Goal: Use online tool/utility: Utilize a website feature to perform a specific function

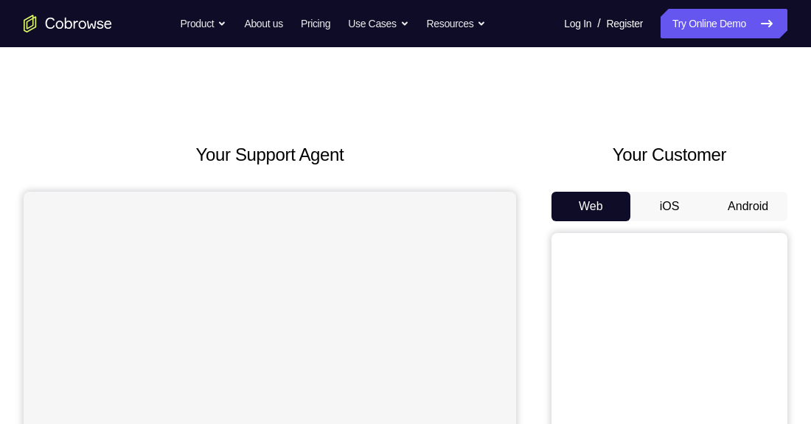
click at [770, 205] on button "Android" at bounding box center [747, 206] width 79 height 29
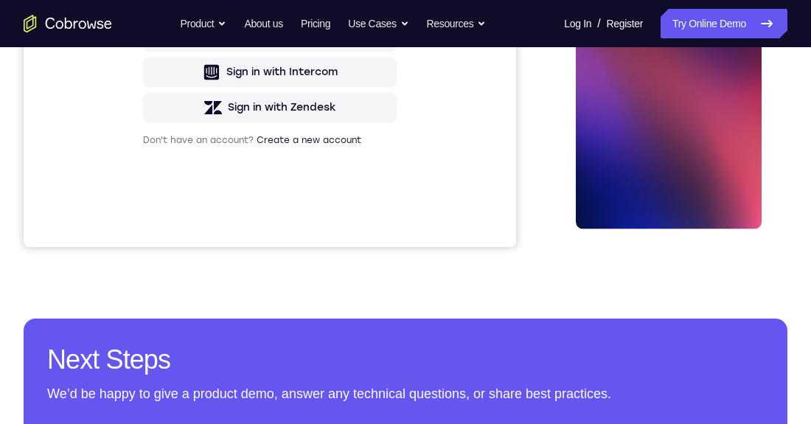
click at [692, 162] on div at bounding box center [668, 22] width 186 height 413
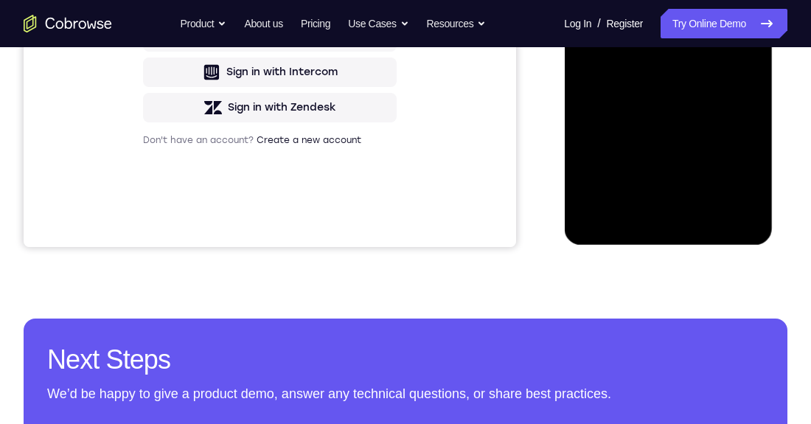
scroll to position [338, 0]
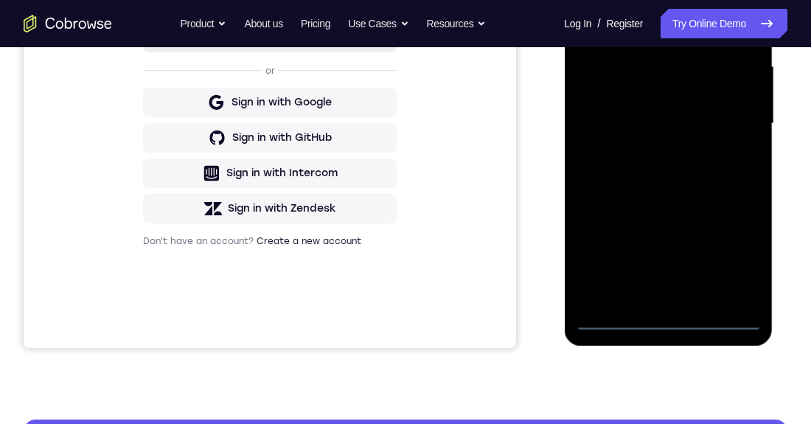
click at [667, 316] on div at bounding box center [668, 123] width 186 height 413
click at [721, 267] on div at bounding box center [668, 123] width 186 height 413
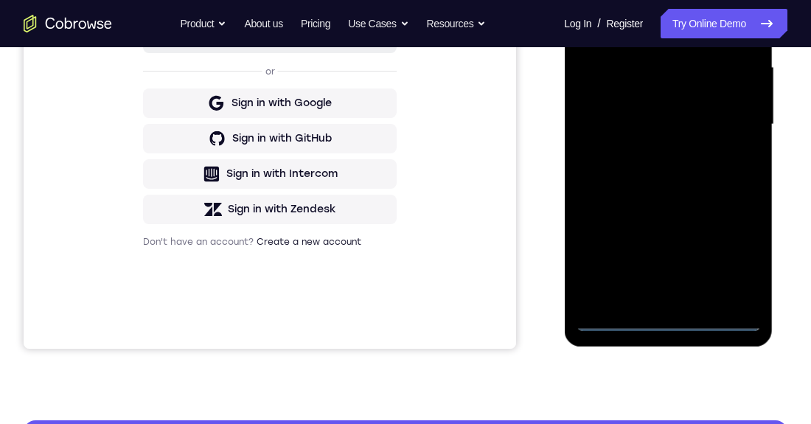
click at [622, 0] on div at bounding box center [668, 124] width 186 height 413
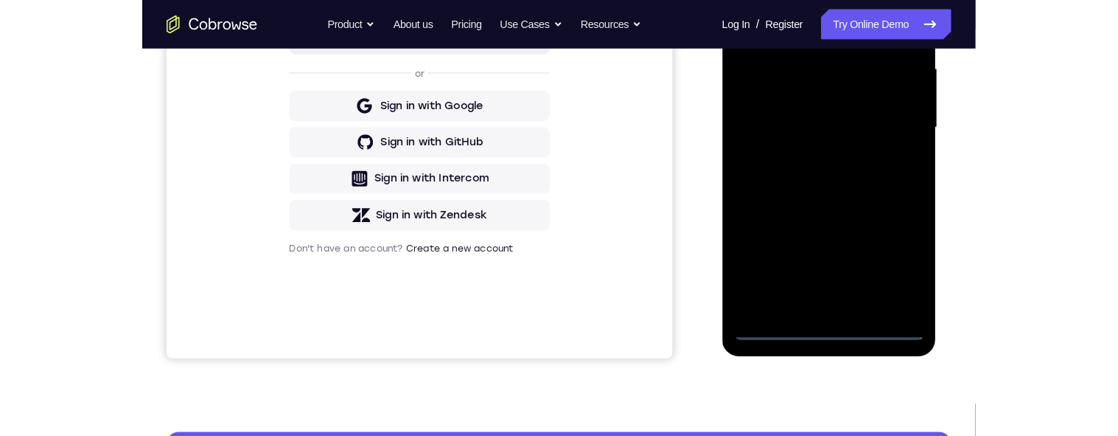
scroll to position [213, 0]
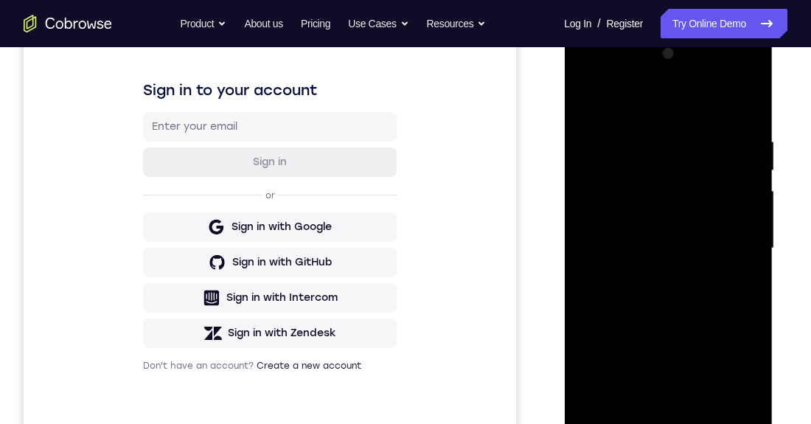
click at [728, 244] on div at bounding box center [668, 248] width 186 height 413
click at [648, 279] on div at bounding box center [668, 248] width 186 height 413
click at [715, 232] on div at bounding box center [668, 248] width 186 height 413
click at [647, 219] on div at bounding box center [668, 248] width 186 height 413
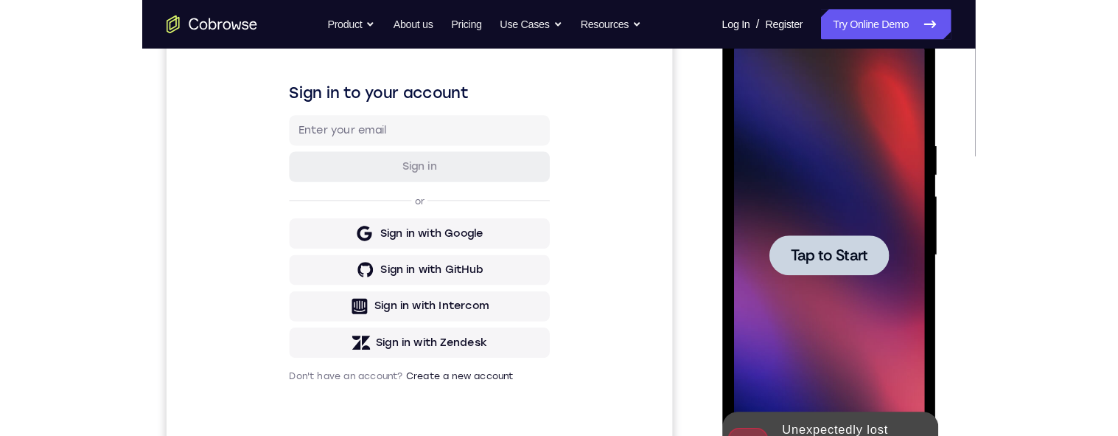
click at [810, 244] on div at bounding box center [825, 248] width 116 height 39
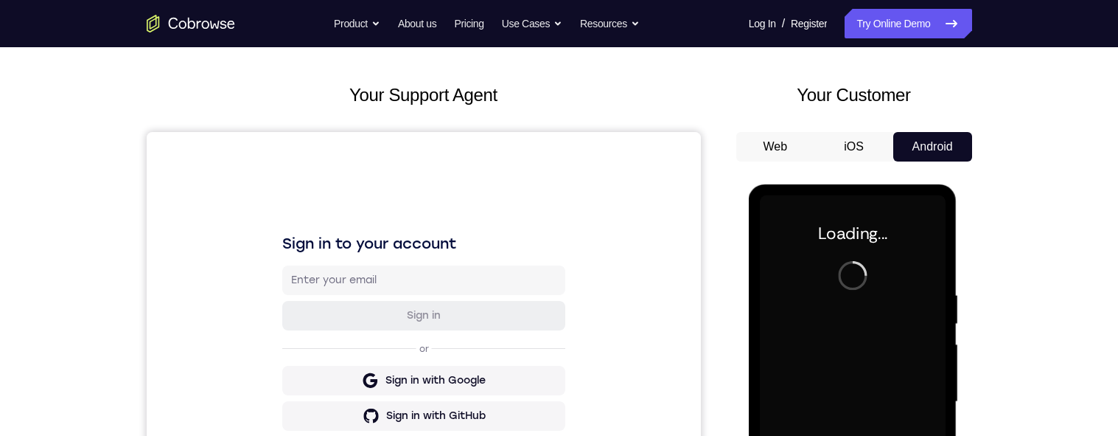
scroll to position [0, 0]
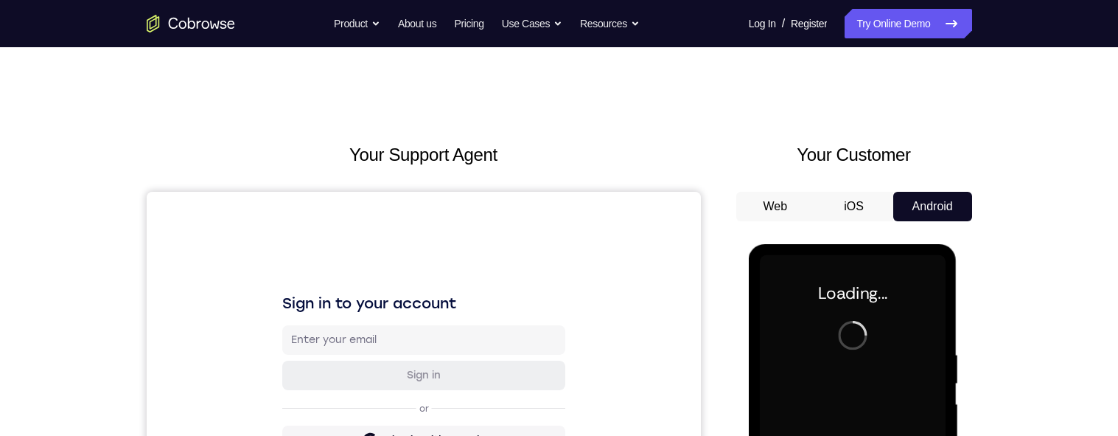
click at [767, 212] on button "Web" at bounding box center [775, 206] width 79 height 29
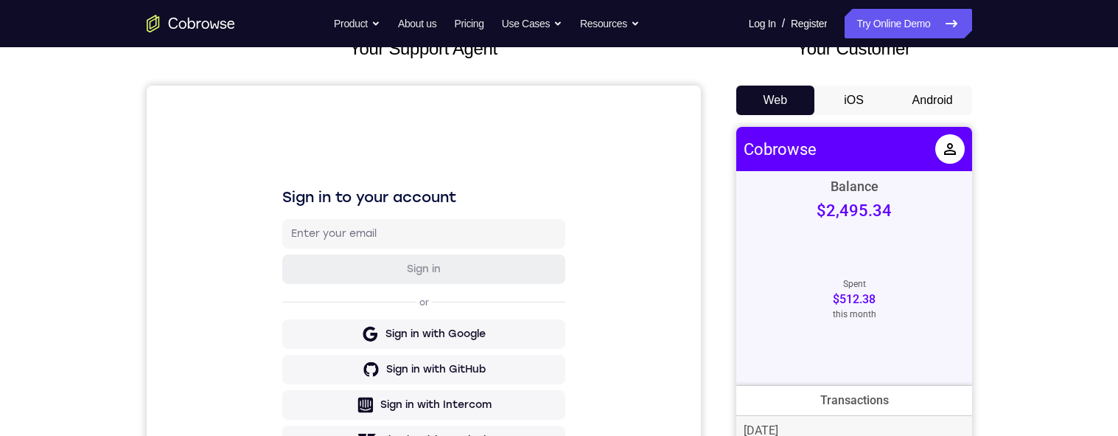
click at [810, 100] on button "iOS" at bounding box center [854, 100] width 79 height 29
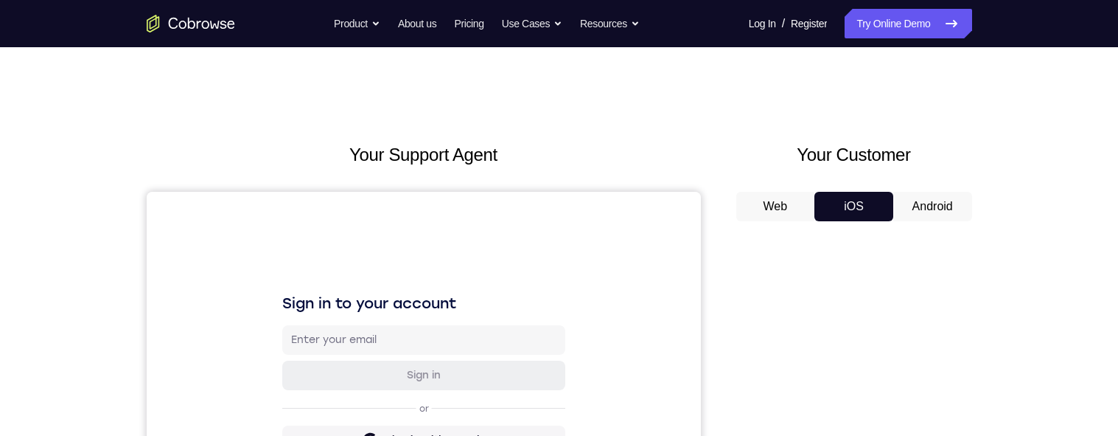
click at [810, 203] on button "Android" at bounding box center [932, 206] width 79 height 29
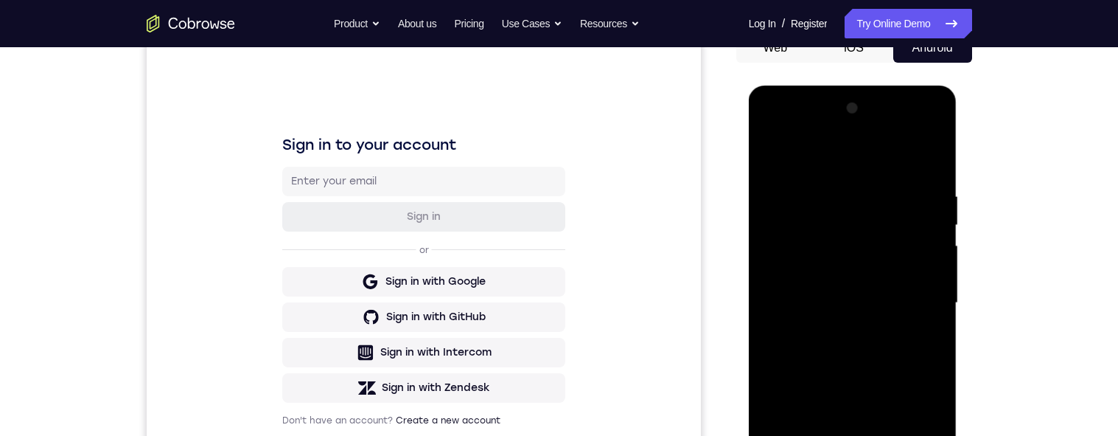
scroll to position [310, 0]
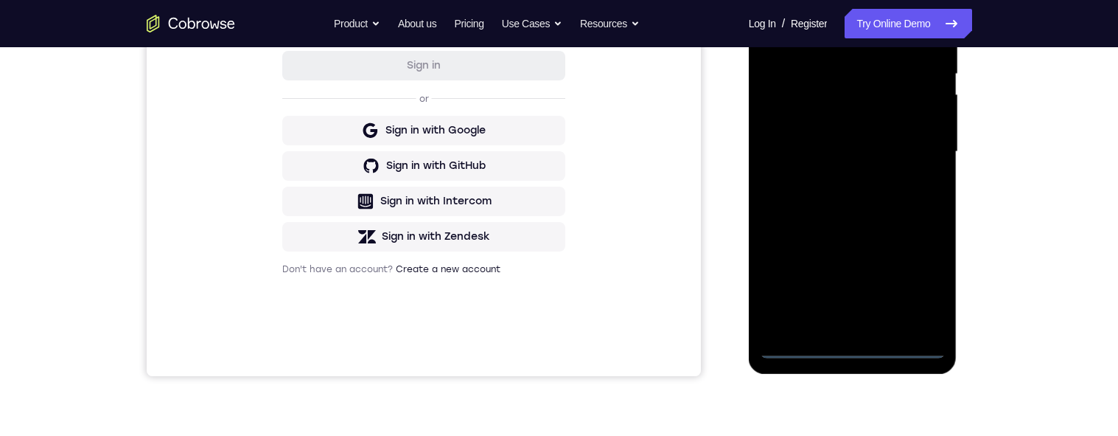
click at [810, 352] on div at bounding box center [853, 151] width 186 height 413
click at [810, 284] on div at bounding box center [853, 151] width 186 height 413
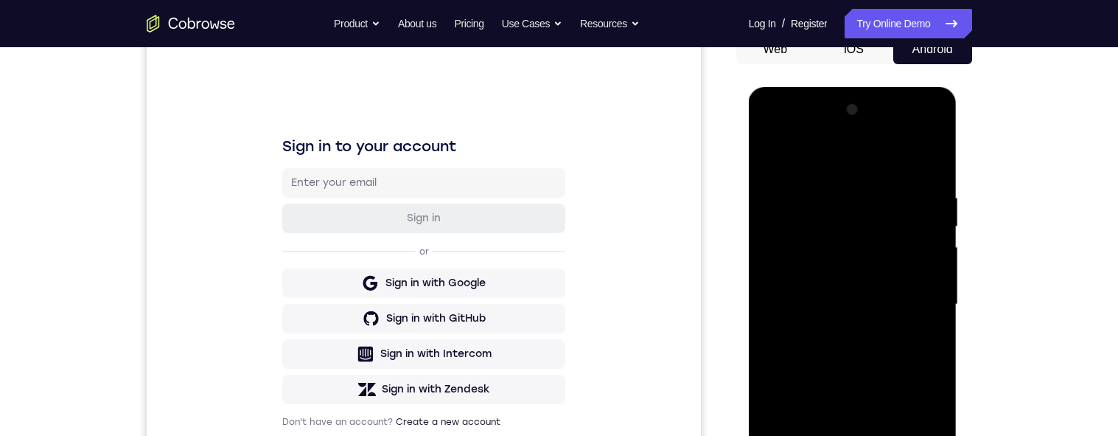
click at [810, 156] on div at bounding box center [853, 304] width 186 height 413
click at [810, 310] on div at bounding box center [853, 305] width 186 height 413
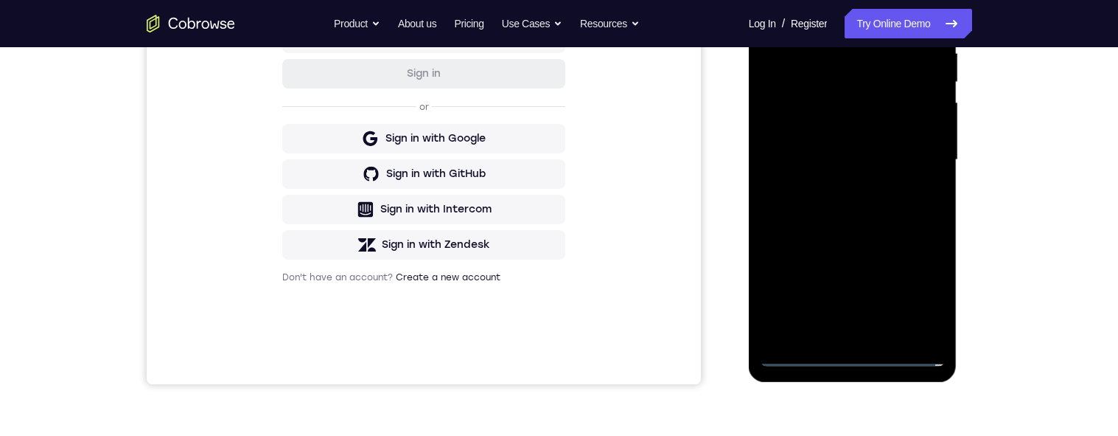
click at [810, 338] on div at bounding box center [853, 160] width 186 height 413
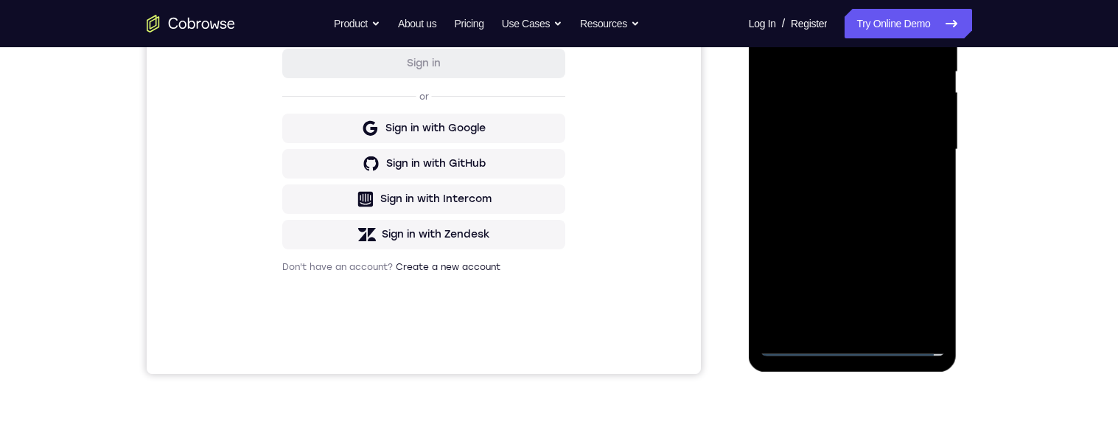
scroll to position [313, 0]
click at [810, 331] on div at bounding box center [853, 149] width 186 height 413
click at [810, 325] on div at bounding box center [853, 149] width 186 height 413
click at [810, 128] on div at bounding box center [853, 149] width 186 height 413
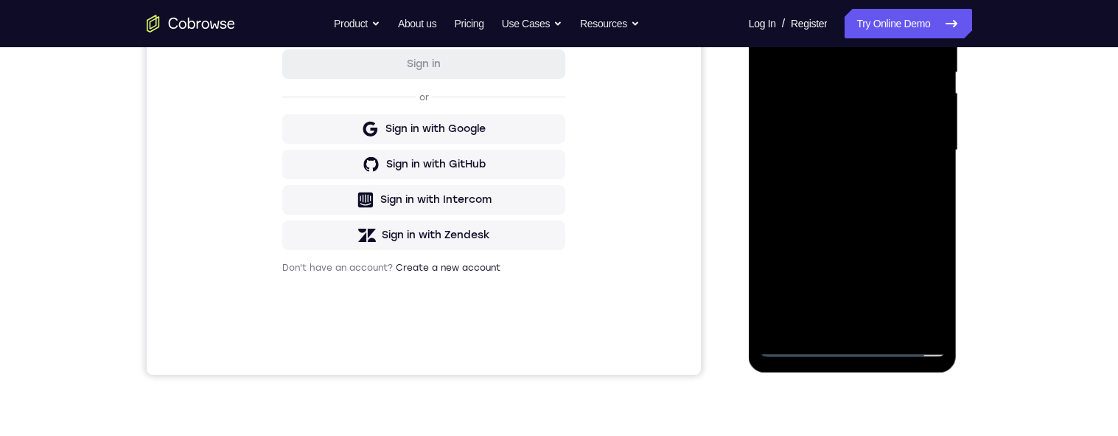
click at [810, 122] on div at bounding box center [853, 150] width 186 height 413
click at [810, 155] on div at bounding box center [853, 150] width 186 height 413
click at [787, 202] on div at bounding box center [853, 150] width 186 height 413
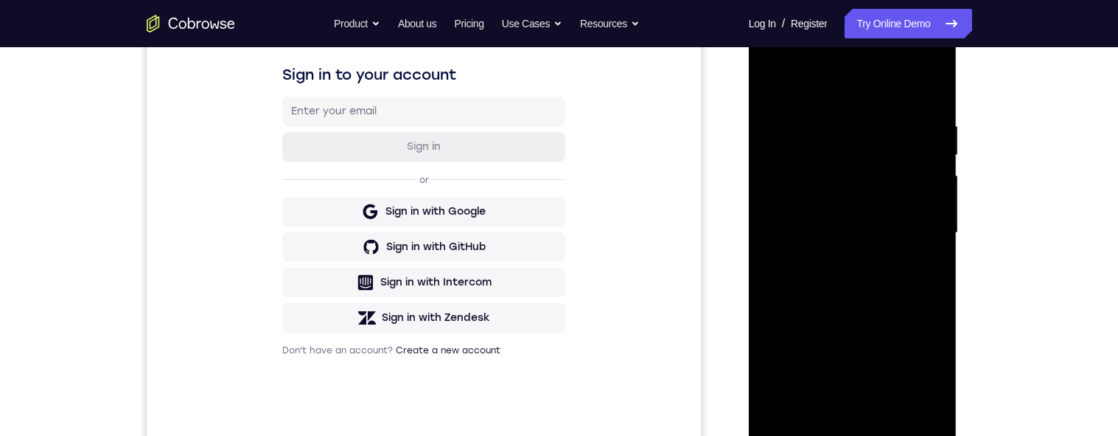
scroll to position [285, 0]
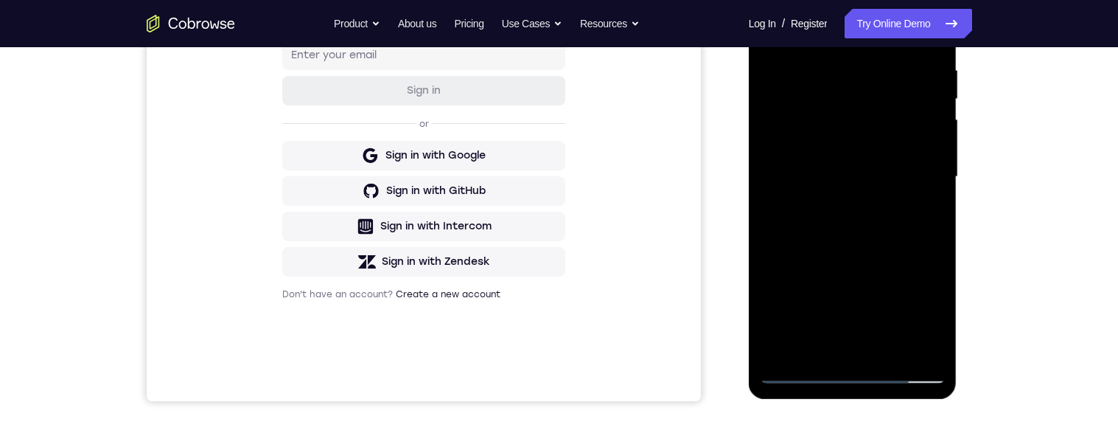
click at [810, 237] on div at bounding box center [853, 177] width 186 height 413
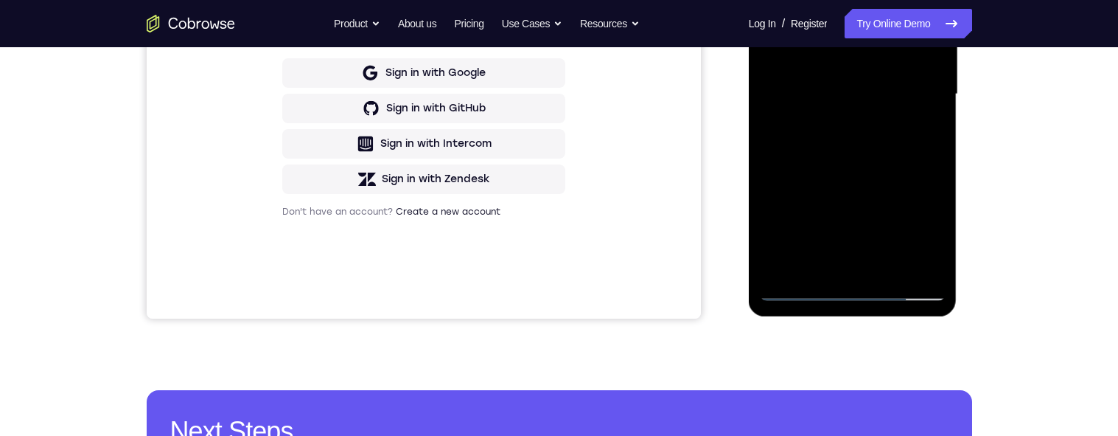
click at [810, 271] on div at bounding box center [853, 94] width 186 height 413
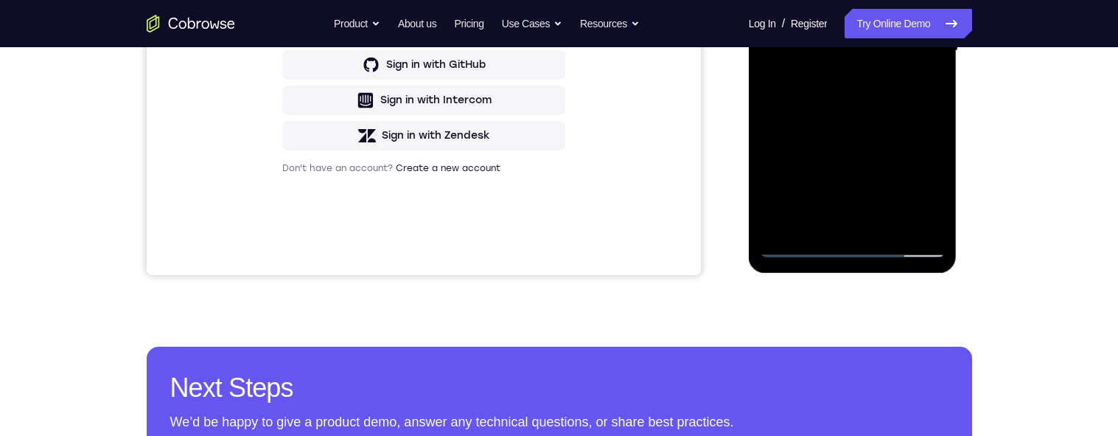
click at [810, 132] on div at bounding box center [853, 50] width 186 height 413
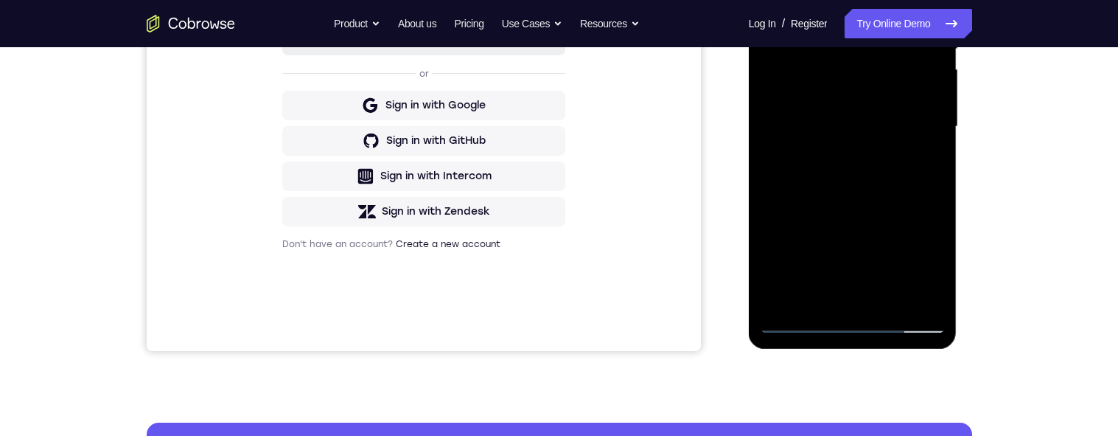
scroll to position [331, 0]
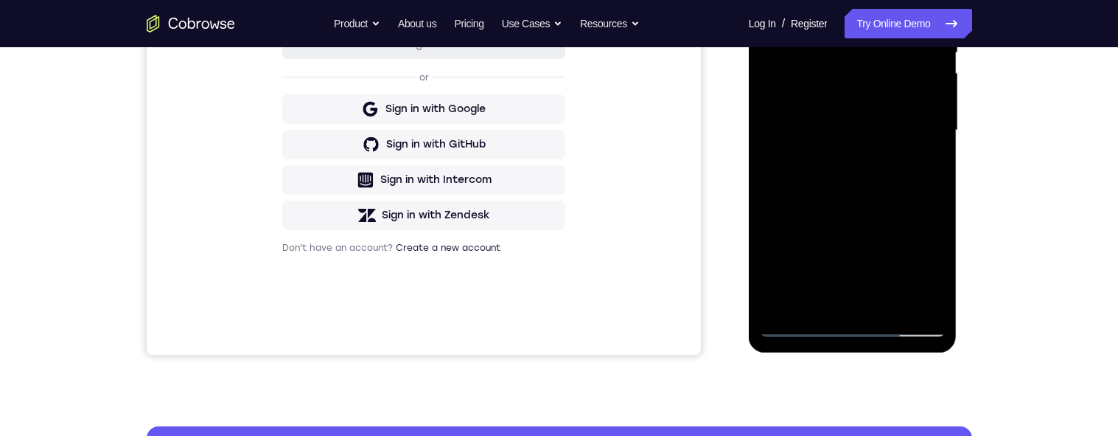
click at [810, 110] on div at bounding box center [853, 130] width 186 height 413
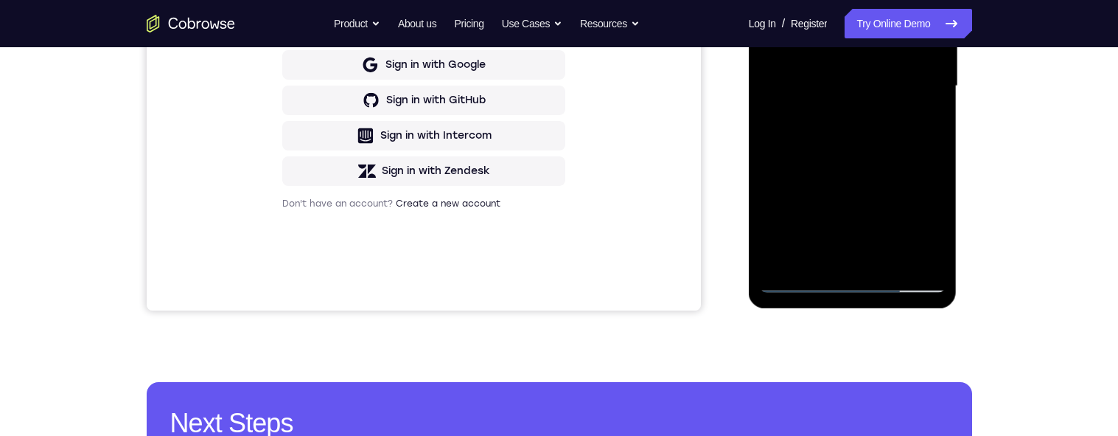
scroll to position [390, 0]
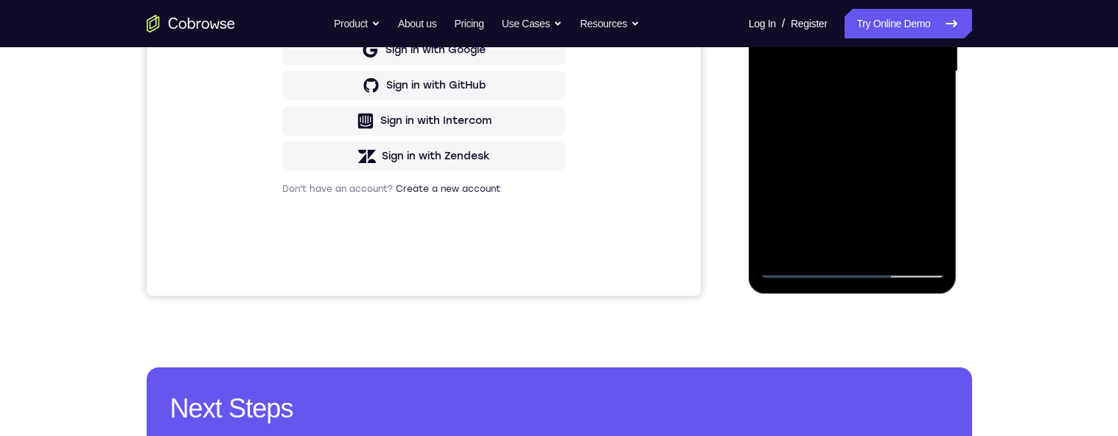
click at [810, 109] on div at bounding box center [853, 71] width 186 height 413
click at [810, 248] on div at bounding box center [853, 71] width 186 height 413
click at [810, 155] on div at bounding box center [853, 71] width 186 height 413
click at [810, 156] on div at bounding box center [853, 71] width 186 height 413
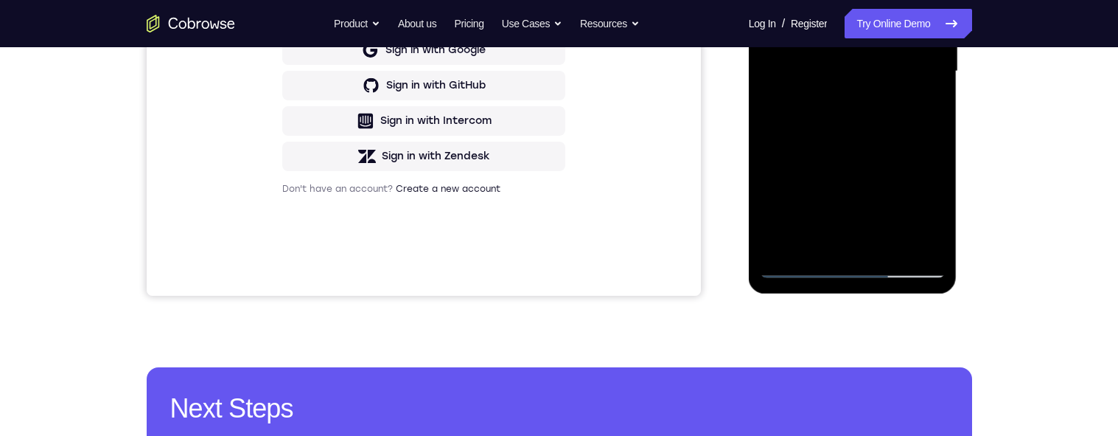
click at [810, 160] on div at bounding box center [853, 71] width 186 height 413
click at [810, 97] on div at bounding box center [853, 71] width 186 height 413
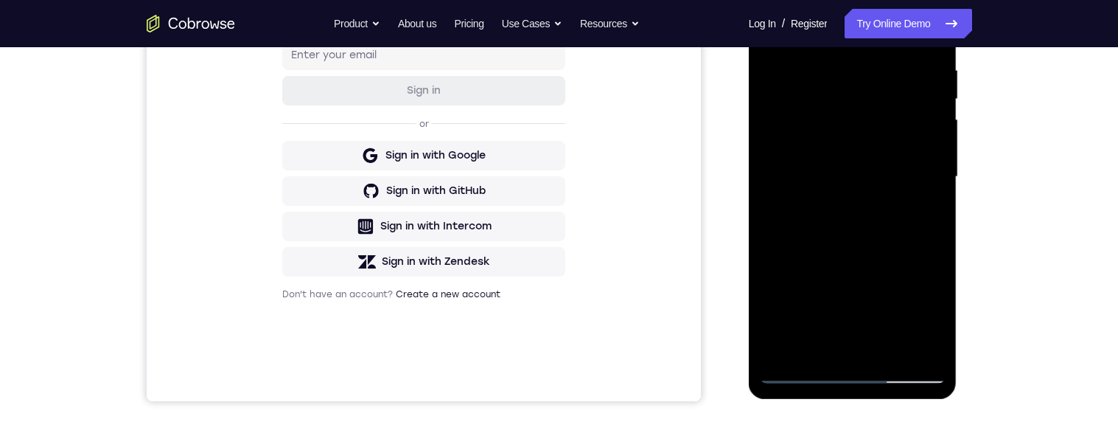
scroll to position [217, 0]
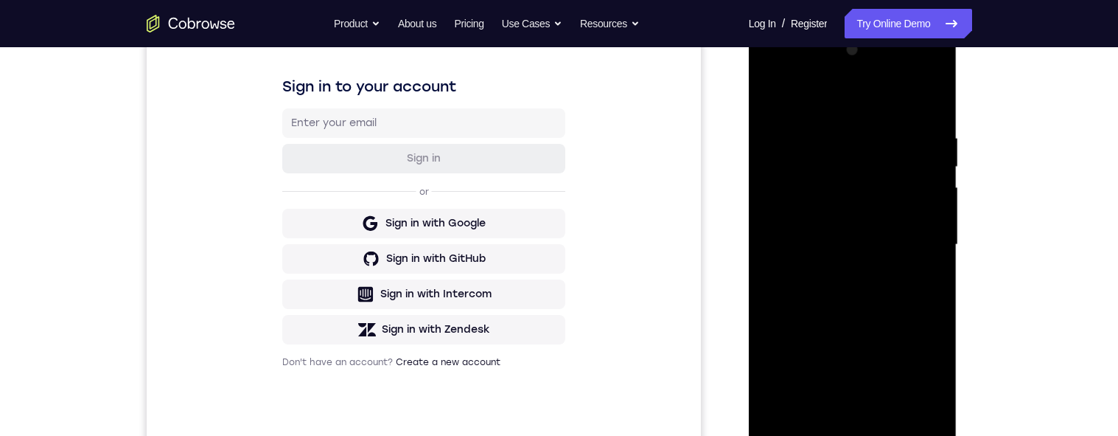
click at [770, 102] on div at bounding box center [853, 244] width 186 height 413
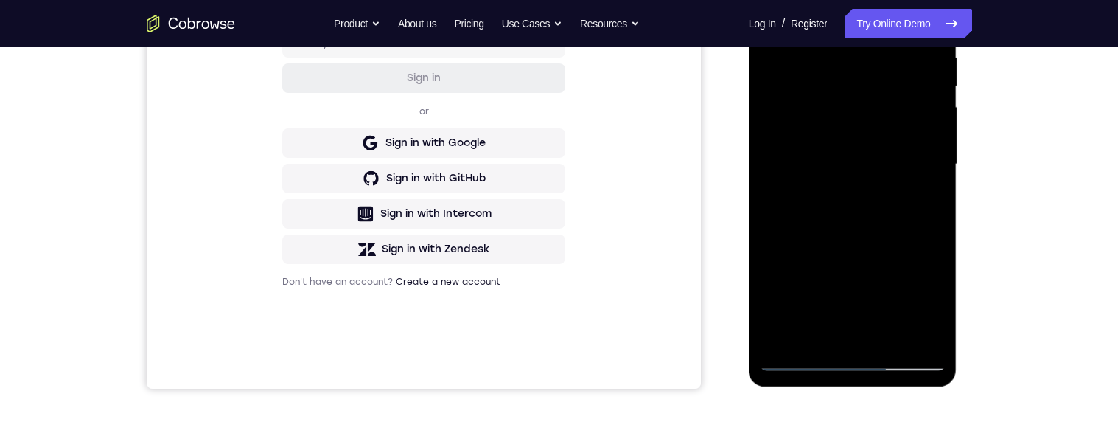
scroll to position [350, 0]
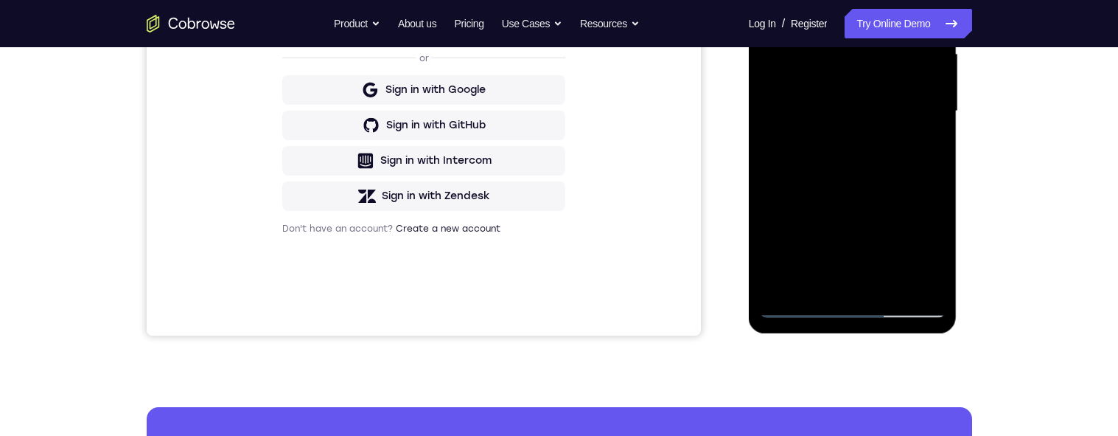
click at [810, 157] on div at bounding box center [853, 111] width 186 height 413
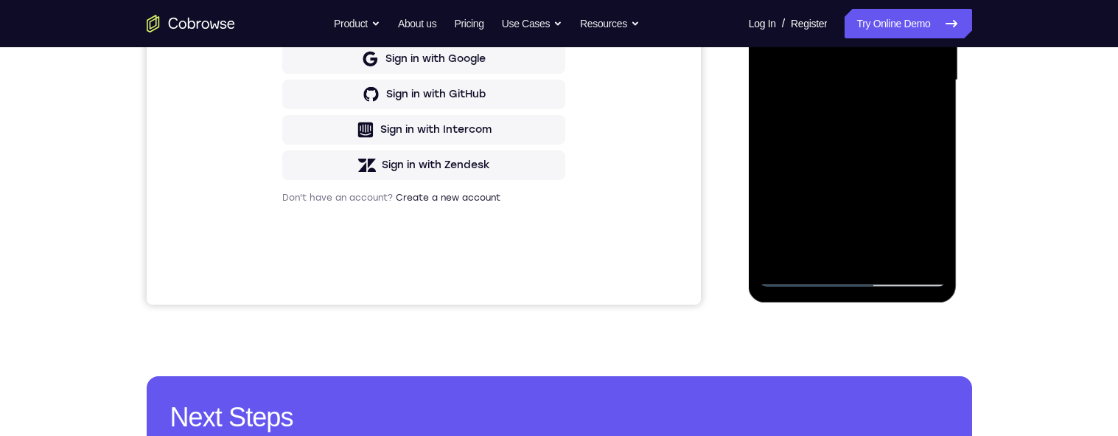
click at [810, 117] on div at bounding box center [853, 80] width 186 height 413
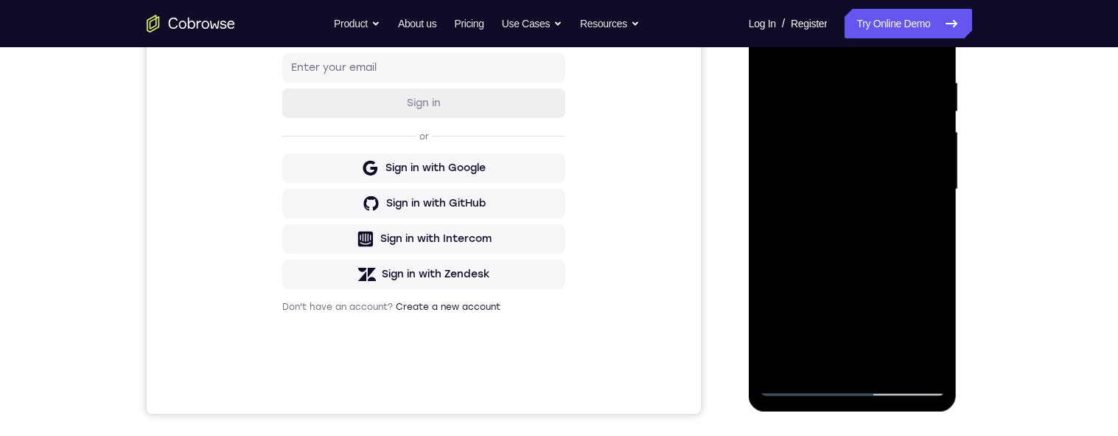
scroll to position [186, 0]
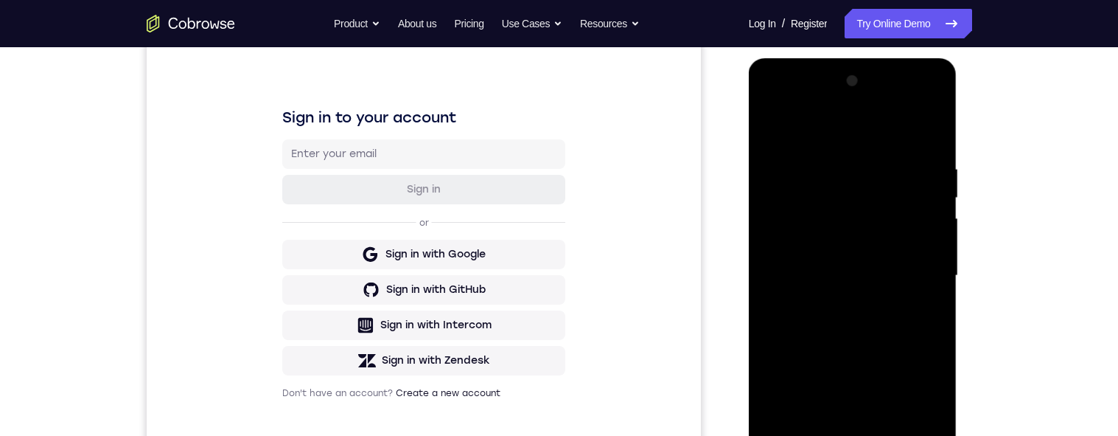
click at [770, 130] on div at bounding box center [853, 275] width 186 height 413
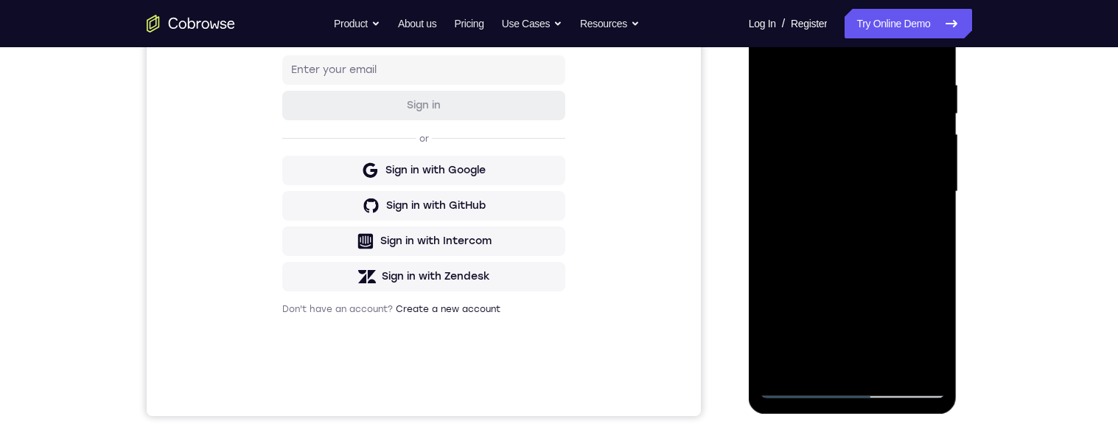
scroll to position [323, 0]
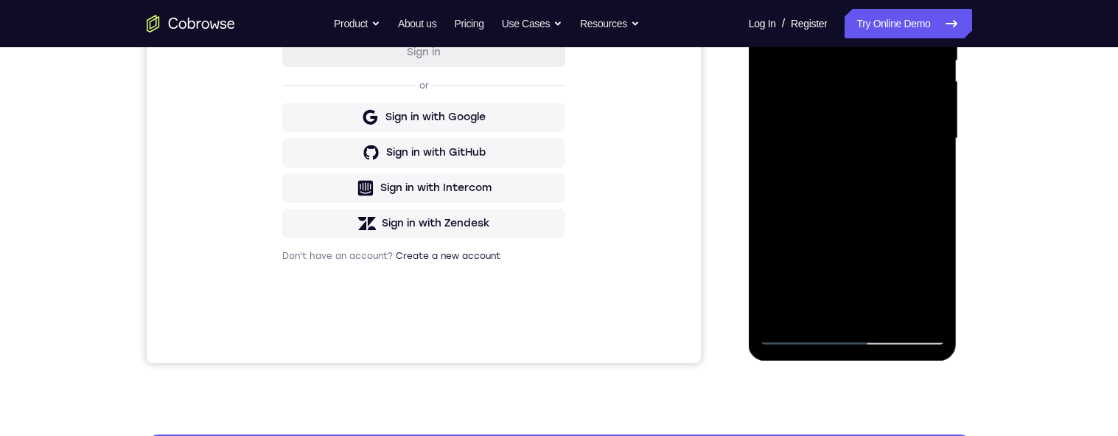
click at [810, 217] on div at bounding box center [853, 138] width 186 height 413
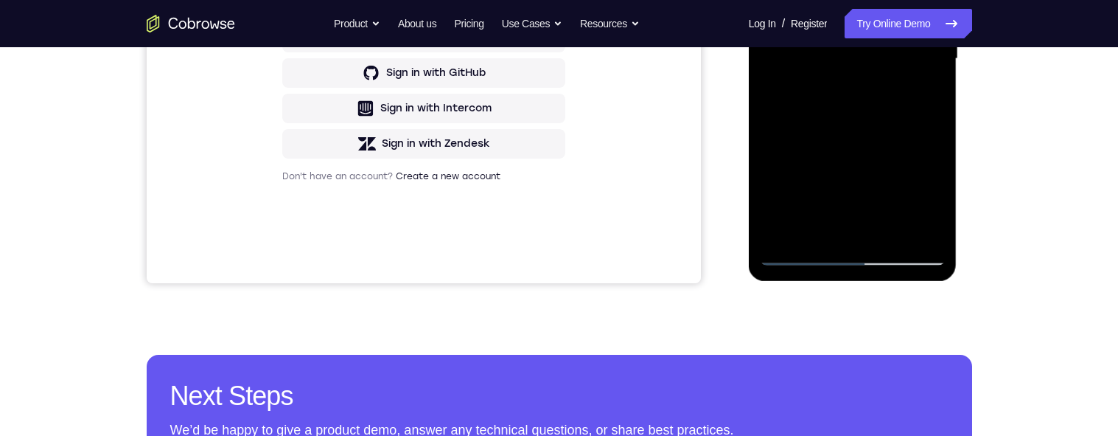
click at [810, 205] on div at bounding box center [853, 59] width 186 height 413
click at [810, 209] on div at bounding box center [853, 59] width 186 height 413
click at [810, 204] on div at bounding box center [853, 59] width 186 height 413
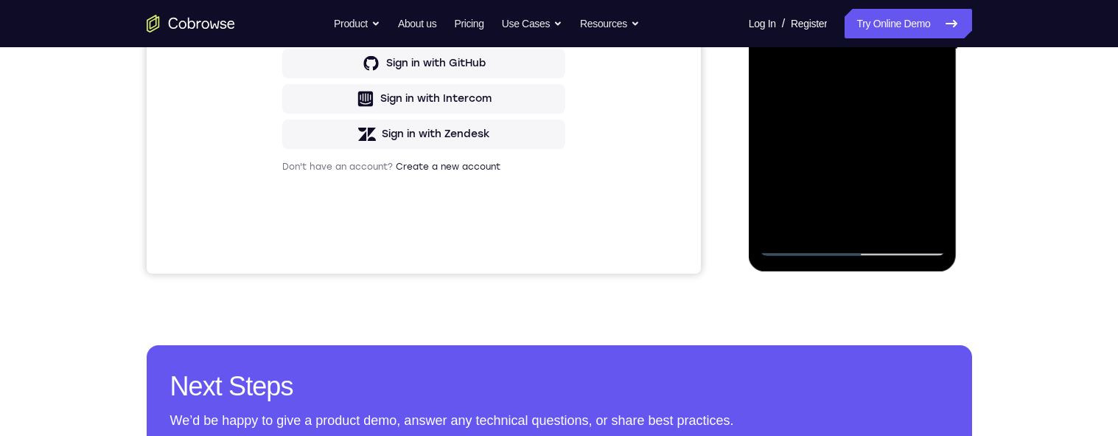
scroll to position [344, 0]
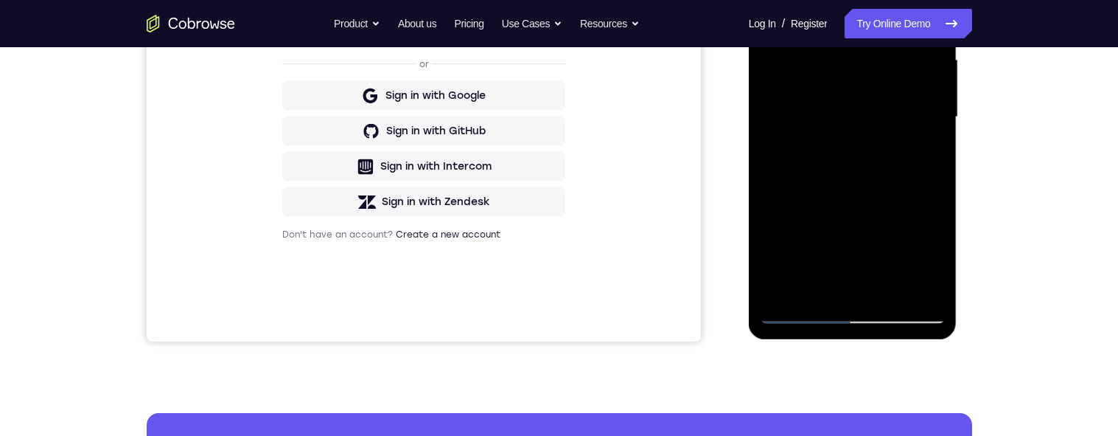
click at [810, 156] on div at bounding box center [853, 117] width 186 height 413
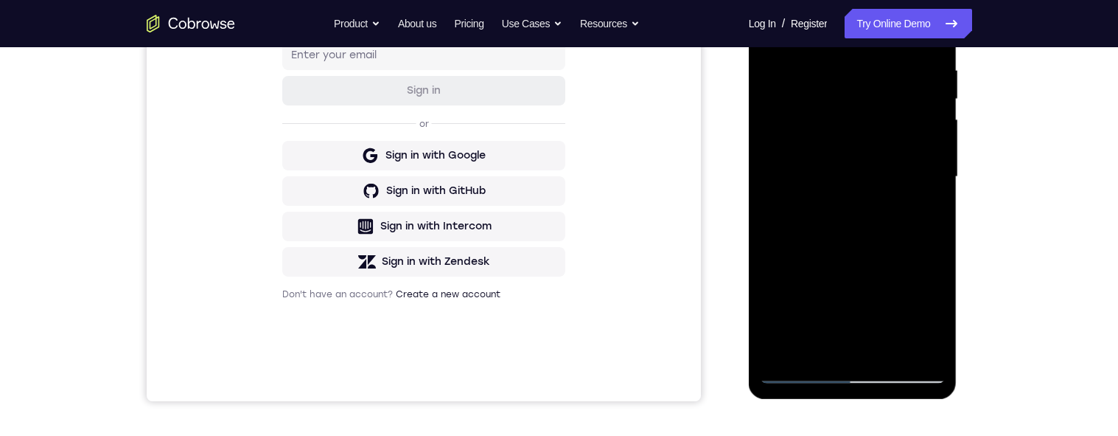
scroll to position [256, 0]
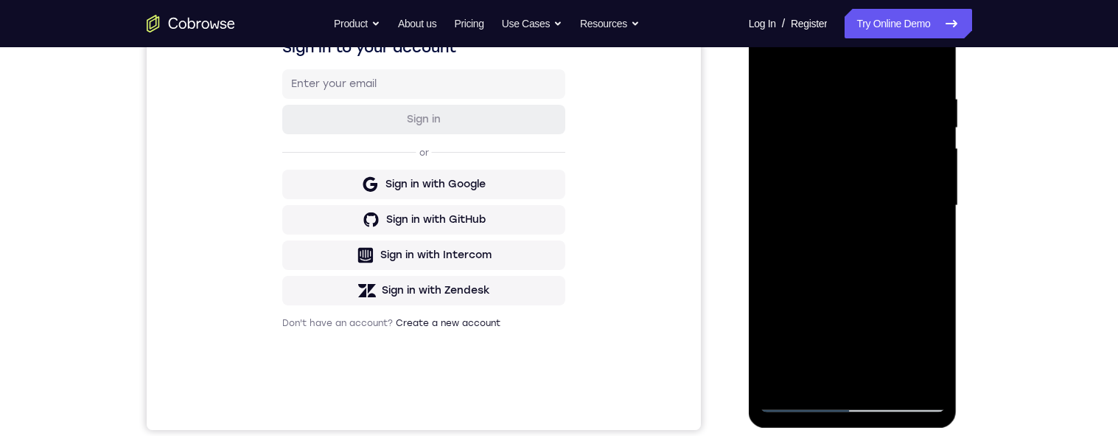
click at [770, 60] on div at bounding box center [853, 205] width 186 height 413
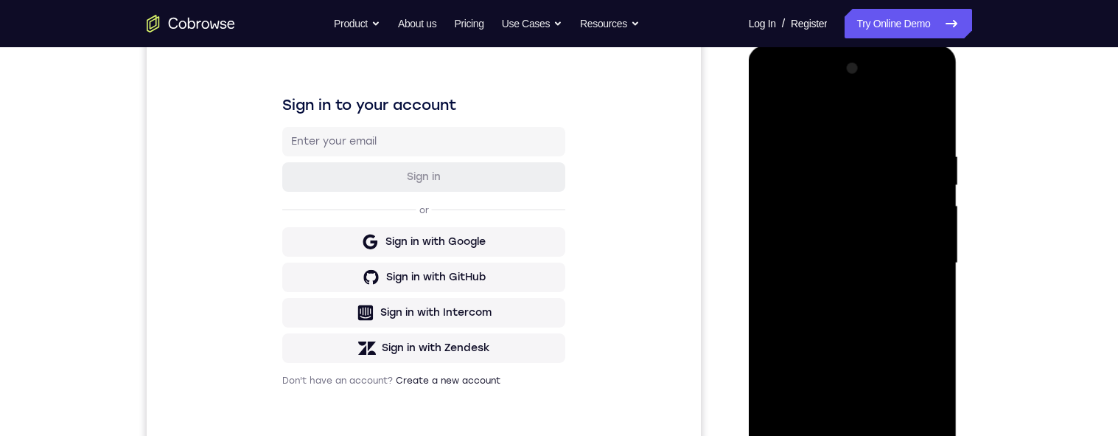
click at [770, 120] on div at bounding box center [853, 263] width 186 height 413
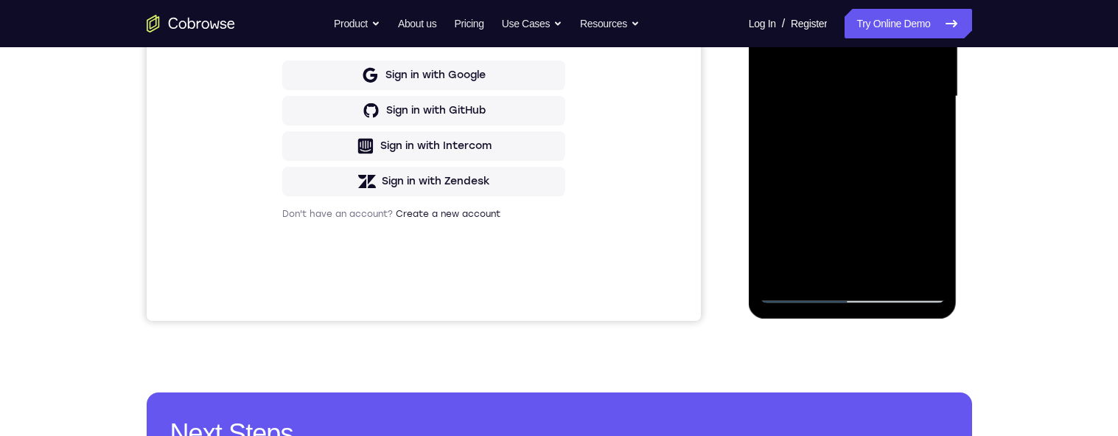
scroll to position [401, 0]
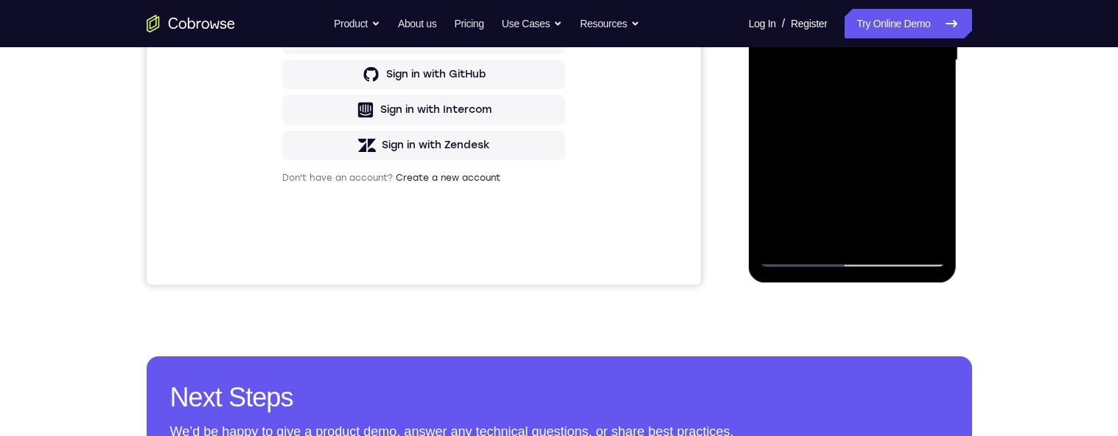
click at [810, 237] on div at bounding box center [853, 60] width 186 height 413
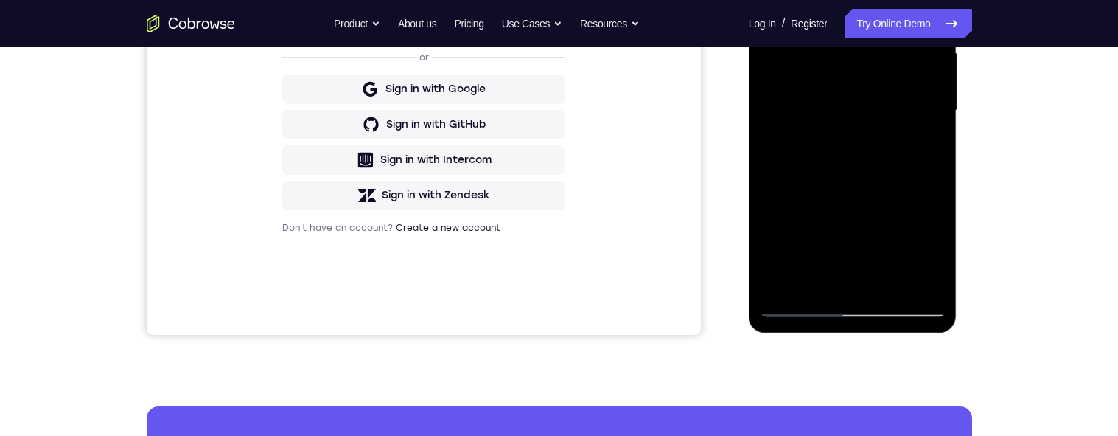
click at [810, 288] on div at bounding box center [853, 110] width 186 height 413
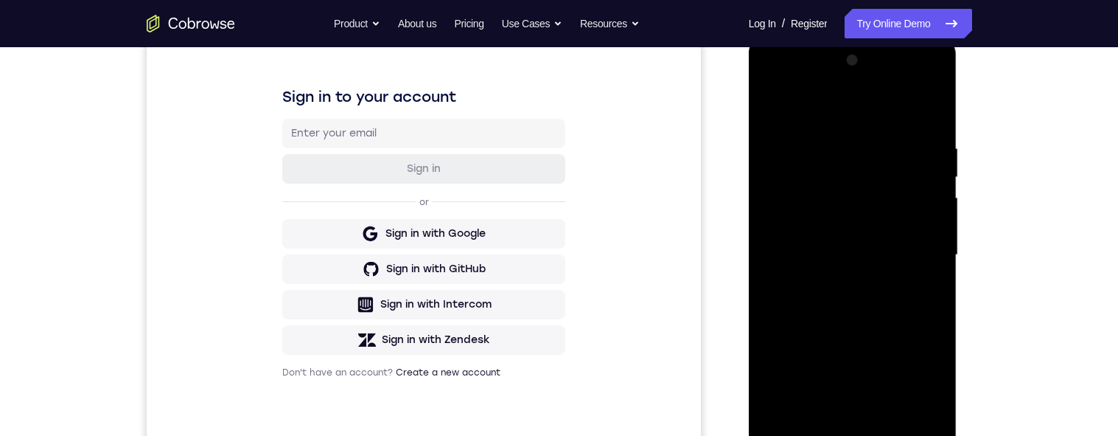
scroll to position [198, 0]
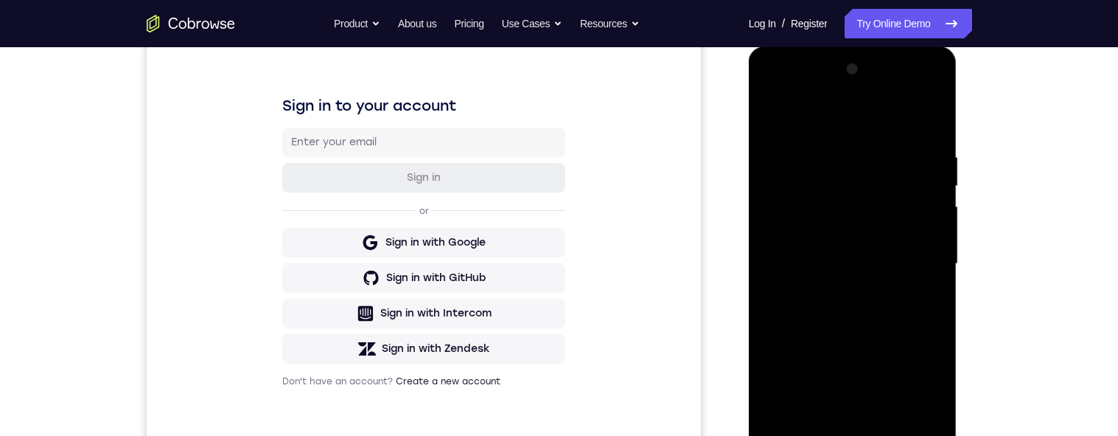
click at [776, 118] on div at bounding box center [853, 263] width 186 height 413
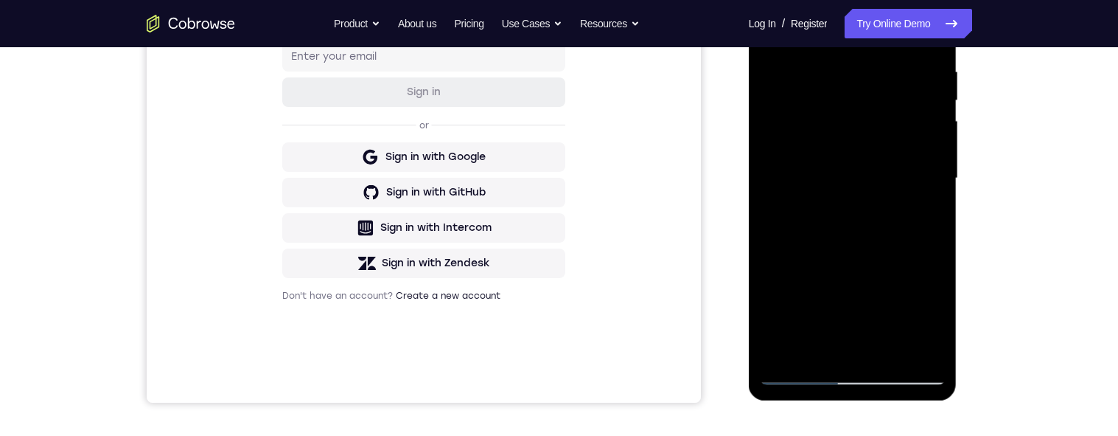
scroll to position [386, 0]
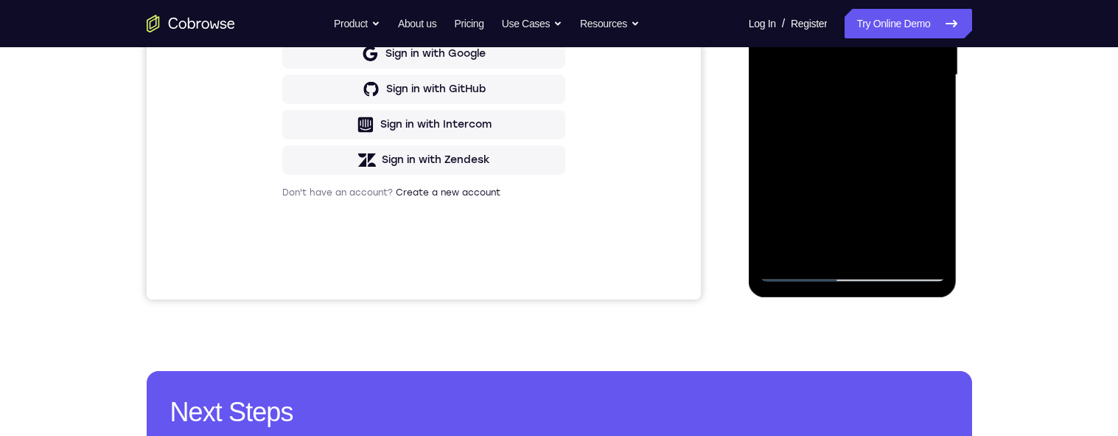
click at [810, 187] on div at bounding box center [853, 75] width 186 height 413
click at [810, 118] on div at bounding box center [853, 75] width 186 height 413
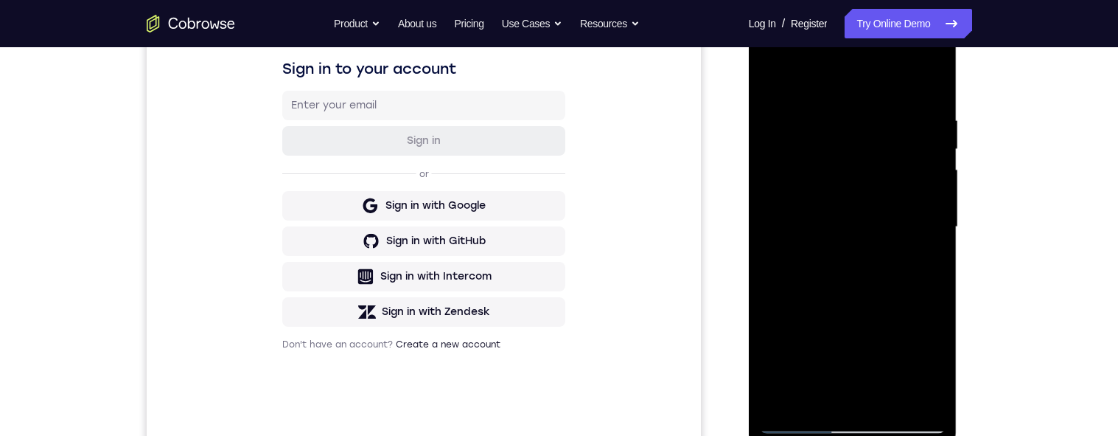
click at [770, 66] on div at bounding box center [853, 227] width 186 height 413
click at [771, 80] on div at bounding box center [853, 227] width 186 height 413
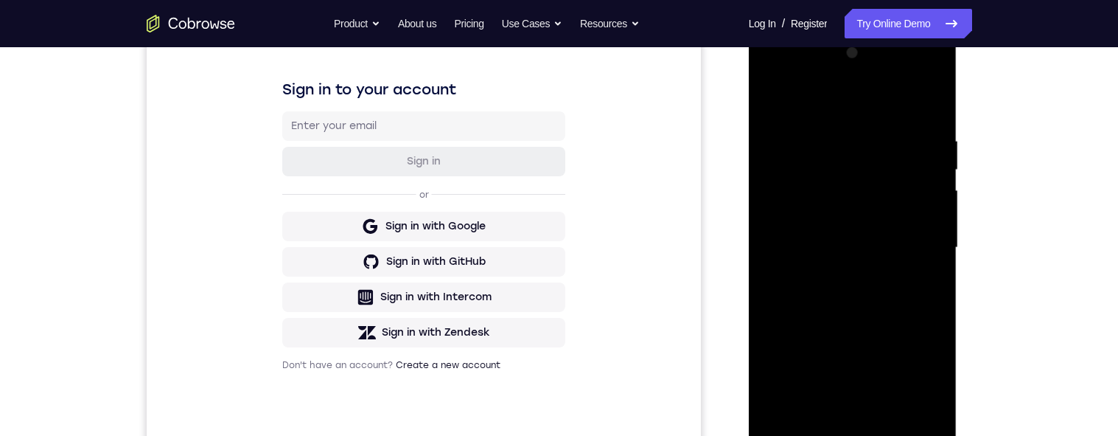
click at [786, 206] on div at bounding box center [853, 247] width 186 height 413
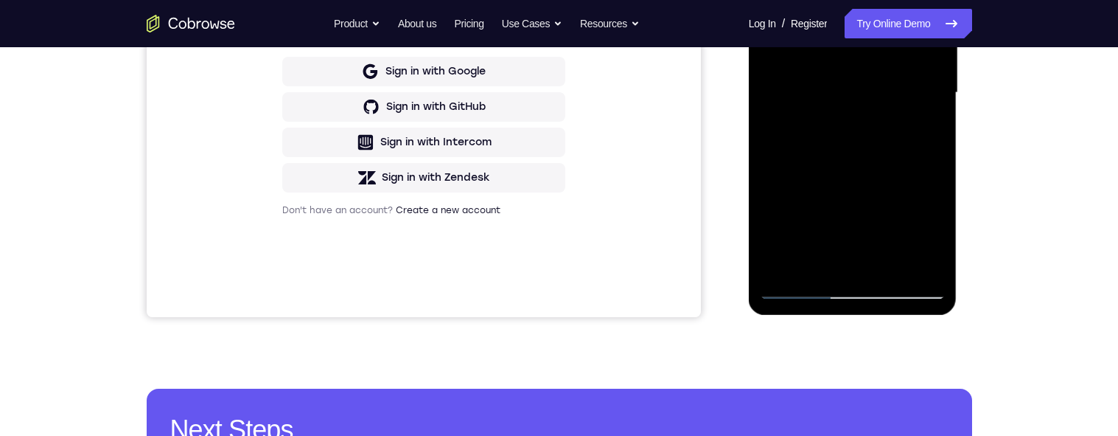
scroll to position [366, 0]
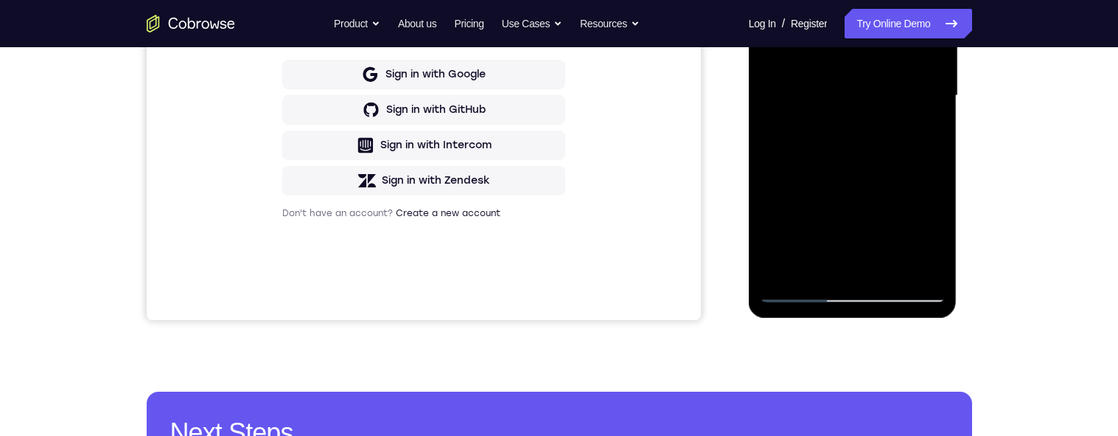
click at [810, 271] on div at bounding box center [853, 95] width 186 height 413
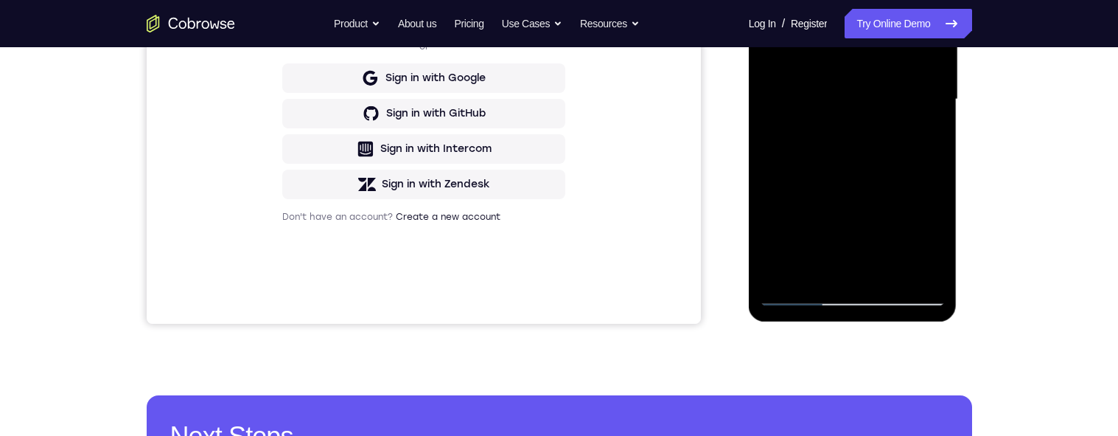
click at [810, 117] on div at bounding box center [853, 99] width 186 height 413
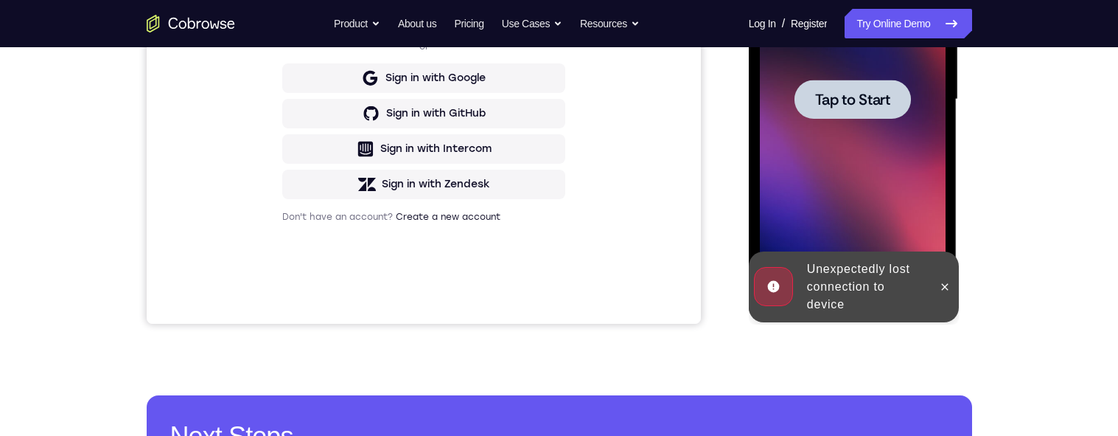
scroll to position [366, 0]
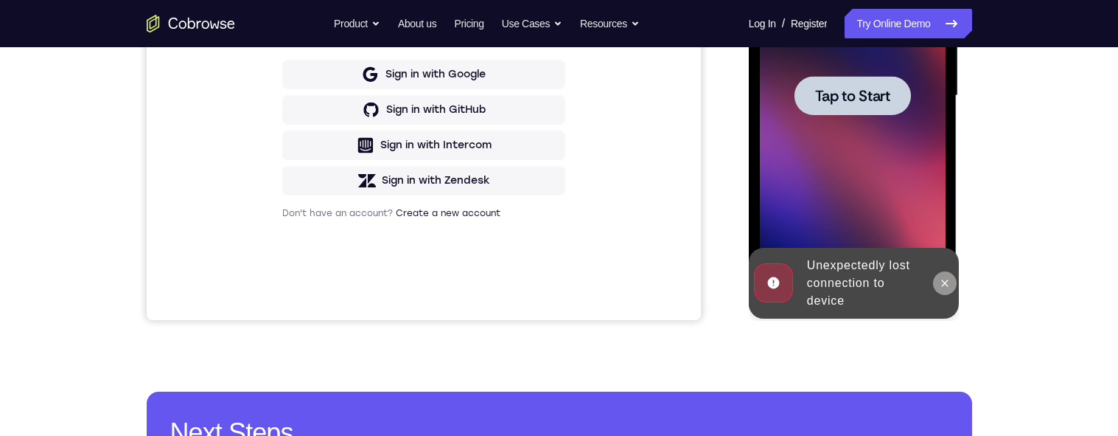
click at [810, 281] on icon at bounding box center [945, 283] width 12 height 12
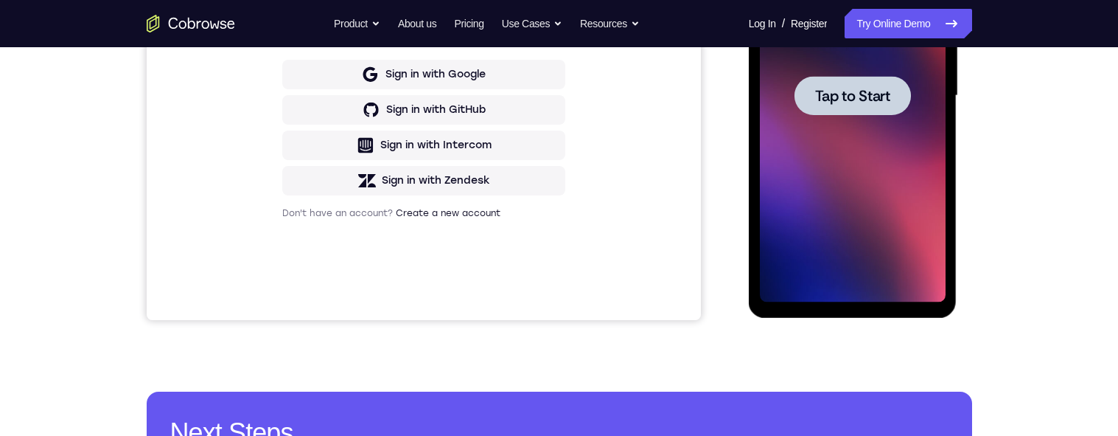
click at [810, 156] on div at bounding box center [853, 95] width 186 height 413
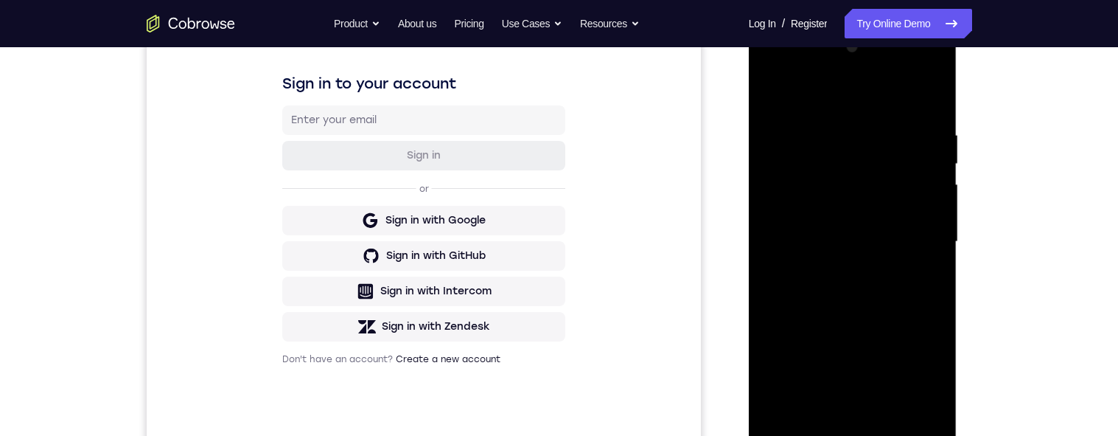
scroll to position [336, 0]
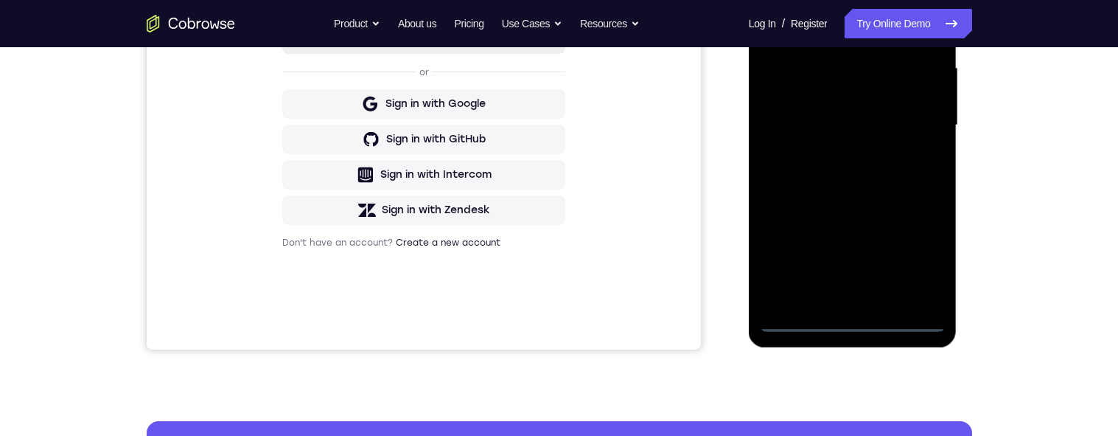
click at [810, 321] on div at bounding box center [853, 125] width 186 height 413
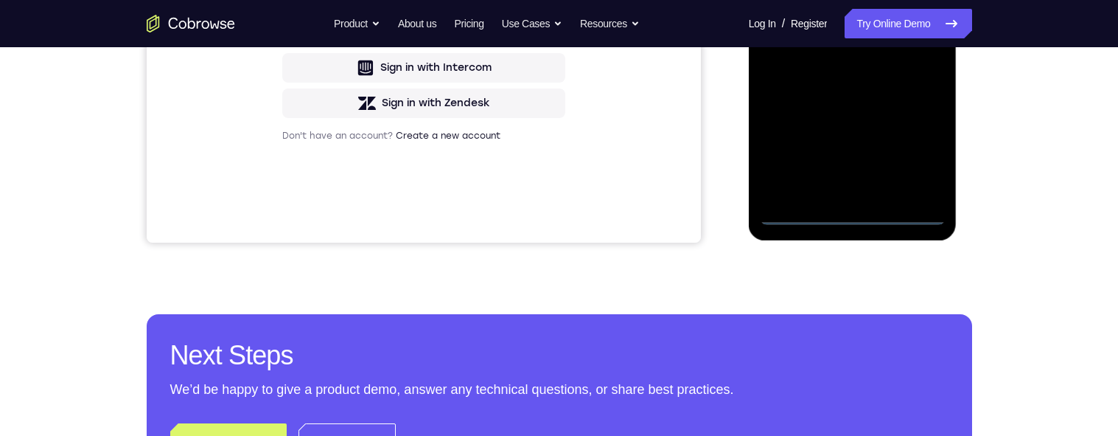
click at [810, 150] on div at bounding box center [853, 18] width 186 height 413
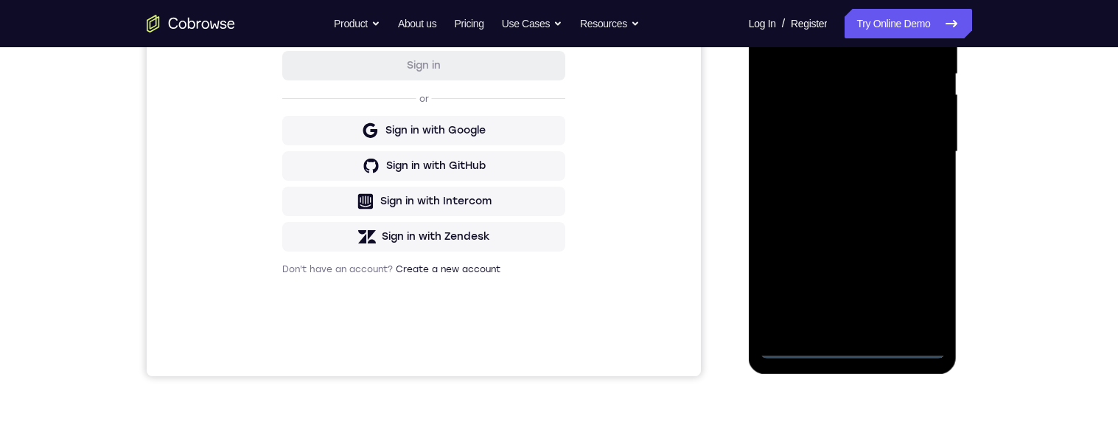
scroll to position [268, 0]
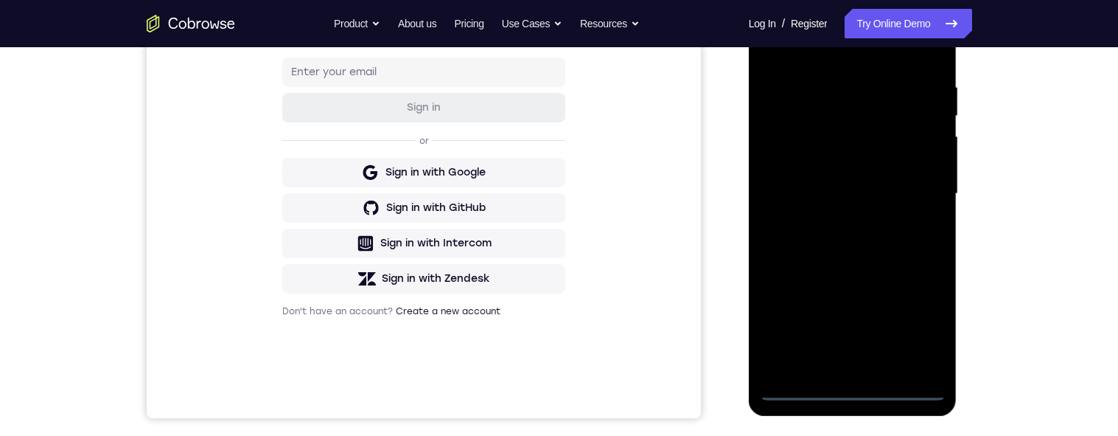
click at [810, 46] on div at bounding box center [853, 193] width 186 height 413
click at [810, 196] on div at bounding box center [853, 193] width 186 height 413
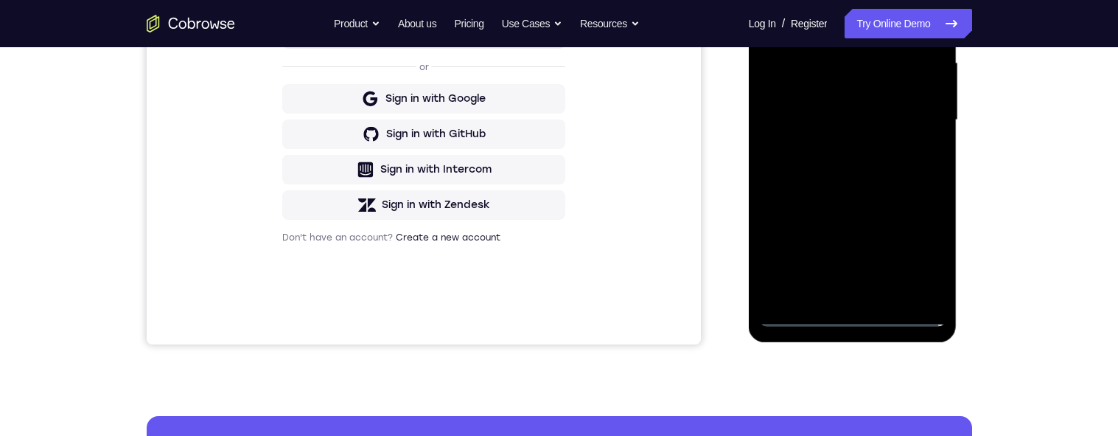
click at [810, 292] on div at bounding box center [853, 120] width 186 height 413
click at [810, 98] on div at bounding box center [853, 120] width 186 height 413
click at [810, 95] on div at bounding box center [853, 120] width 186 height 413
click at [810, 122] on div at bounding box center [853, 120] width 186 height 413
click at [810, 171] on div at bounding box center [853, 120] width 186 height 413
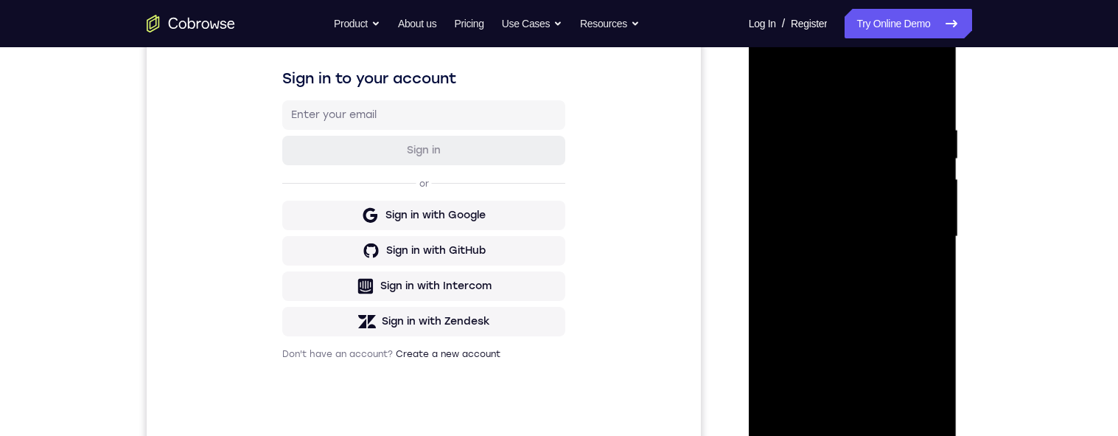
scroll to position [327, 0]
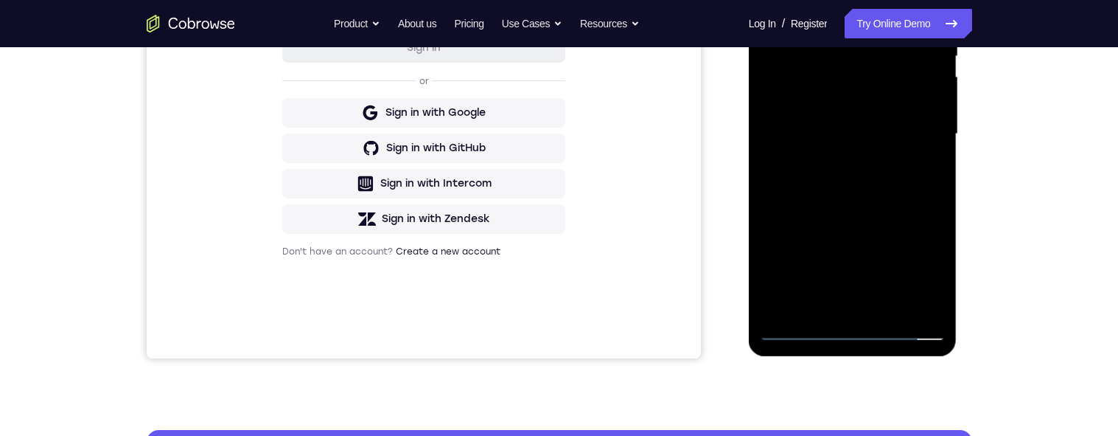
click at [810, 193] on div at bounding box center [853, 134] width 186 height 413
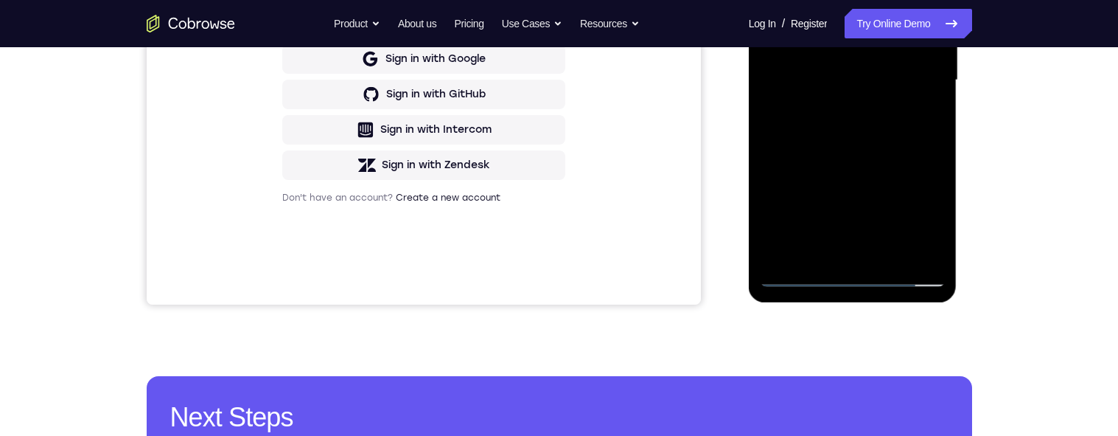
click at [810, 257] on div at bounding box center [853, 80] width 186 height 413
click at [810, 157] on div at bounding box center [853, 80] width 186 height 413
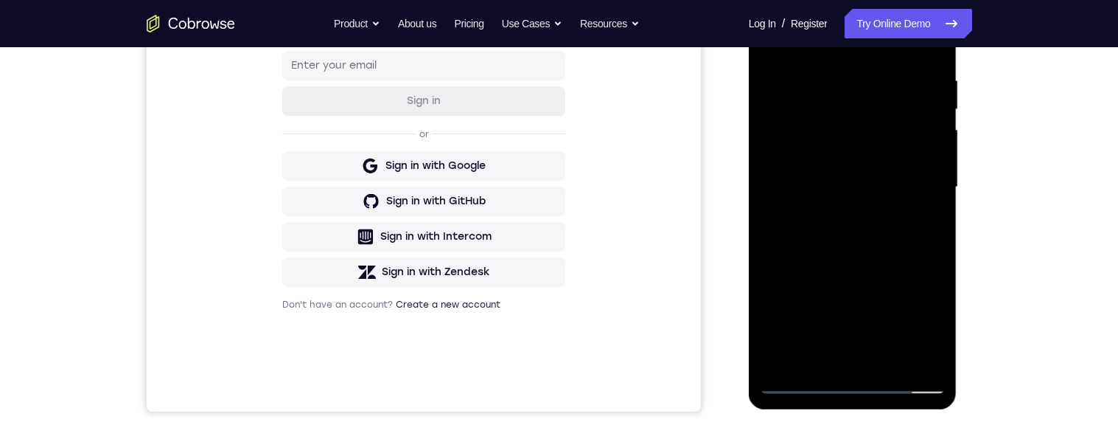
click at [810, 170] on div at bounding box center [853, 187] width 186 height 413
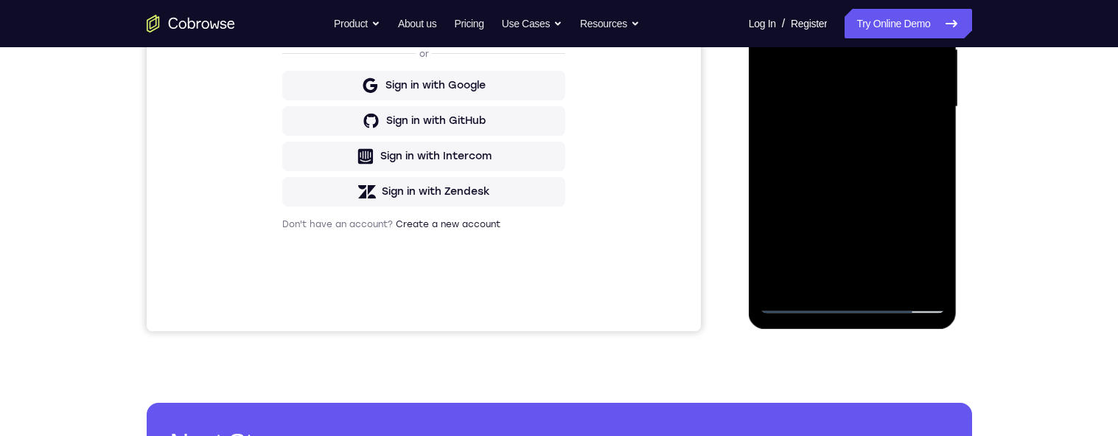
scroll to position [422, 0]
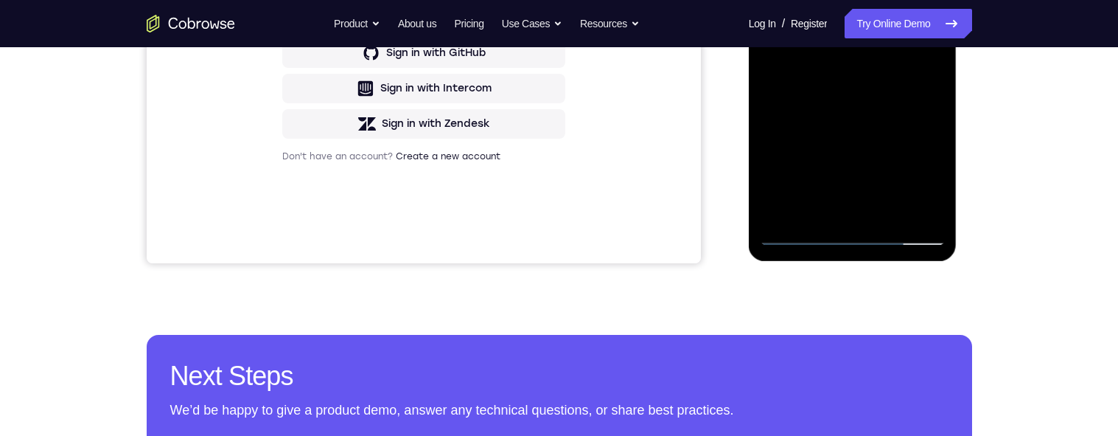
click at [810, 75] on div at bounding box center [853, 39] width 186 height 413
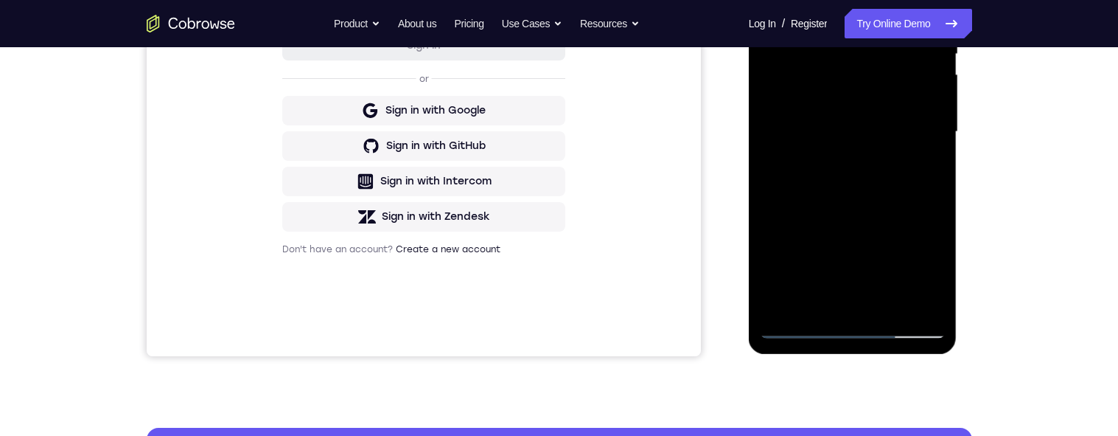
click at [810, 169] on div at bounding box center [853, 132] width 186 height 413
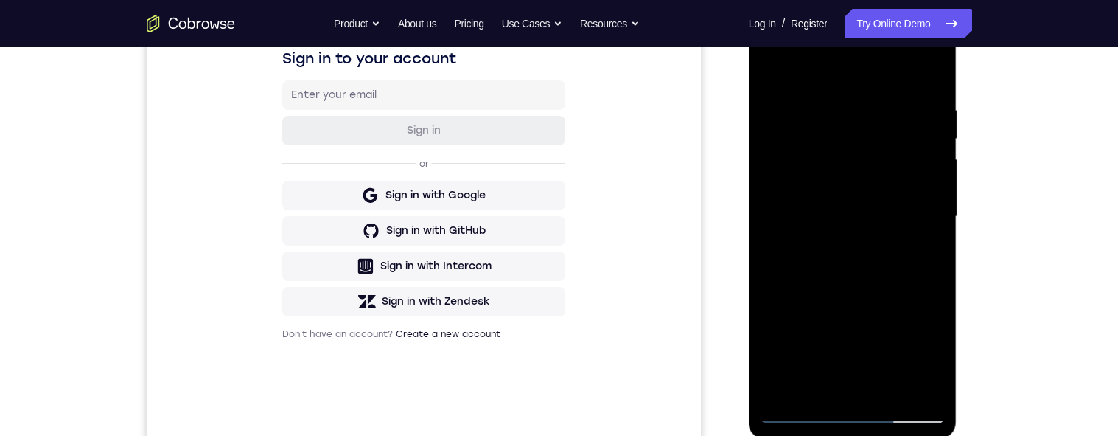
click at [775, 73] on div at bounding box center [853, 216] width 186 height 413
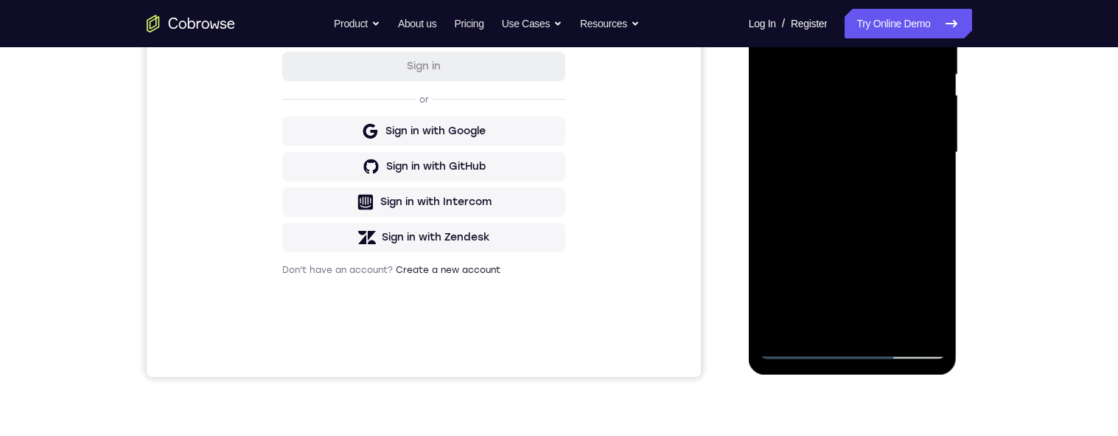
scroll to position [377, 0]
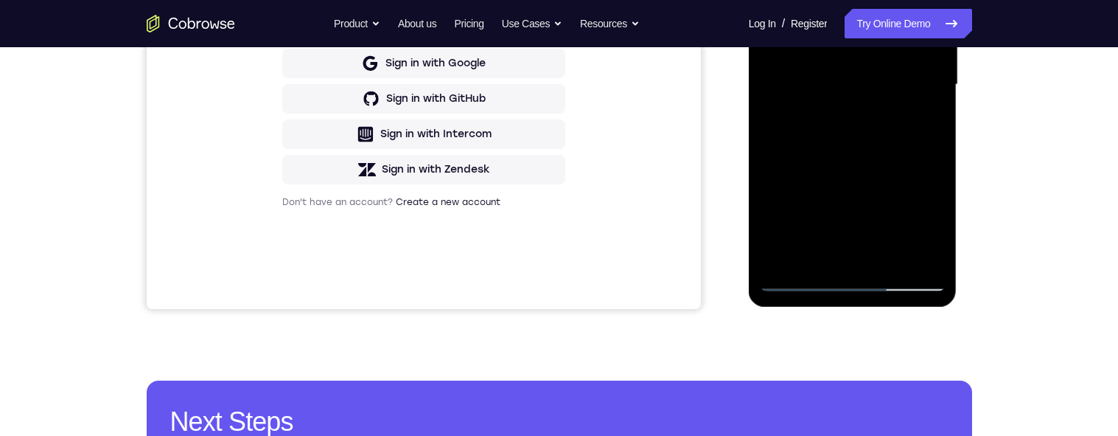
click at [810, 203] on div at bounding box center [853, 84] width 186 height 413
click at [810, 122] on div at bounding box center [853, 84] width 186 height 413
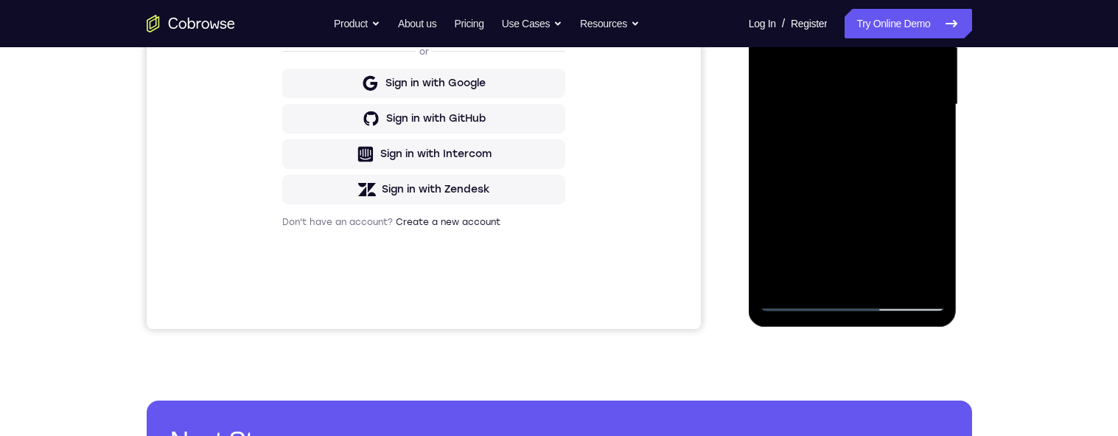
click at [770, 0] on div at bounding box center [853, 104] width 186 height 413
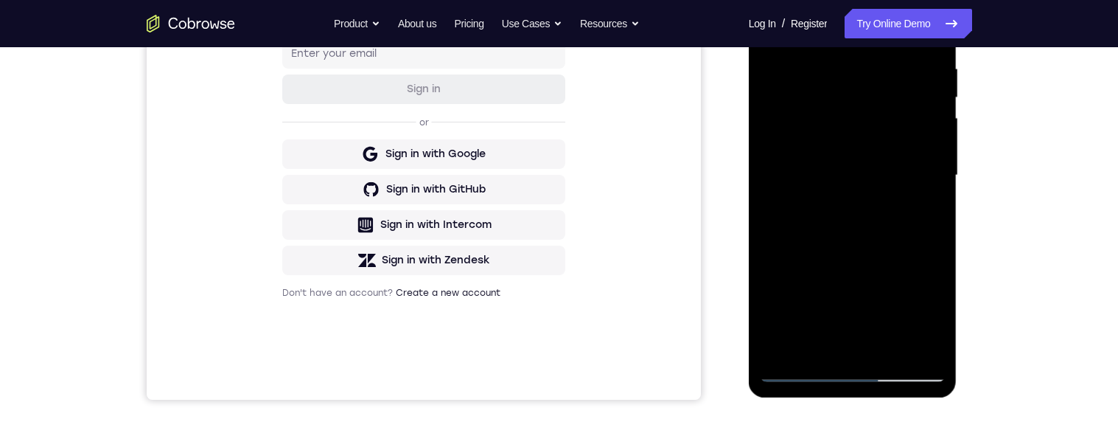
scroll to position [251, 0]
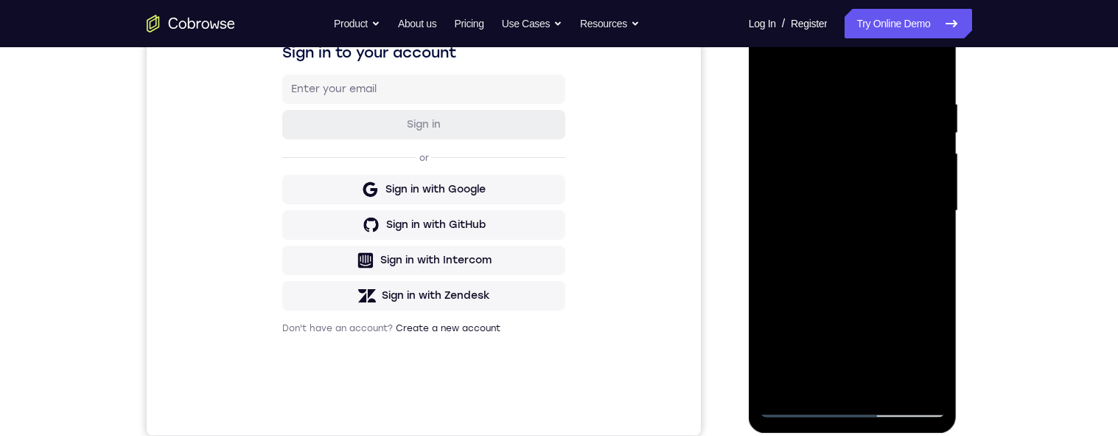
click at [778, 63] on div at bounding box center [853, 210] width 186 height 413
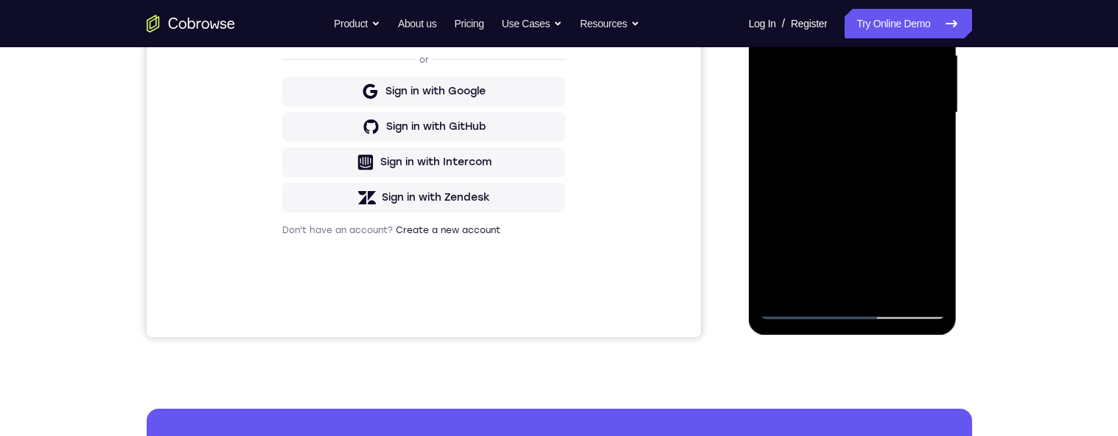
scroll to position [382, 0]
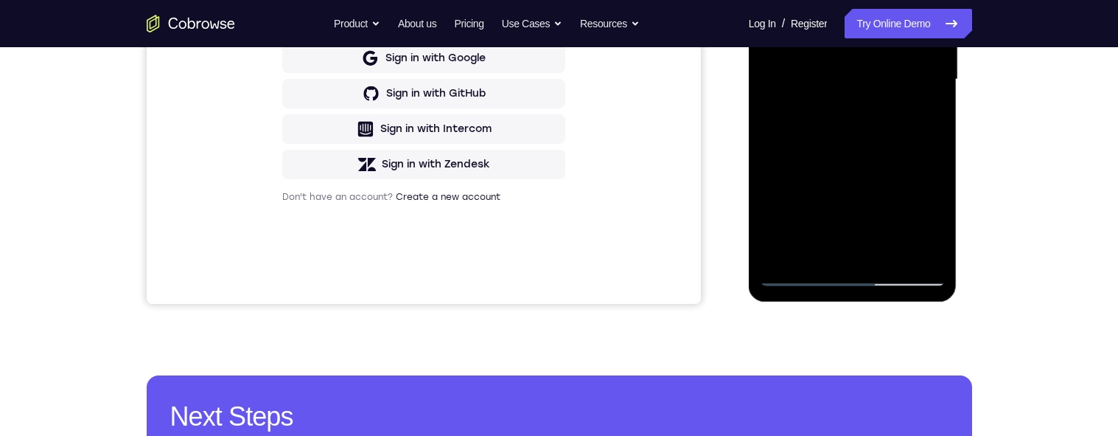
click at [810, 257] on div at bounding box center [853, 79] width 186 height 413
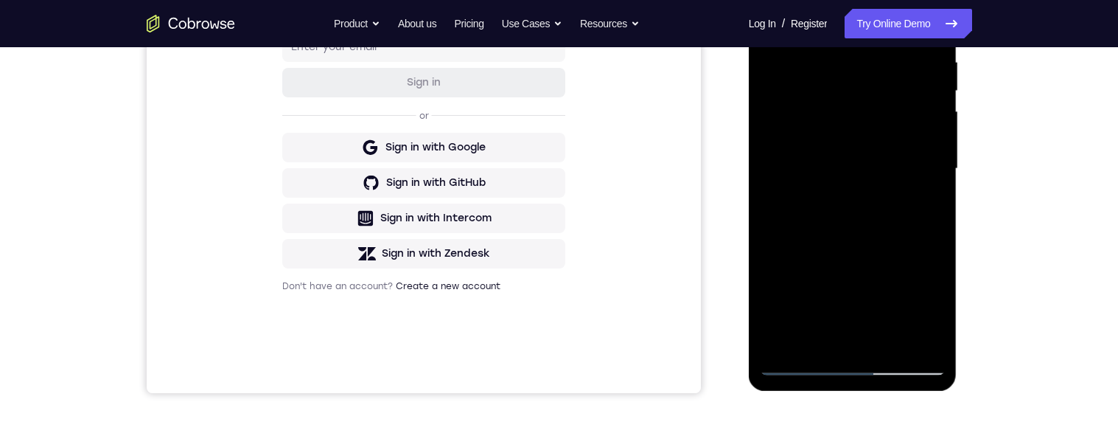
click at [810, 148] on div at bounding box center [853, 168] width 186 height 413
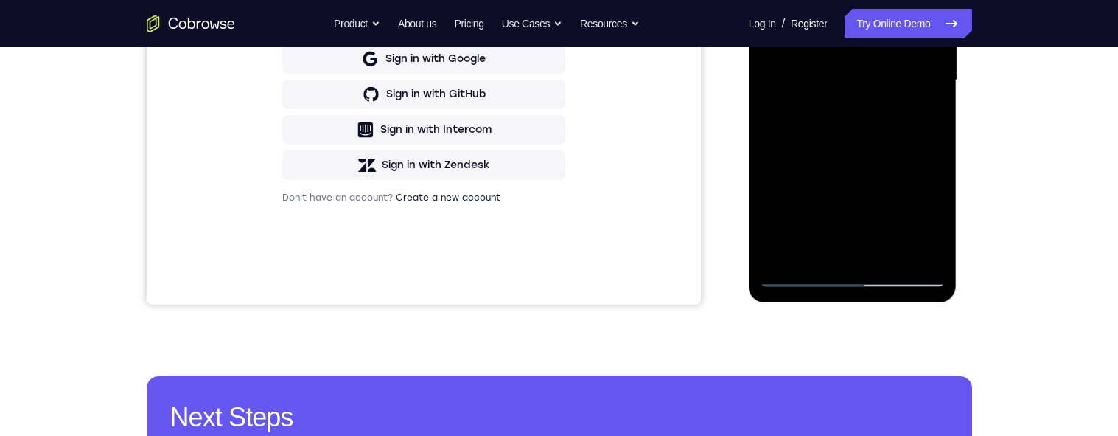
click at [810, 120] on div at bounding box center [853, 80] width 186 height 413
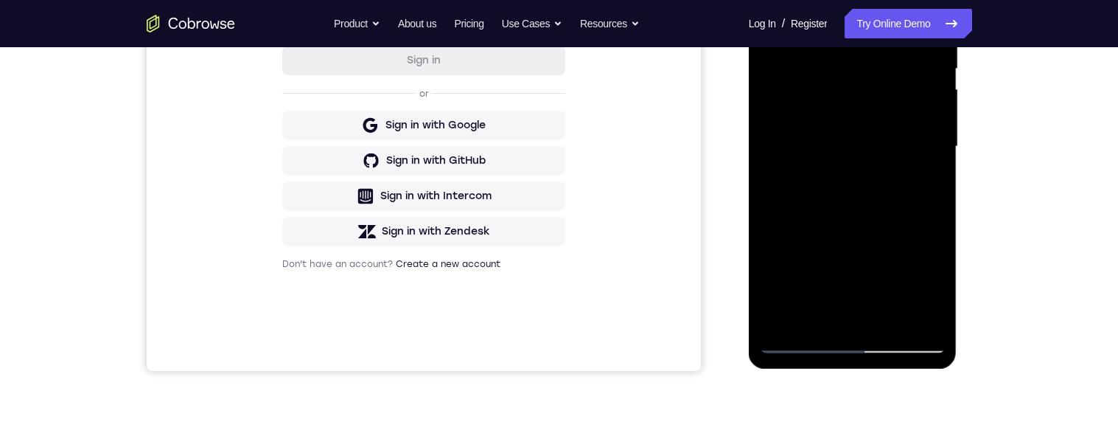
scroll to position [371, 0]
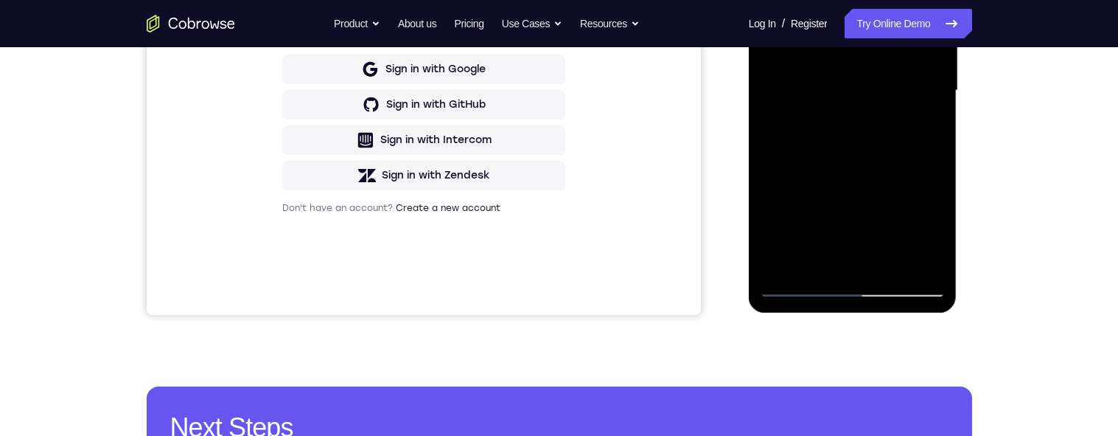
click at [810, 262] on div at bounding box center [853, 90] width 186 height 413
click at [810, 175] on div at bounding box center [853, 90] width 186 height 413
click at [810, 177] on div at bounding box center [853, 90] width 186 height 413
click at [810, 186] on div at bounding box center [853, 90] width 186 height 413
click at [768, 267] on div at bounding box center [853, 90] width 186 height 413
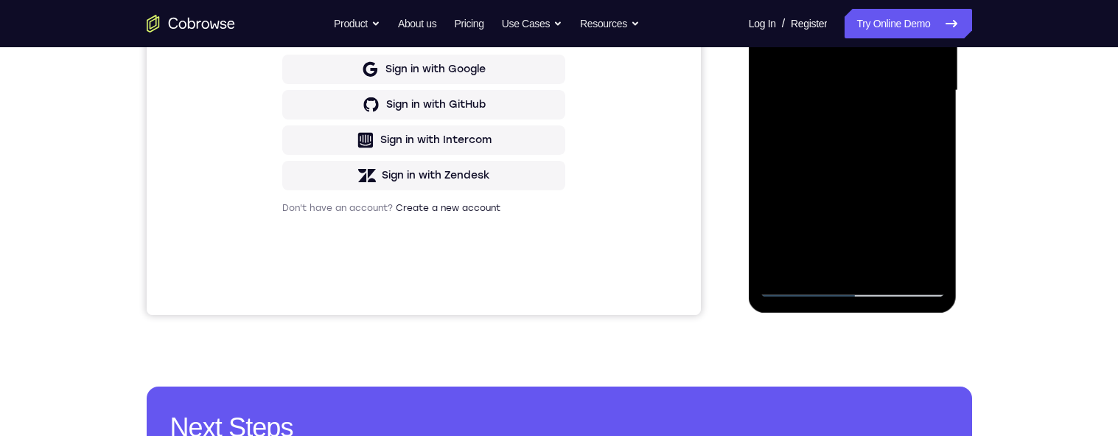
click at [810, 128] on div at bounding box center [853, 90] width 186 height 413
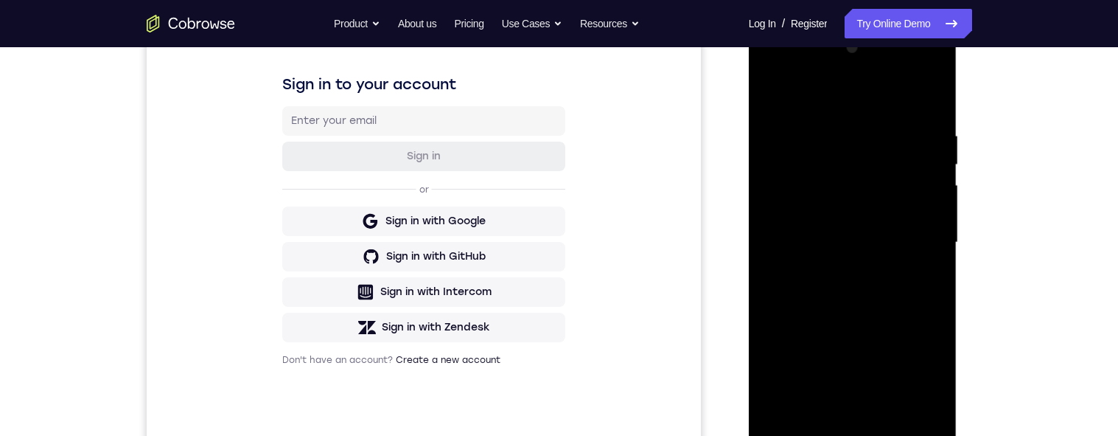
click at [771, 97] on div at bounding box center [853, 242] width 186 height 413
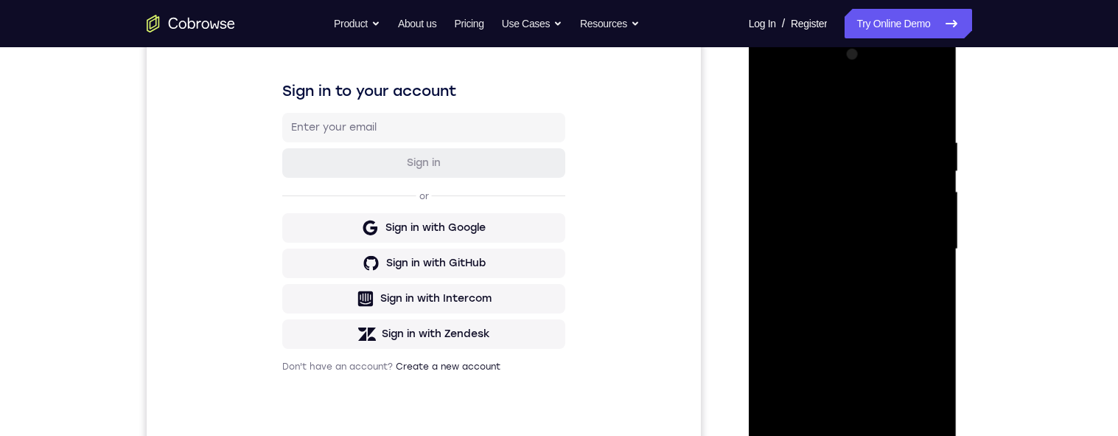
click at [769, 102] on div at bounding box center [853, 249] width 186 height 413
click at [810, 138] on div at bounding box center [853, 249] width 186 height 413
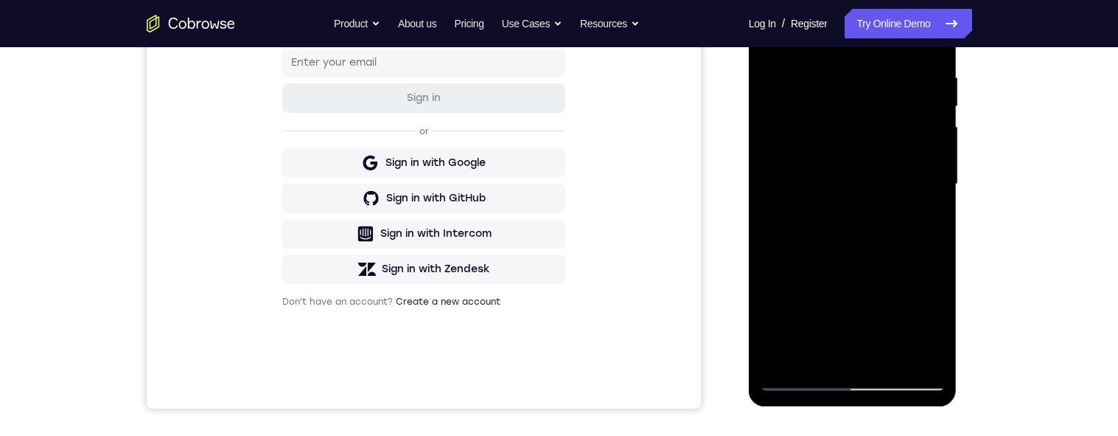
scroll to position [248, 0]
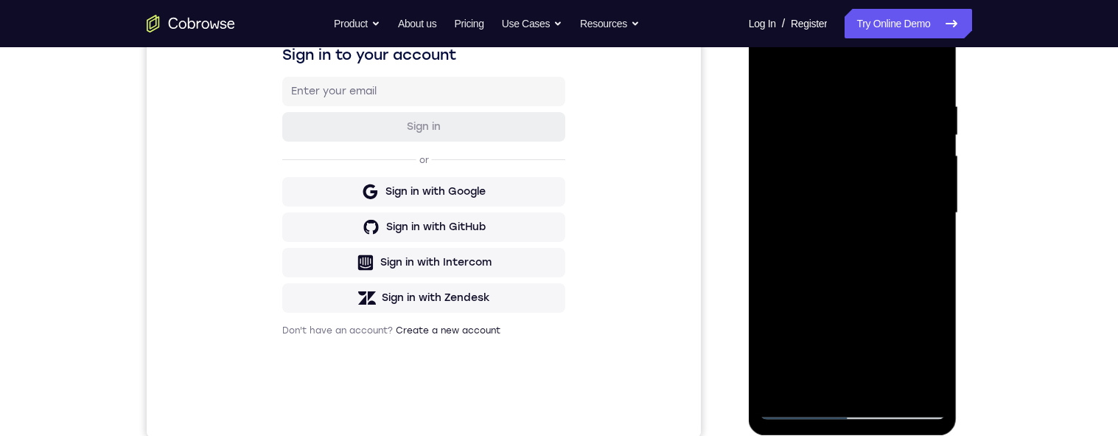
click at [810, 231] on div at bounding box center [853, 213] width 186 height 413
click at [775, 205] on div at bounding box center [853, 213] width 186 height 413
click at [793, 206] on div at bounding box center [853, 213] width 186 height 413
click at [810, 72] on div at bounding box center [853, 213] width 186 height 413
click at [810, 104] on div at bounding box center [853, 213] width 186 height 413
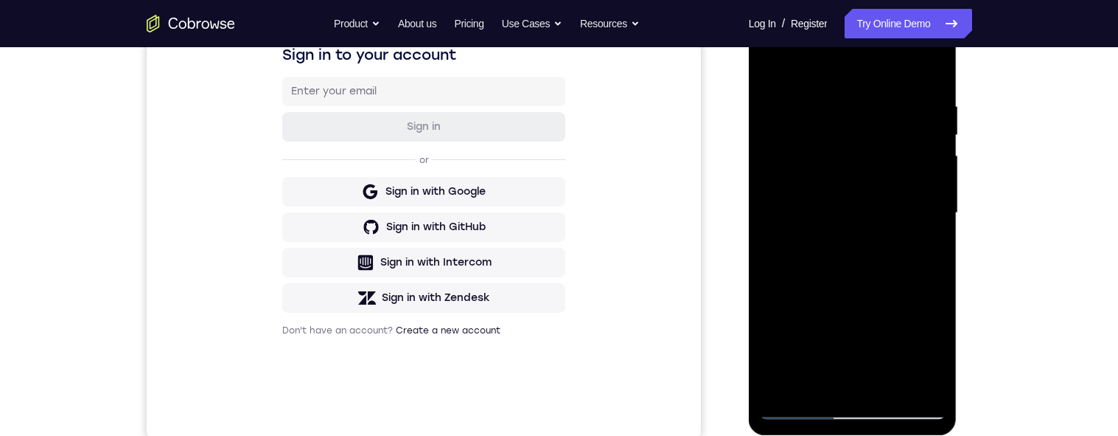
click at [810, 281] on div at bounding box center [853, 213] width 186 height 413
click at [810, 271] on div at bounding box center [853, 213] width 186 height 413
click at [810, 263] on div at bounding box center [853, 213] width 186 height 413
click at [810, 259] on div at bounding box center [853, 213] width 186 height 413
click at [810, 268] on div at bounding box center [853, 213] width 186 height 413
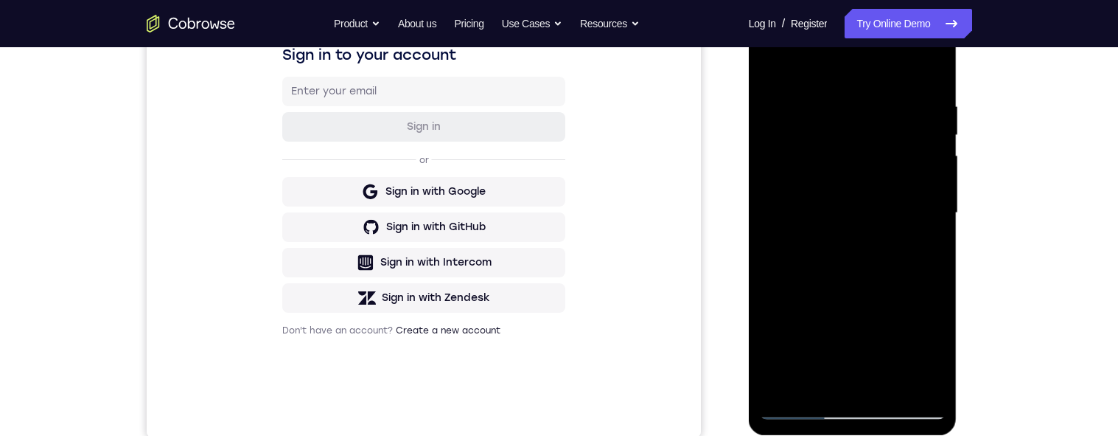
click at [810, 263] on div at bounding box center [853, 213] width 186 height 413
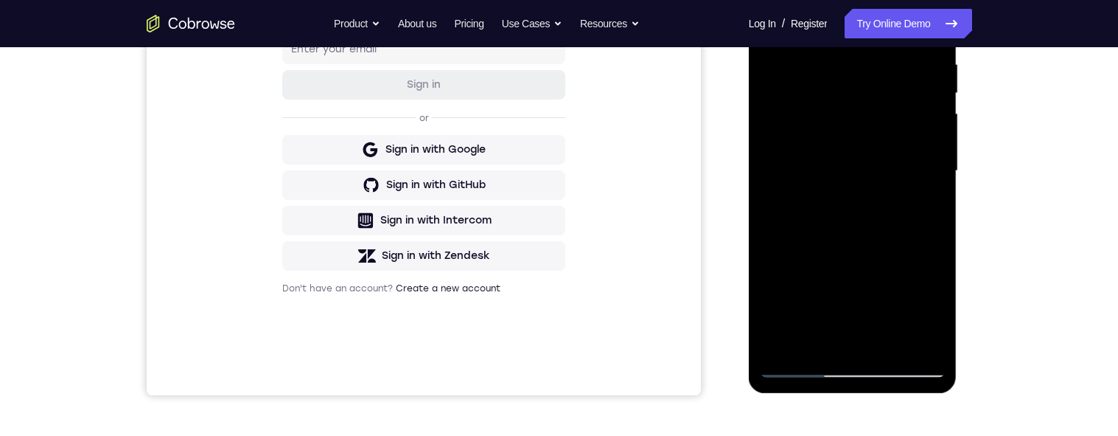
scroll to position [264, 0]
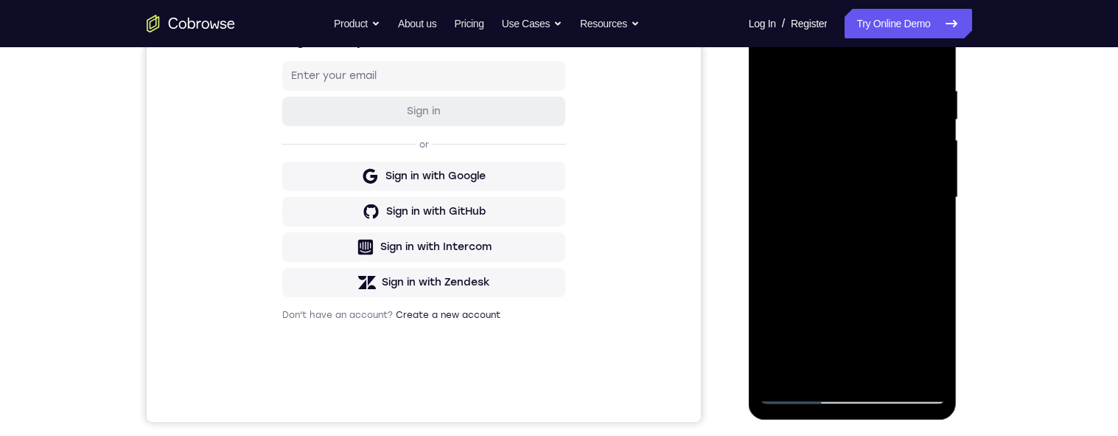
click at [810, 214] on div at bounding box center [853, 197] width 186 height 413
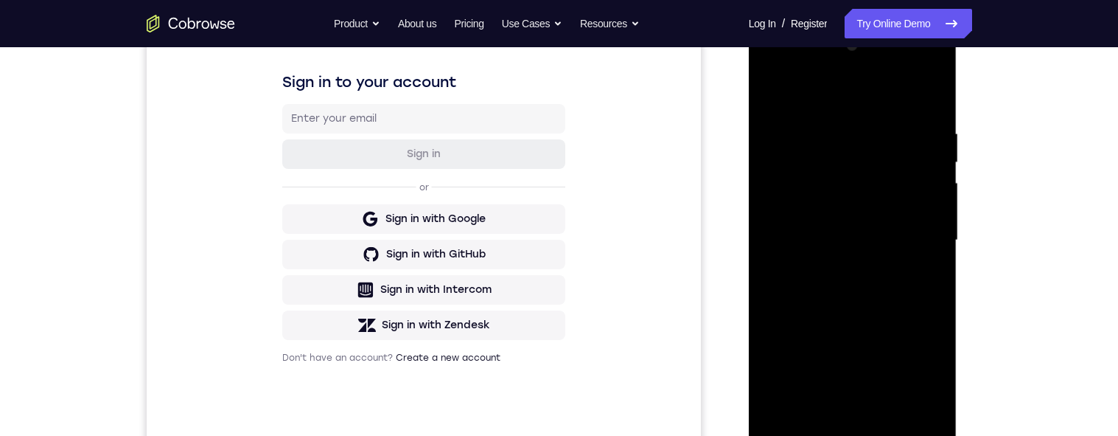
click at [810, 275] on div at bounding box center [853, 240] width 186 height 413
click at [810, 271] on div at bounding box center [853, 240] width 186 height 413
click at [810, 268] on div at bounding box center [853, 240] width 186 height 413
click at [810, 270] on div at bounding box center [853, 240] width 186 height 413
click at [810, 261] on div at bounding box center [853, 240] width 186 height 413
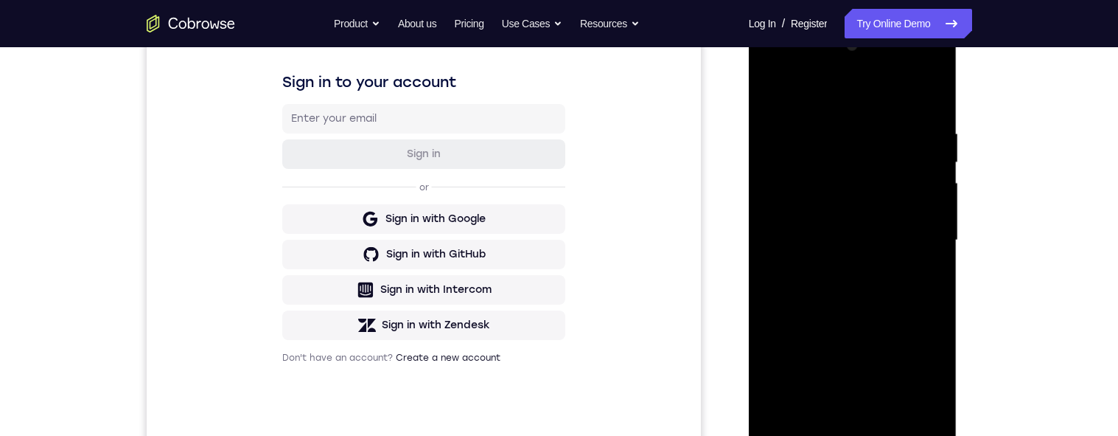
click at [810, 263] on div at bounding box center [853, 240] width 186 height 413
click at [810, 206] on div at bounding box center [853, 240] width 186 height 413
click at [810, 177] on div at bounding box center [853, 240] width 186 height 413
click at [810, 167] on div at bounding box center [853, 240] width 186 height 413
click at [810, 197] on div at bounding box center [853, 240] width 186 height 413
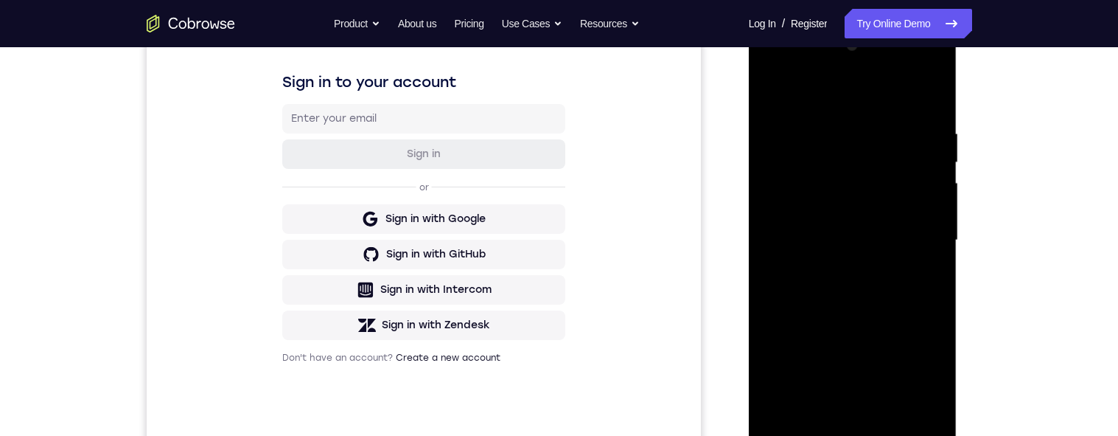
click at [810, 154] on div at bounding box center [853, 240] width 186 height 413
click at [810, 187] on div at bounding box center [853, 240] width 186 height 413
click at [810, 101] on div at bounding box center [853, 240] width 186 height 413
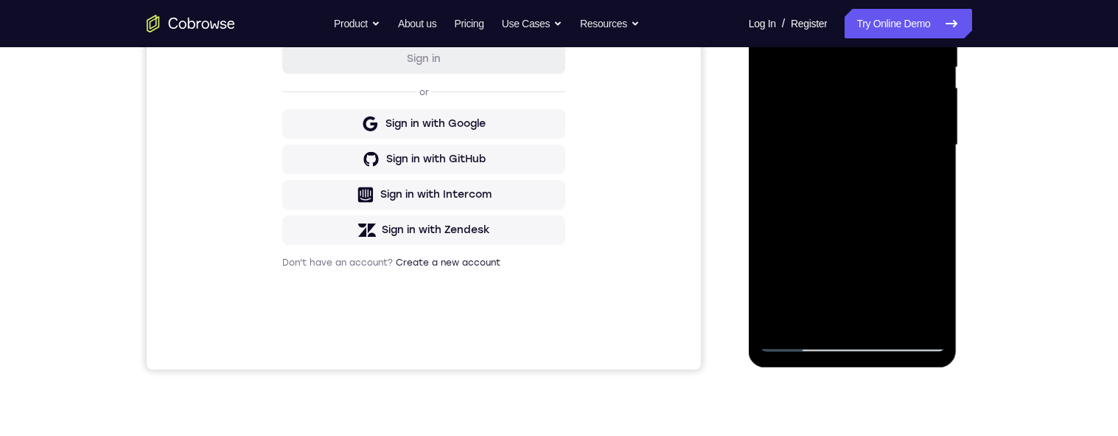
scroll to position [339, 0]
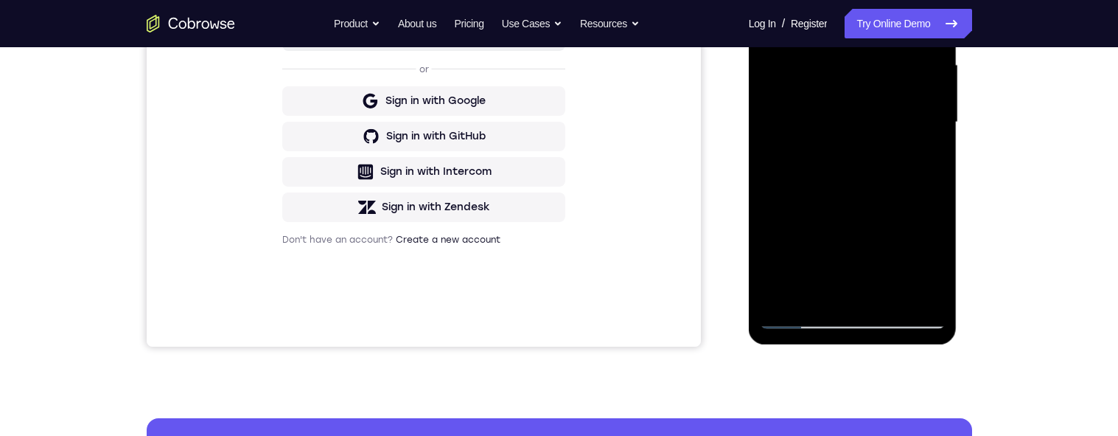
click at [810, 302] on div at bounding box center [853, 122] width 186 height 413
click at [810, 109] on div at bounding box center [853, 122] width 186 height 413
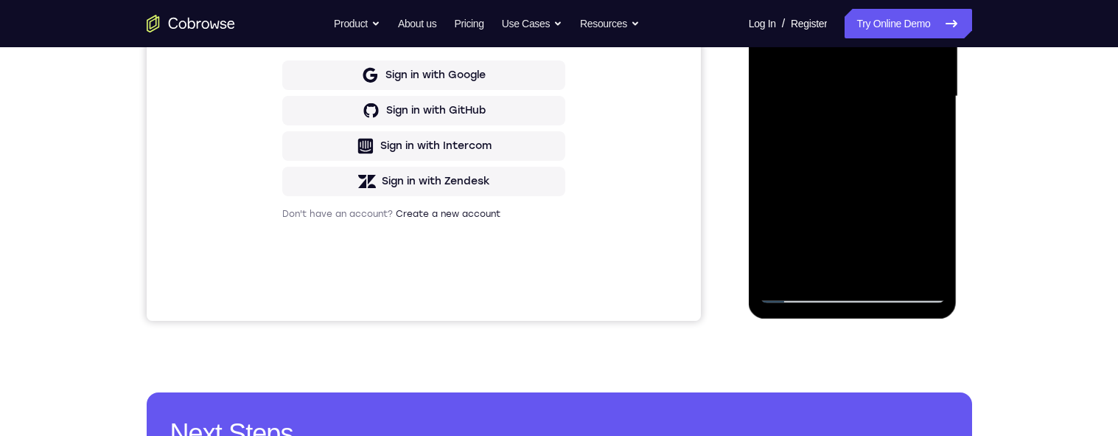
click at [810, 135] on div at bounding box center [853, 96] width 186 height 413
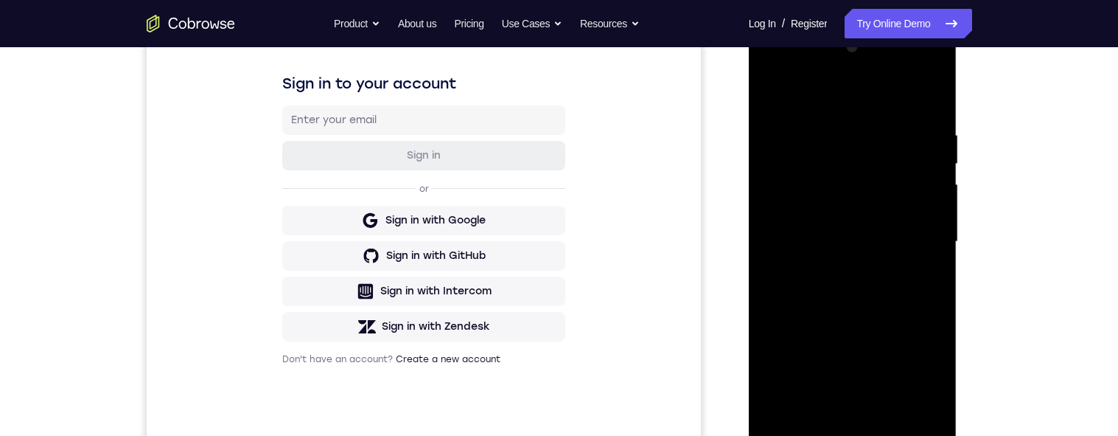
click at [766, 96] on div at bounding box center [853, 241] width 186 height 413
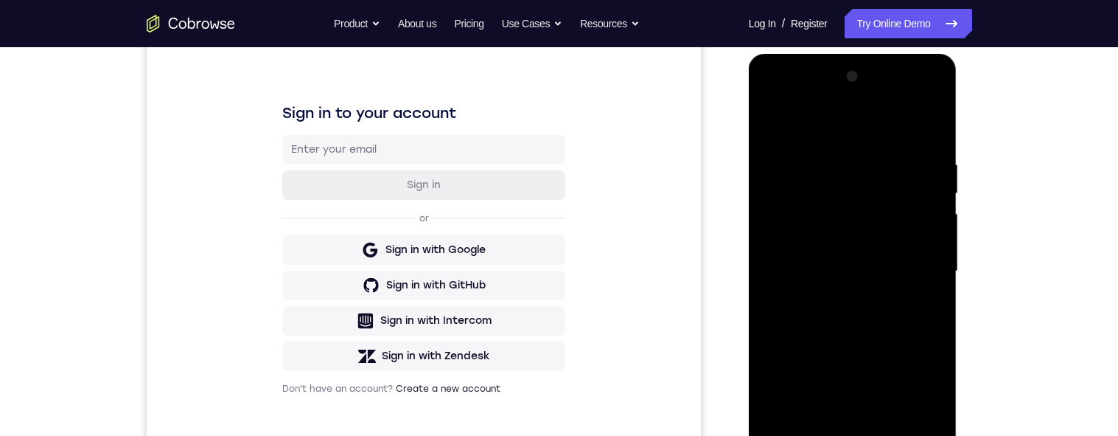
click at [780, 123] on div at bounding box center [853, 271] width 186 height 413
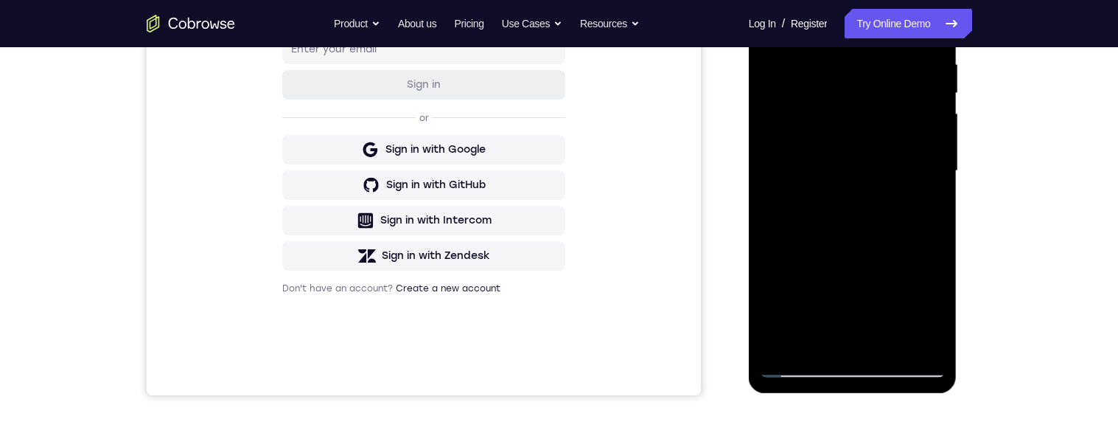
scroll to position [237, 0]
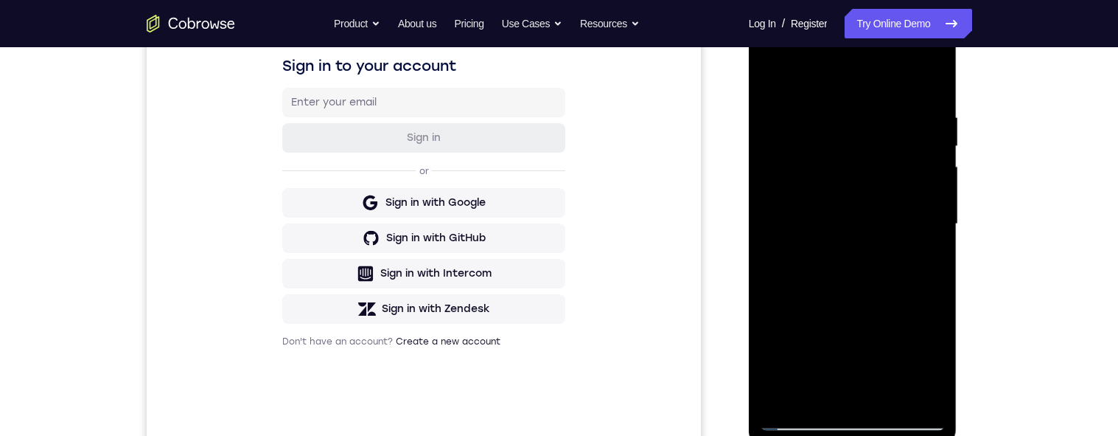
click at [810, 75] on div at bounding box center [853, 224] width 186 height 413
click at [773, 79] on div at bounding box center [853, 224] width 186 height 413
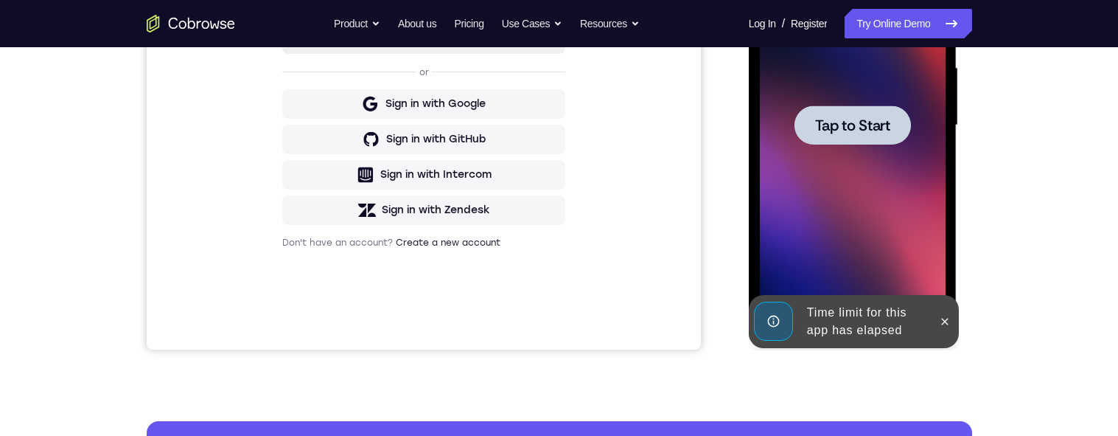
click at [810, 120] on span "Tap to Start" at bounding box center [852, 125] width 75 height 15
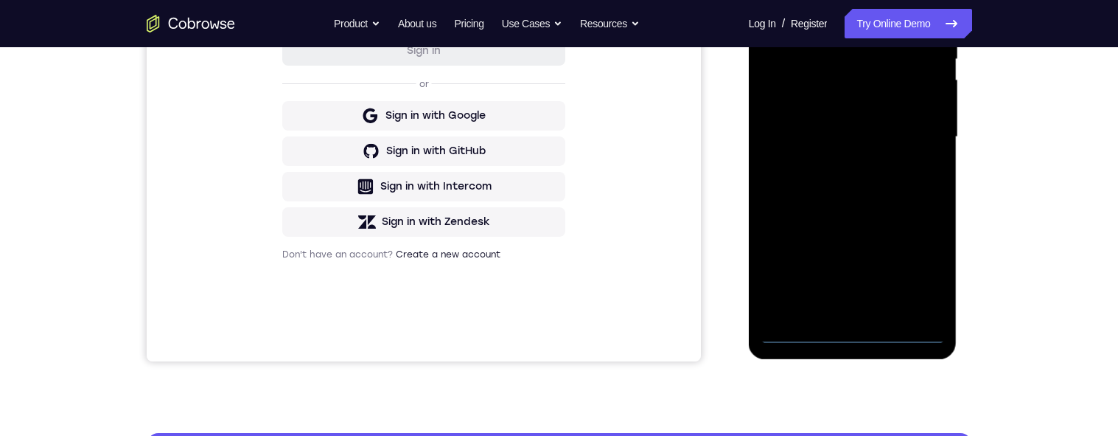
scroll to position [366, 0]
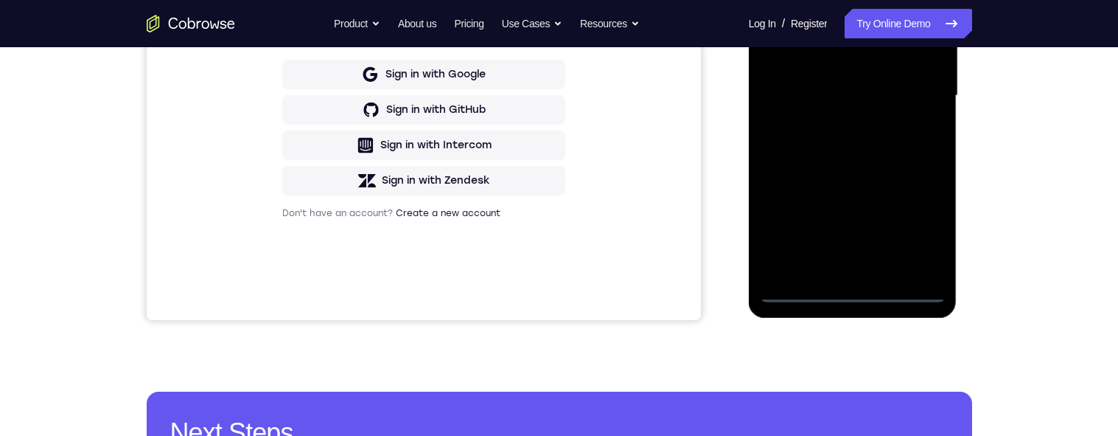
click at [810, 295] on div at bounding box center [853, 95] width 186 height 413
click at [810, 234] on div at bounding box center [853, 95] width 186 height 413
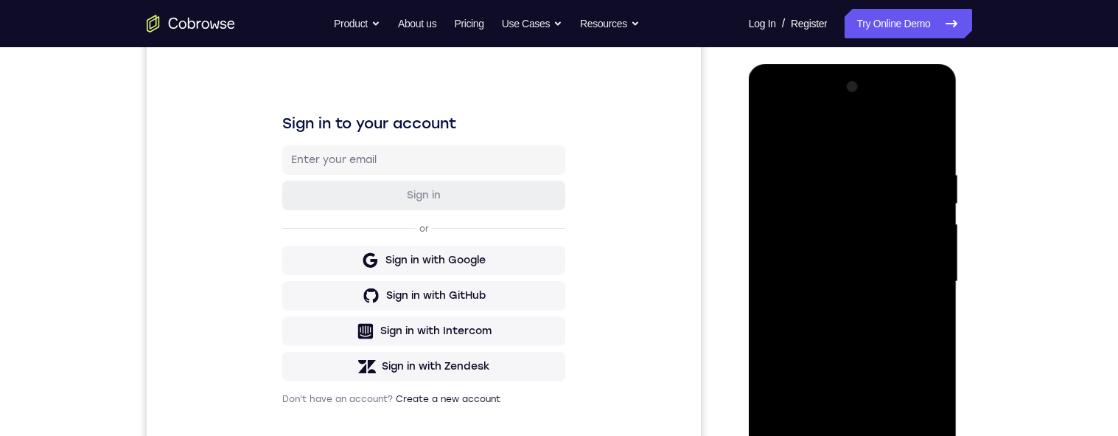
scroll to position [172, 0]
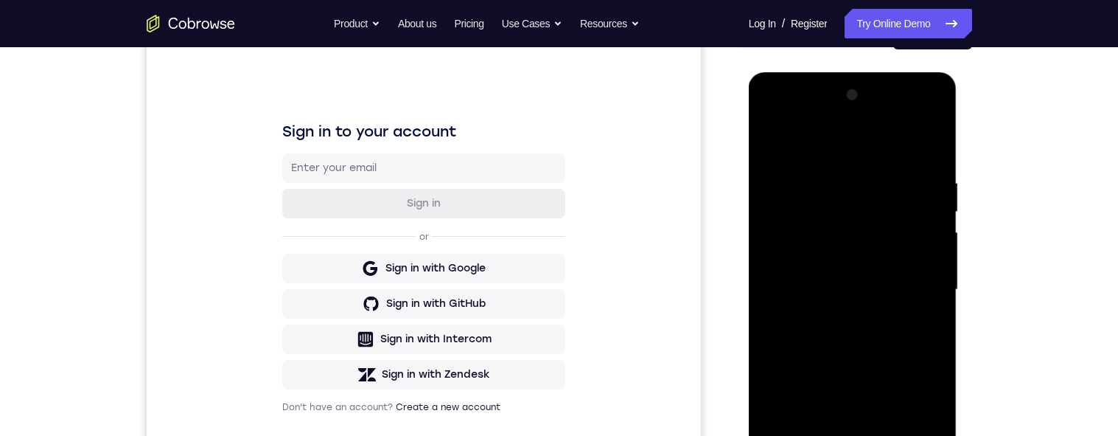
click at [810, 150] on div at bounding box center [853, 289] width 186 height 413
click at [810, 282] on div at bounding box center [853, 289] width 186 height 413
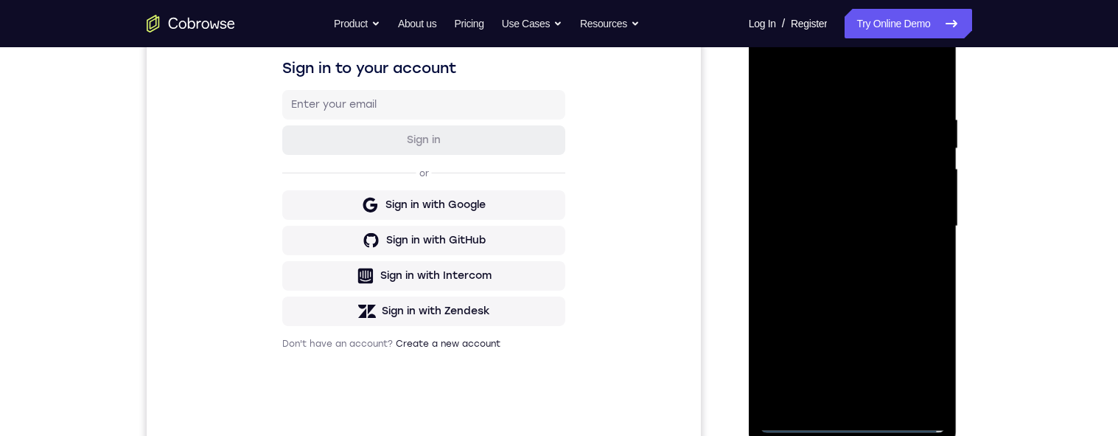
click at [810, 256] on div at bounding box center [853, 226] width 186 height 413
click at [810, 214] on div at bounding box center [853, 226] width 186 height 413
click at [810, 203] on div at bounding box center [853, 226] width 186 height 413
click at [810, 229] on div at bounding box center [853, 226] width 186 height 413
click at [810, 285] on div at bounding box center [853, 226] width 186 height 413
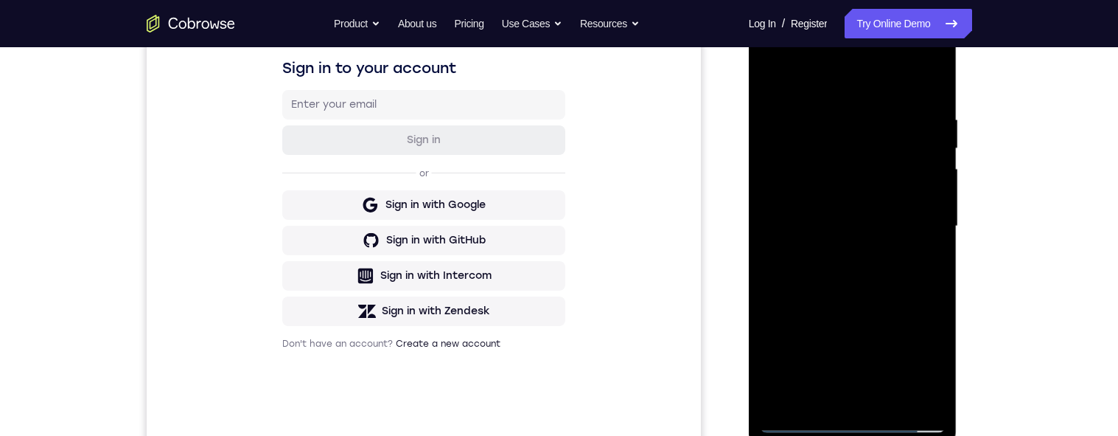
click at [810, 287] on div at bounding box center [853, 226] width 186 height 413
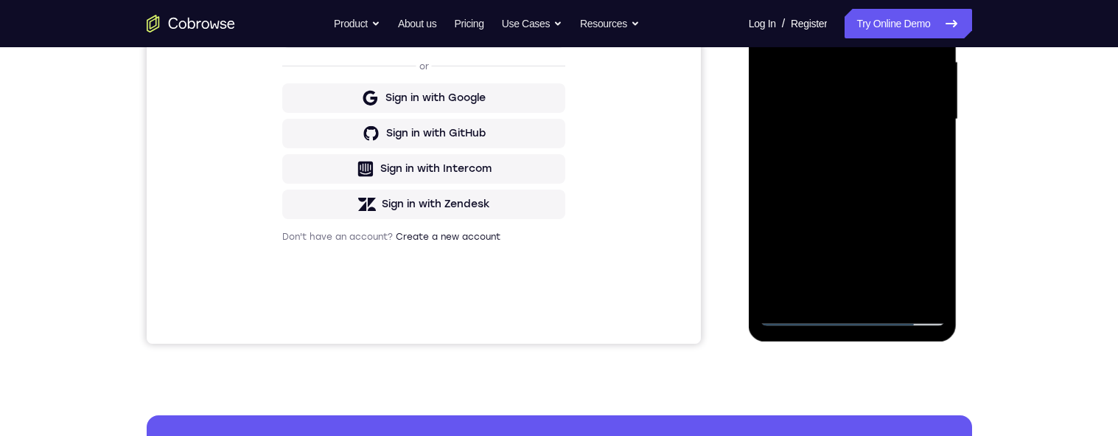
click at [810, 291] on div at bounding box center [853, 119] width 186 height 413
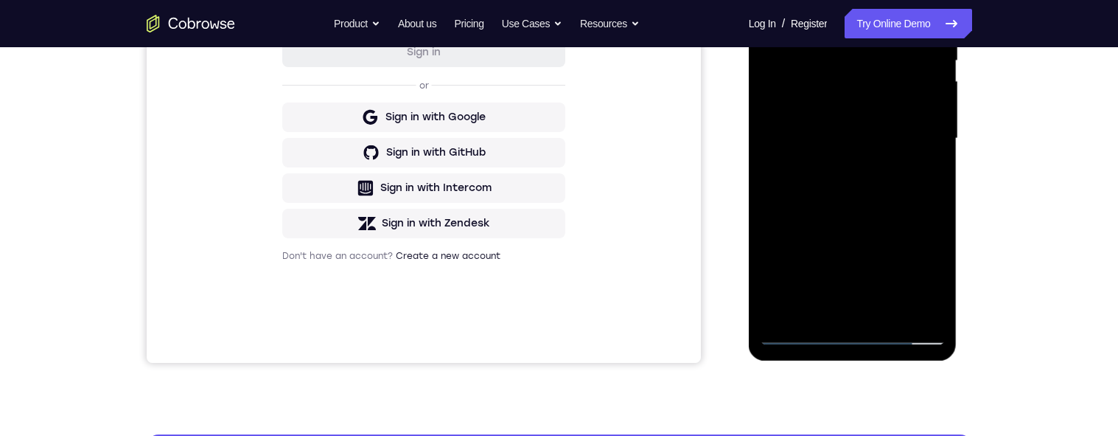
click at [810, 222] on div at bounding box center [853, 138] width 186 height 413
click at [810, 122] on div at bounding box center [853, 138] width 186 height 413
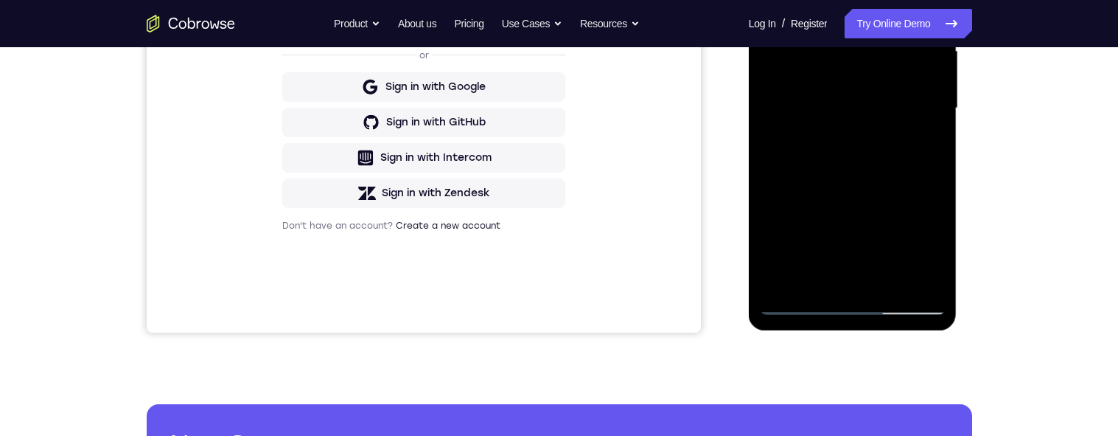
click at [810, 147] on div at bounding box center [853, 108] width 186 height 413
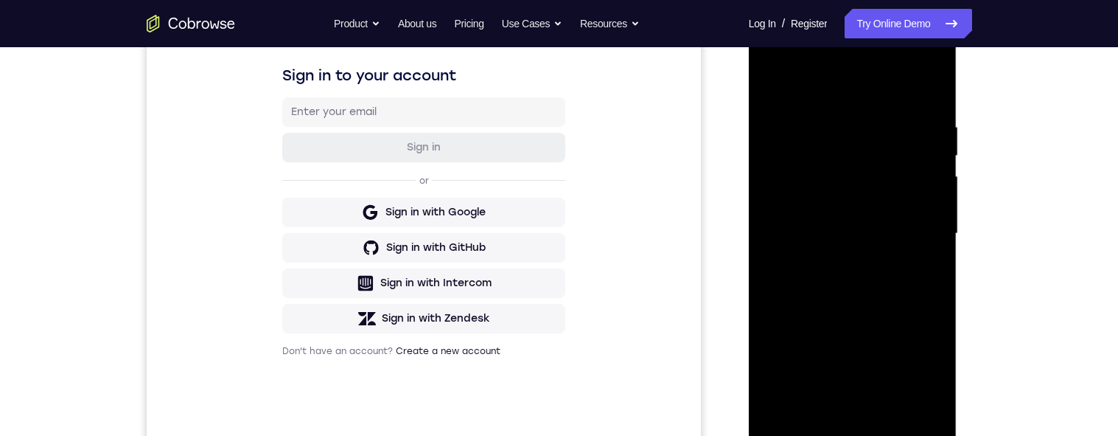
scroll to position [160, 0]
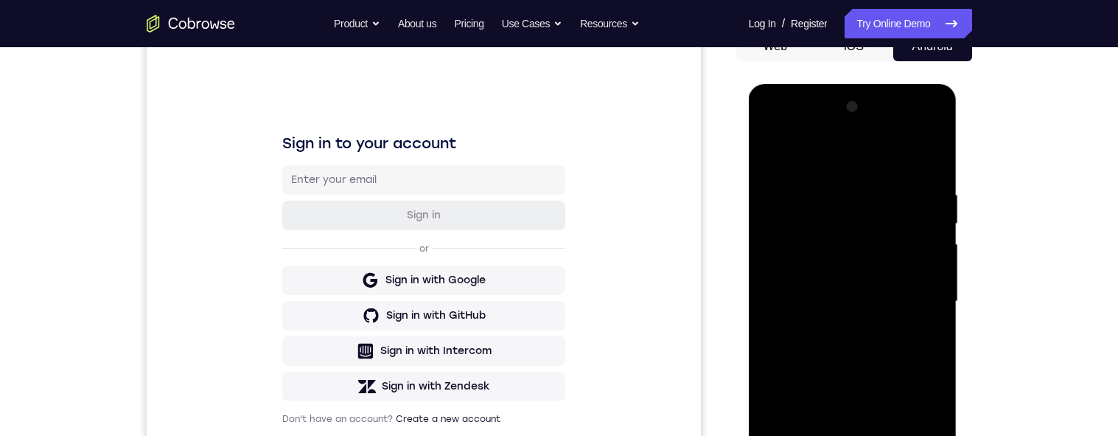
click at [772, 156] on div at bounding box center [853, 301] width 186 height 413
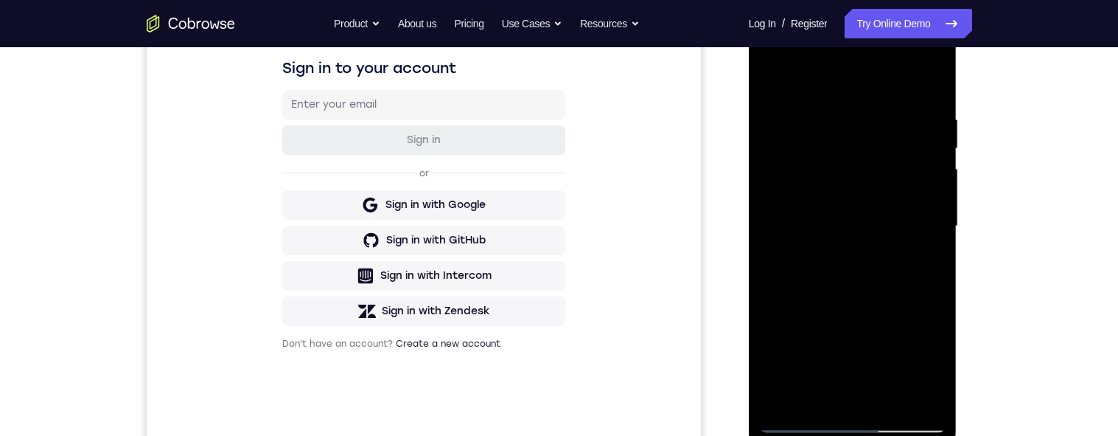
click at [810, 242] on div at bounding box center [853, 226] width 186 height 413
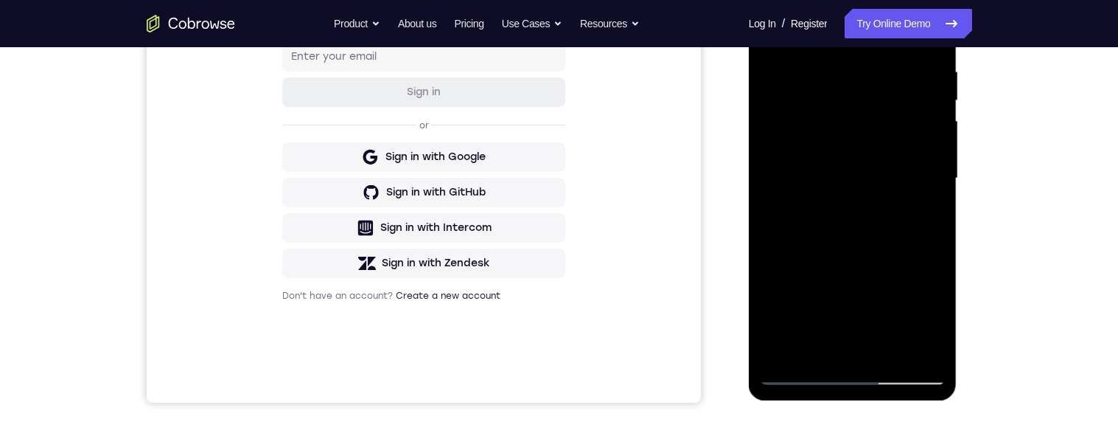
scroll to position [322, 0]
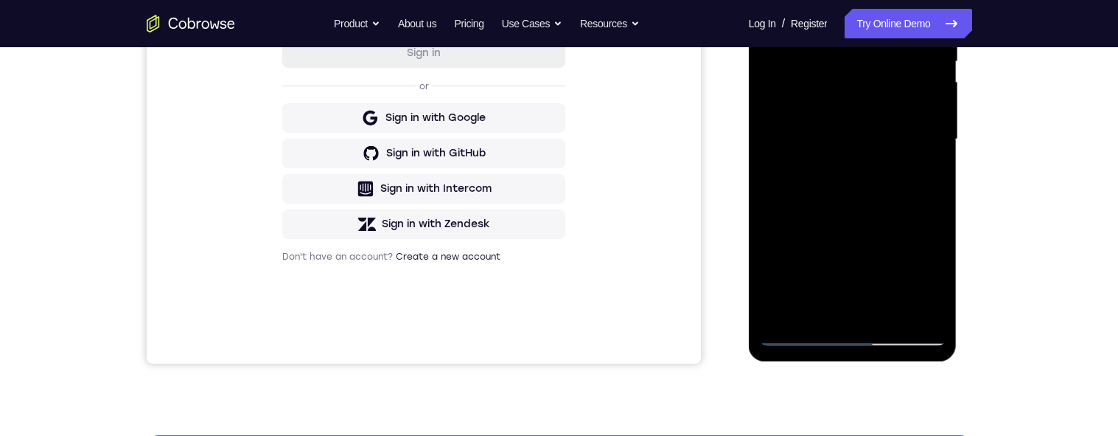
click at [810, 174] on div at bounding box center [853, 139] width 186 height 413
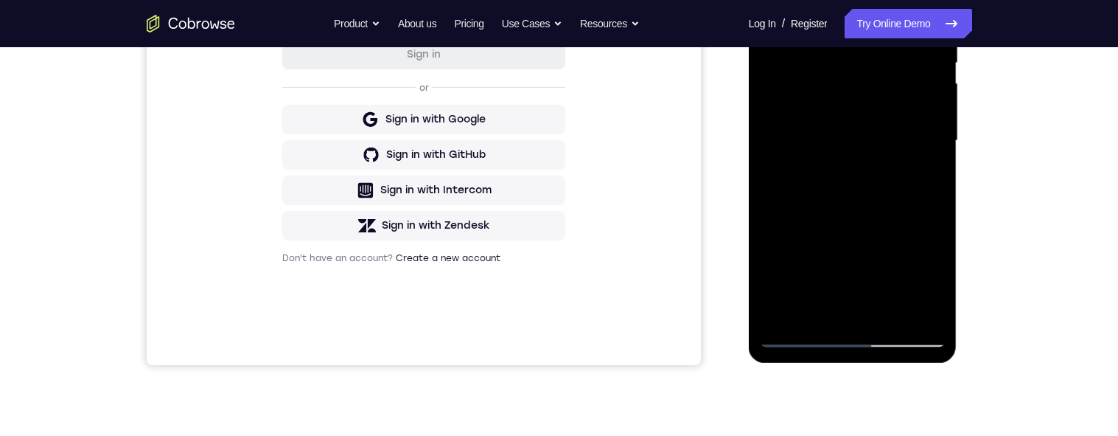
click at [769, 0] on div at bounding box center [853, 140] width 186 height 413
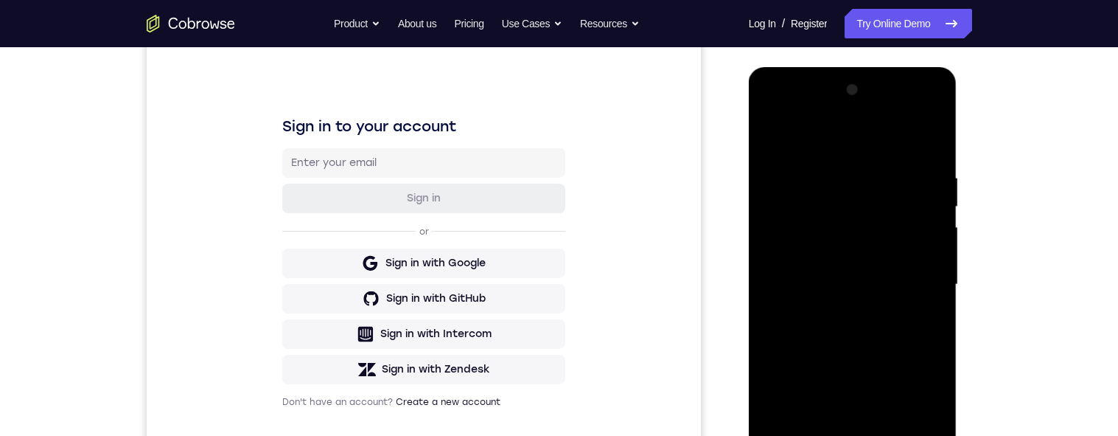
click at [781, 136] on div at bounding box center [853, 284] width 186 height 413
click at [810, 175] on div at bounding box center [853, 284] width 186 height 413
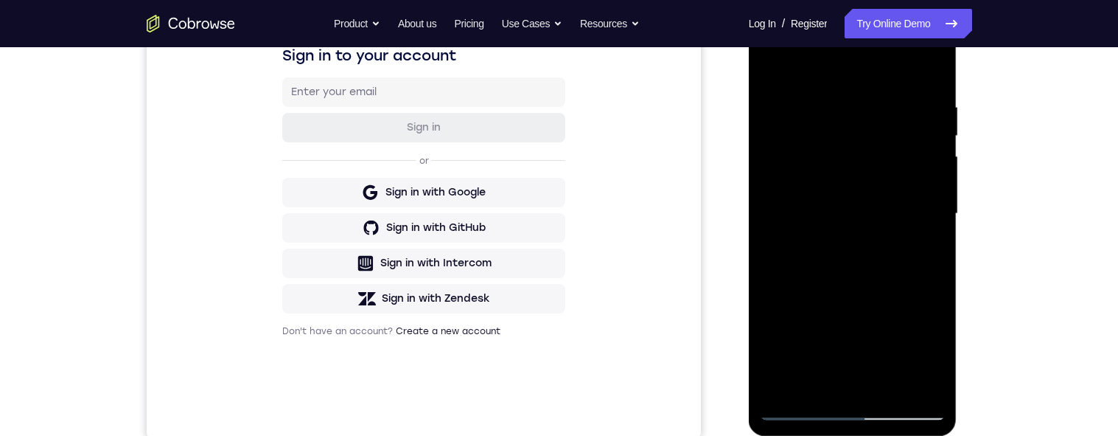
click at [810, 259] on div at bounding box center [853, 213] width 186 height 413
click at [810, 257] on div at bounding box center [853, 213] width 186 height 413
click at [810, 235] on div at bounding box center [853, 213] width 186 height 413
click at [810, 245] on div at bounding box center [853, 213] width 186 height 413
click at [810, 237] on div at bounding box center [853, 213] width 186 height 413
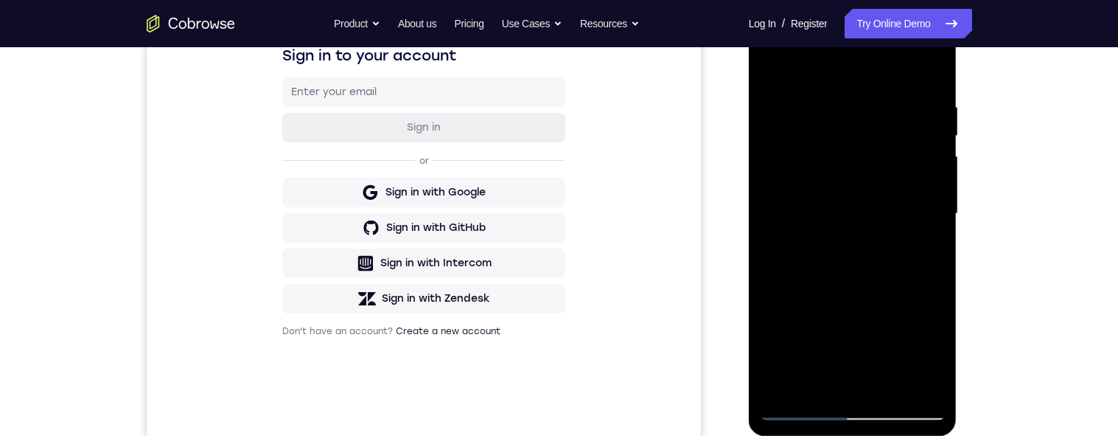
click at [810, 215] on div at bounding box center [853, 213] width 186 height 413
click at [810, 214] on div at bounding box center [853, 213] width 186 height 413
click at [810, 215] on div at bounding box center [853, 213] width 186 height 413
click at [810, 74] on div at bounding box center [853, 213] width 186 height 413
click at [810, 97] on div at bounding box center [853, 213] width 186 height 413
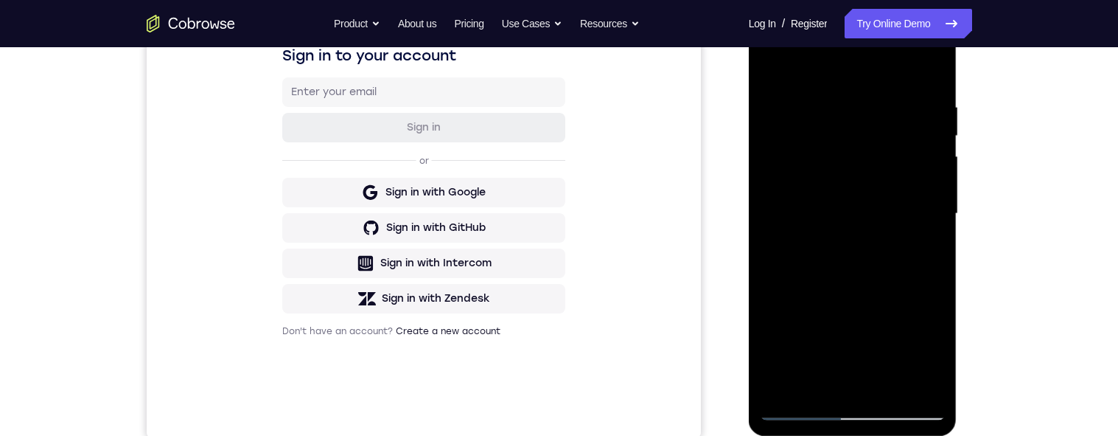
click at [810, 239] on div at bounding box center [853, 213] width 186 height 413
click at [810, 223] on div at bounding box center [853, 213] width 186 height 413
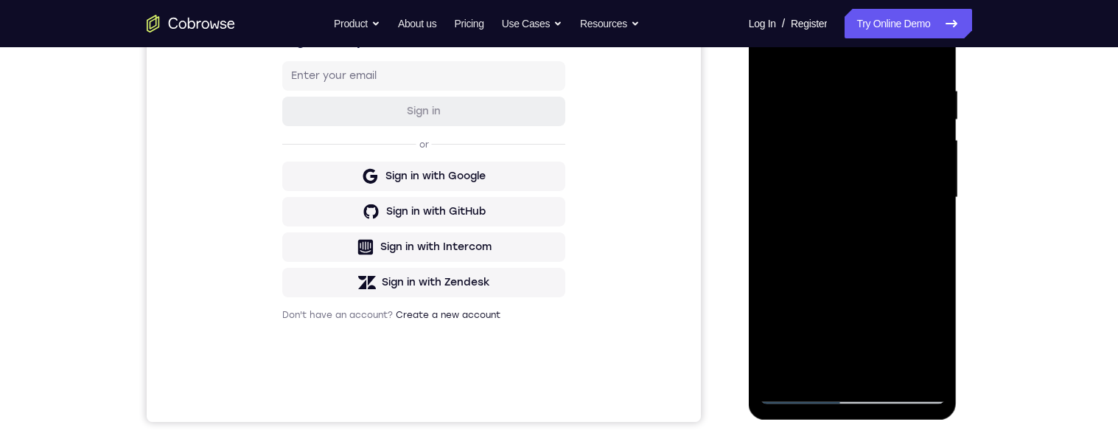
scroll to position [219, 0]
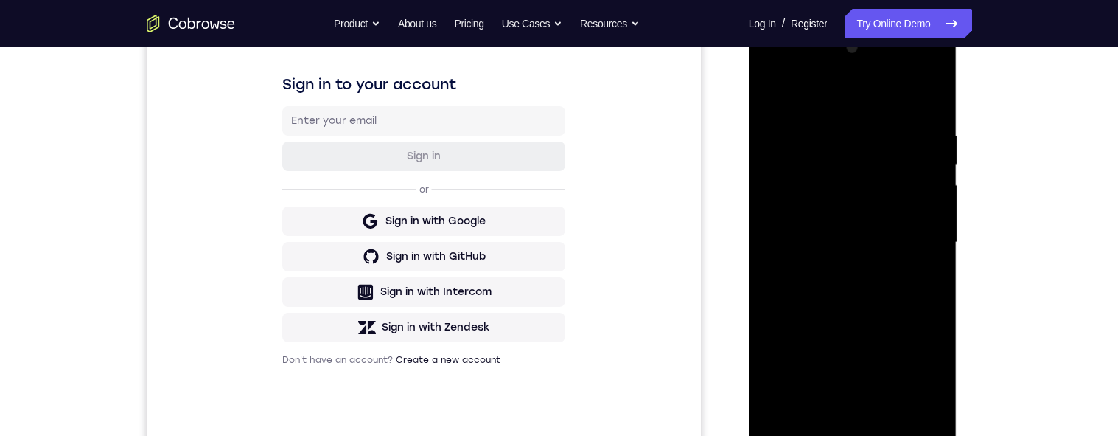
click at [810, 106] on div at bounding box center [853, 242] width 186 height 413
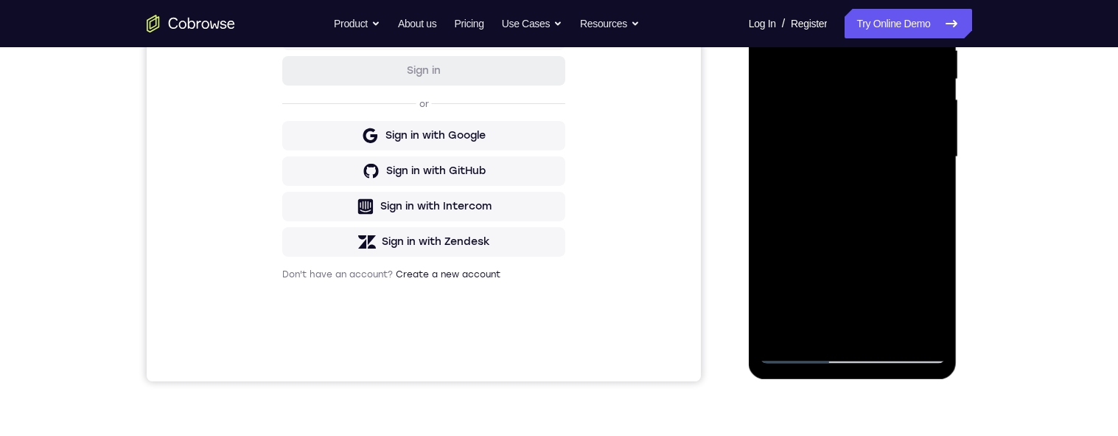
click at [810, 327] on div at bounding box center [853, 157] width 186 height 413
click at [810, 136] on div at bounding box center [853, 157] width 186 height 413
click at [810, 201] on div at bounding box center [853, 157] width 186 height 413
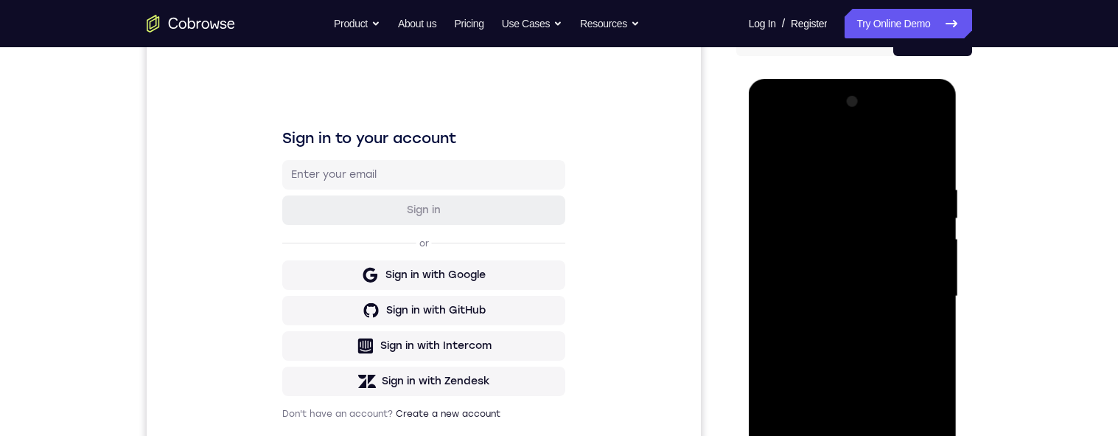
click at [774, 153] on div at bounding box center [853, 296] width 186 height 413
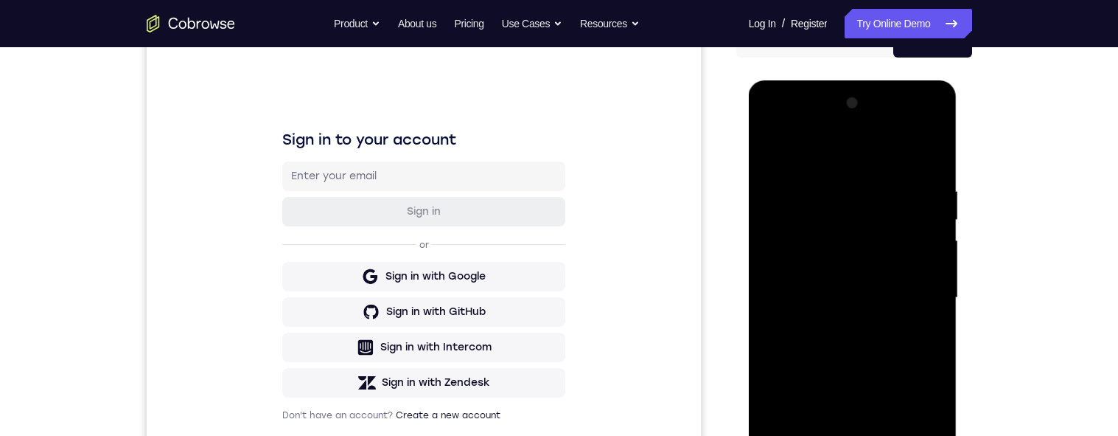
click at [773, 151] on div at bounding box center [853, 297] width 186 height 413
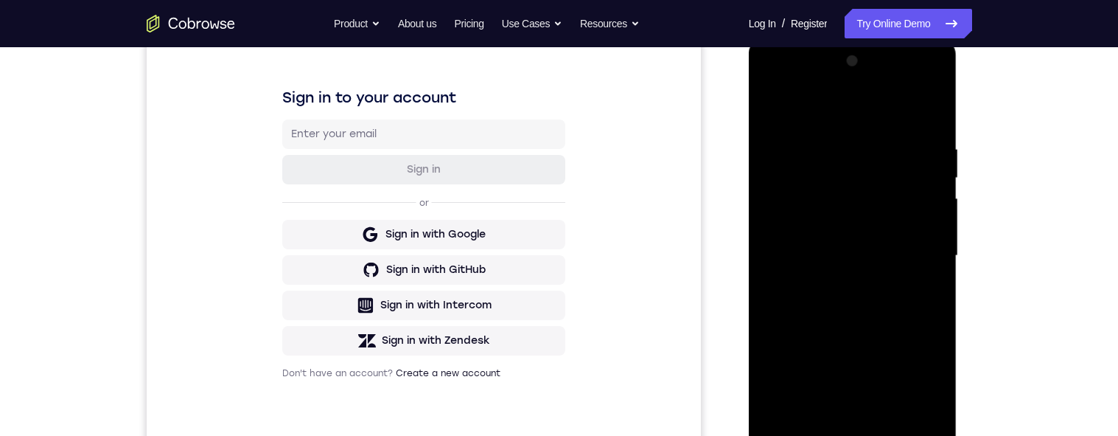
click at [810, 423] on div at bounding box center [853, 255] width 186 height 413
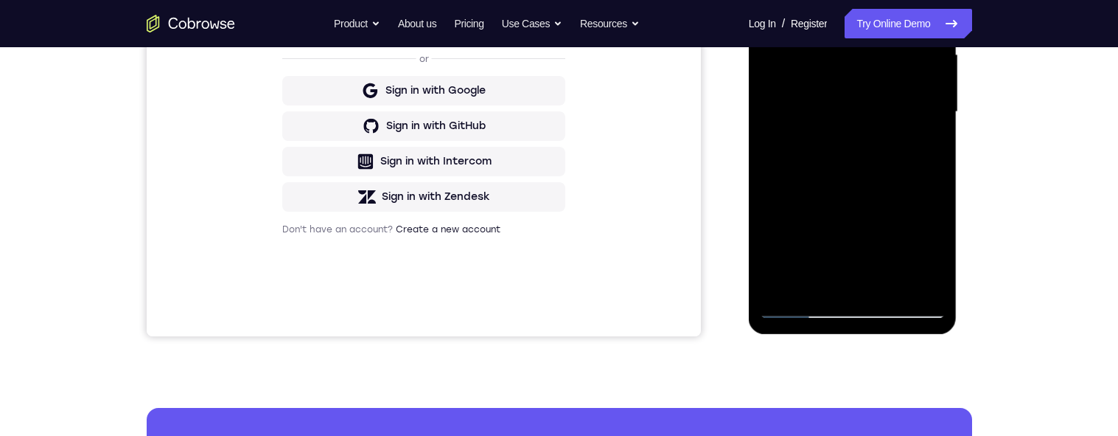
scroll to position [231, 0]
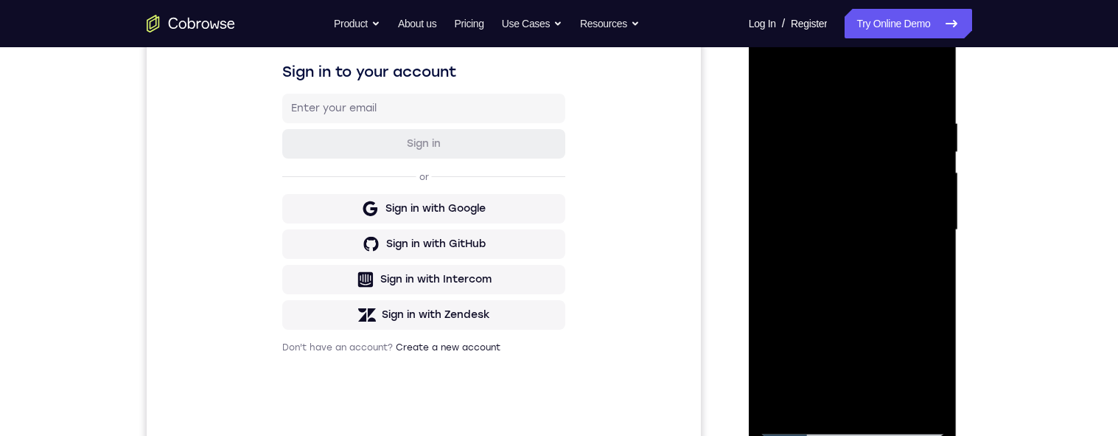
click at [810, 80] on div at bounding box center [853, 230] width 186 height 413
click at [810, 94] on div at bounding box center [853, 230] width 186 height 413
click at [774, 82] on div at bounding box center [853, 230] width 186 height 413
click at [810, 109] on div at bounding box center [853, 230] width 186 height 413
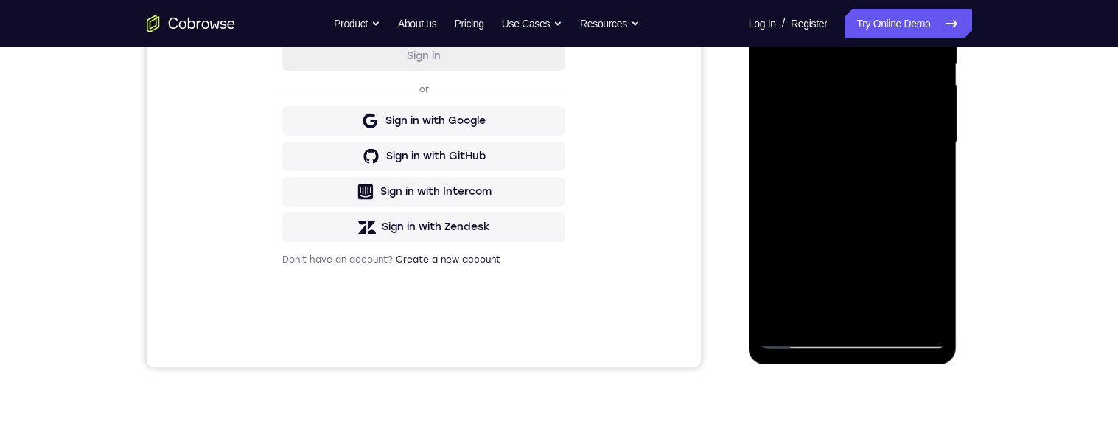
click at [798, 163] on div at bounding box center [853, 142] width 186 height 413
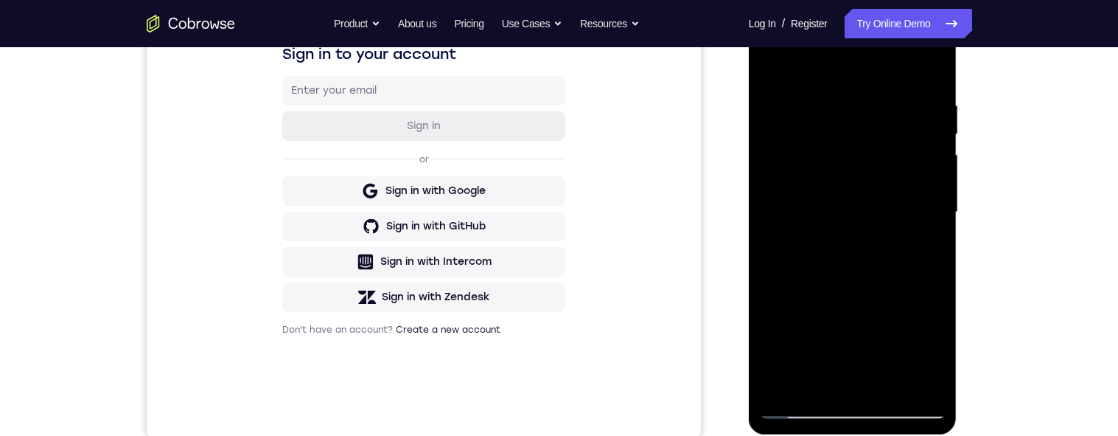
scroll to position [220, 0]
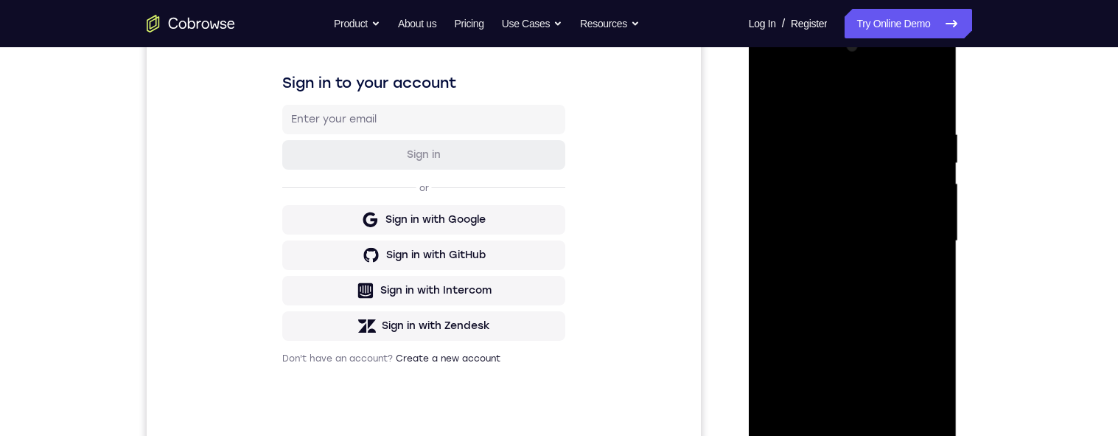
click at [810, 176] on div at bounding box center [853, 241] width 186 height 413
click at [810, 172] on div at bounding box center [853, 241] width 186 height 413
click at [810, 170] on div at bounding box center [853, 241] width 186 height 413
click at [810, 169] on div at bounding box center [853, 241] width 186 height 413
click at [810, 173] on div at bounding box center [853, 241] width 186 height 413
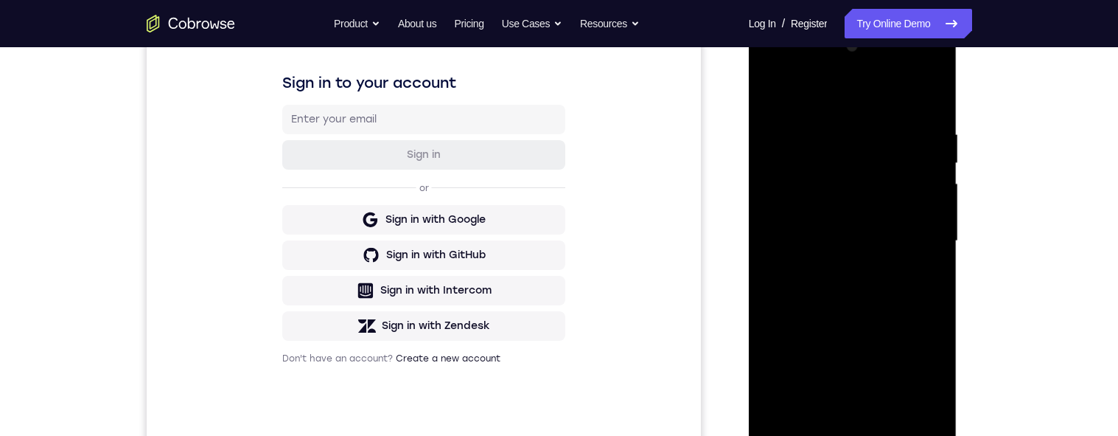
click at [810, 174] on div at bounding box center [853, 241] width 186 height 413
click at [810, 175] on div at bounding box center [853, 241] width 186 height 413
click at [810, 174] on div at bounding box center [853, 241] width 186 height 413
click at [810, 172] on div at bounding box center [853, 241] width 186 height 413
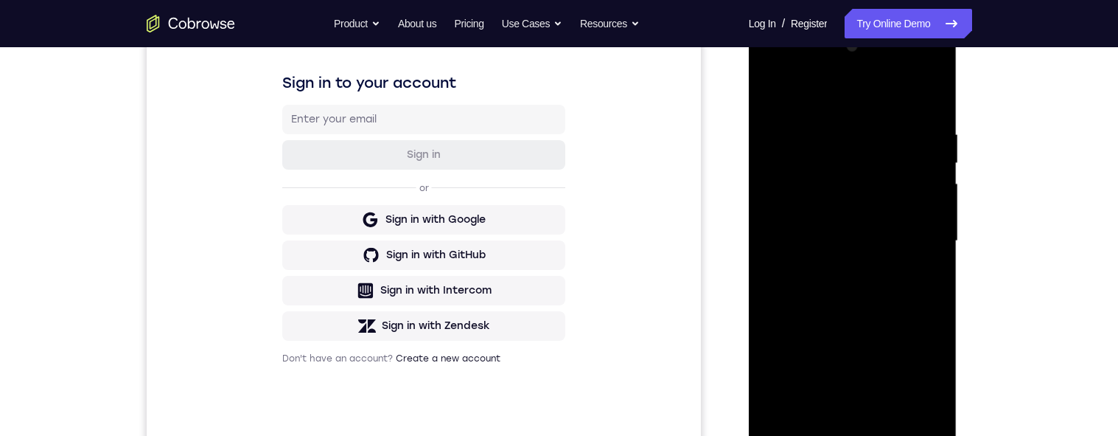
click at [810, 175] on div at bounding box center [853, 241] width 186 height 413
click at [810, 173] on div at bounding box center [853, 241] width 186 height 413
click at [767, 96] on div at bounding box center [853, 241] width 186 height 413
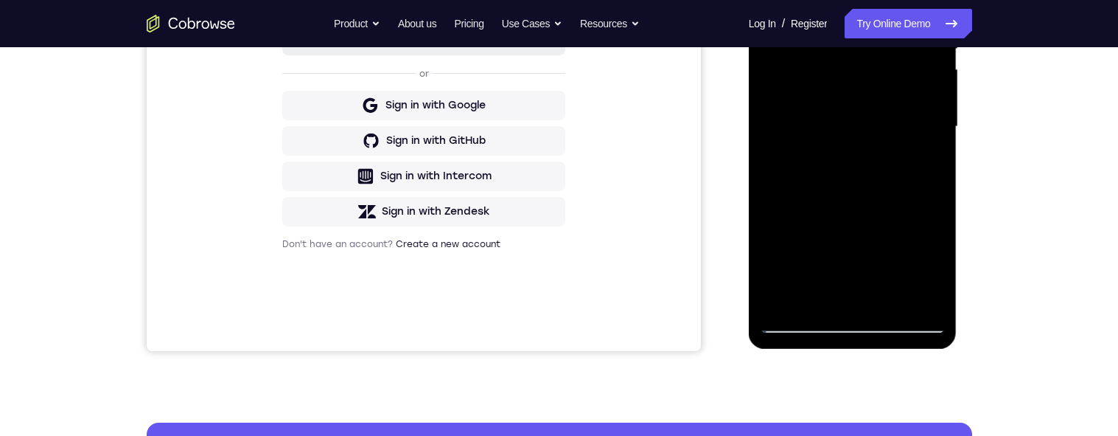
scroll to position [249, 0]
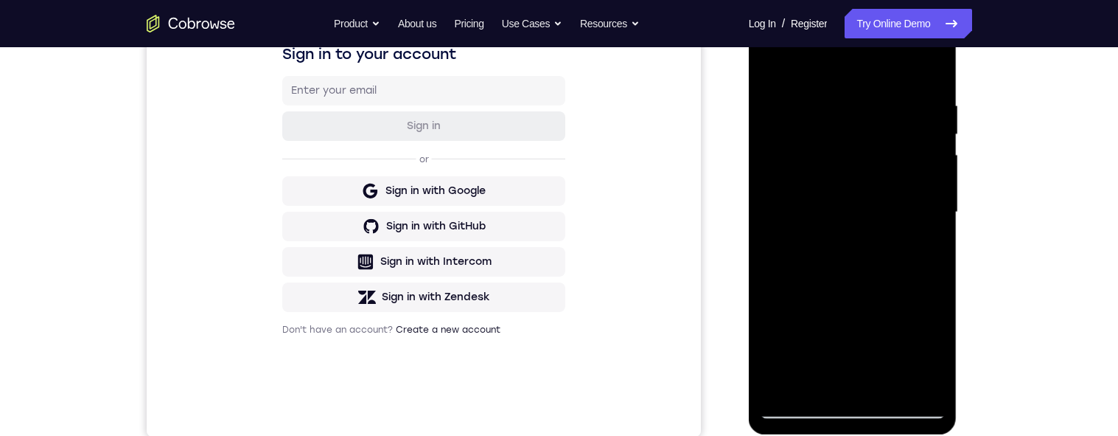
click at [774, 65] on div at bounding box center [853, 212] width 186 height 413
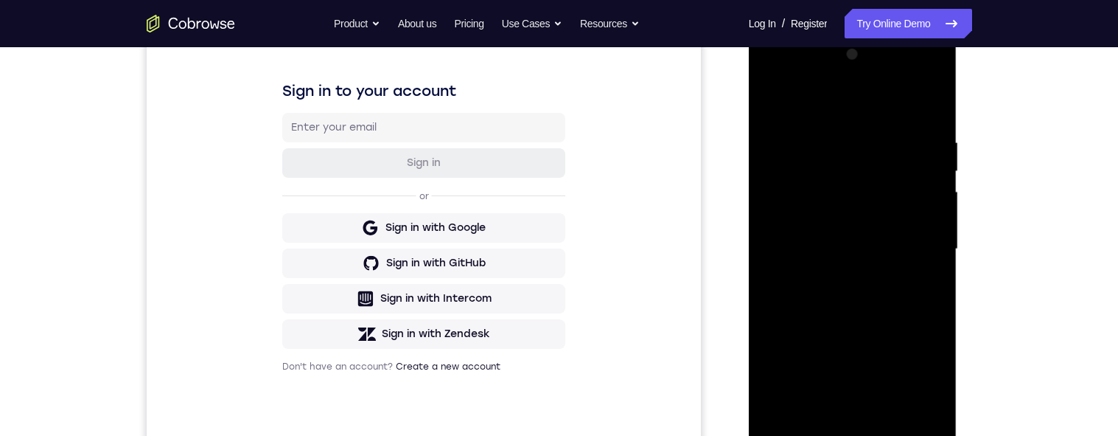
click at [810, 314] on div at bounding box center [853, 249] width 186 height 413
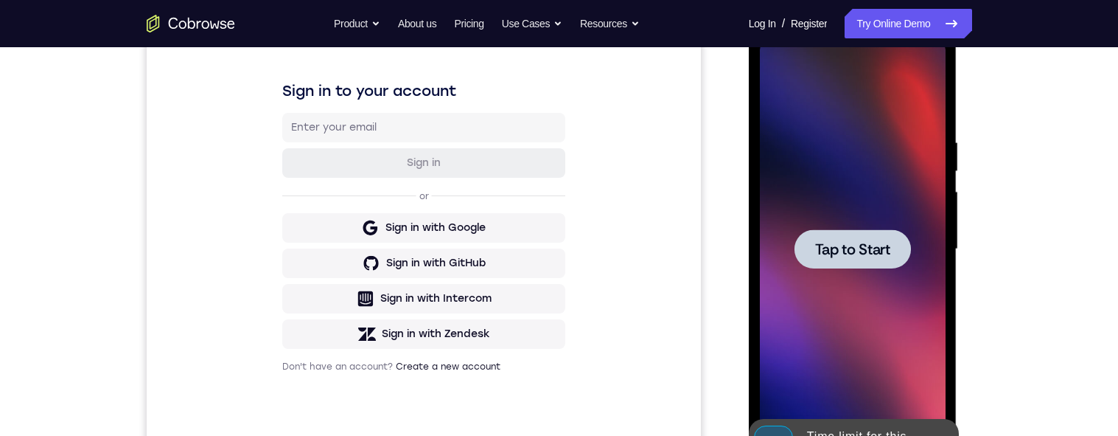
click at [810, 198] on div at bounding box center [853, 249] width 186 height 413
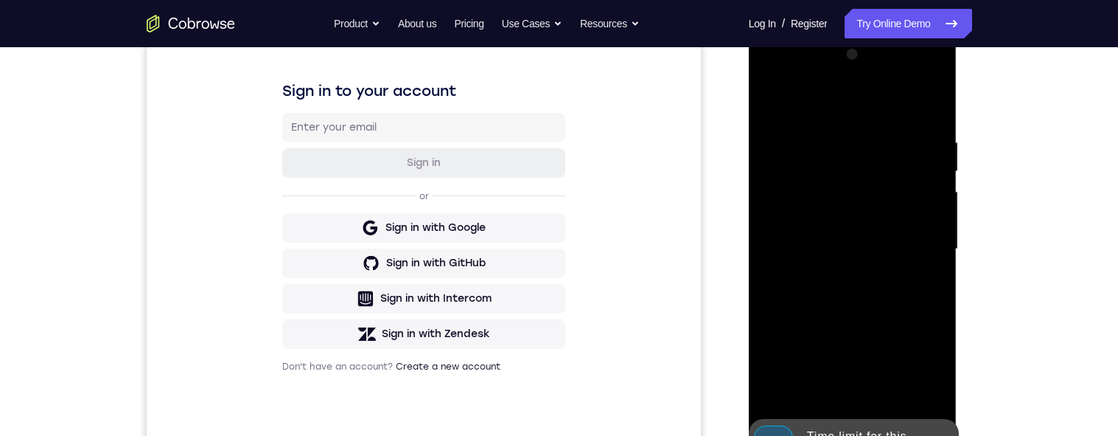
scroll to position [335, 0]
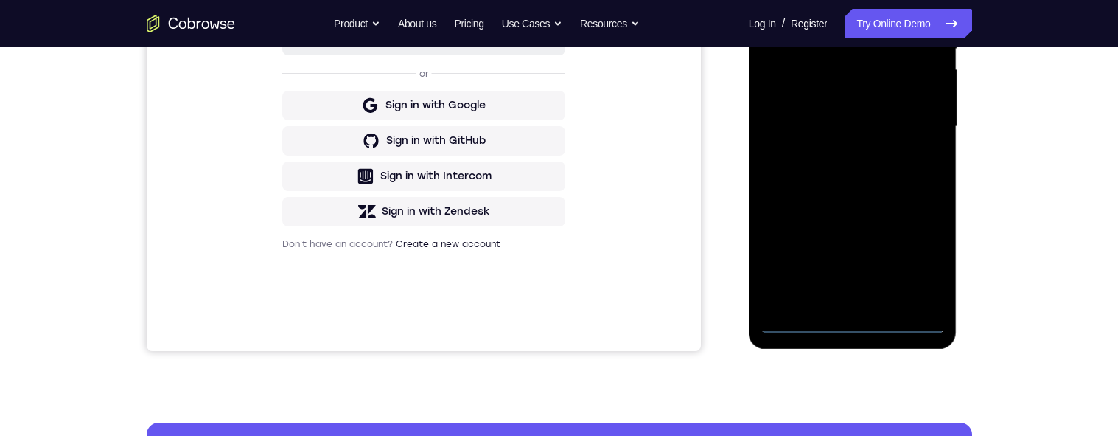
click at [810, 324] on div at bounding box center [853, 126] width 186 height 413
click at [810, 262] on div at bounding box center [853, 126] width 186 height 413
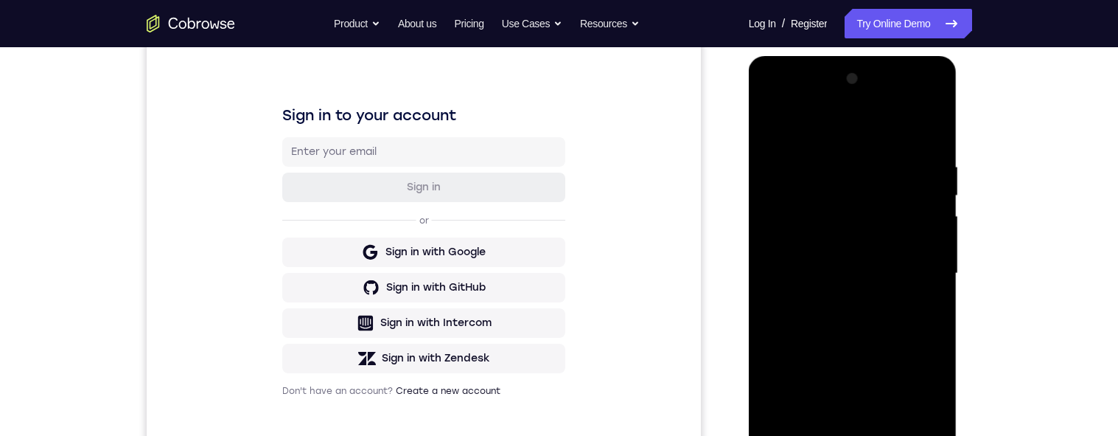
scroll to position [100, 0]
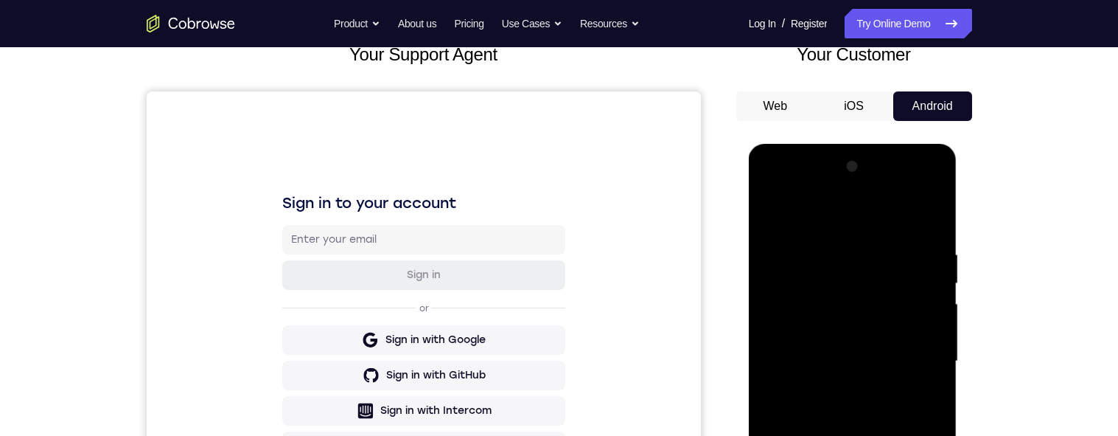
click at [810, 218] on div at bounding box center [853, 361] width 186 height 413
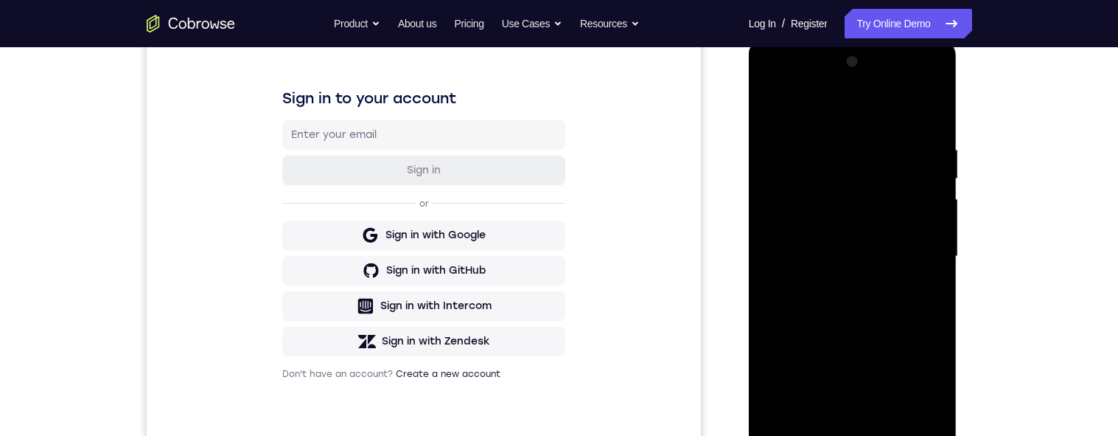
click at [810, 255] on div at bounding box center [853, 256] width 186 height 413
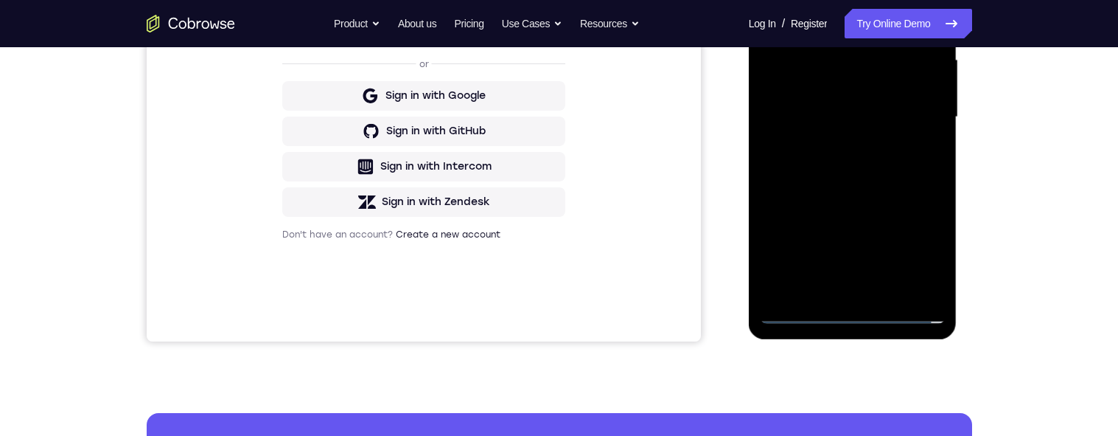
click at [810, 293] on div at bounding box center [853, 117] width 186 height 413
click at [810, 104] on div at bounding box center [853, 117] width 186 height 413
click at [810, 94] on div at bounding box center [853, 117] width 186 height 413
click at [810, 114] on div at bounding box center [853, 117] width 186 height 413
click at [810, 176] on div at bounding box center [853, 117] width 186 height 413
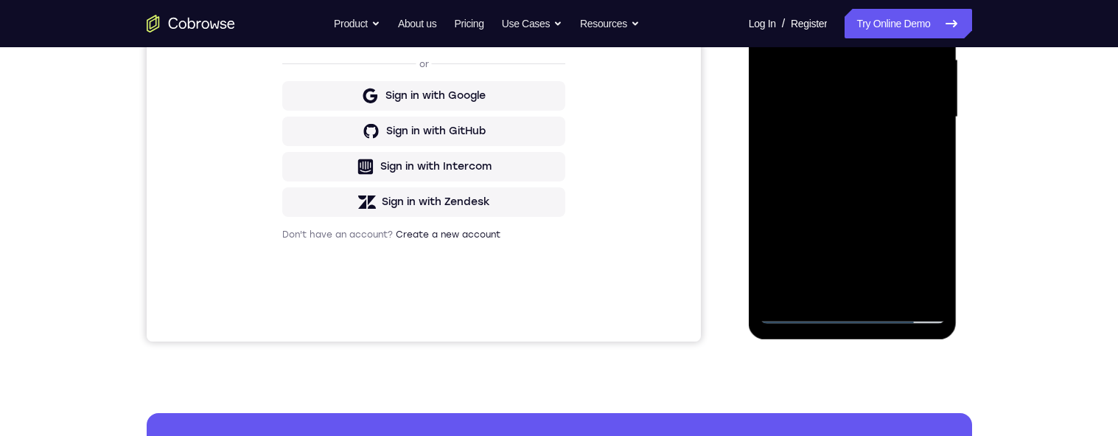
click at [810, 185] on div at bounding box center [853, 117] width 186 height 413
click at [810, 295] on div at bounding box center [853, 117] width 186 height 413
click at [810, 198] on div at bounding box center [853, 117] width 186 height 413
click at [810, 98] on div at bounding box center [853, 117] width 186 height 413
click at [810, 163] on div at bounding box center [853, 117] width 186 height 413
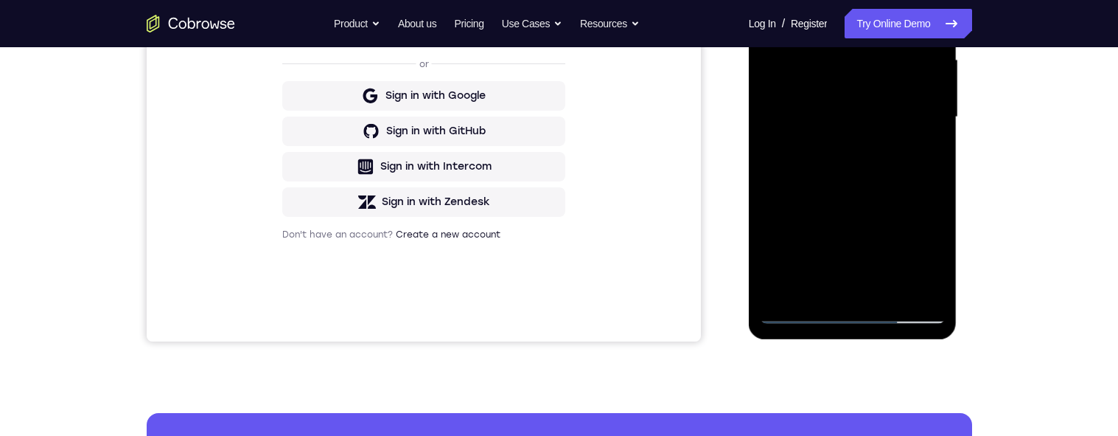
scroll to position [231, 0]
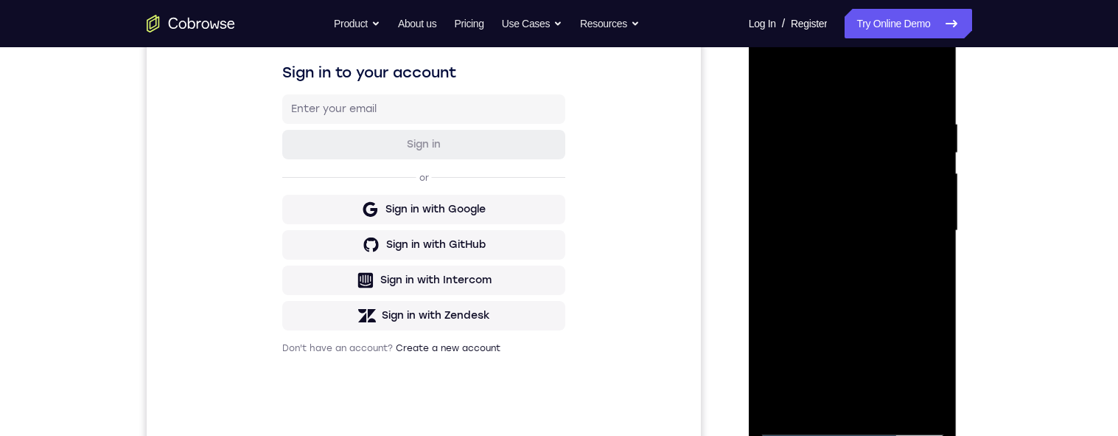
click at [768, 80] on div at bounding box center [853, 230] width 186 height 413
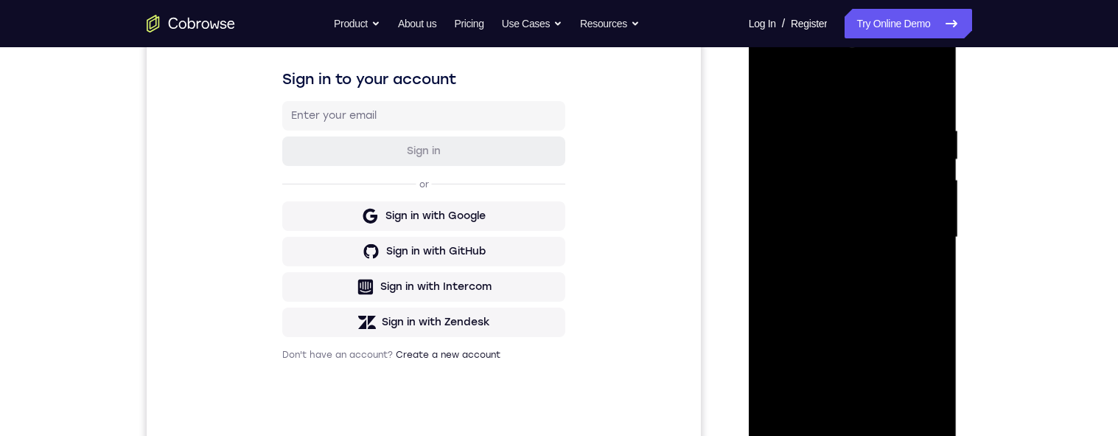
click at [780, 95] on div at bounding box center [853, 237] width 186 height 413
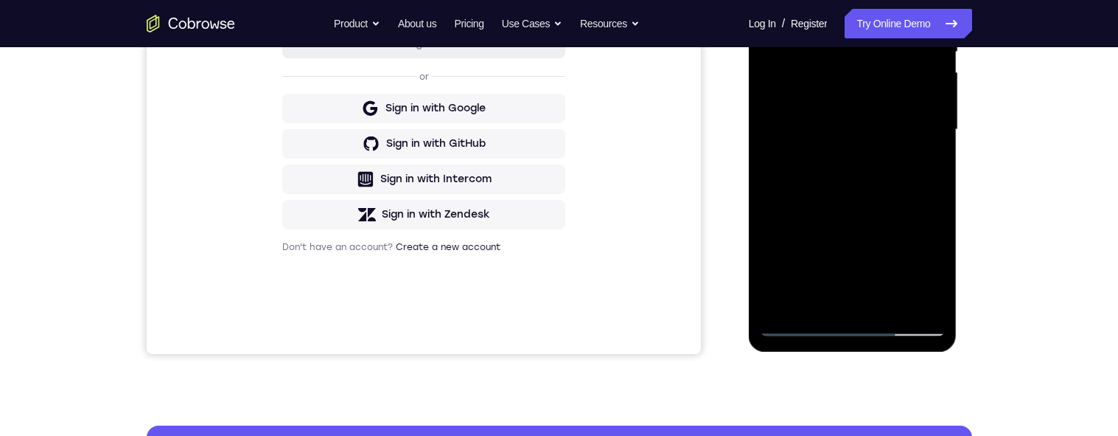
scroll to position [257, 0]
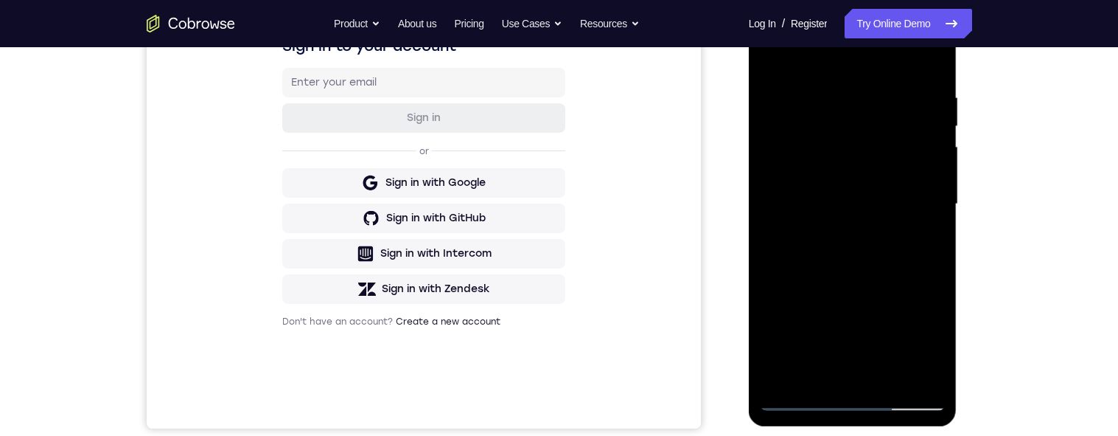
click at [810, 87] on div at bounding box center [853, 204] width 186 height 413
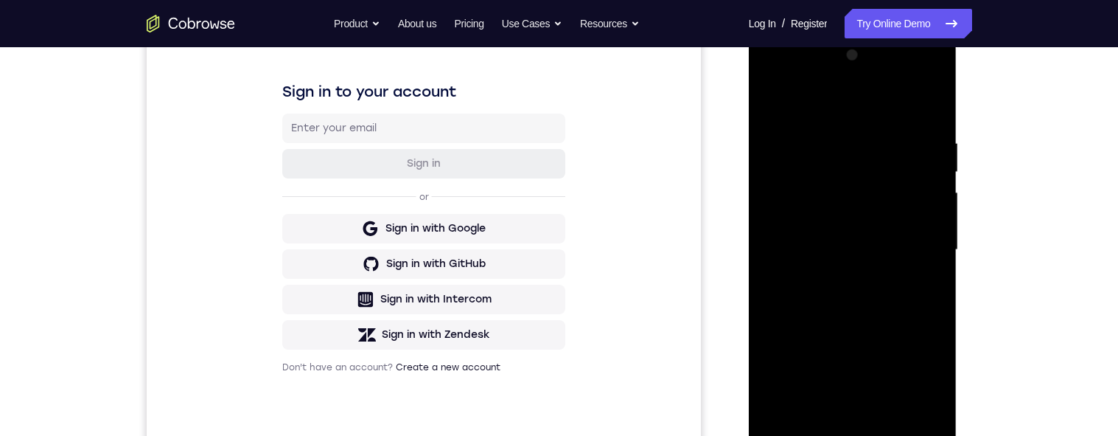
click at [810, 257] on div at bounding box center [853, 249] width 186 height 413
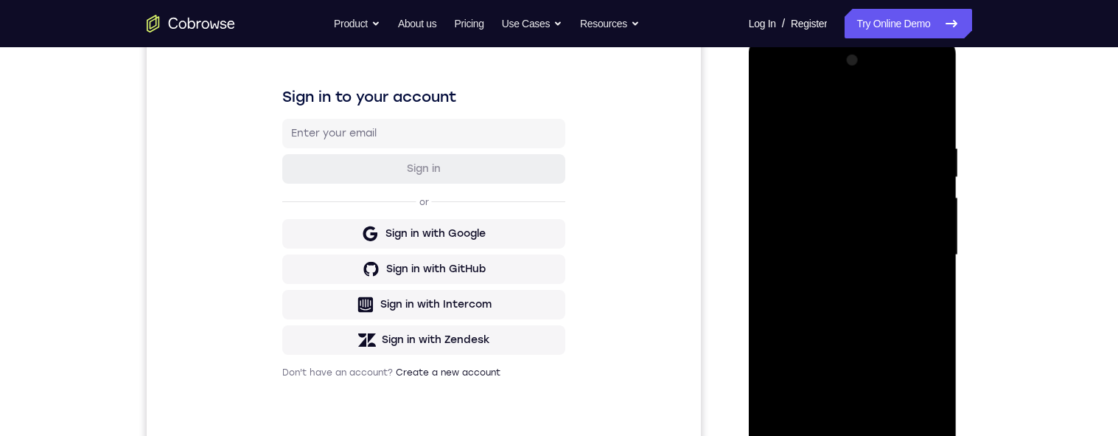
click at [810, 193] on div at bounding box center [853, 255] width 186 height 413
click at [810, 224] on div at bounding box center [853, 255] width 186 height 413
click at [810, 226] on div at bounding box center [853, 255] width 186 height 413
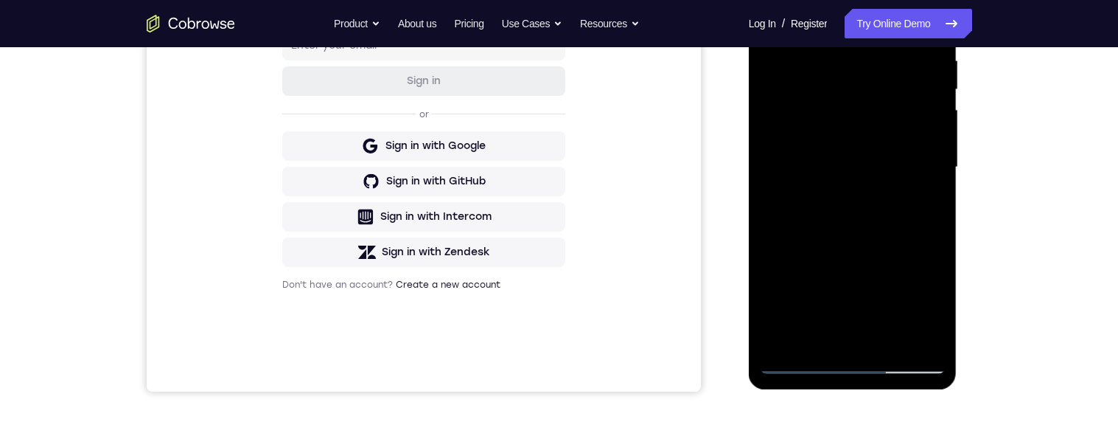
scroll to position [203, 0]
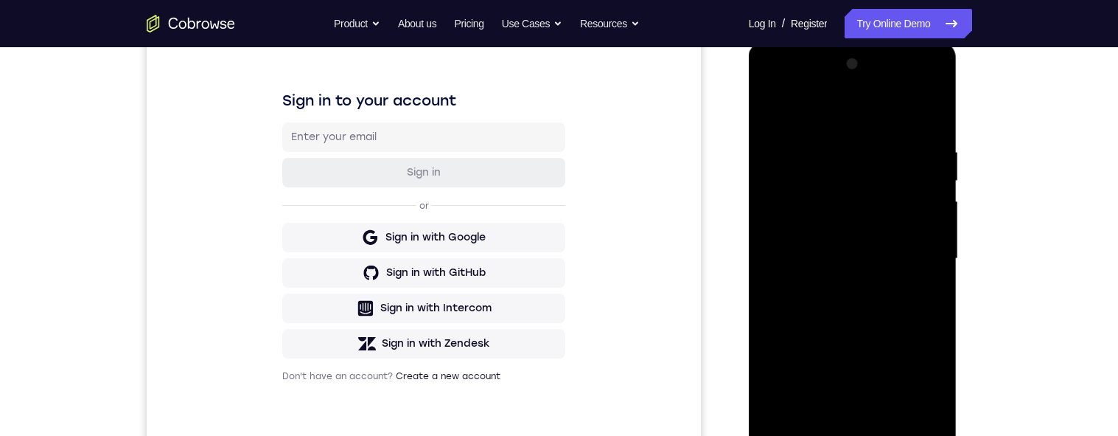
click at [810, 118] on div at bounding box center [853, 258] width 186 height 413
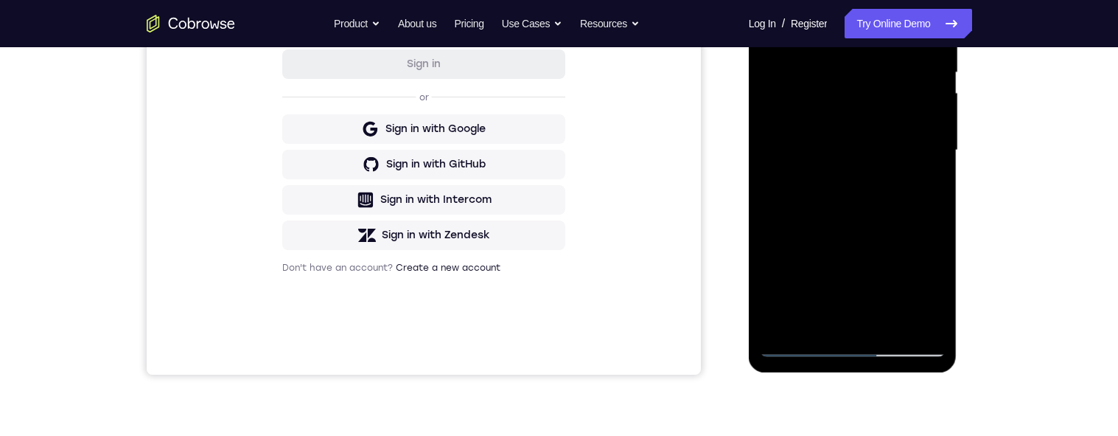
click at [810, 326] on div at bounding box center [853, 150] width 186 height 413
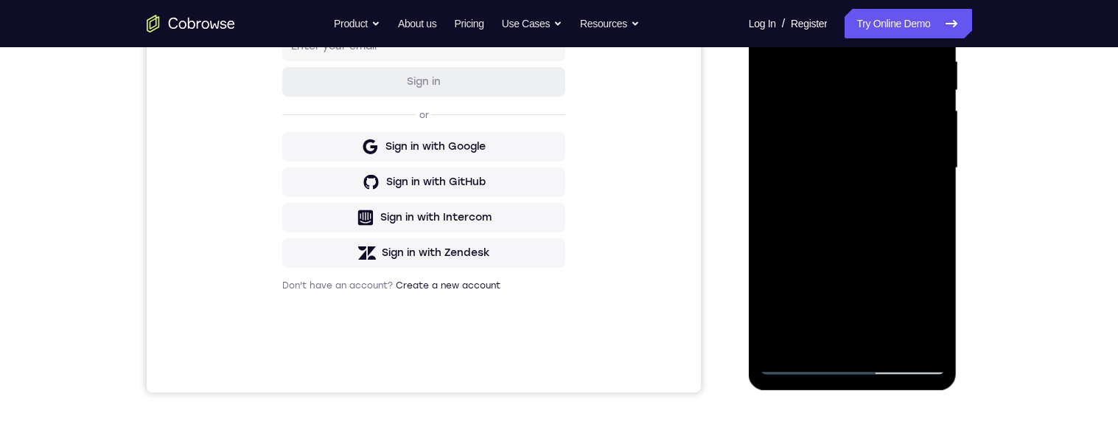
scroll to position [230, 0]
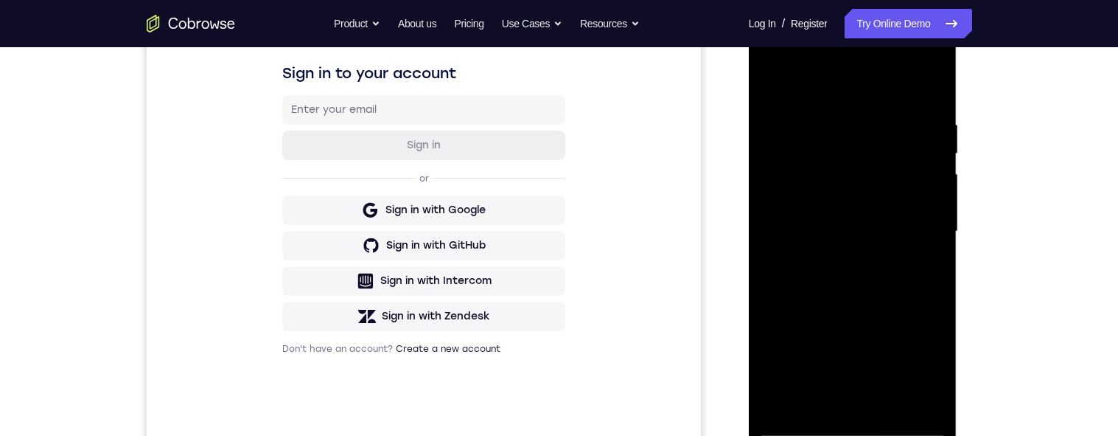
click at [780, 86] on div at bounding box center [853, 231] width 186 height 413
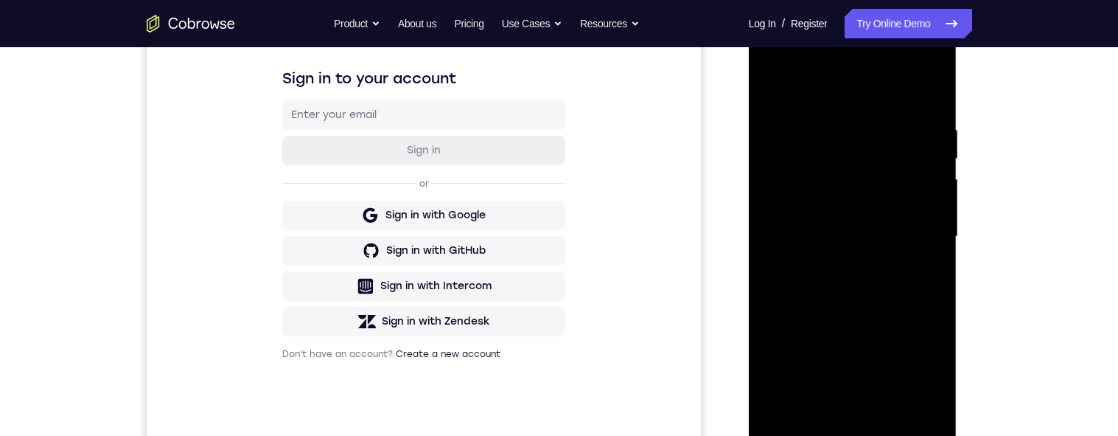
scroll to position [376, 0]
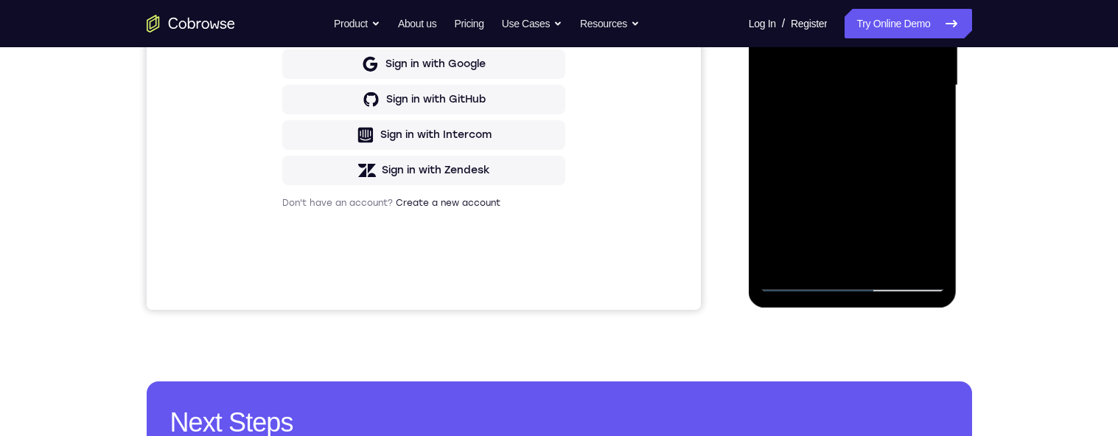
click at [810, 262] on div at bounding box center [853, 85] width 186 height 413
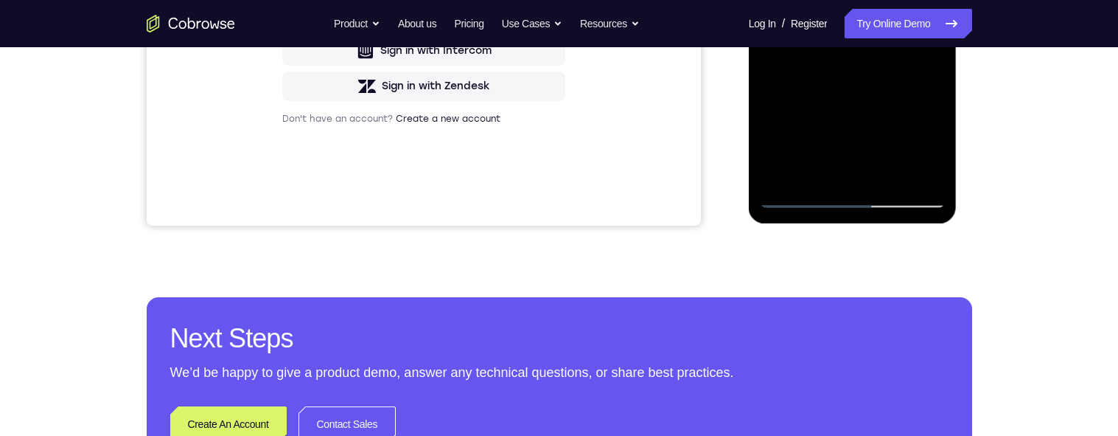
click at [810, 0] on div at bounding box center [853, 1] width 186 height 413
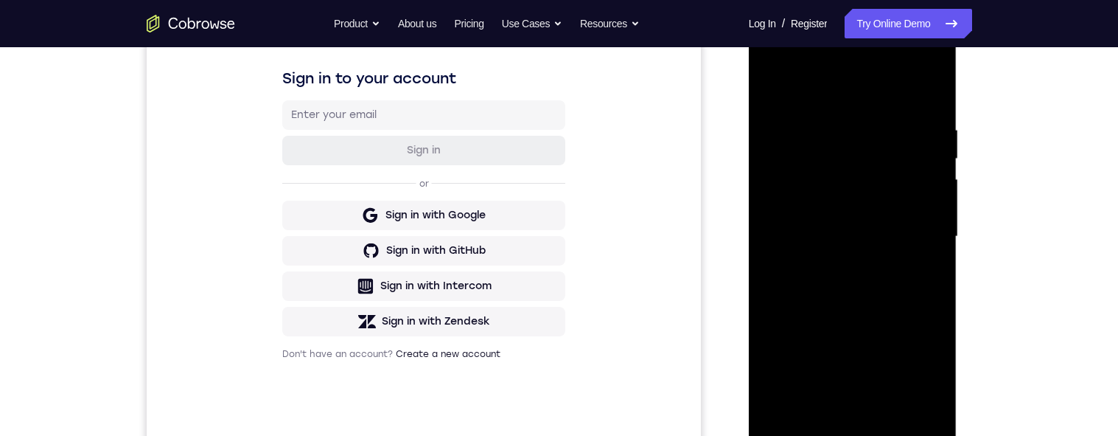
click at [810, 119] on div at bounding box center [853, 236] width 186 height 413
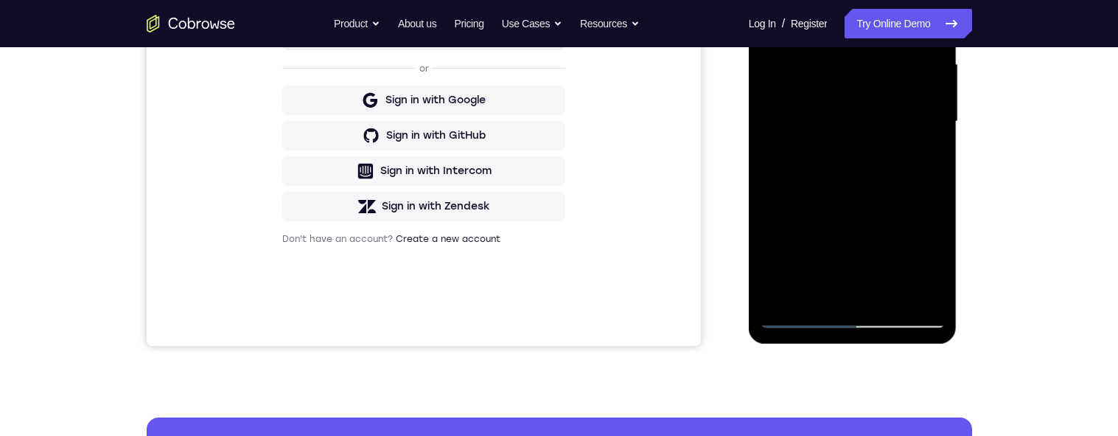
click at [810, 212] on div at bounding box center [853, 121] width 186 height 413
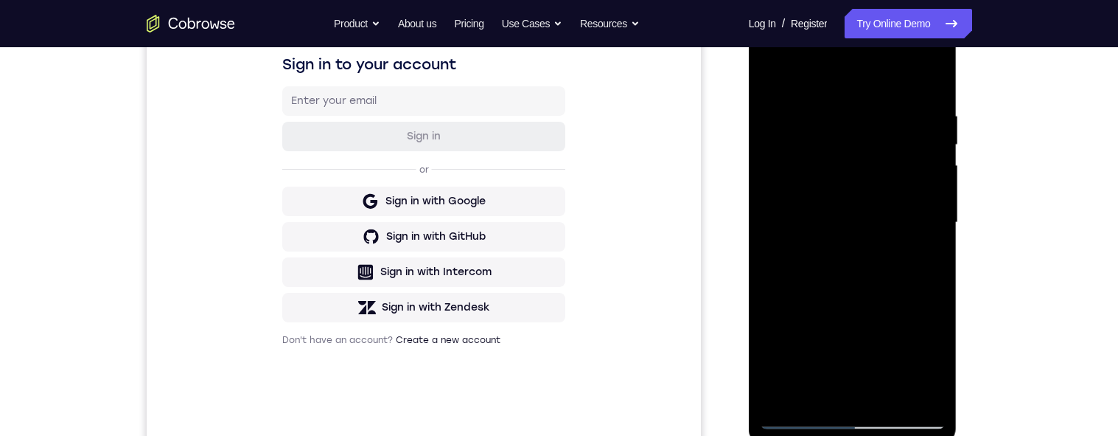
click at [810, 175] on div at bounding box center [853, 222] width 186 height 413
click at [810, 181] on div at bounding box center [853, 222] width 186 height 413
click at [810, 178] on div at bounding box center [853, 222] width 186 height 413
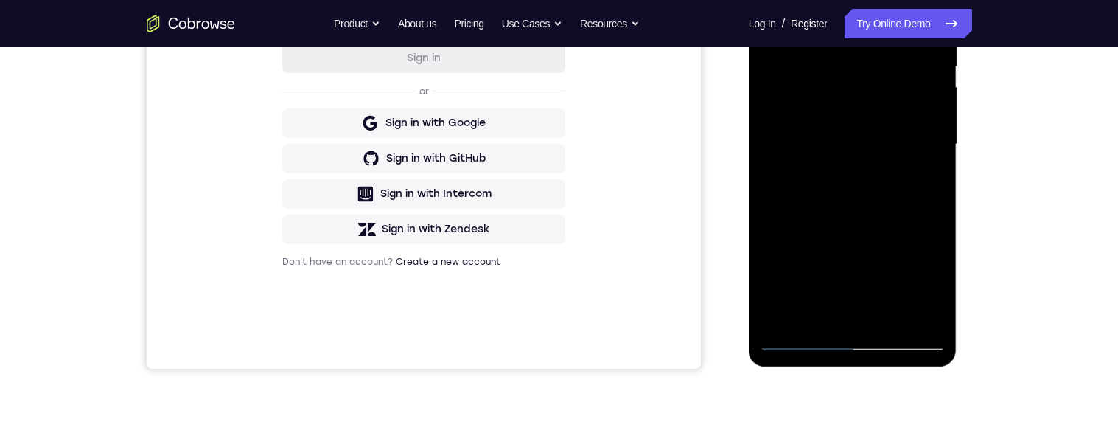
scroll to position [316, 0]
click at [810, 226] on div at bounding box center [853, 145] width 186 height 413
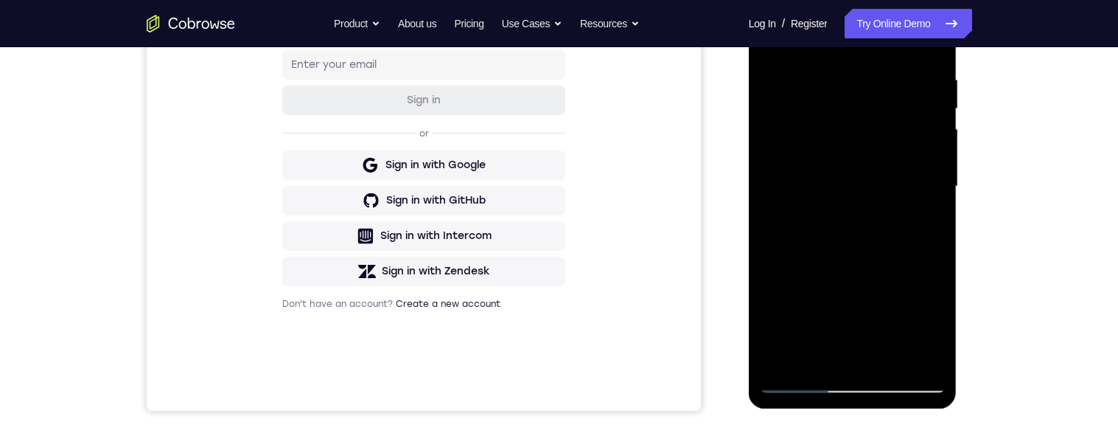
scroll to position [274, 0]
click at [810, 136] on div at bounding box center [853, 187] width 186 height 413
click at [810, 143] on div at bounding box center [853, 187] width 186 height 413
click at [810, 141] on div at bounding box center [853, 187] width 186 height 413
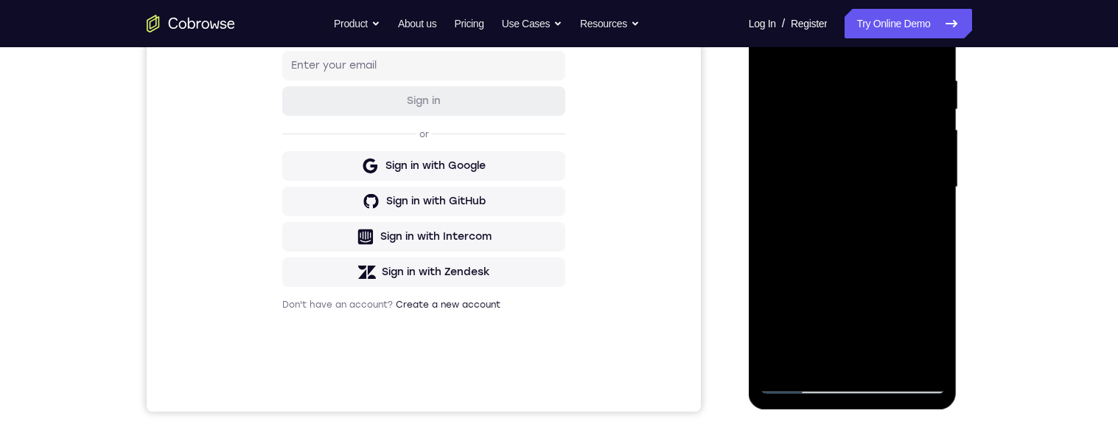
click at [810, 141] on div at bounding box center [853, 187] width 186 height 413
click at [810, 142] on div at bounding box center [853, 187] width 186 height 413
click at [810, 139] on div at bounding box center [853, 187] width 186 height 413
click at [810, 143] on div at bounding box center [853, 187] width 186 height 413
click at [810, 142] on div at bounding box center [853, 187] width 186 height 413
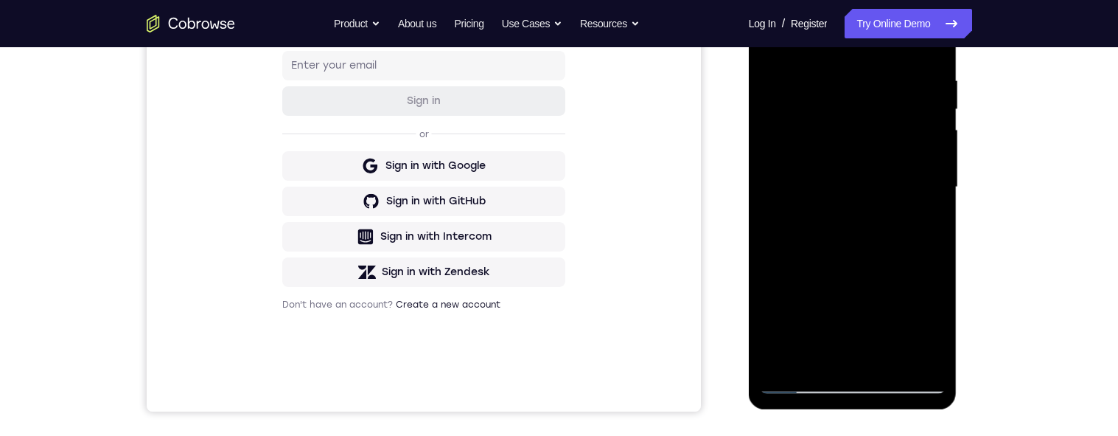
click at [810, 140] on div at bounding box center [853, 187] width 186 height 413
click at [810, 142] on div at bounding box center [853, 187] width 186 height 413
click at [810, 139] on div at bounding box center [853, 187] width 186 height 413
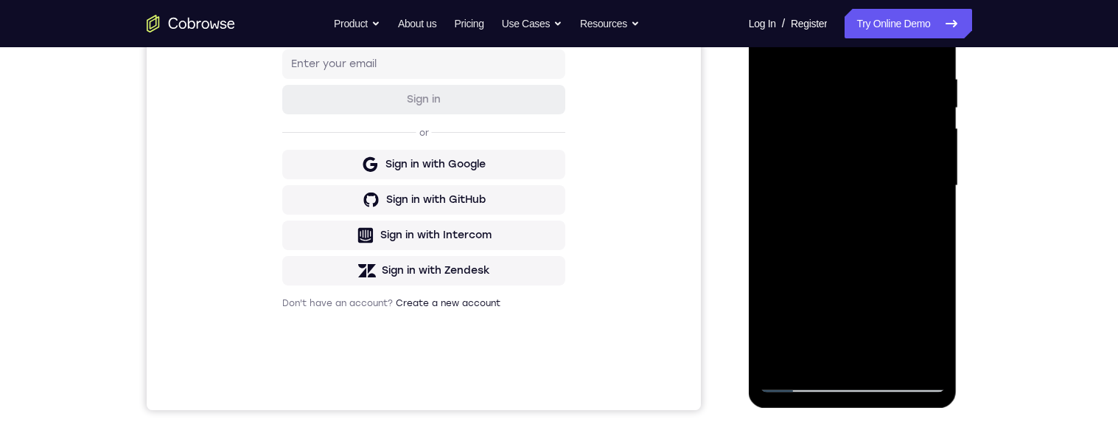
scroll to position [175, 0]
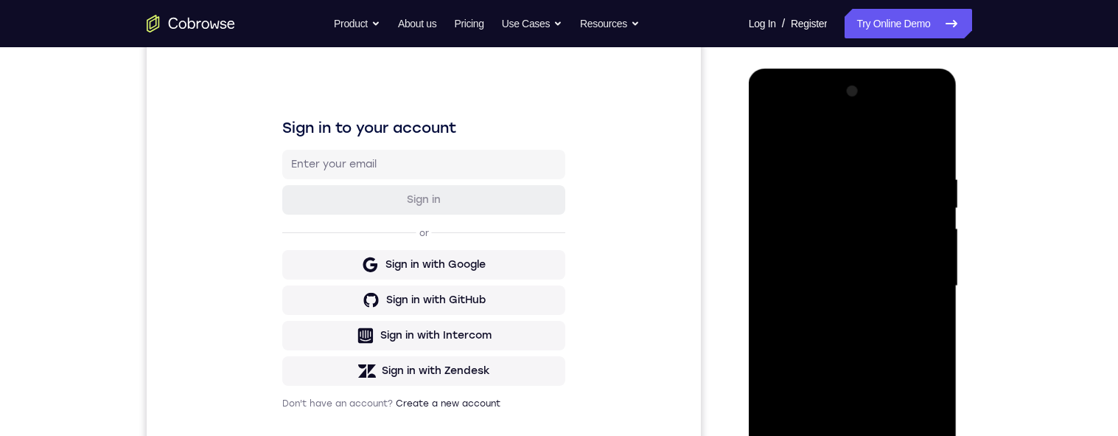
click at [773, 139] on div at bounding box center [853, 286] width 186 height 413
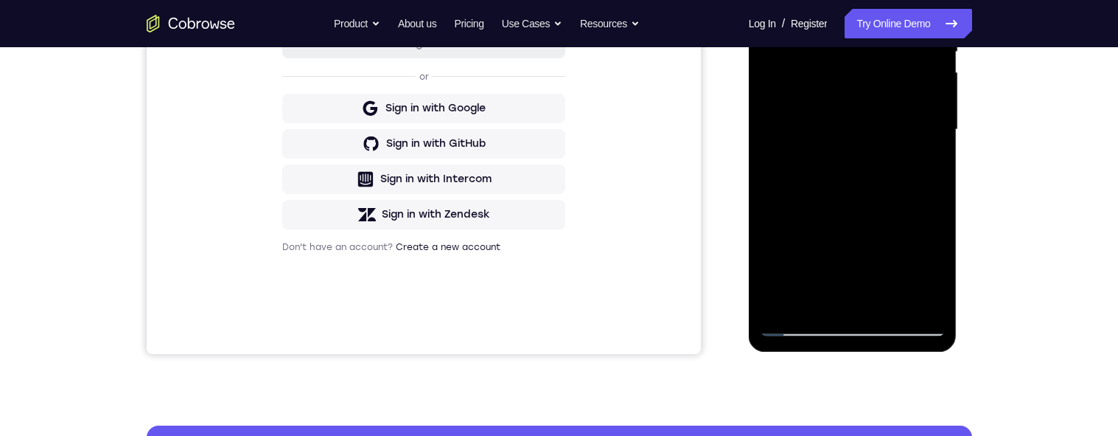
scroll to position [271, 0]
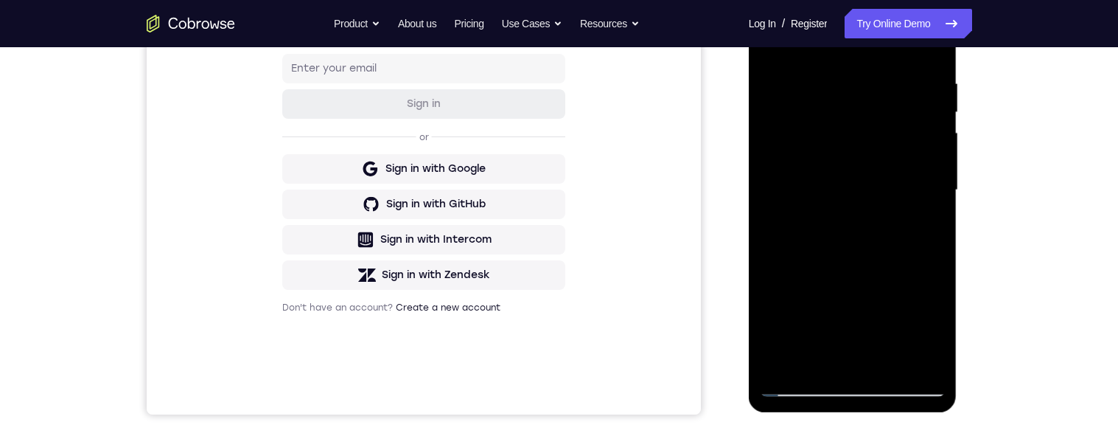
click at [810, 358] on div at bounding box center [853, 190] width 186 height 413
click at [810, 167] on div at bounding box center [853, 190] width 186 height 413
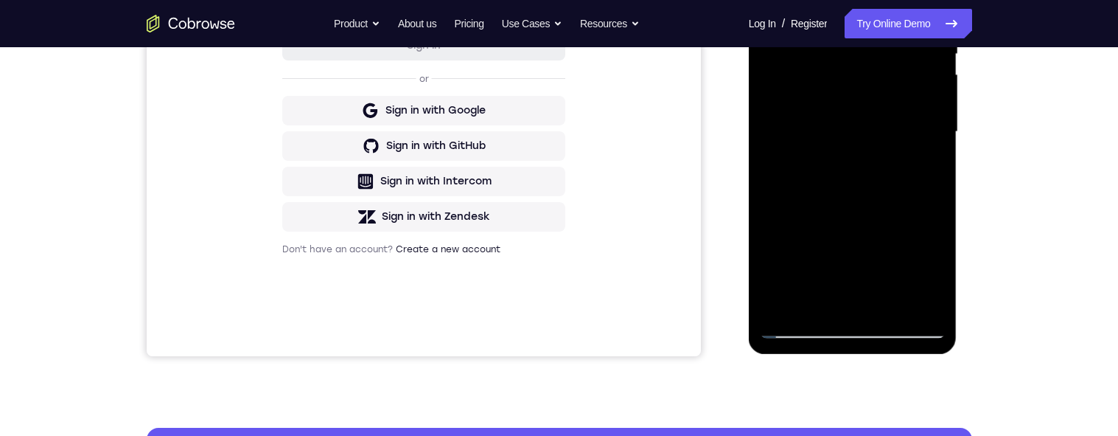
scroll to position [327, 0]
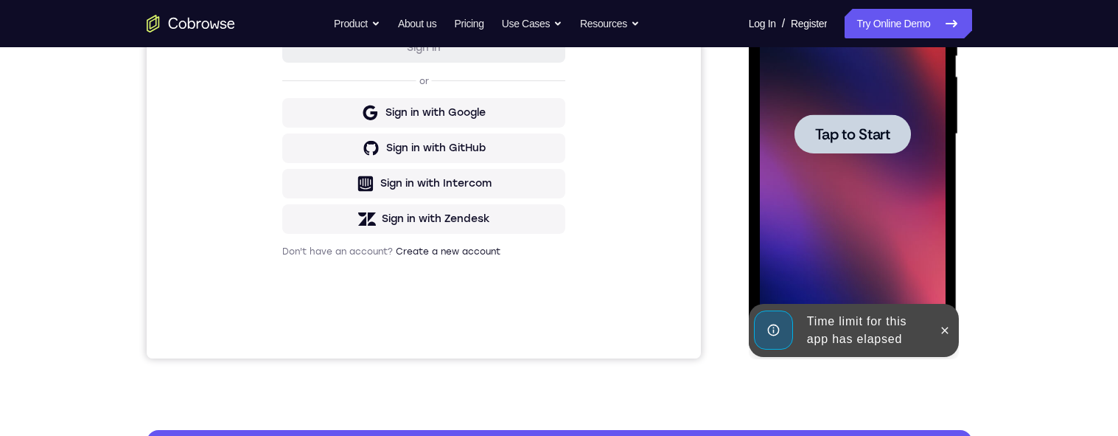
click at [810, 178] on div at bounding box center [853, 134] width 186 height 413
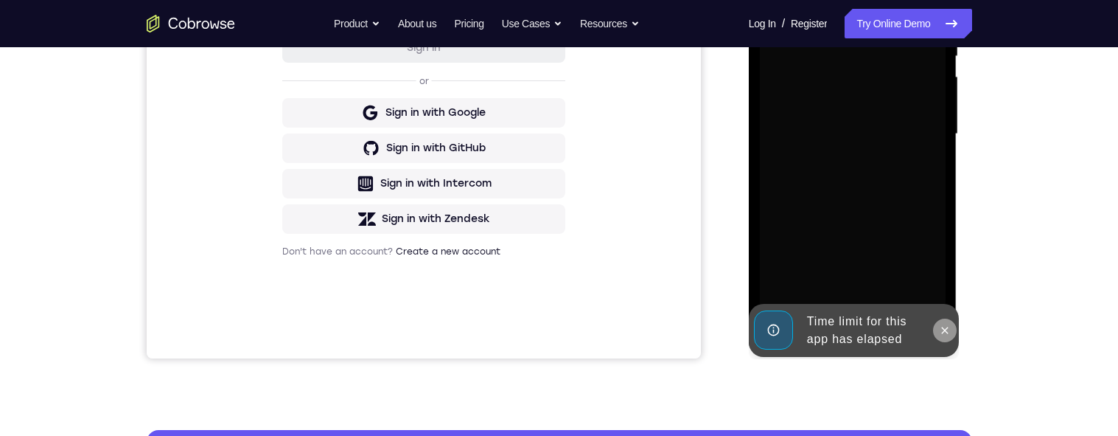
click at [810, 330] on icon at bounding box center [945, 330] width 12 height 12
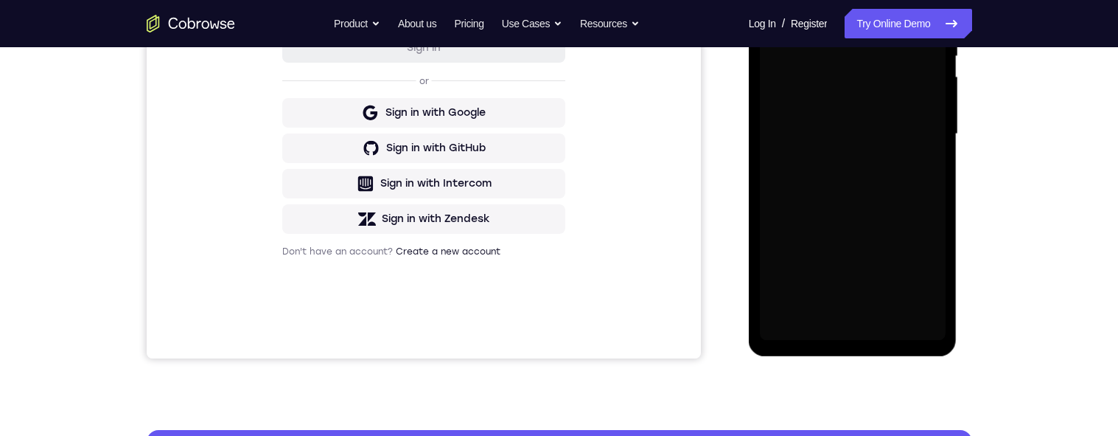
click at [810, 255] on div at bounding box center [853, 134] width 186 height 413
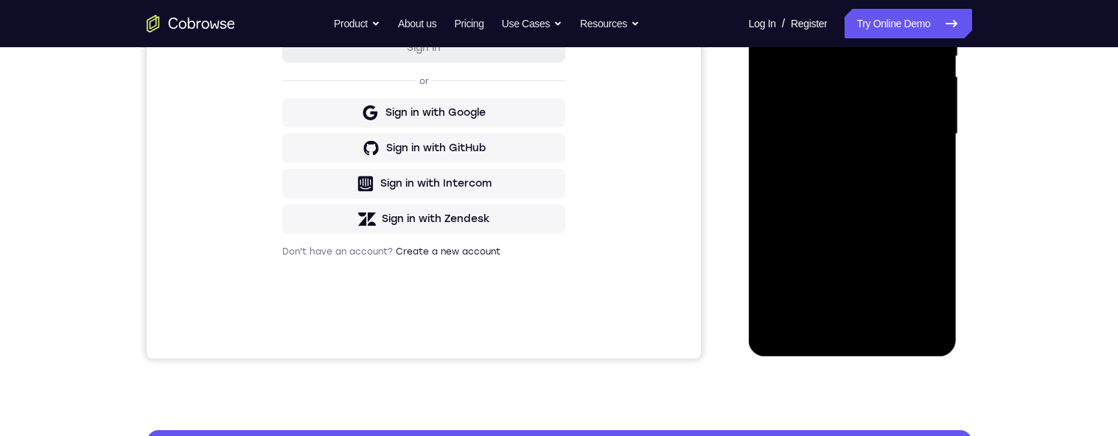
scroll to position [377, 0]
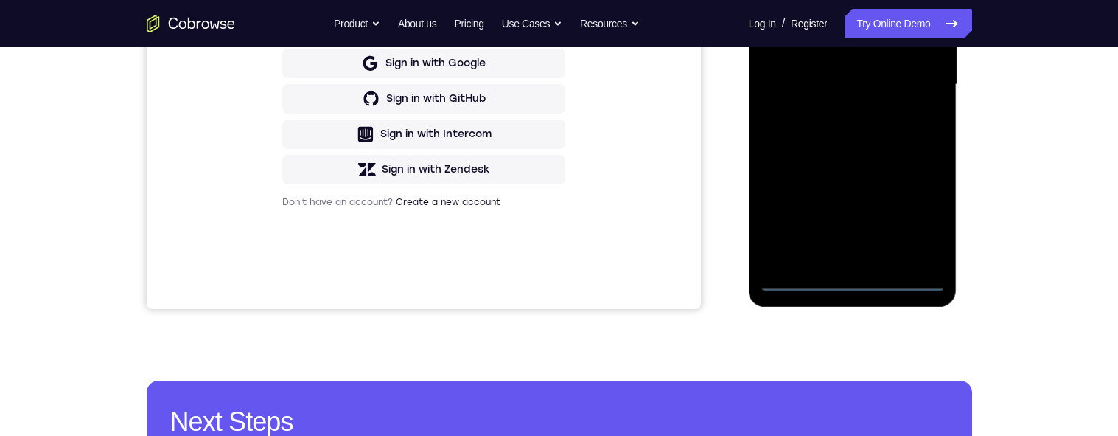
click at [810, 279] on div at bounding box center [853, 84] width 186 height 413
click at [810, 212] on div at bounding box center [853, 84] width 186 height 413
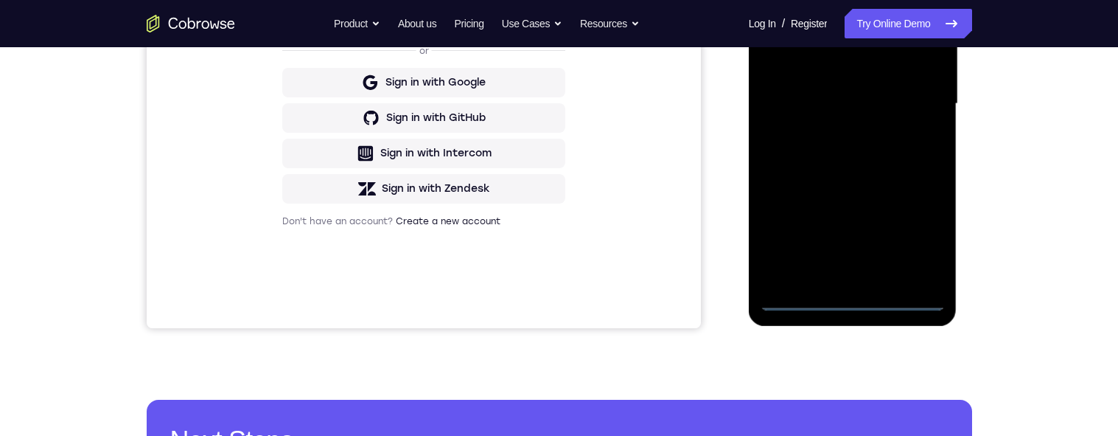
click at [810, 0] on div at bounding box center [853, 104] width 186 height 413
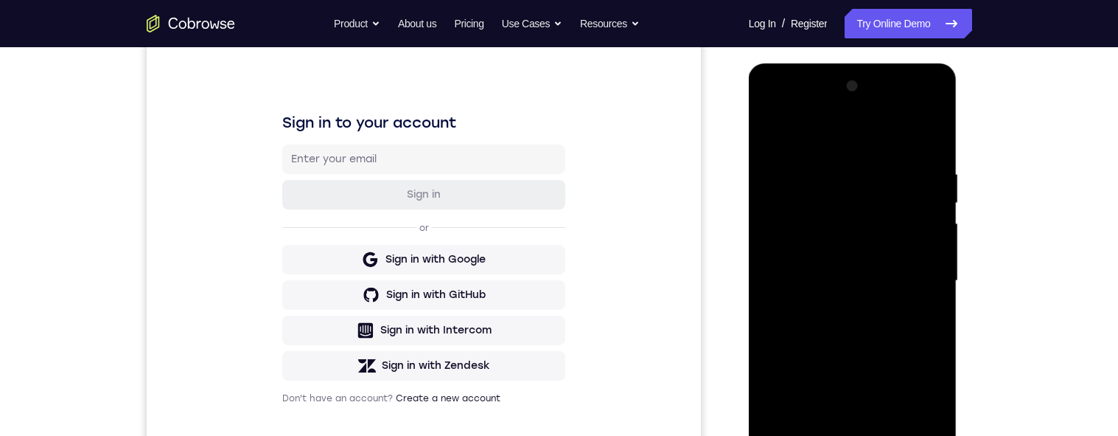
click at [810, 279] on div at bounding box center [853, 280] width 186 height 413
click at [810, 311] on div at bounding box center [853, 280] width 186 height 413
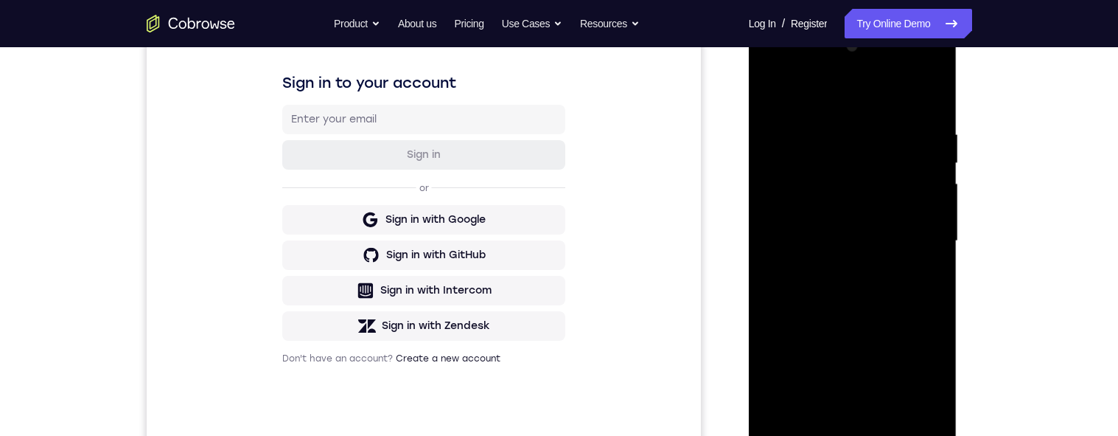
click at [810, 231] on div at bounding box center [853, 241] width 186 height 413
click at [810, 218] on div at bounding box center [853, 241] width 186 height 413
click at [810, 248] on div at bounding box center [853, 241] width 186 height 413
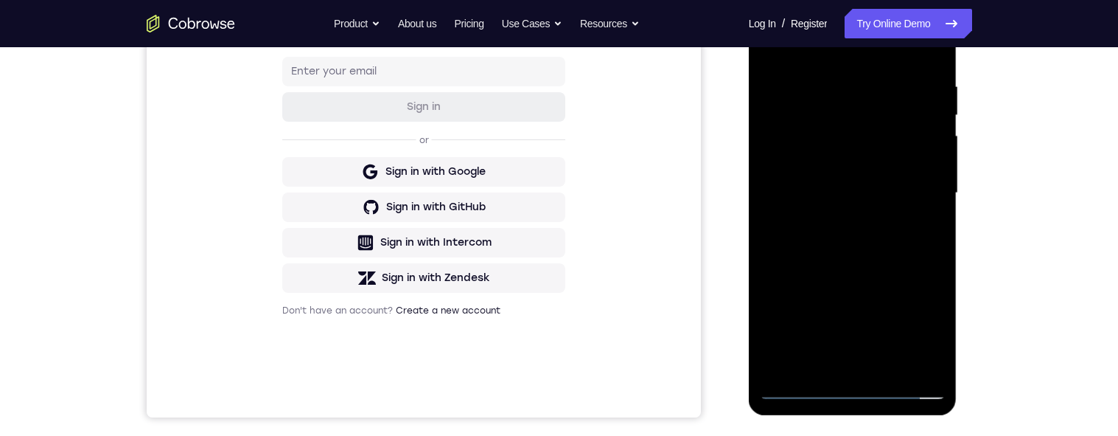
click at [810, 251] on div at bounding box center [853, 193] width 186 height 413
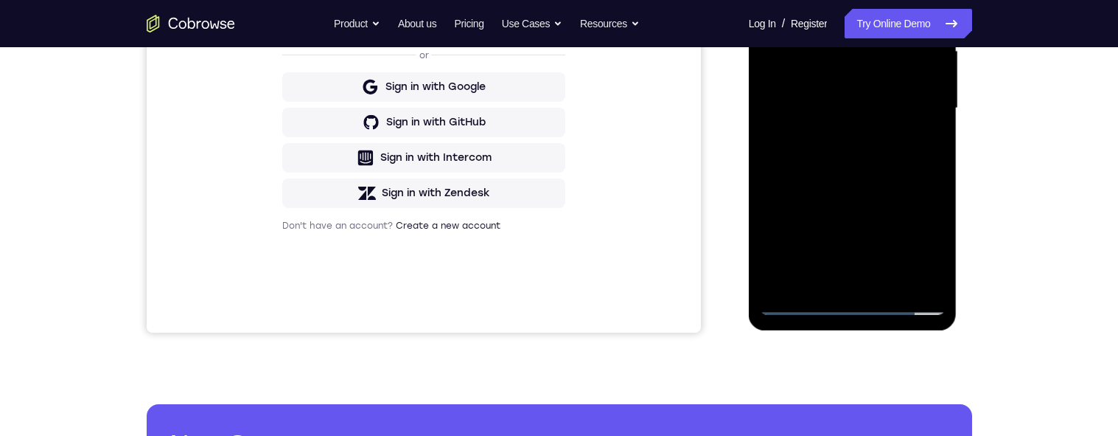
click at [810, 280] on div at bounding box center [853, 108] width 186 height 413
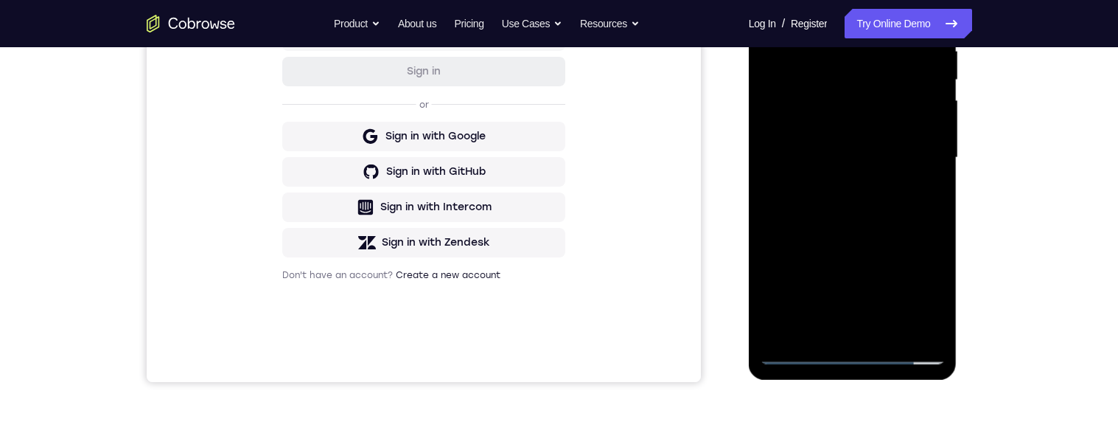
click at [810, 238] on div at bounding box center [853, 157] width 186 height 413
click at [810, 136] on div at bounding box center [853, 157] width 186 height 413
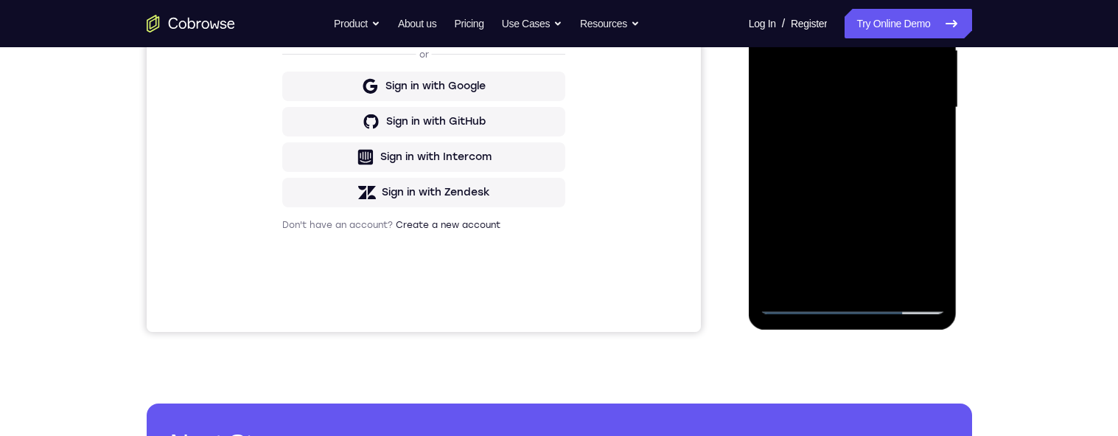
click at [810, 145] on div at bounding box center [853, 107] width 186 height 413
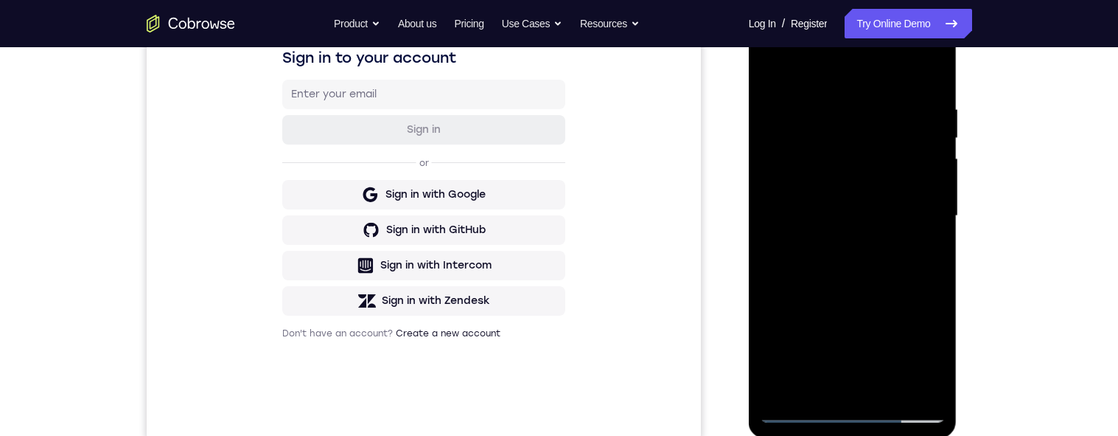
click at [773, 72] on div at bounding box center [853, 216] width 186 height 413
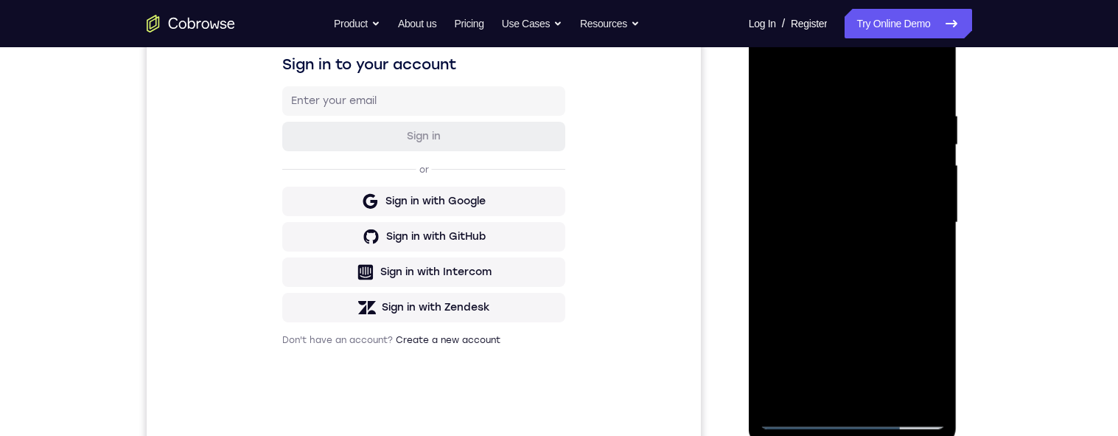
click at [775, 74] on div at bounding box center [853, 222] width 186 height 413
click at [810, 110] on div at bounding box center [853, 222] width 186 height 413
click at [810, 264] on div at bounding box center [853, 222] width 186 height 413
click at [810, 270] on div at bounding box center [853, 222] width 186 height 413
click at [810, 265] on div at bounding box center [853, 222] width 186 height 413
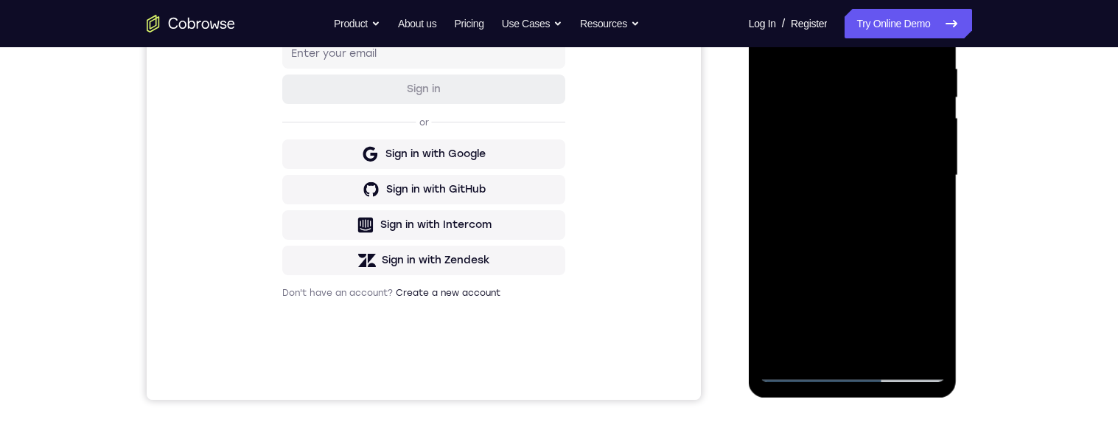
scroll to position [212, 0]
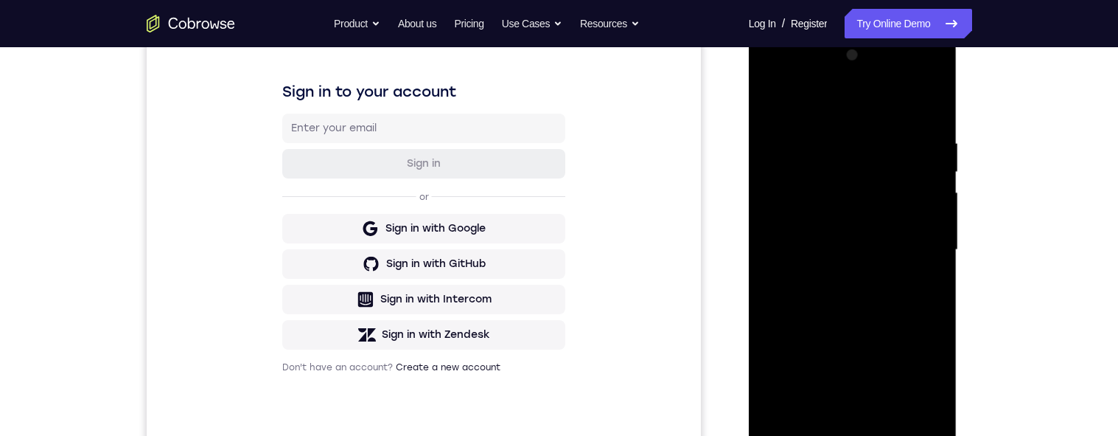
click at [810, 133] on div at bounding box center [853, 249] width 186 height 413
click at [810, 245] on div at bounding box center [853, 249] width 186 height 413
click at [810, 264] on div at bounding box center [853, 249] width 186 height 413
click at [810, 262] on div at bounding box center [853, 249] width 186 height 413
click at [810, 109] on div at bounding box center [853, 249] width 186 height 413
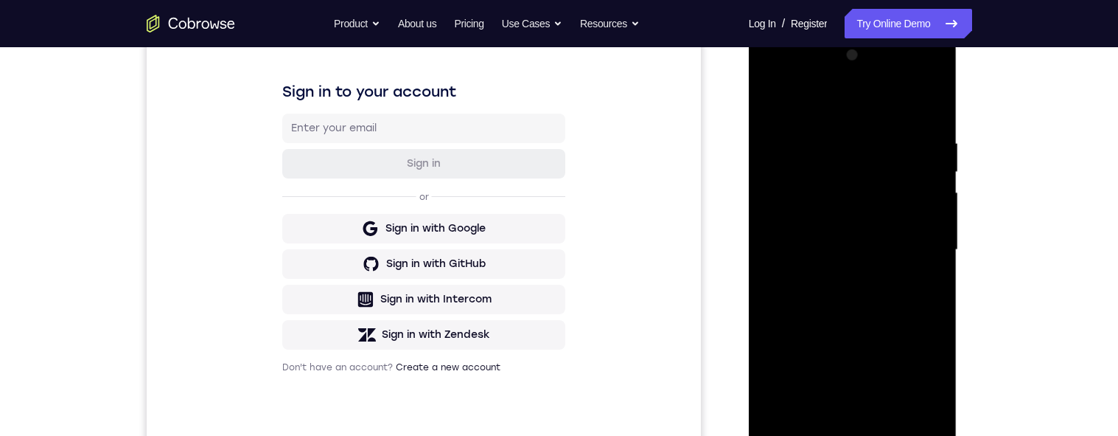
scroll to position [223, 0]
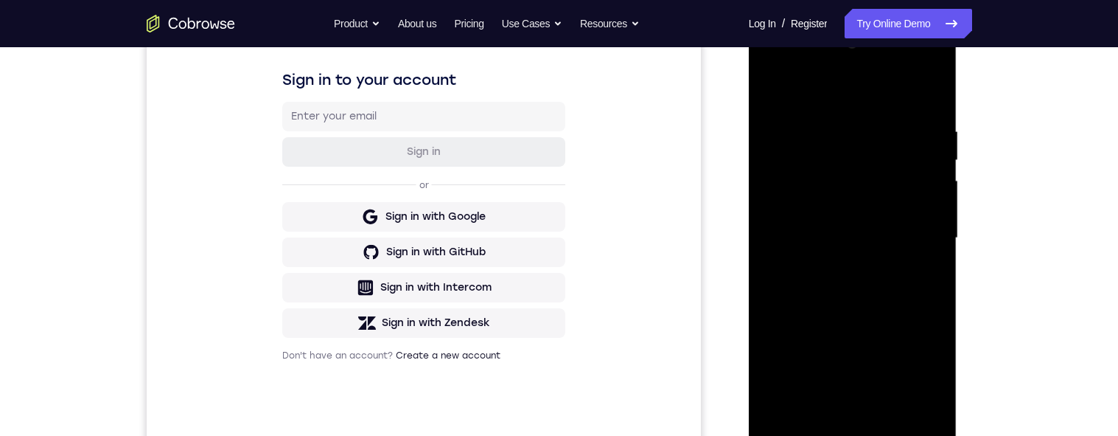
click at [810, 407] on div at bounding box center [853, 238] width 186 height 413
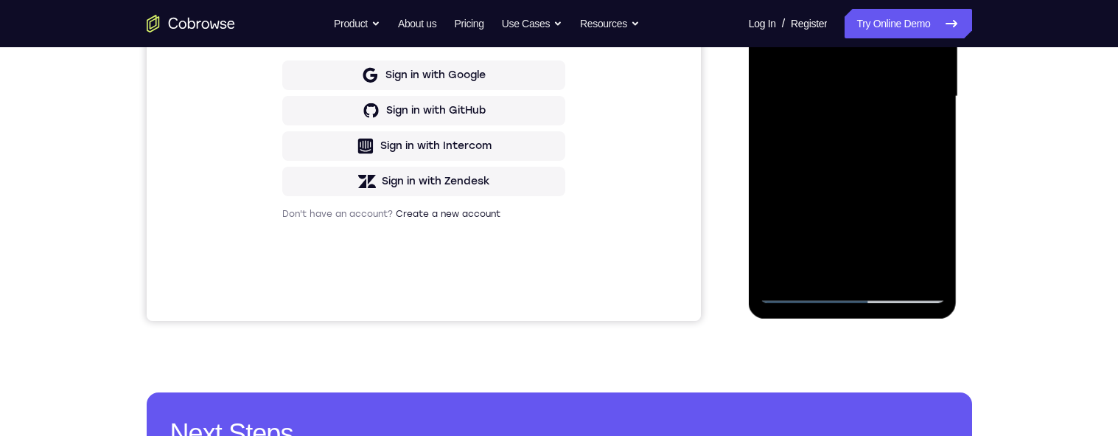
scroll to position [299, 0]
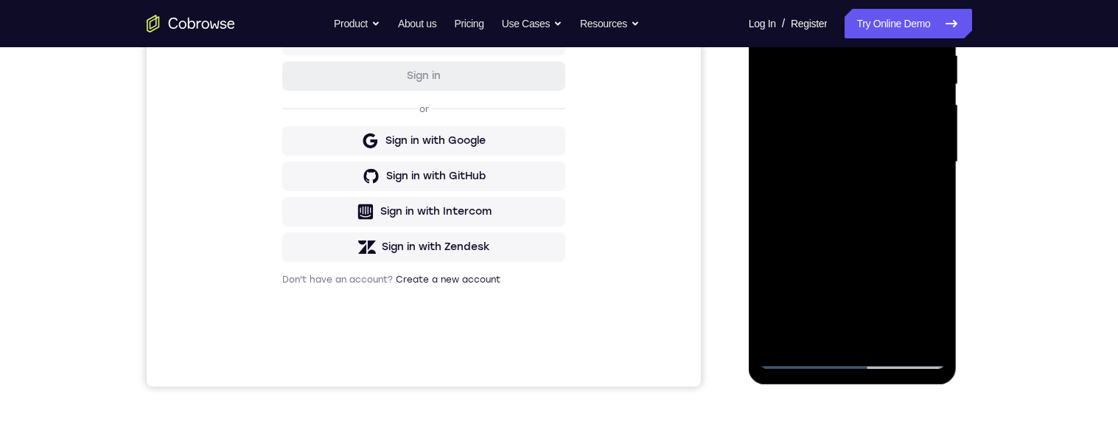
click at [810, 139] on div at bounding box center [853, 162] width 186 height 413
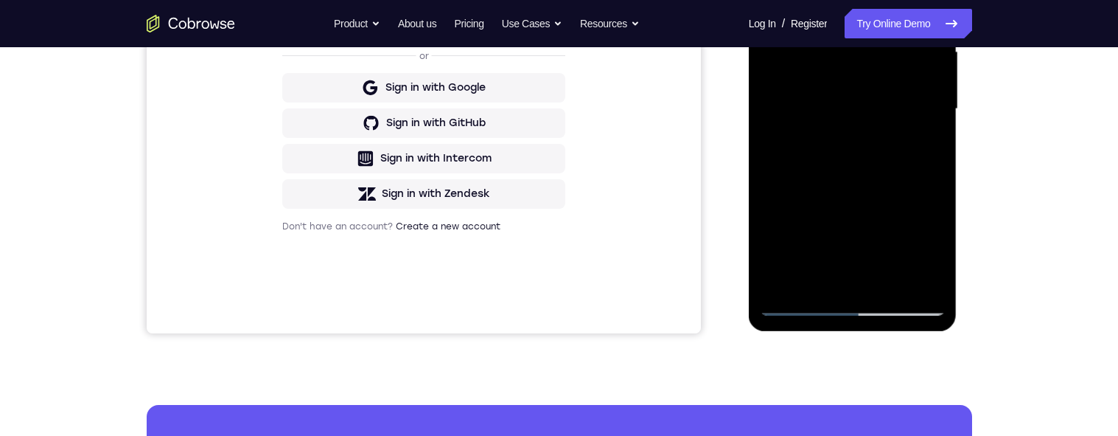
click at [810, 151] on div at bounding box center [853, 109] width 186 height 413
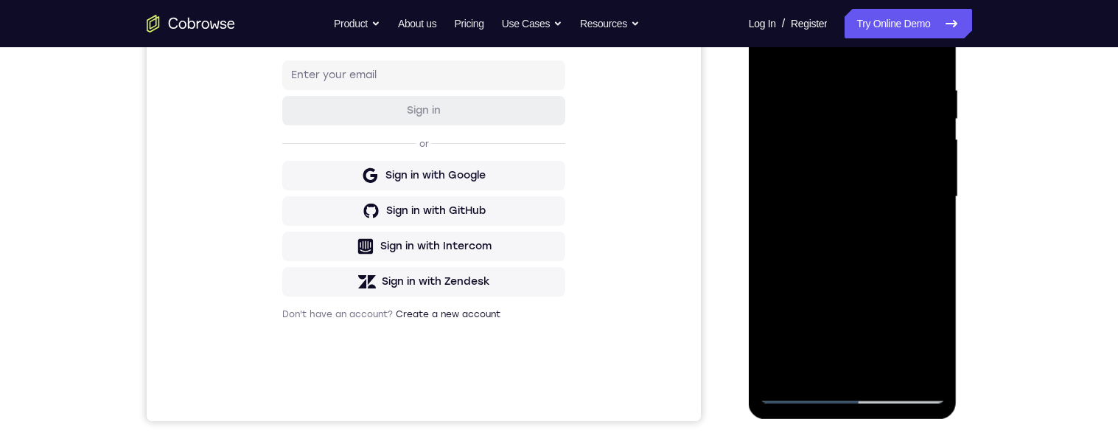
scroll to position [167, 0]
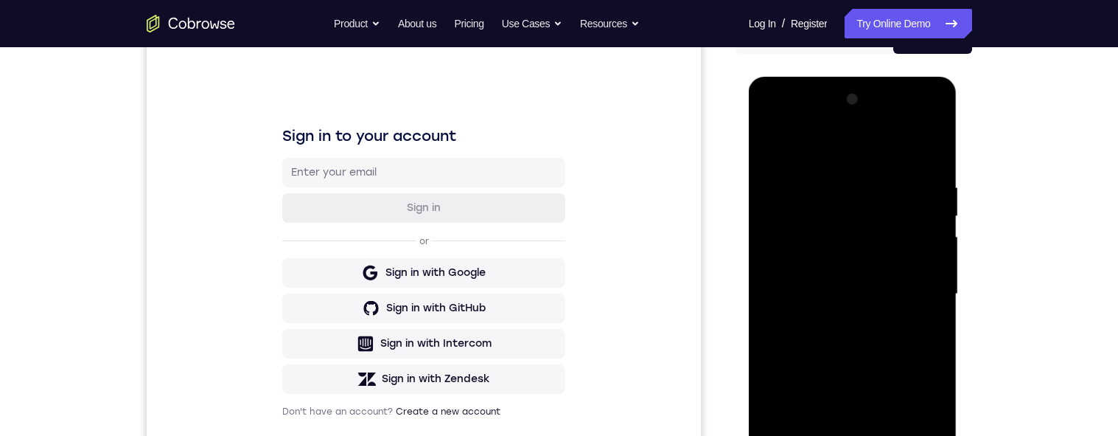
click at [774, 147] on div at bounding box center [853, 294] width 186 height 413
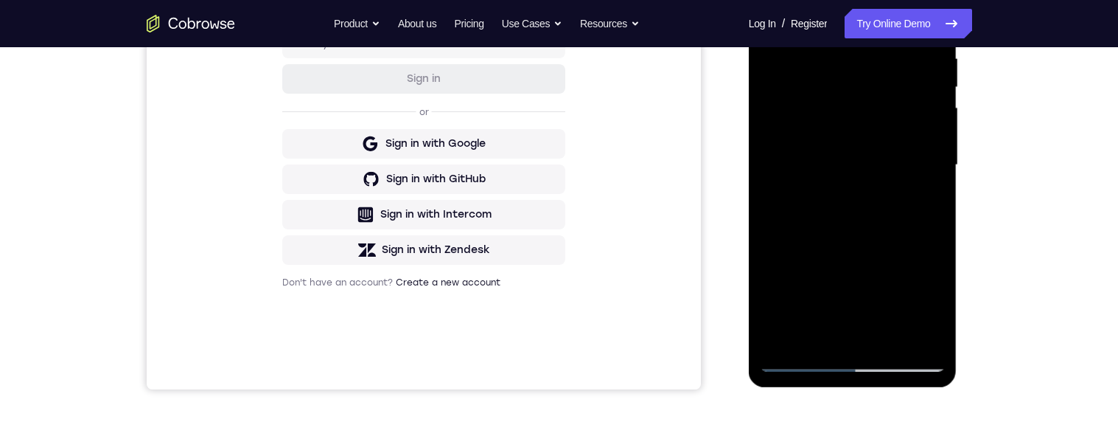
scroll to position [423, 0]
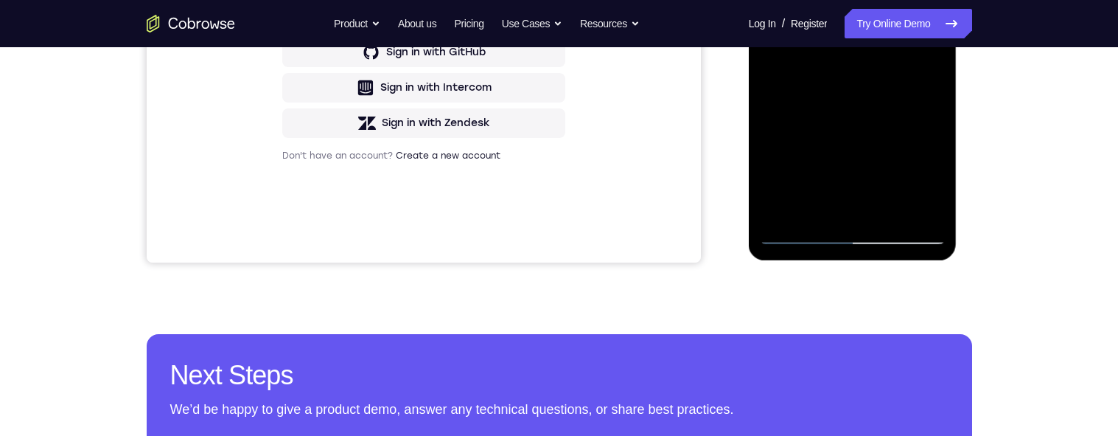
click at [810, 210] on div at bounding box center [853, 38] width 186 height 413
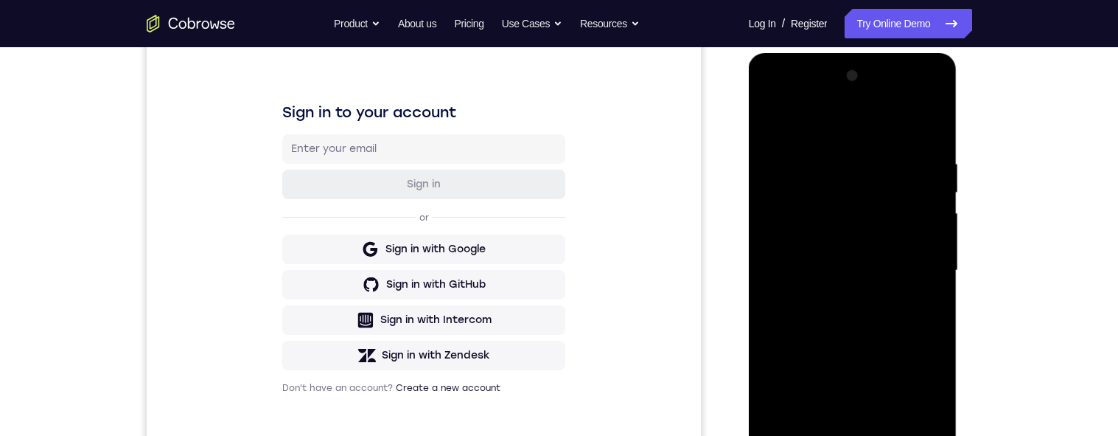
scroll to position [189, 0]
click at [810, 124] on div at bounding box center [853, 272] width 186 height 413
click at [810, 171] on div at bounding box center [853, 272] width 186 height 413
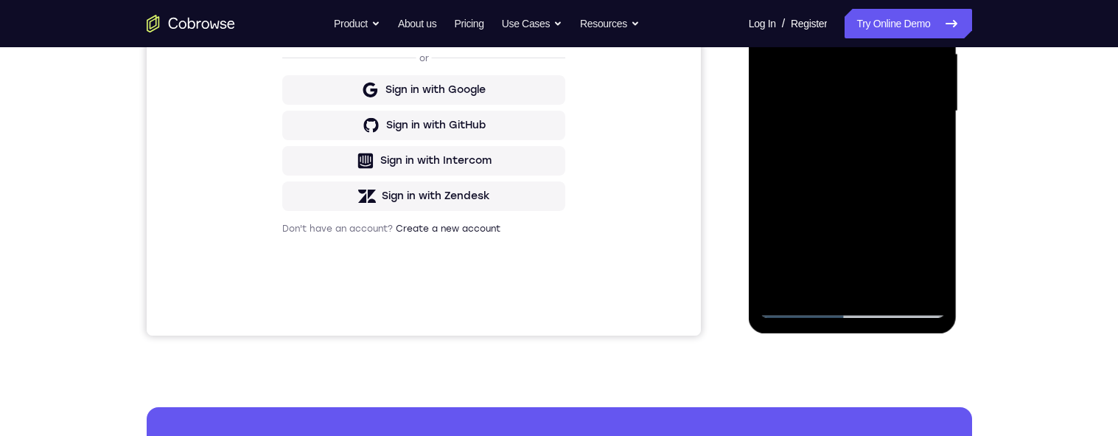
scroll to position [351, 0]
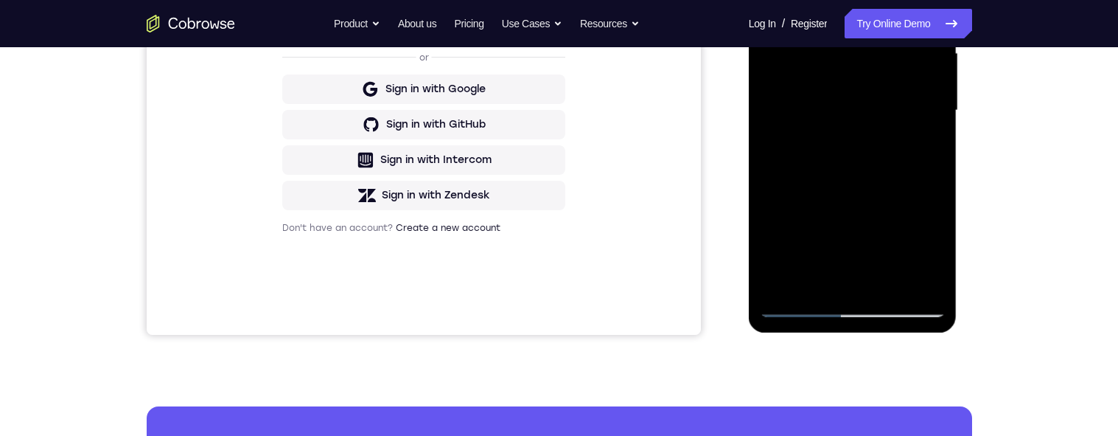
click at [810, 212] on div at bounding box center [853, 110] width 186 height 413
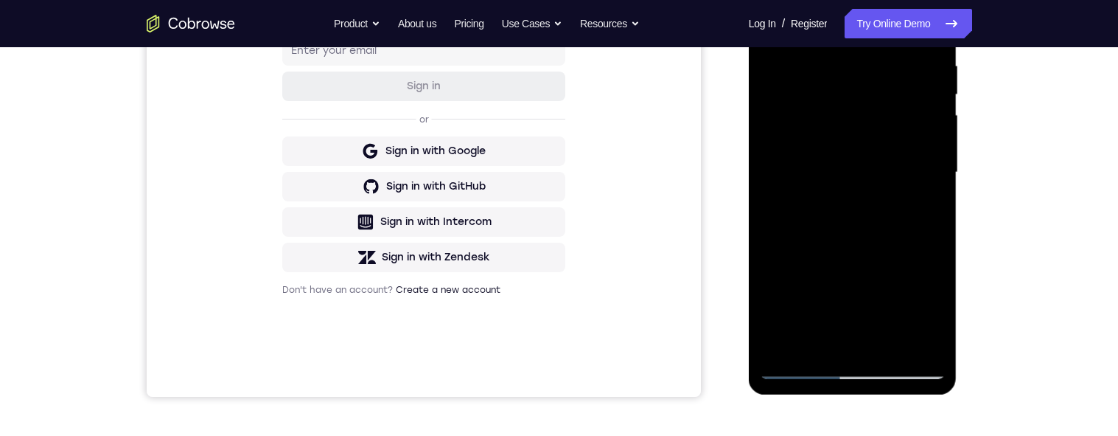
scroll to position [262, 0]
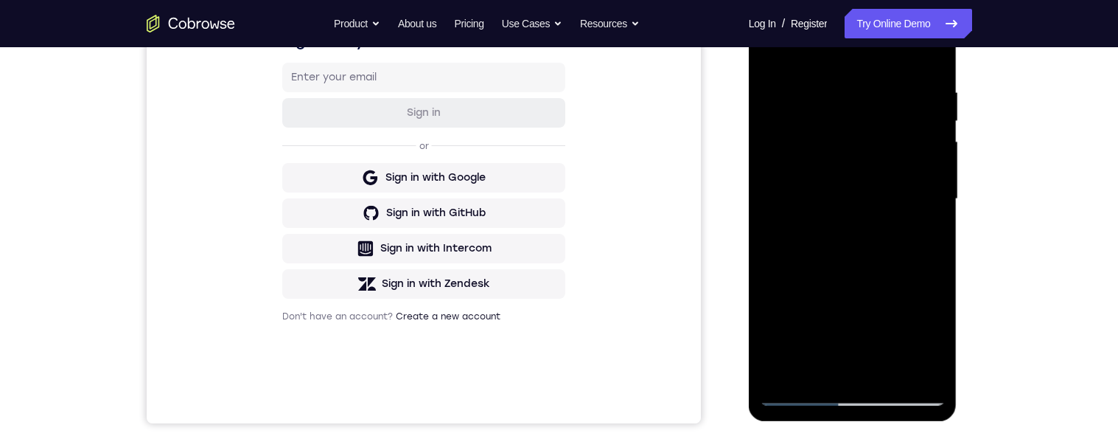
click at [810, 150] on div at bounding box center [853, 199] width 186 height 413
click at [810, 154] on div at bounding box center [853, 199] width 186 height 413
click at [810, 155] on div at bounding box center [853, 199] width 186 height 413
click at [810, 156] on div at bounding box center [853, 199] width 186 height 413
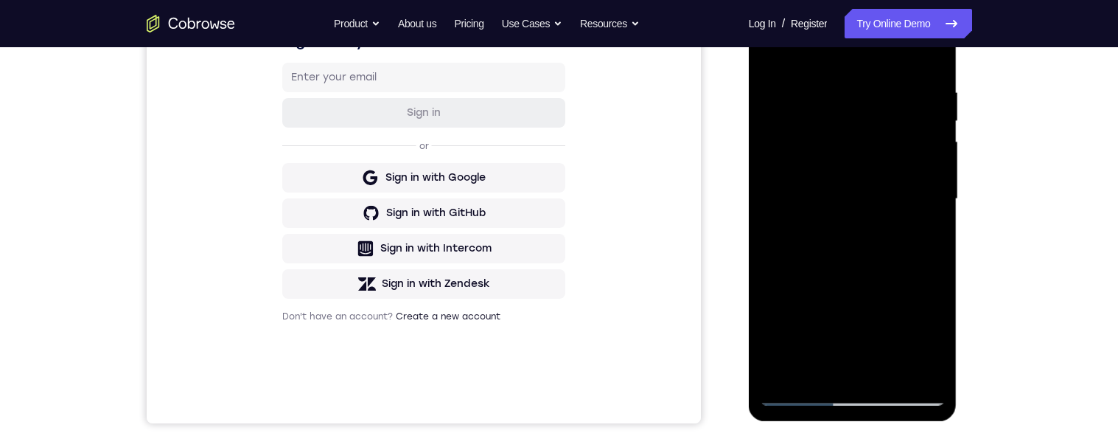
click at [810, 153] on div at bounding box center [853, 199] width 186 height 413
click at [810, 155] on div at bounding box center [853, 199] width 186 height 413
click at [810, 156] on div at bounding box center [853, 199] width 186 height 413
click at [810, 158] on div at bounding box center [853, 199] width 186 height 413
click at [810, 155] on div at bounding box center [853, 199] width 186 height 413
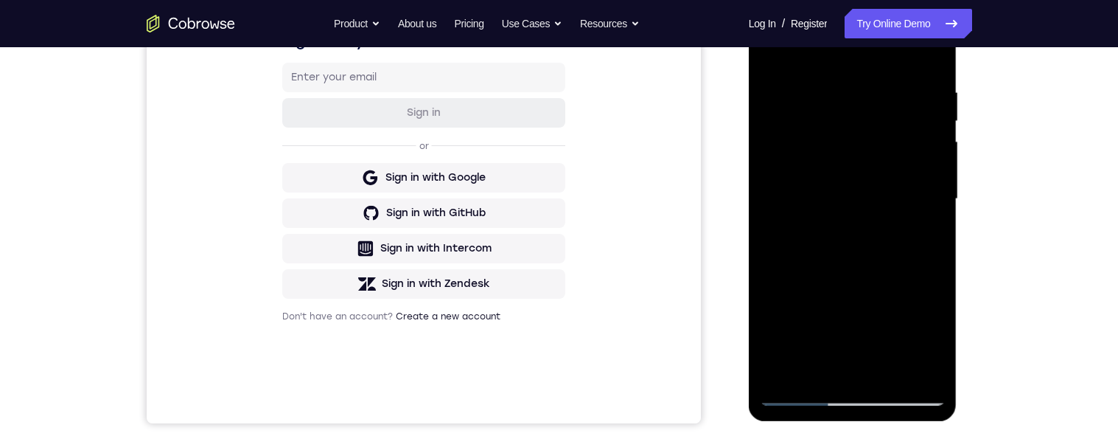
click at [810, 150] on div at bounding box center [853, 199] width 186 height 413
click at [810, 157] on div at bounding box center [853, 199] width 186 height 413
click at [810, 153] on div at bounding box center [853, 199] width 186 height 413
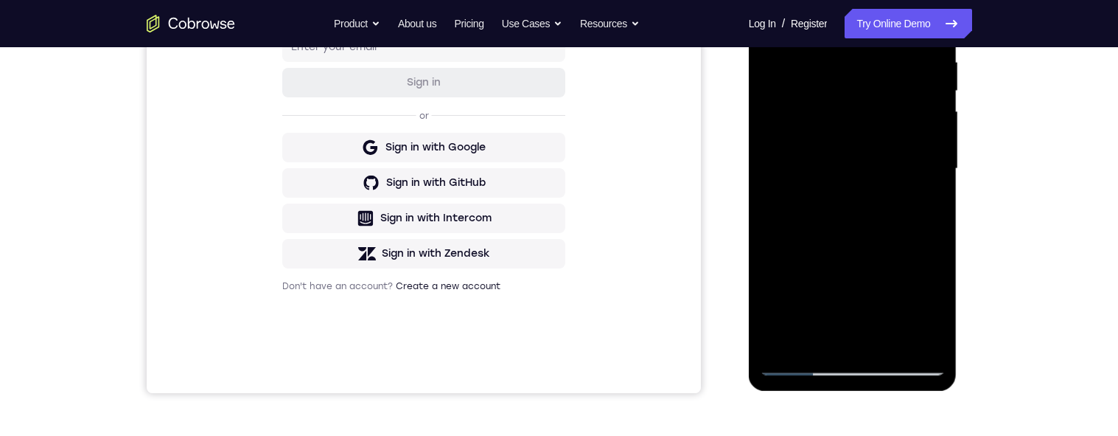
scroll to position [133, 0]
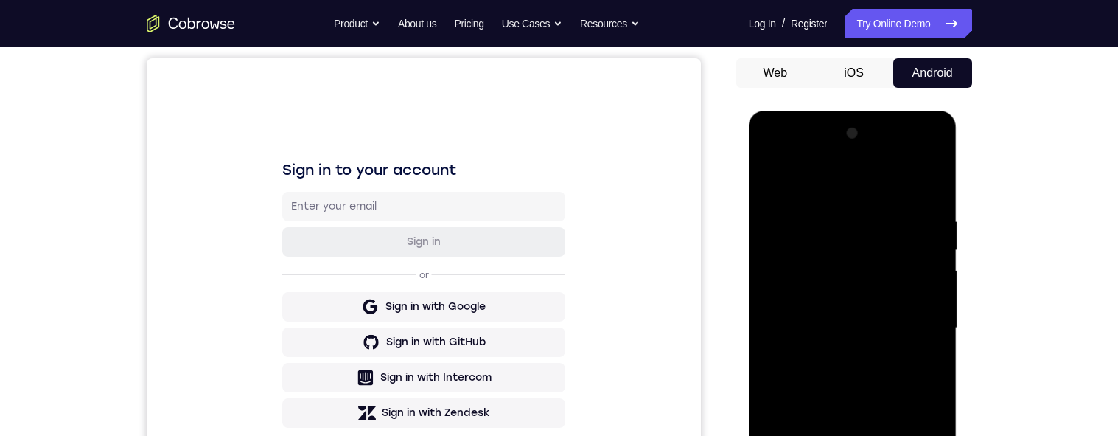
click at [765, 181] on div at bounding box center [853, 328] width 186 height 413
click at [774, 181] on div at bounding box center [853, 328] width 186 height 413
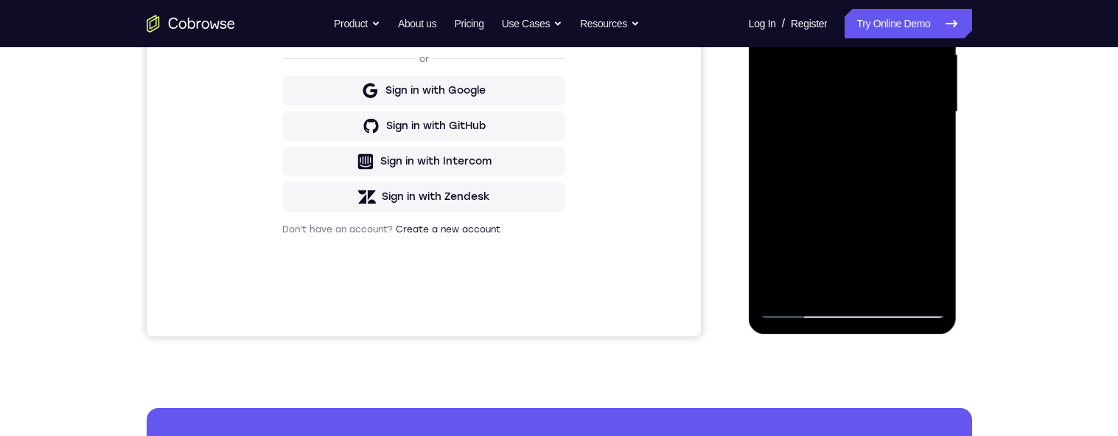
scroll to position [298, 0]
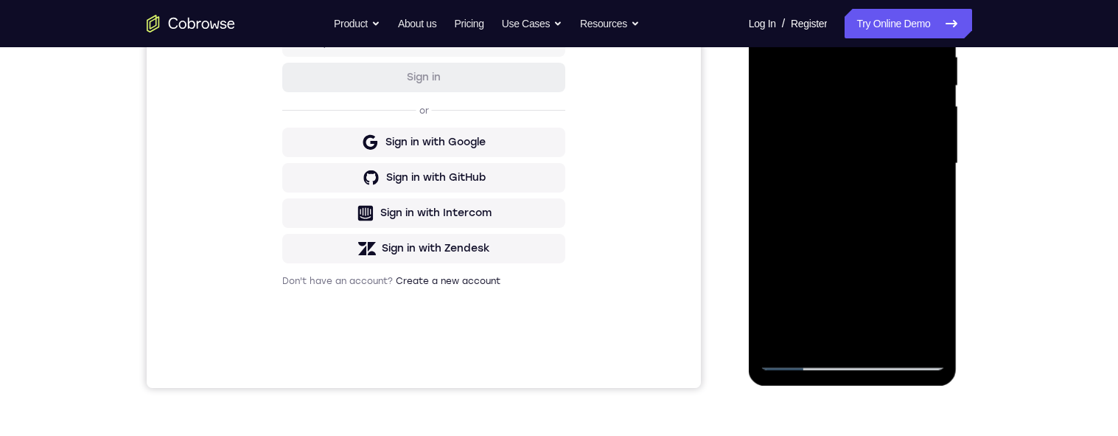
click at [787, 66] on div at bounding box center [853, 163] width 186 height 413
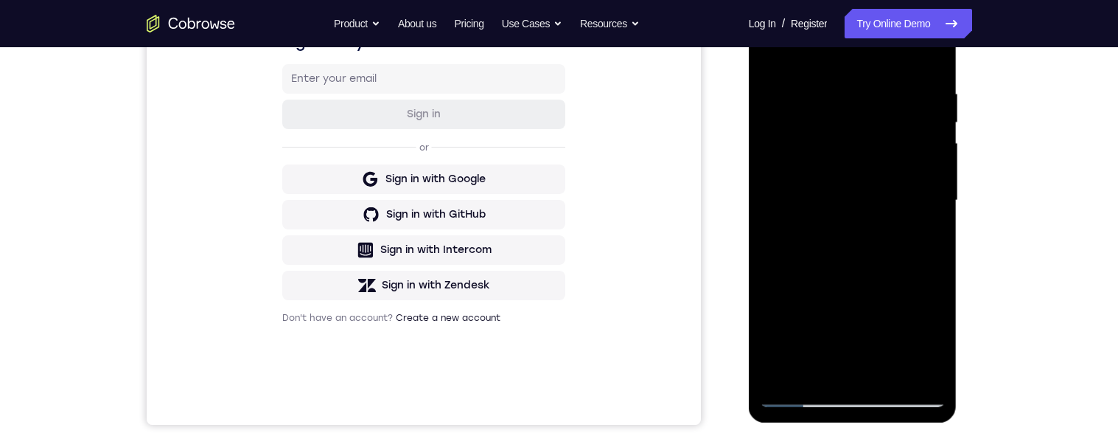
scroll to position [199, 0]
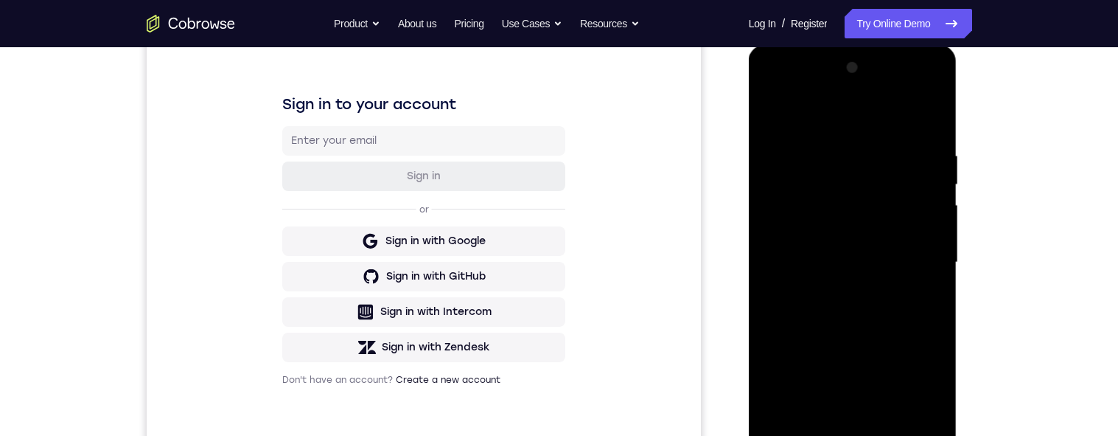
click at [810, 184] on div at bounding box center [853, 262] width 186 height 413
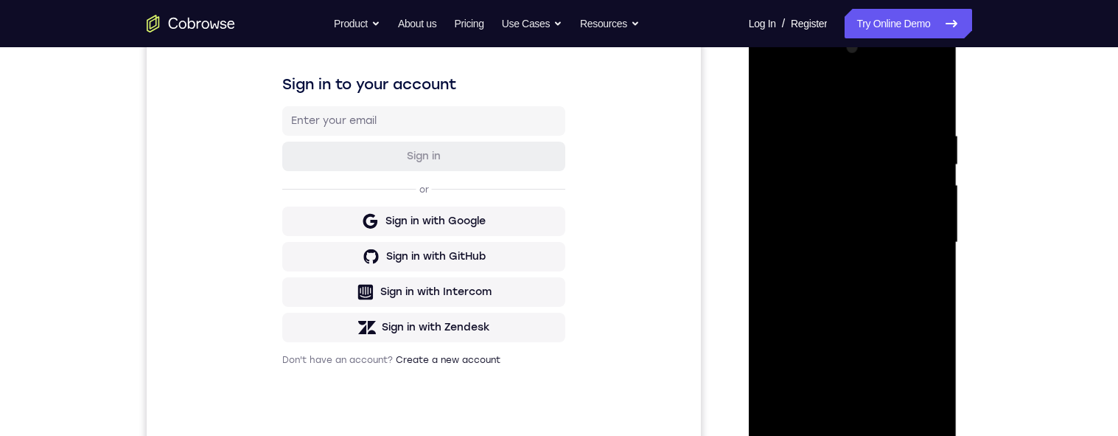
click at [810, 257] on div at bounding box center [853, 242] width 186 height 413
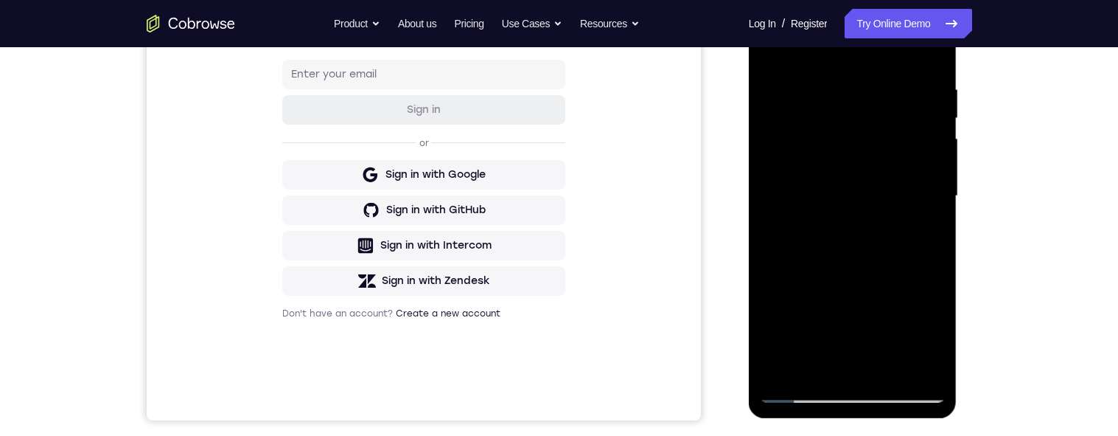
click at [810, 196] on div at bounding box center [853, 196] width 186 height 413
click at [810, 203] on div at bounding box center [853, 196] width 186 height 413
click at [810, 210] on div at bounding box center [853, 196] width 186 height 413
click at [810, 211] on div at bounding box center [853, 196] width 186 height 413
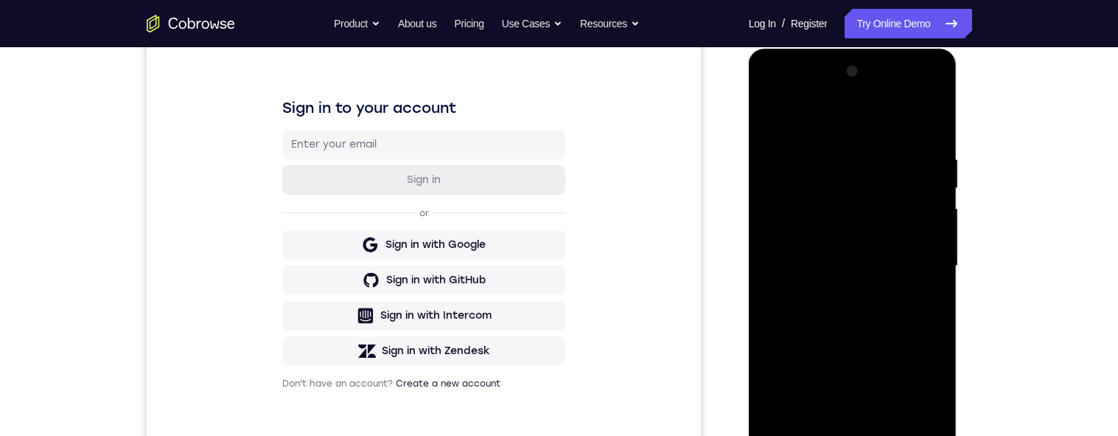
click at [810, 186] on div at bounding box center [853, 266] width 186 height 413
click at [810, 185] on div at bounding box center [853, 267] width 186 height 413
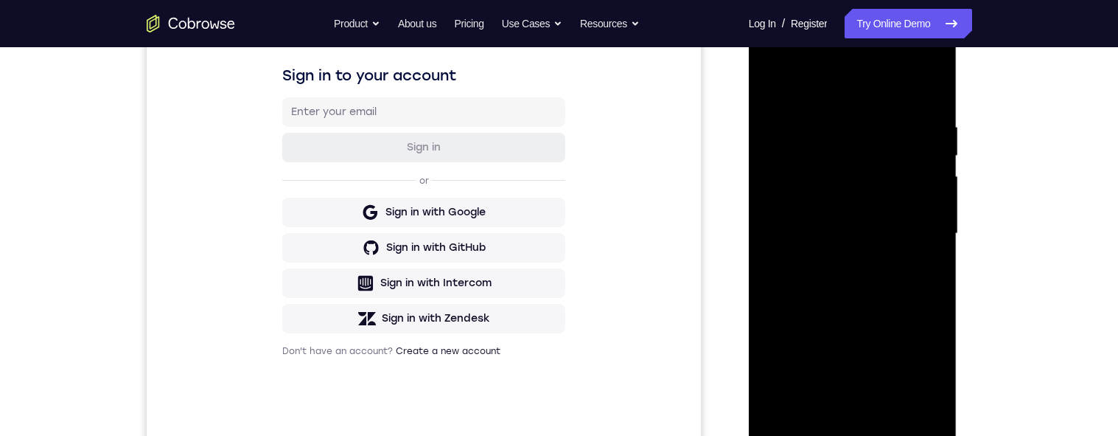
click at [810, 222] on div at bounding box center [853, 233] width 186 height 413
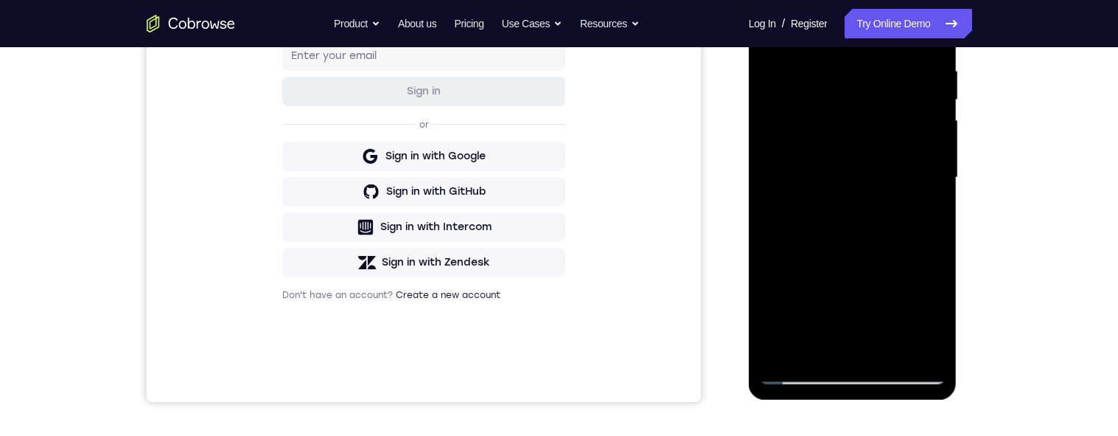
scroll to position [285, 0]
click at [810, 204] on div at bounding box center [853, 177] width 186 height 413
click at [810, 193] on div at bounding box center [853, 177] width 186 height 413
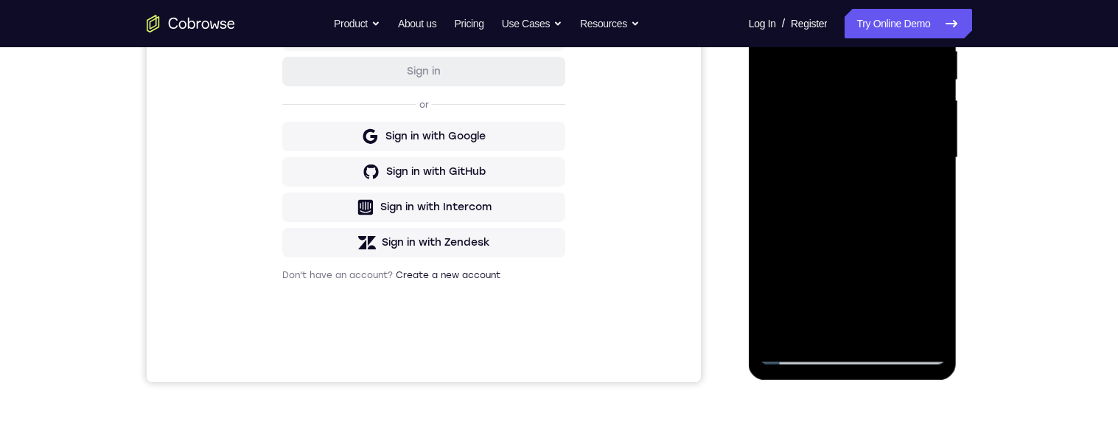
scroll to position [349, 0]
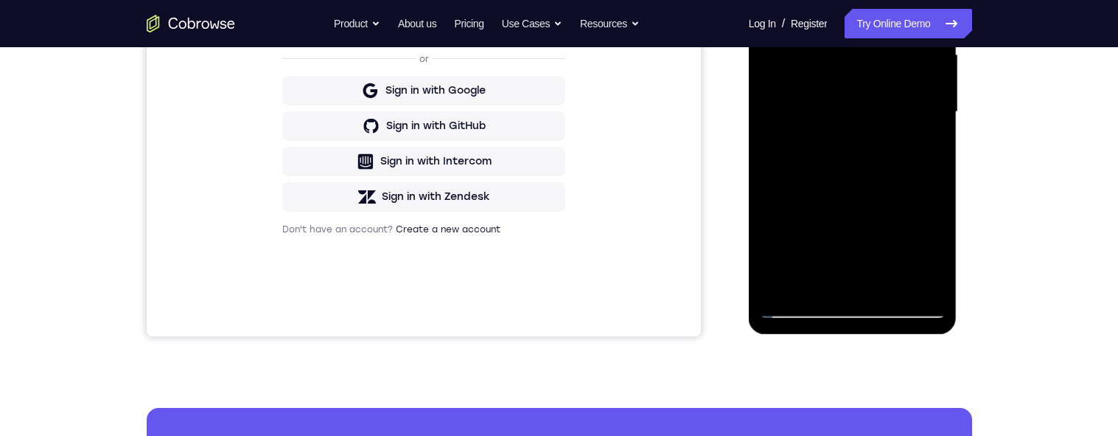
click at [810, 284] on div at bounding box center [853, 112] width 186 height 413
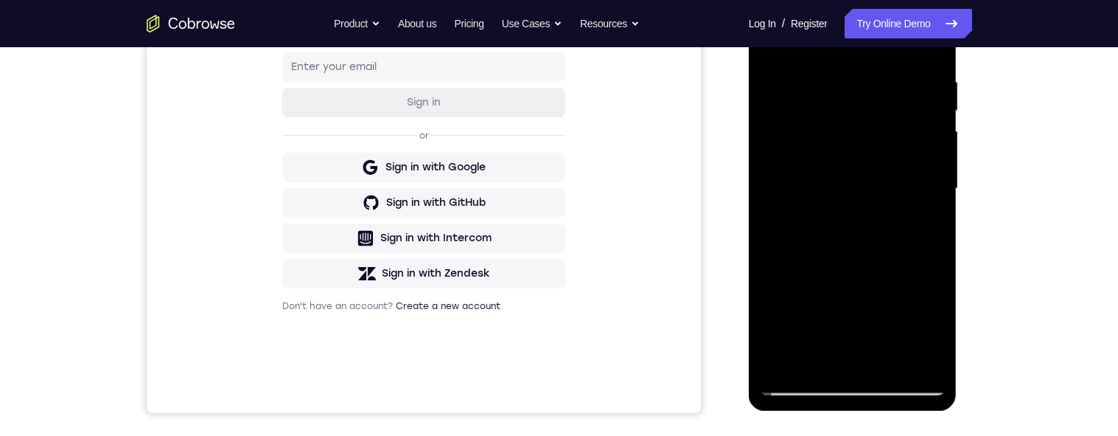
scroll to position [195, 0]
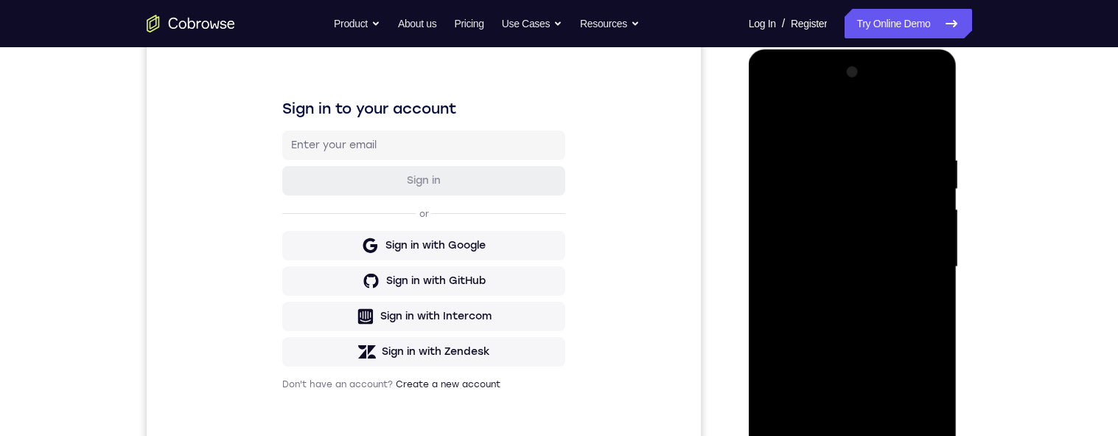
click at [810, 186] on div at bounding box center [853, 266] width 186 height 413
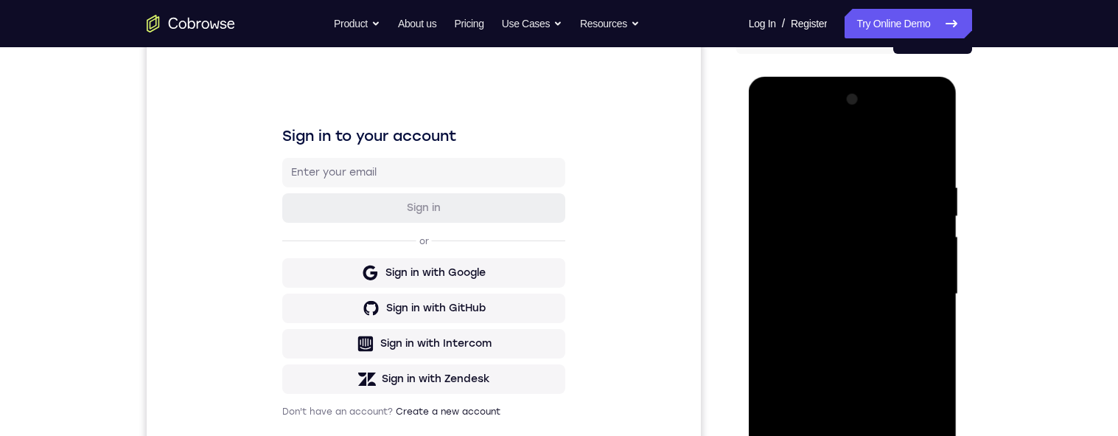
click at [810, 215] on div at bounding box center [853, 294] width 186 height 413
click at [810, 214] on div at bounding box center [853, 294] width 186 height 413
click at [774, 145] on div at bounding box center [853, 294] width 186 height 413
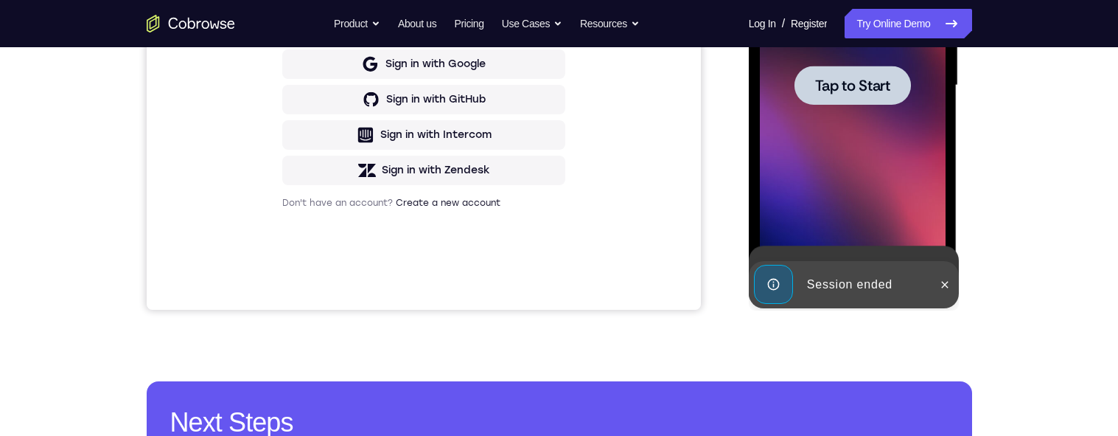
scroll to position [262, 0]
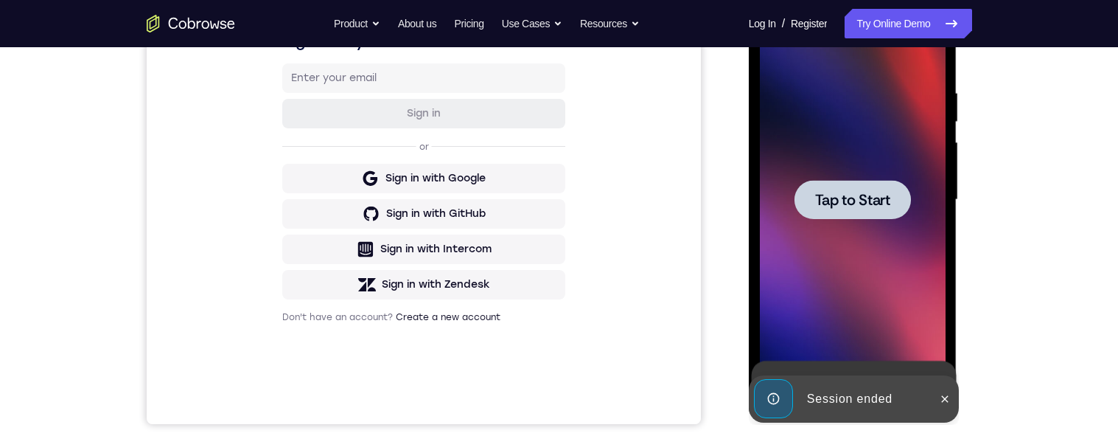
click at [810, 69] on div at bounding box center [853, 199] width 186 height 413
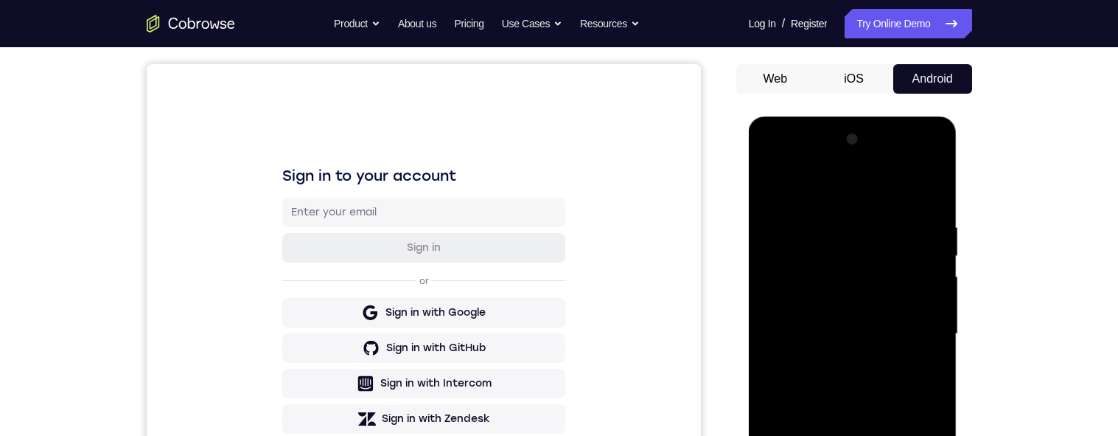
scroll to position [411, 0]
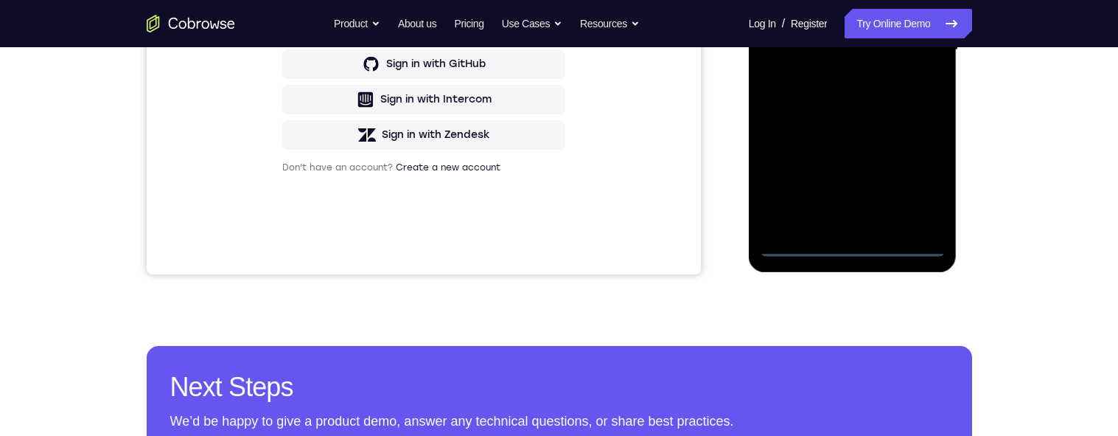
click at [810, 245] on div at bounding box center [853, 50] width 186 height 413
click at [810, 182] on div at bounding box center [853, 50] width 186 height 413
click at [809, 0] on div at bounding box center [853, 50] width 186 height 413
click at [810, 41] on div at bounding box center [853, 50] width 186 height 413
click at [810, 220] on div at bounding box center [853, 50] width 186 height 413
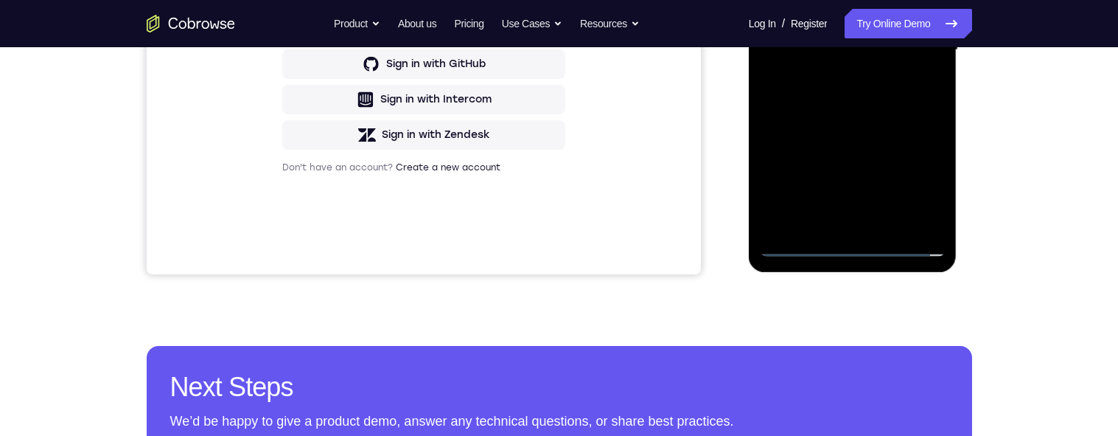
click at [810, 40] on div at bounding box center [853, 50] width 186 height 413
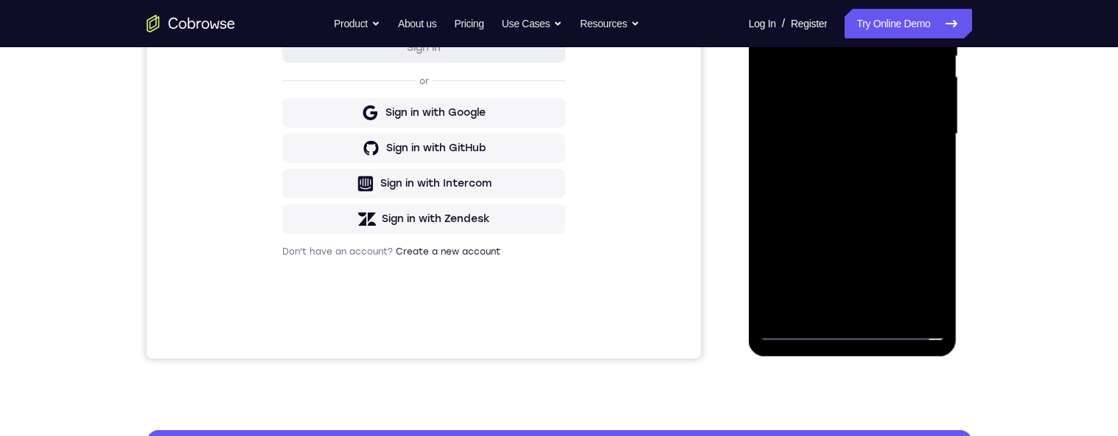
scroll to position [317, 0]
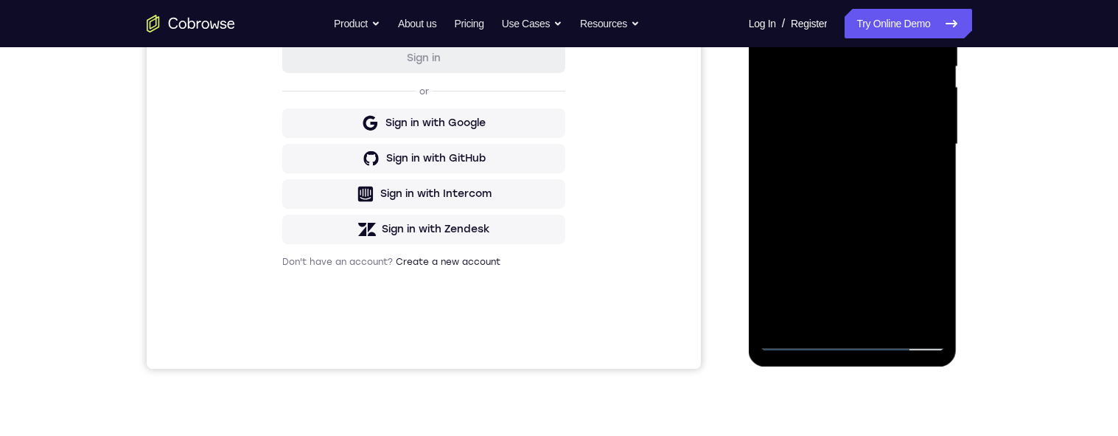
click at [810, 122] on div at bounding box center [853, 144] width 186 height 413
click at [810, 138] on div at bounding box center [853, 144] width 186 height 413
click at [810, 198] on div at bounding box center [853, 144] width 186 height 413
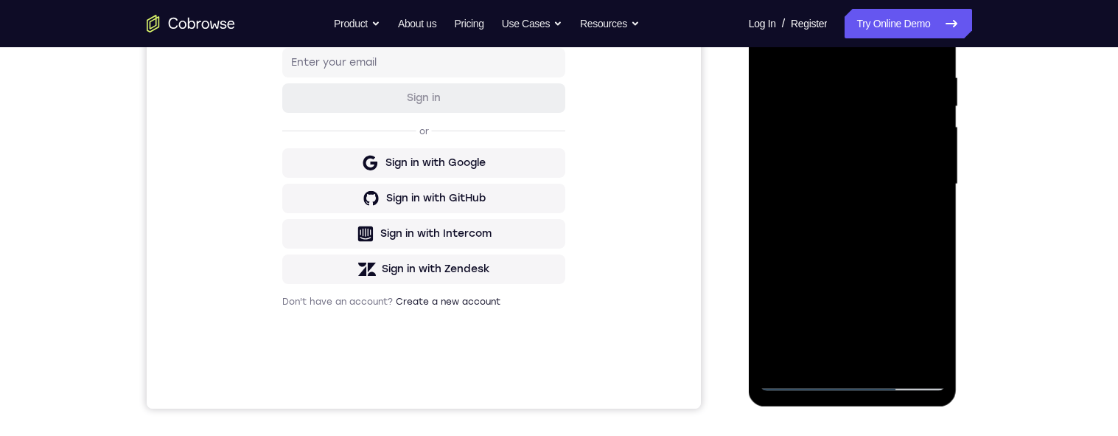
scroll to position [352, 0]
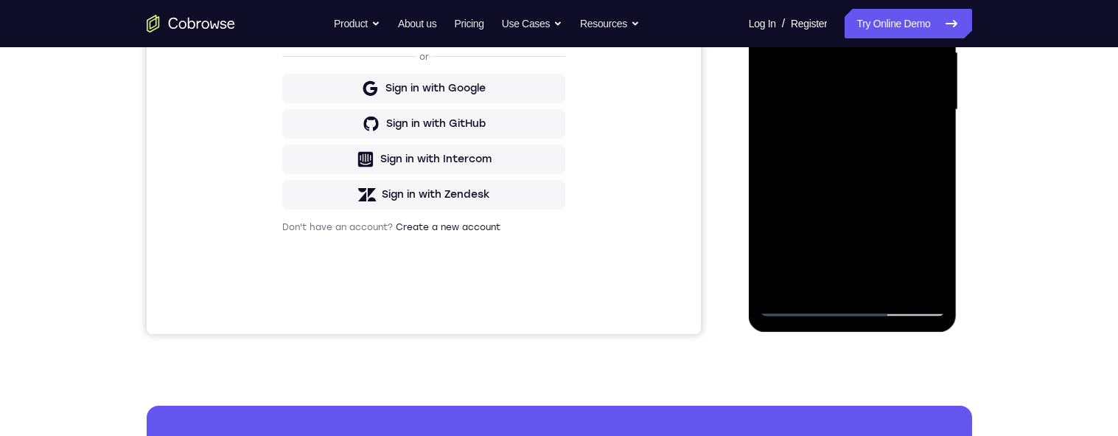
click at [810, 173] on div at bounding box center [853, 109] width 186 height 413
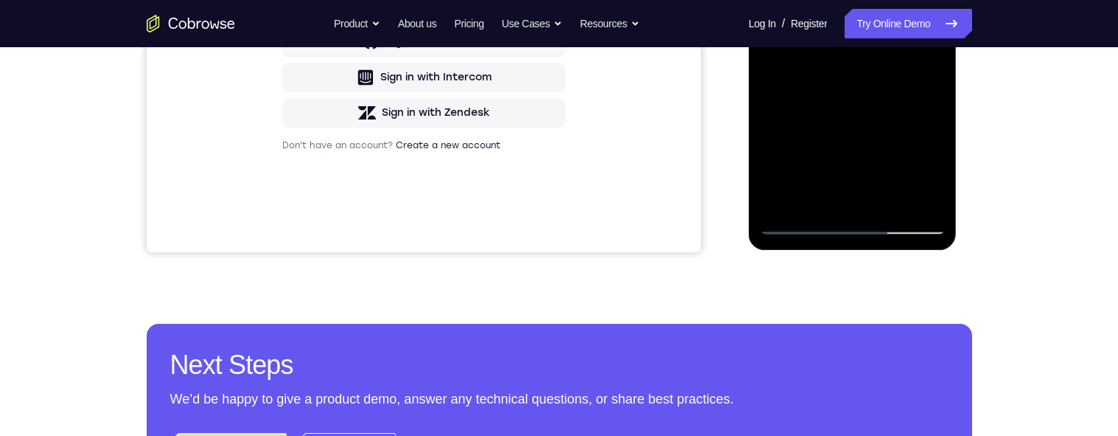
scroll to position [437, 0]
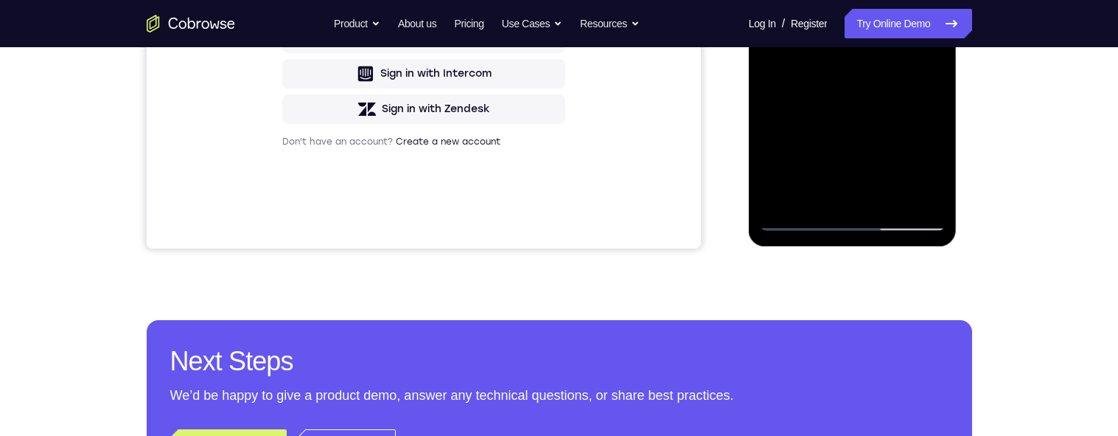
click at [810, 197] on div at bounding box center [853, 24] width 186 height 413
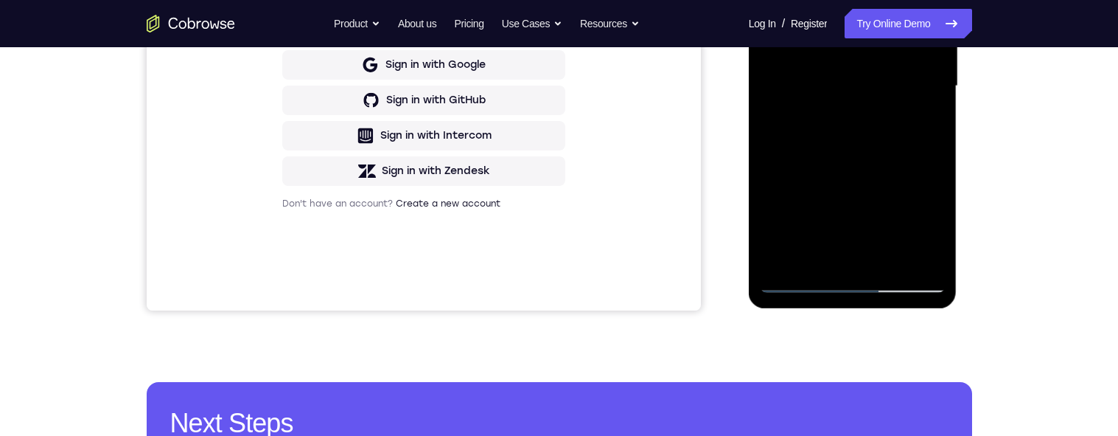
click at [810, 168] on div at bounding box center [853, 86] width 186 height 413
click at [810, 69] on div at bounding box center [853, 86] width 186 height 413
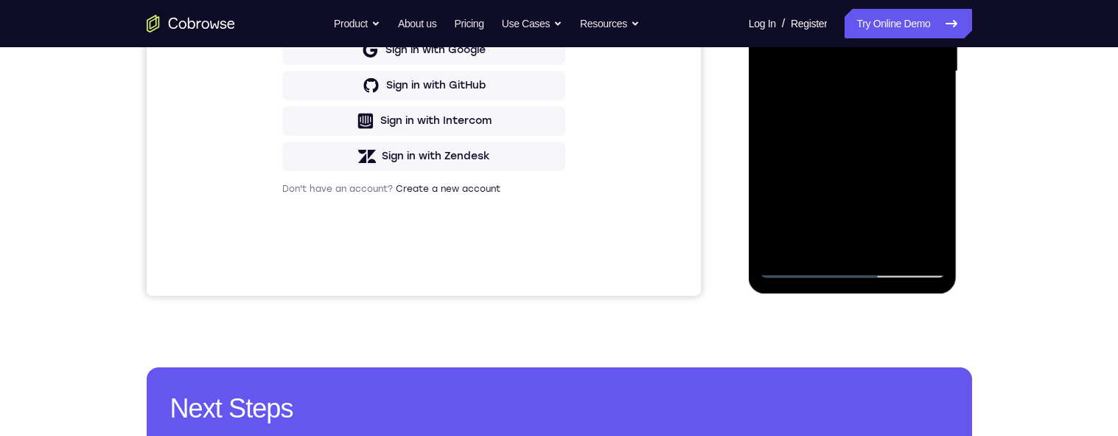
scroll to position [431, 0]
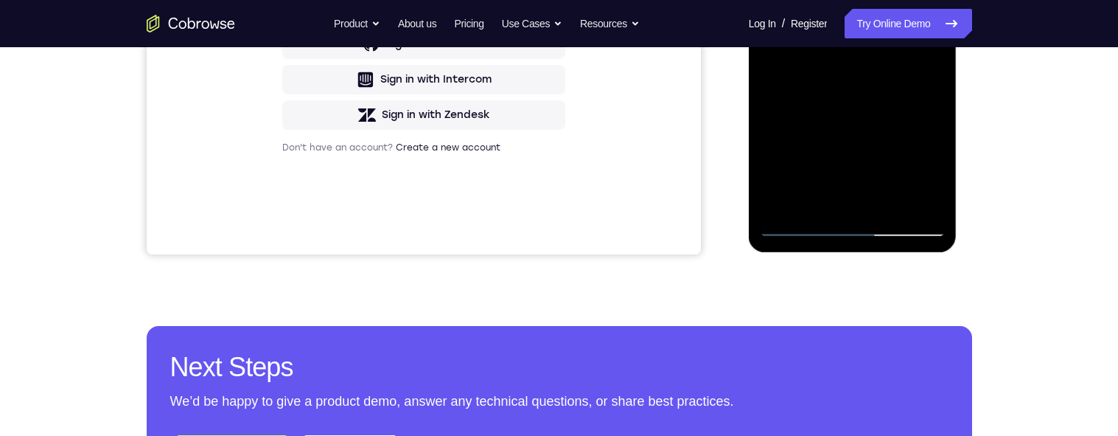
click at [810, 72] on div at bounding box center [853, 30] width 186 height 413
click at [773, 0] on div at bounding box center [853, 31] width 186 height 413
click at [776, 0] on div at bounding box center [853, 31] width 186 height 413
click at [810, 0] on div at bounding box center [853, 31] width 186 height 413
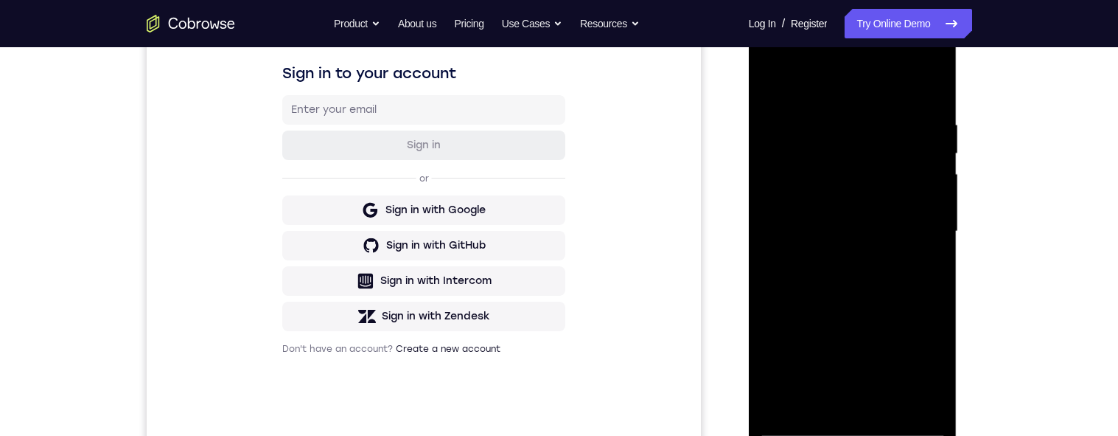
scroll to position [217, 0]
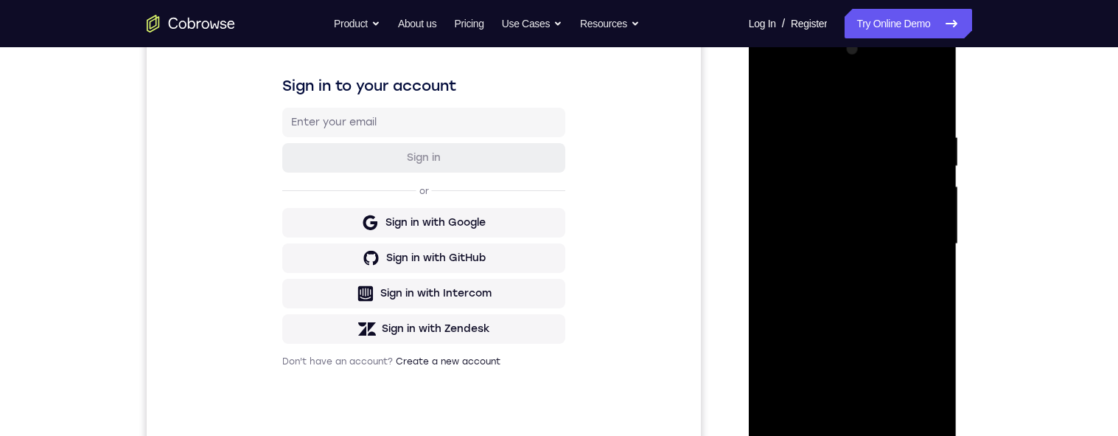
click at [810, 102] on div at bounding box center [853, 244] width 186 height 413
click at [810, 135] on div at bounding box center [853, 244] width 186 height 413
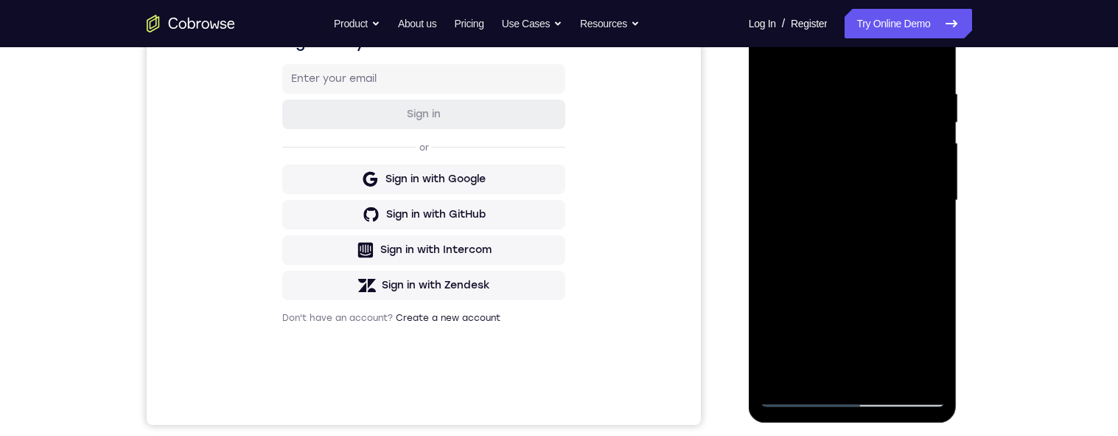
scroll to position [210, 0]
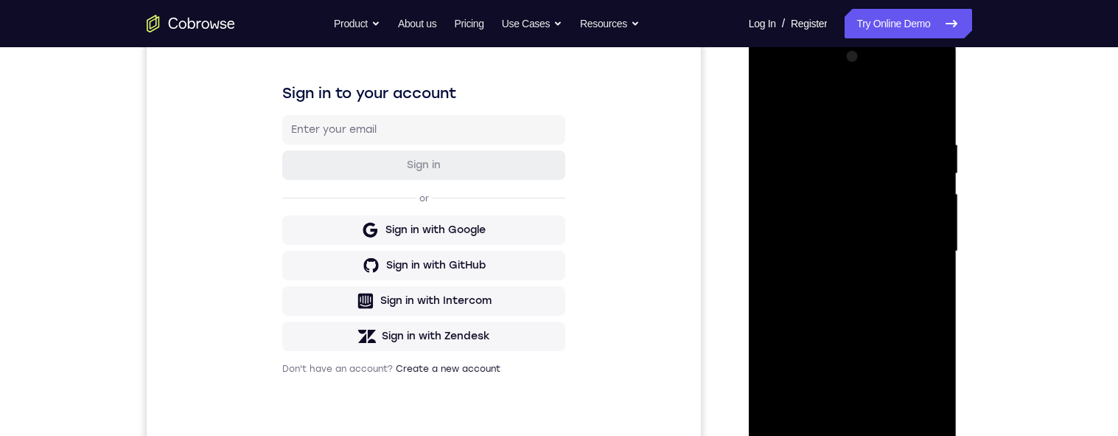
click at [810, 237] on div at bounding box center [853, 251] width 186 height 413
click at [810, 230] on div at bounding box center [853, 251] width 186 height 413
click at [810, 183] on div at bounding box center [853, 251] width 186 height 413
click at [810, 225] on div at bounding box center [853, 251] width 186 height 413
click at [810, 163] on div at bounding box center [853, 251] width 186 height 413
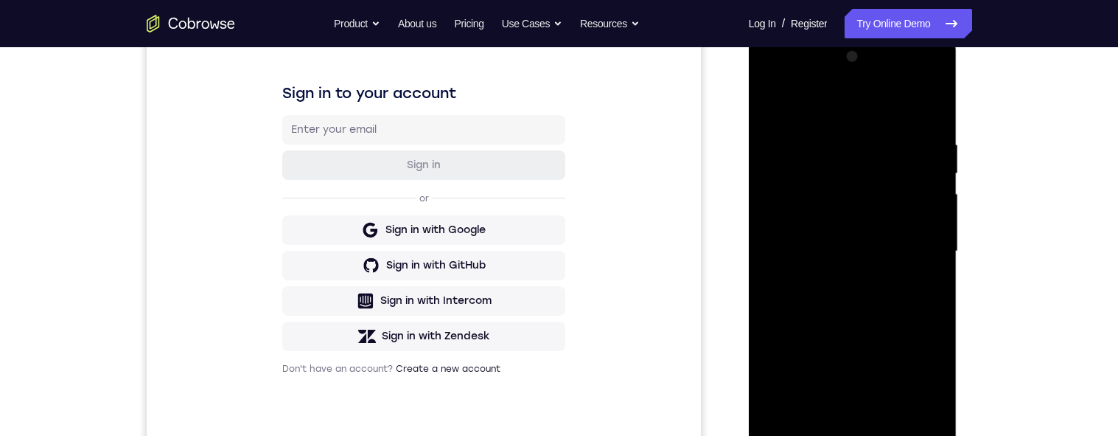
click at [810, 192] on div at bounding box center [853, 251] width 186 height 413
click at [810, 105] on div at bounding box center [853, 251] width 186 height 413
click at [810, 134] on div at bounding box center [853, 251] width 186 height 413
click at [810, 192] on div at bounding box center [853, 251] width 186 height 413
click at [810, 197] on div at bounding box center [853, 251] width 186 height 413
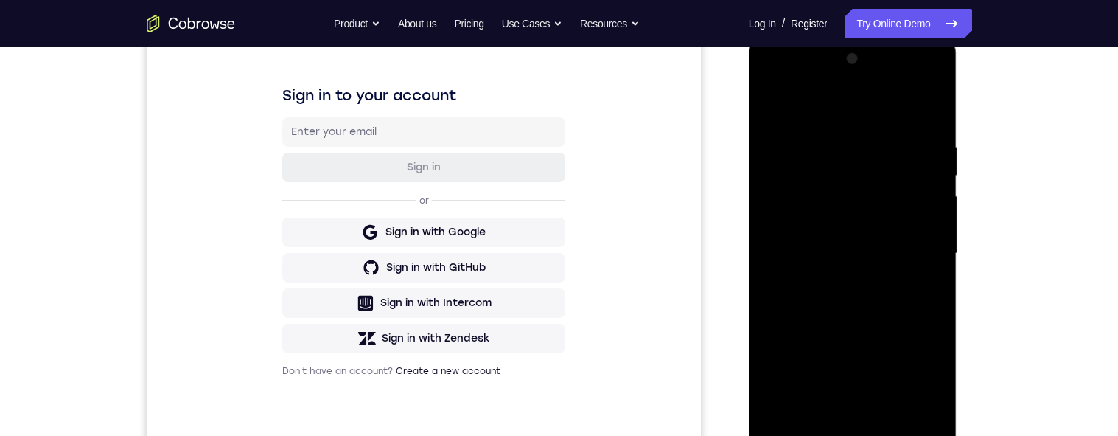
scroll to position [297, 0]
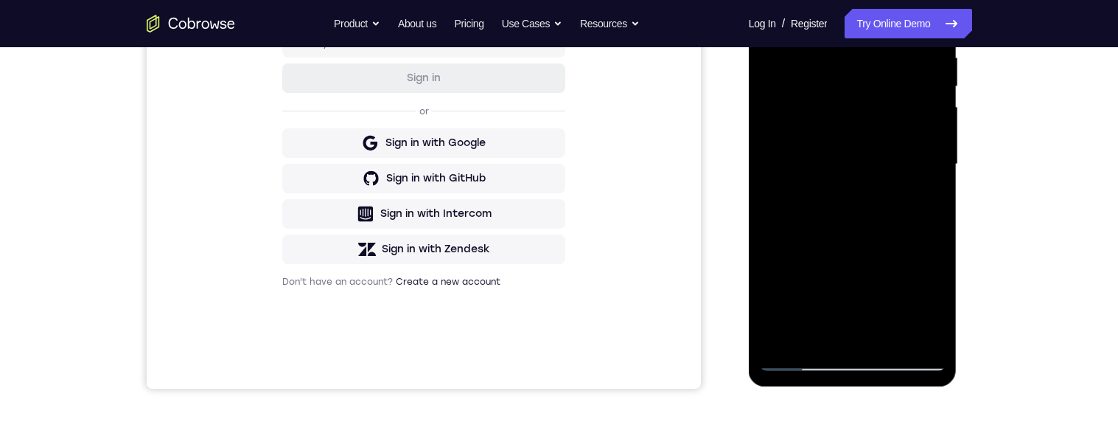
click at [810, 209] on div at bounding box center [853, 164] width 186 height 413
click at [810, 206] on div at bounding box center [853, 164] width 186 height 413
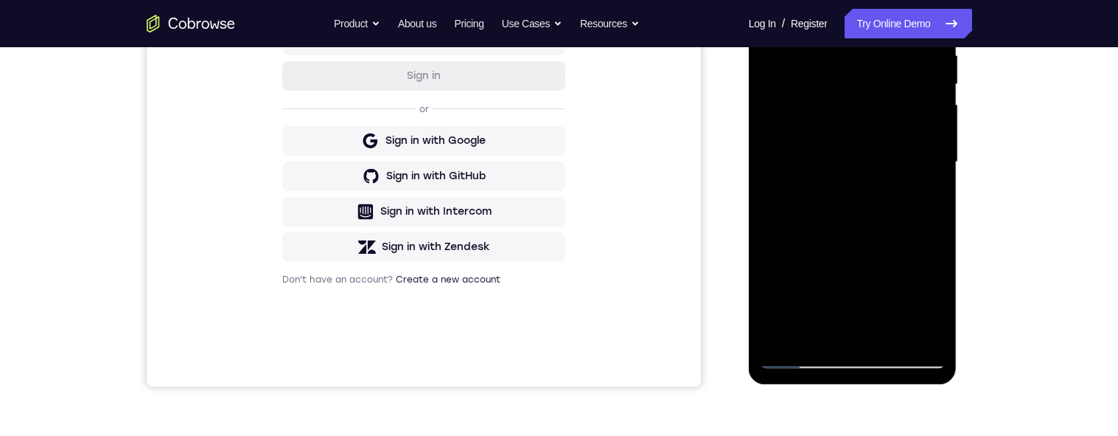
click at [810, 219] on div at bounding box center [853, 162] width 186 height 413
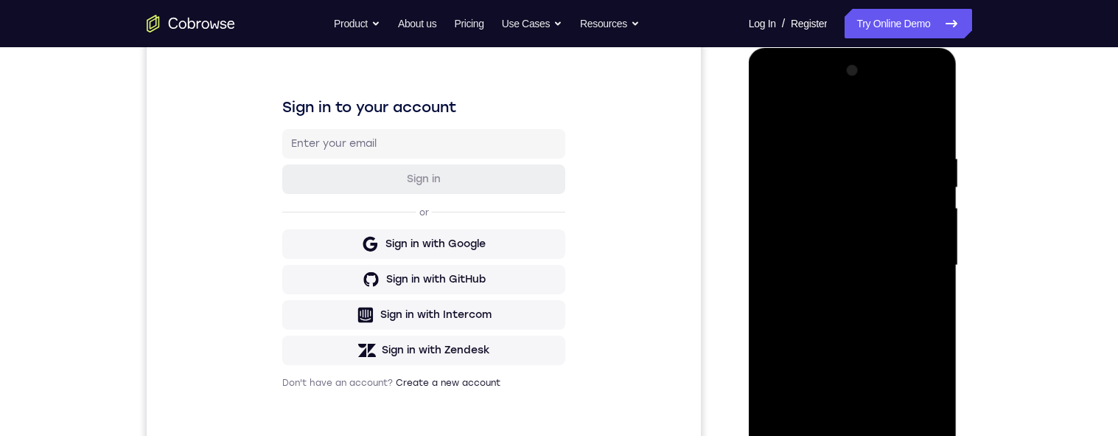
scroll to position [189, 0]
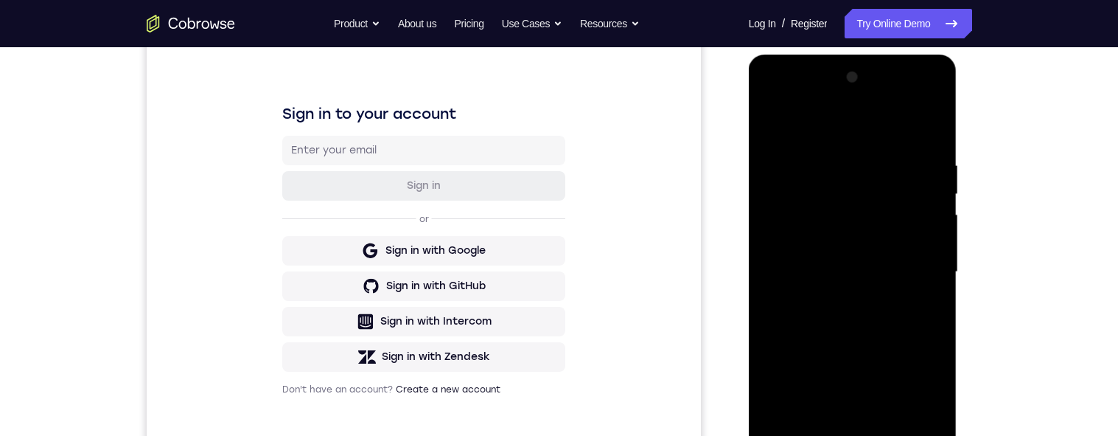
click at [810, 251] on div at bounding box center [853, 272] width 186 height 413
click at [810, 131] on div at bounding box center [853, 272] width 186 height 413
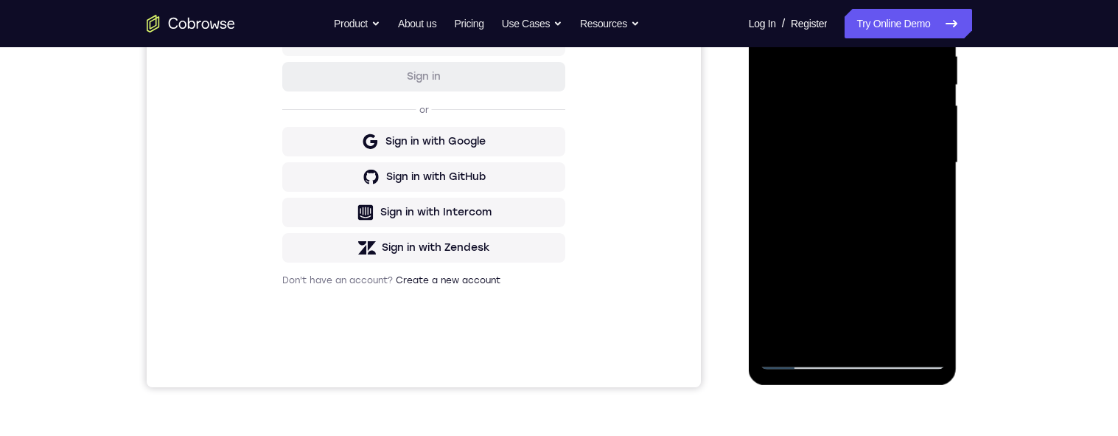
click at [810, 338] on div at bounding box center [853, 163] width 186 height 413
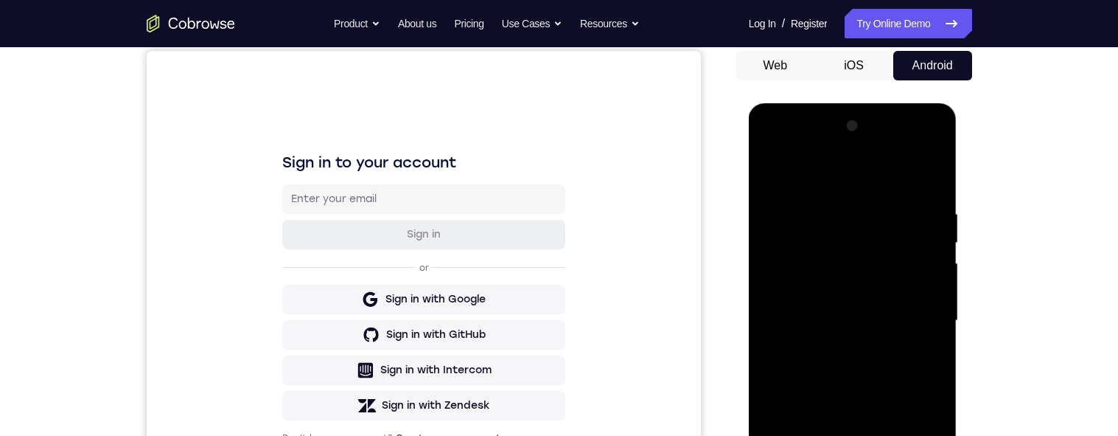
click at [781, 178] on div at bounding box center [853, 320] width 186 height 413
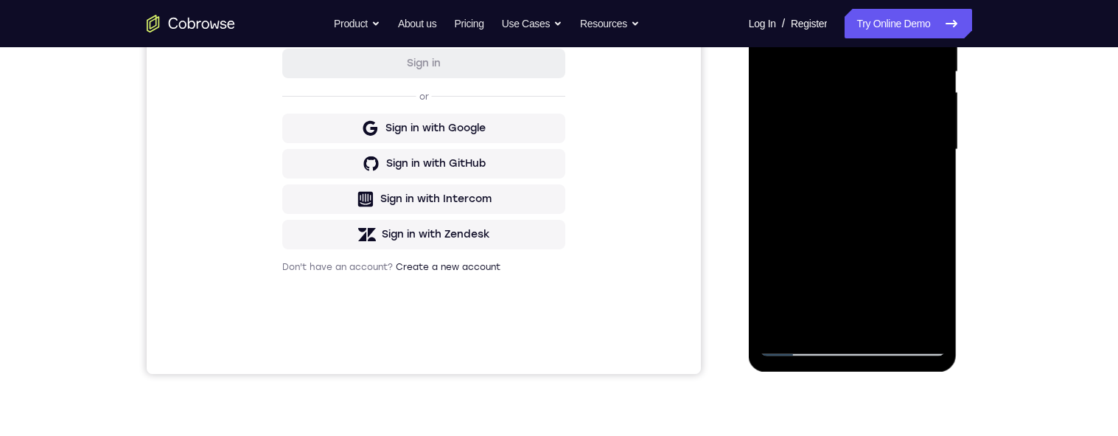
scroll to position [313, 0]
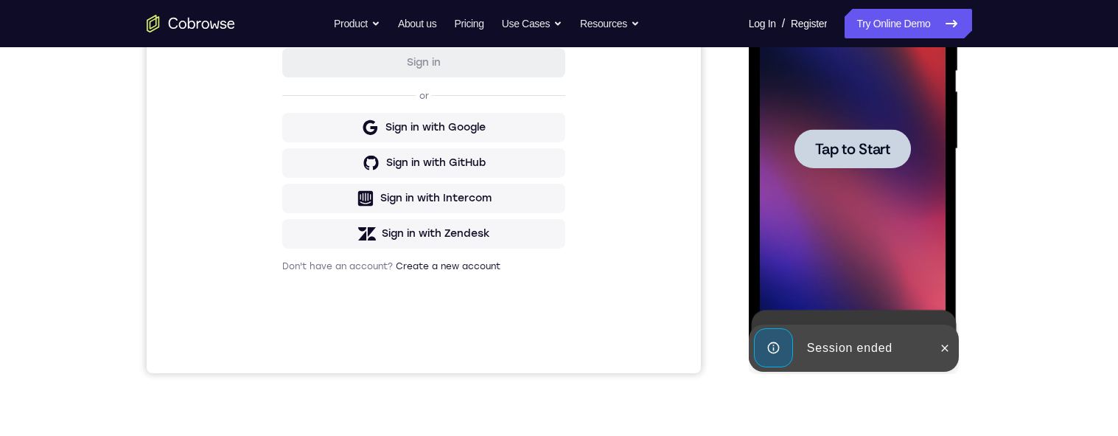
click at [810, 164] on div at bounding box center [853, 148] width 116 height 39
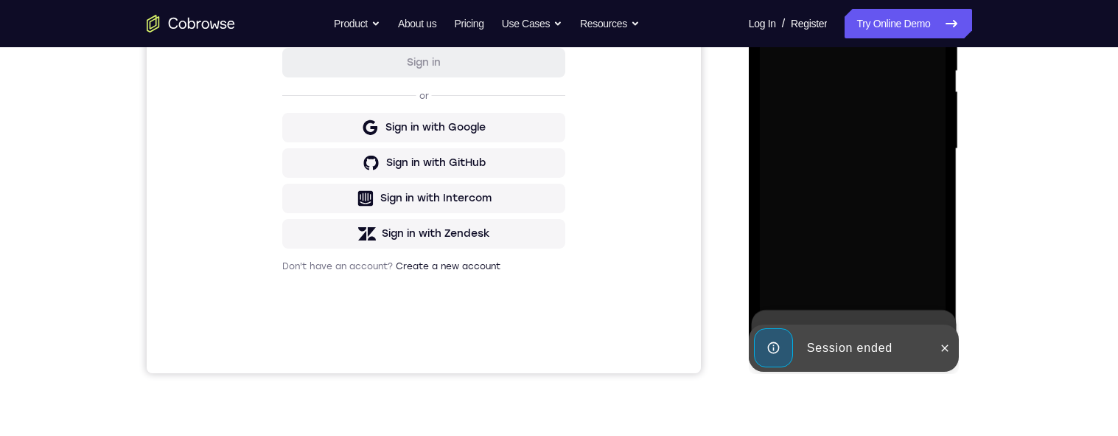
scroll to position [358, 0]
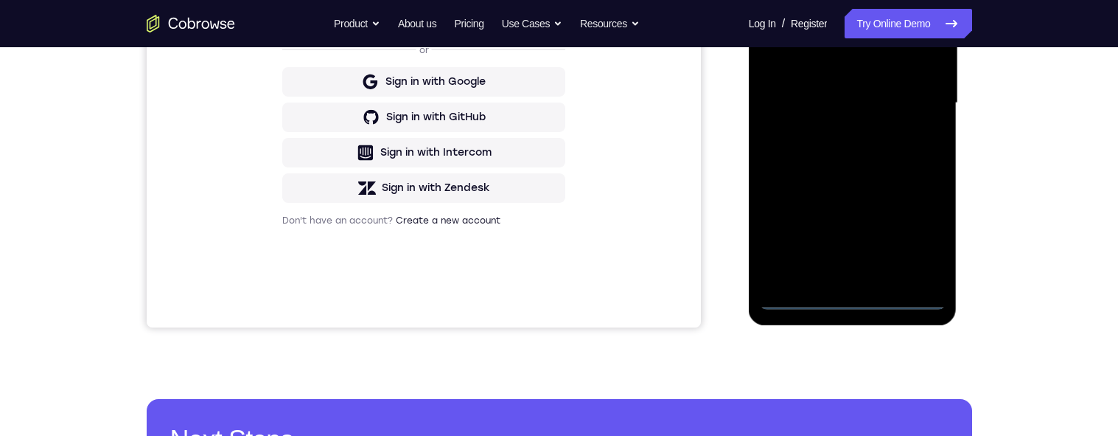
click at [810, 304] on div at bounding box center [853, 103] width 186 height 413
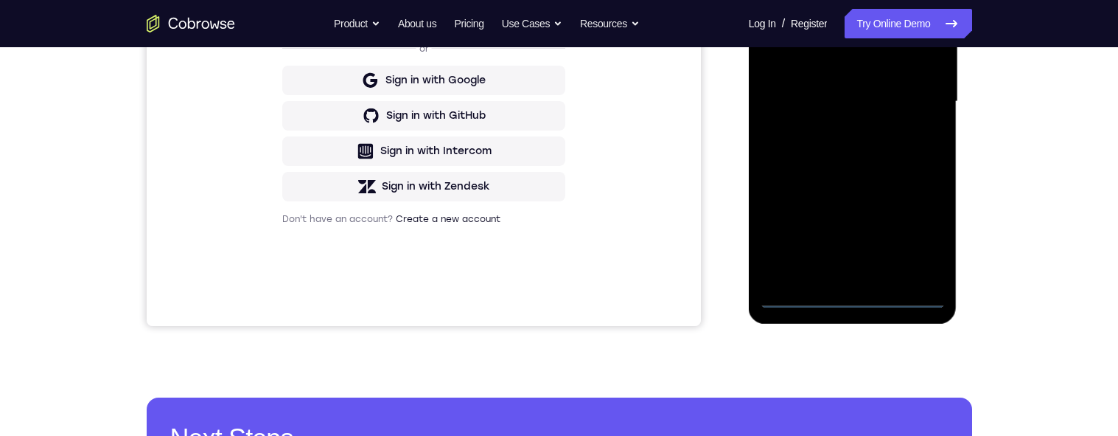
click at [810, 299] on div at bounding box center [853, 101] width 186 height 413
click at [810, 237] on div at bounding box center [853, 101] width 186 height 413
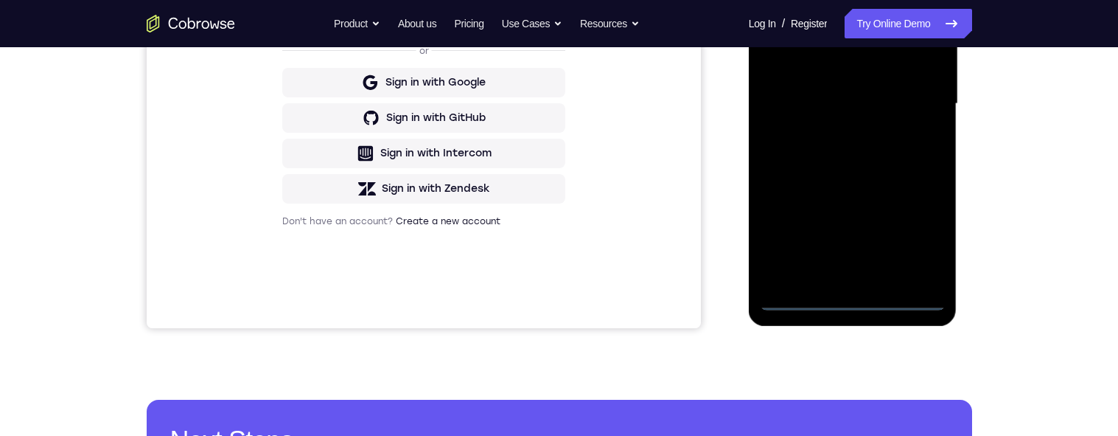
scroll to position [105, 0]
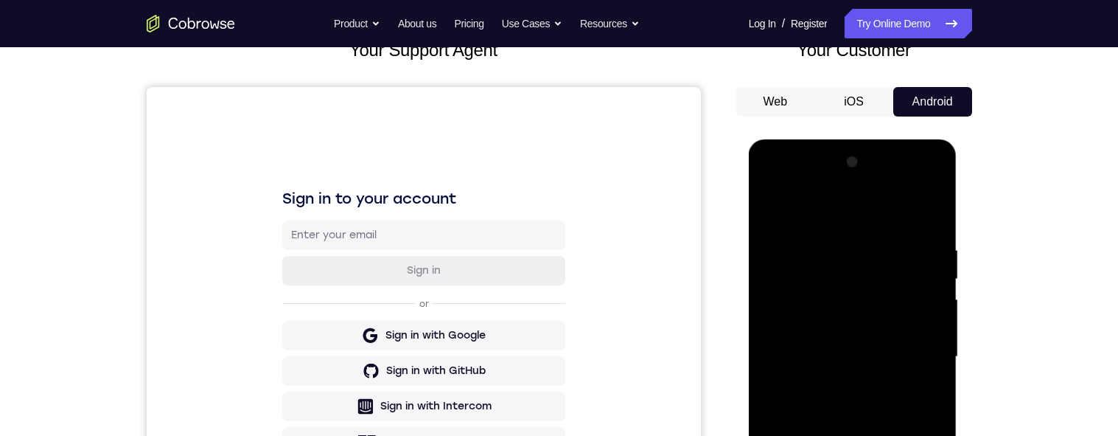
click at [810, 218] on div at bounding box center [853, 356] width 186 height 413
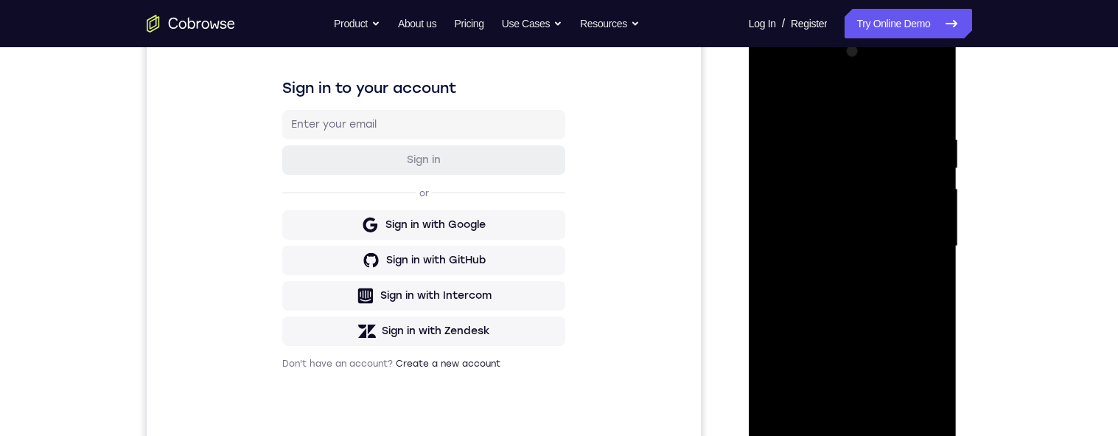
click at [810, 246] on div at bounding box center [853, 246] width 186 height 413
click at [810, 273] on div at bounding box center [853, 246] width 186 height 413
click at [810, 229] on div at bounding box center [853, 246] width 186 height 413
click at [810, 224] on div at bounding box center [853, 246] width 186 height 413
click at [810, 244] on div at bounding box center [853, 246] width 186 height 413
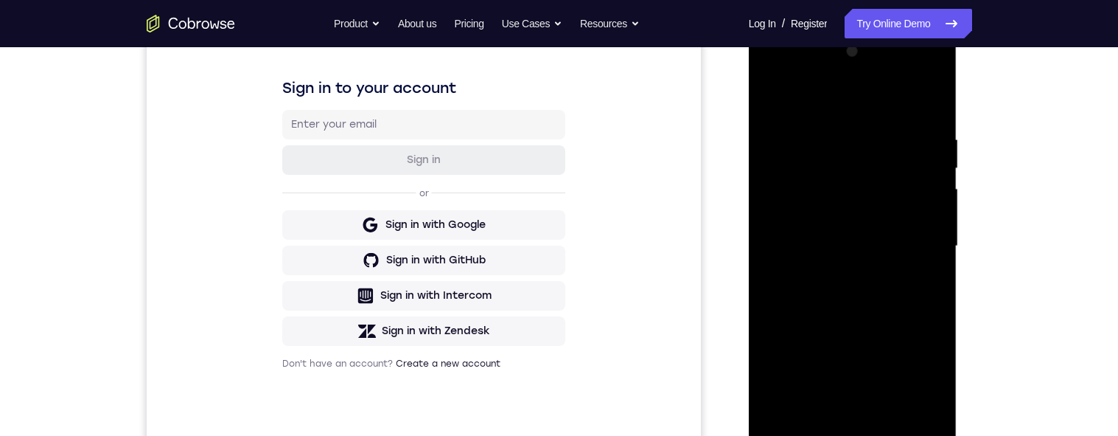
click at [810, 311] on div at bounding box center [853, 246] width 186 height 413
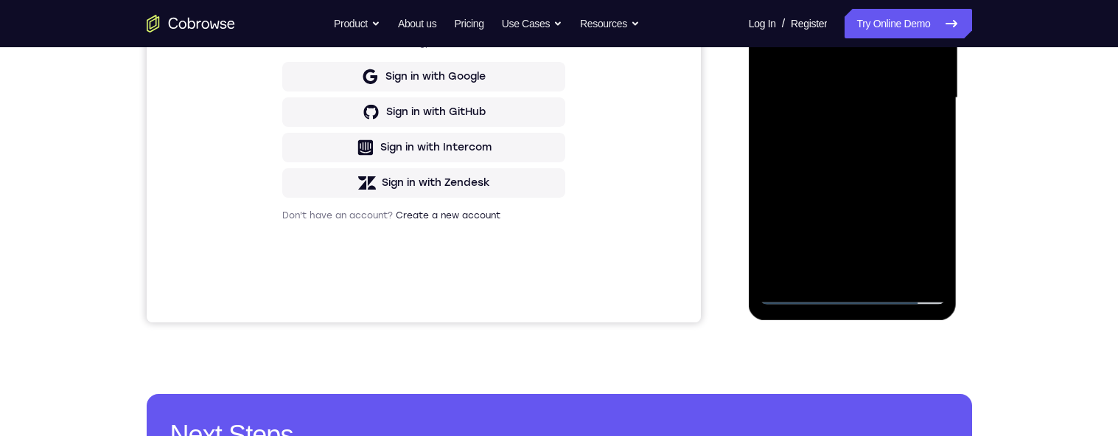
scroll to position [203, 0]
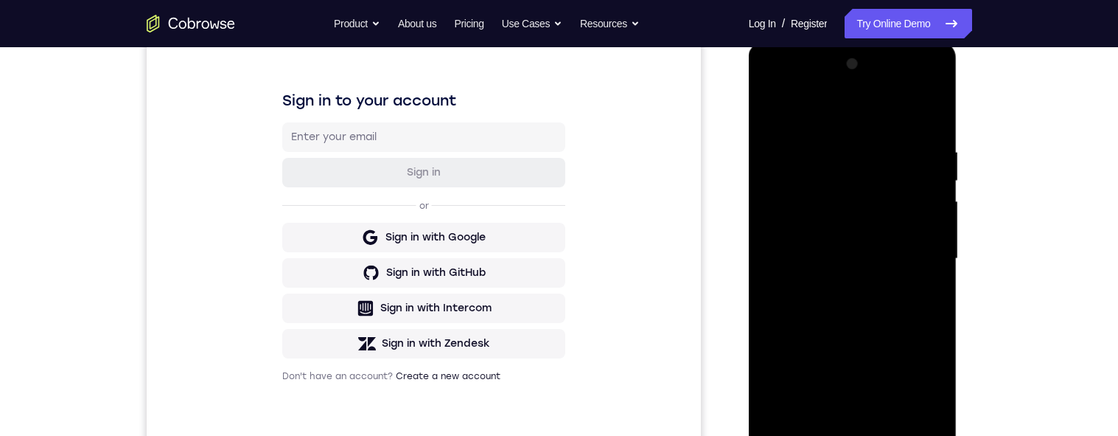
click at [810, 297] on div at bounding box center [853, 258] width 186 height 413
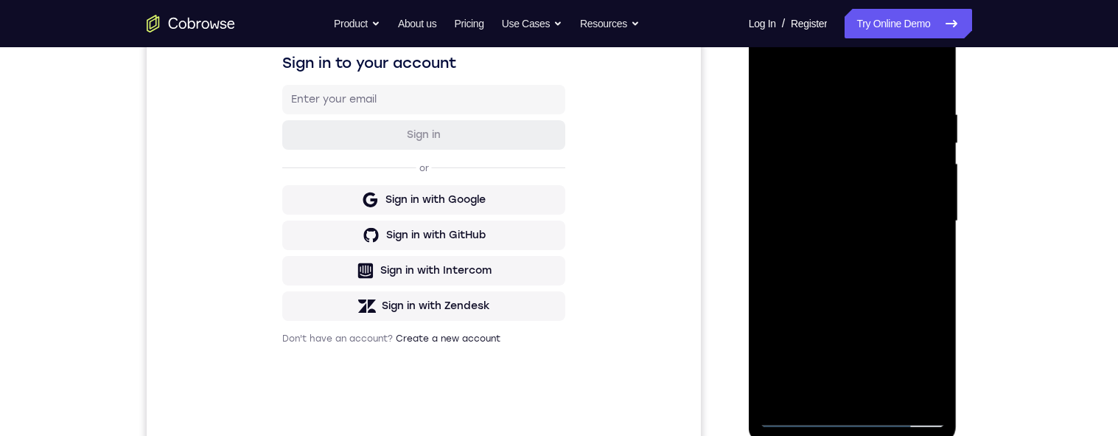
click at [810, 251] on div at bounding box center [853, 221] width 186 height 413
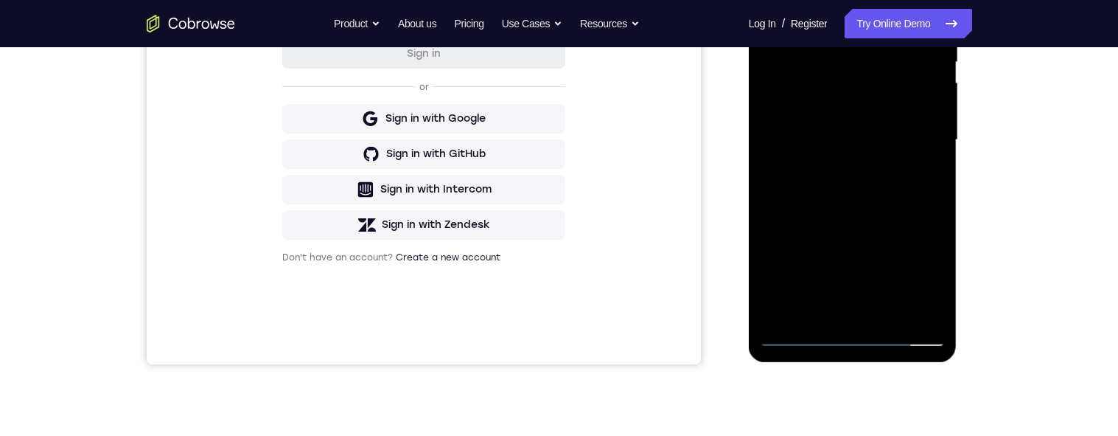
scroll to position [329, 0]
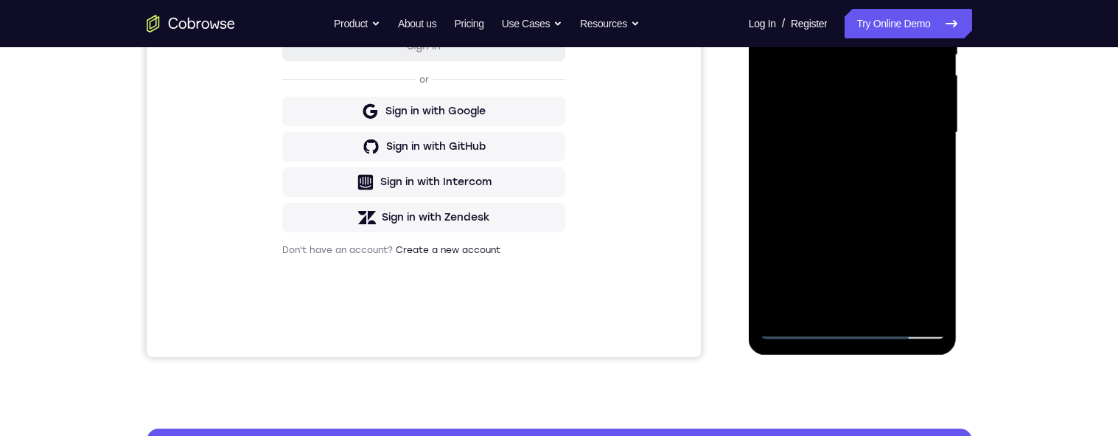
click at [810, 18] on div at bounding box center [853, 132] width 186 height 413
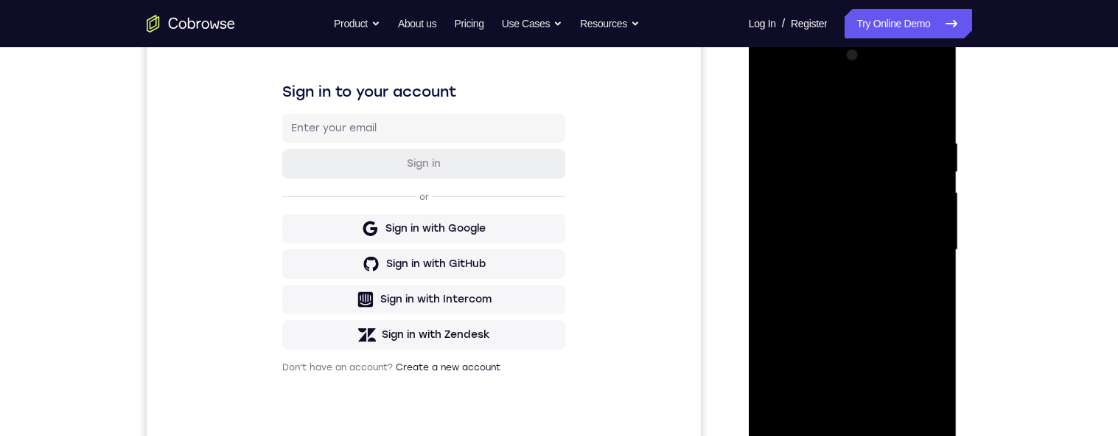
click at [810, 104] on div at bounding box center [853, 249] width 186 height 413
click at [810, 203] on div at bounding box center [853, 249] width 186 height 413
click at [810, 247] on div at bounding box center [853, 249] width 186 height 413
click at [810, 258] on div at bounding box center [853, 249] width 186 height 413
click at [810, 228] on div at bounding box center [853, 249] width 186 height 413
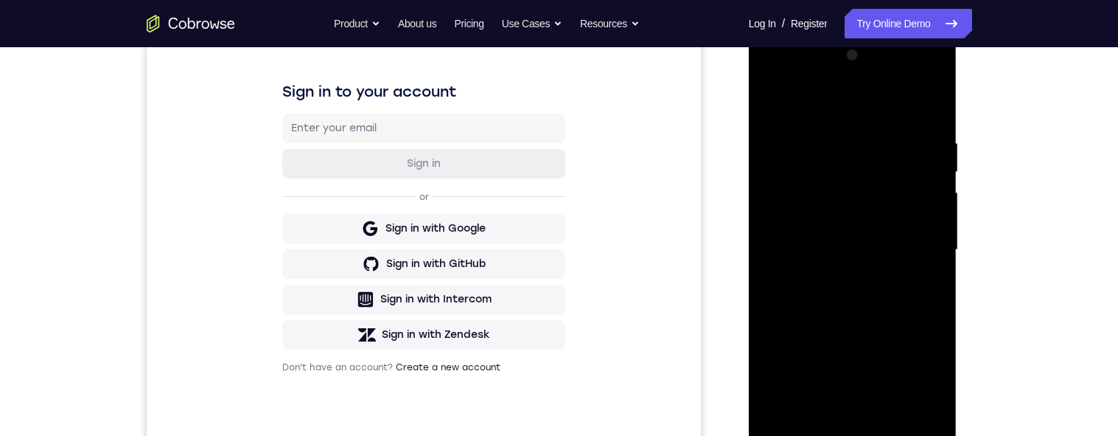
click at [810, 277] on div at bounding box center [853, 249] width 186 height 413
click at [810, 286] on div at bounding box center [853, 249] width 186 height 413
click at [810, 290] on div at bounding box center [853, 249] width 186 height 413
click at [810, 286] on div at bounding box center [853, 249] width 186 height 413
click at [810, 274] on div at bounding box center [853, 249] width 186 height 413
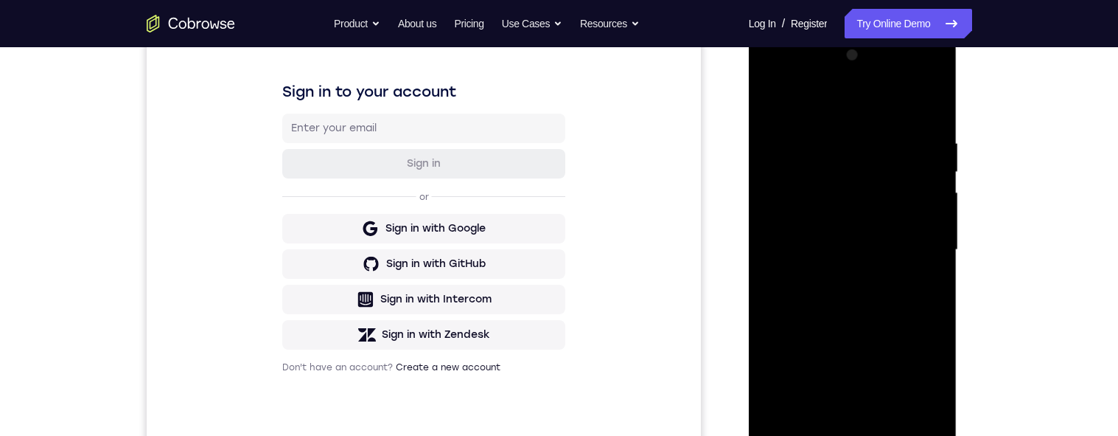
click at [810, 276] on div at bounding box center [853, 249] width 186 height 413
click at [810, 265] on div at bounding box center [853, 249] width 186 height 413
click at [810, 271] on div at bounding box center [853, 249] width 186 height 413
click at [810, 272] on div at bounding box center [853, 249] width 186 height 413
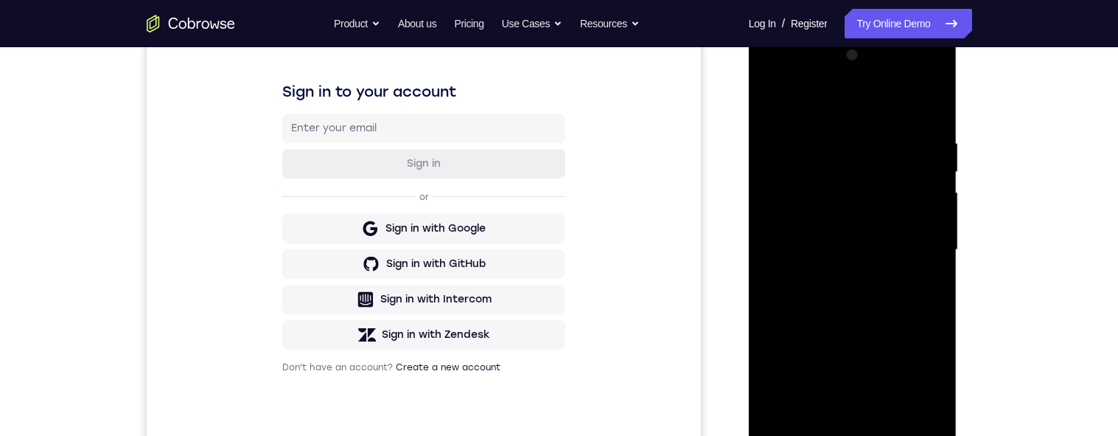
click at [810, 269] on div at bounding box center [853, 249] width 186 height 413
click at [810, 272] on div at bounding box center [853, 249] width 186 height 413
click at [810, 273] on div at bounding box center [853, 249] width 186 height 413
click at [810, 271] on div at bounding box center [853, 249] width 186 height 413
click at [810, 273] on div at bounding box center [853, 249] width 186 height 413
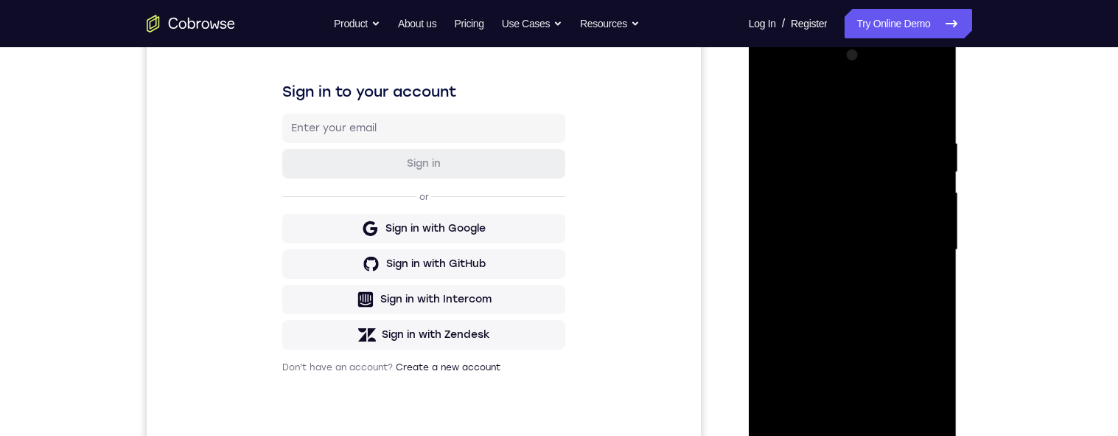
click at [810, 266] on div at bounding box center [853, 249] width 186 height 413
click at [810, 269] on div at bounding box center [853, 249] width 186 height 413
click at [810, 251] on div at bounding box center [853, 249] width 186 height 413
click at [810, 262] on div at bounding box center [853, 249] width 186 height 413
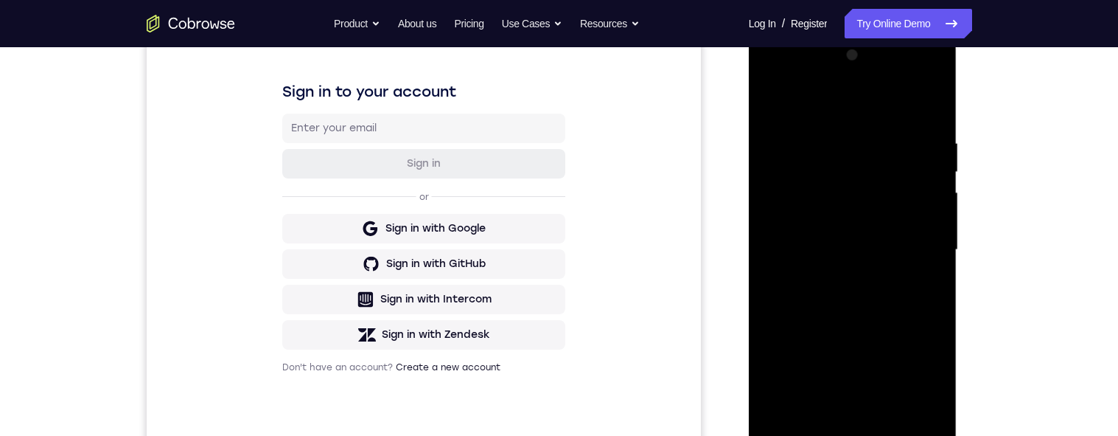
click at [810, 284] on div at bounding box center [853, 249] width 186 height 413
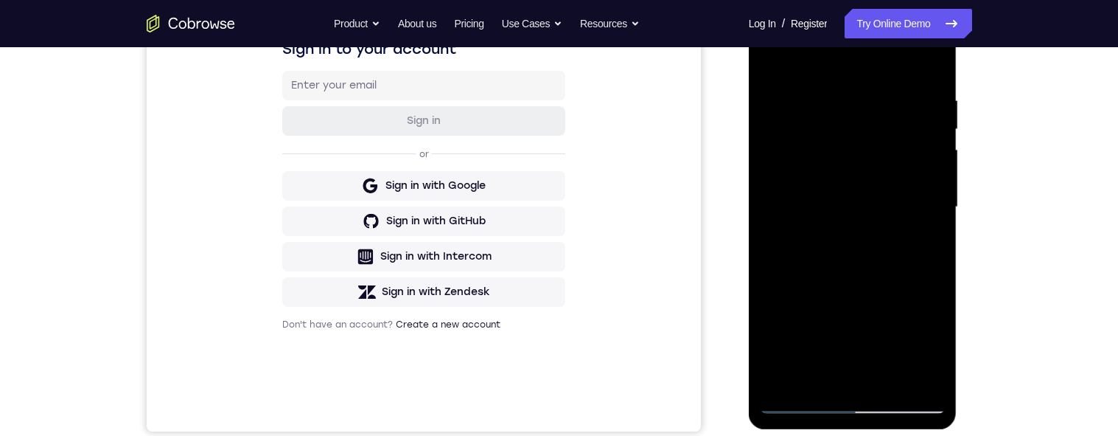
click at [810, 269] on div at bounding box center [853, 207] width 186 height 413
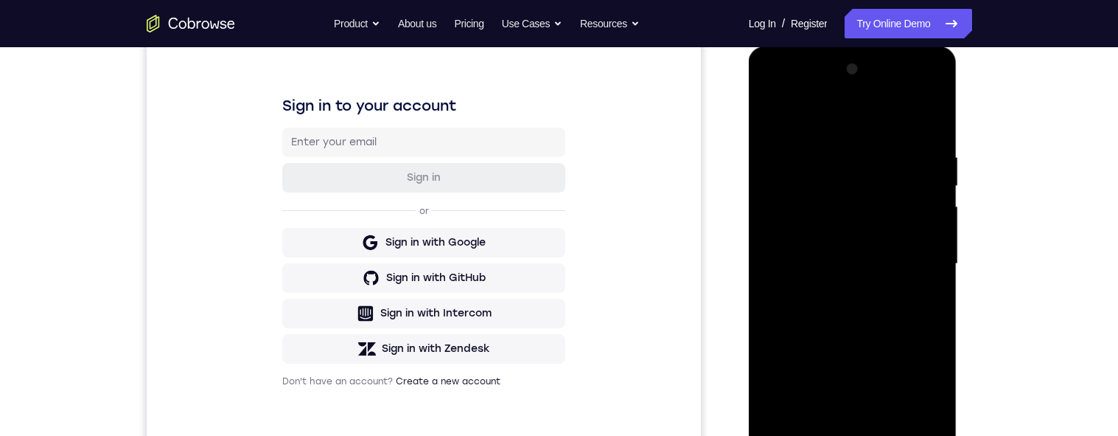
click at [810, 273] on div at bounding box center [853, 263] width 186 height 413
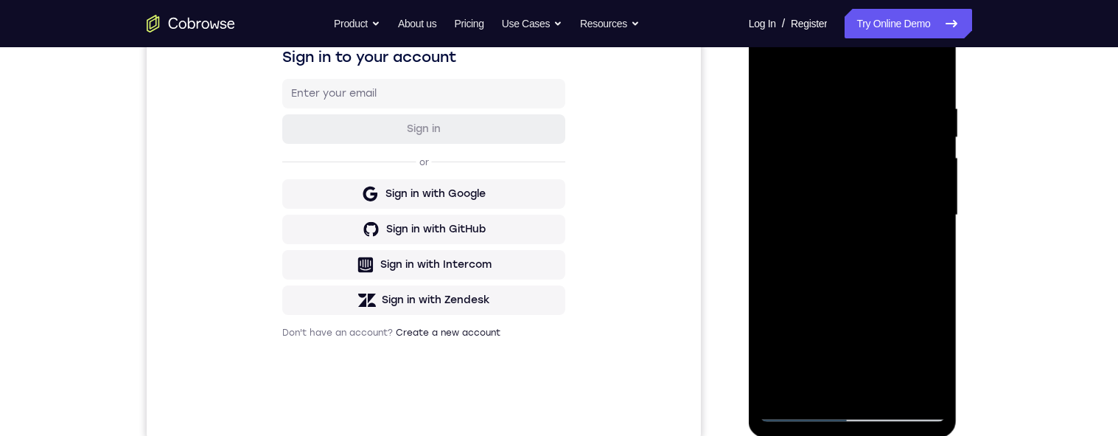
click at [810, 258] on div at bounding box center [853, 215] width 186 height 413
click at [810, 278] on div at bounding box center [853, 213] width 186 height 413
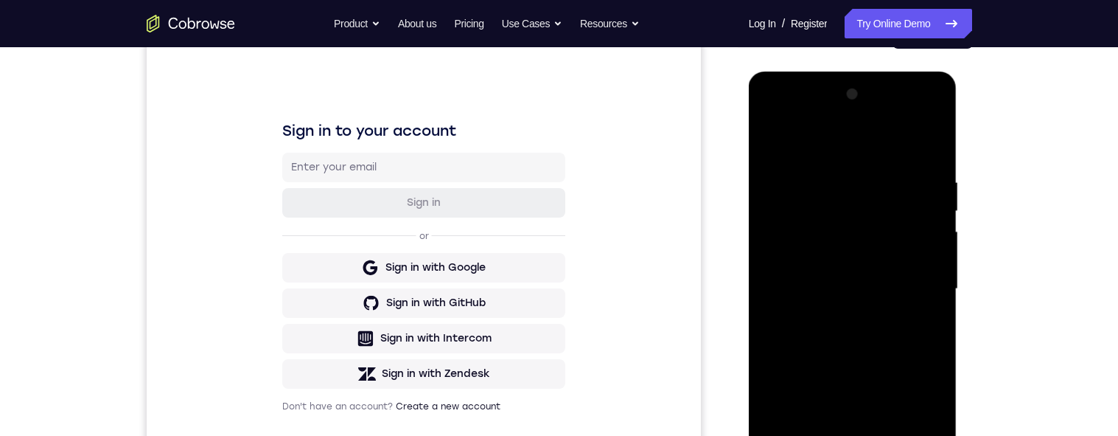
click at [810, 251] on div at bounding box center [853, 289] width 186 height 413
click at [810, 262] on div at bounding box center [853, 289] width 186 height 413
click at [810, 148] on div at bounding box center [853, 289] width 186 height 413
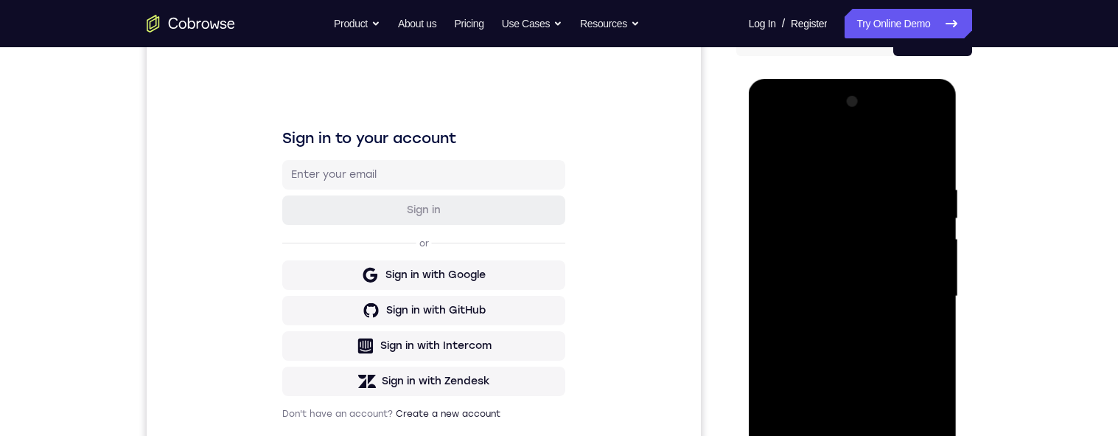
scroll to position [354, 0]
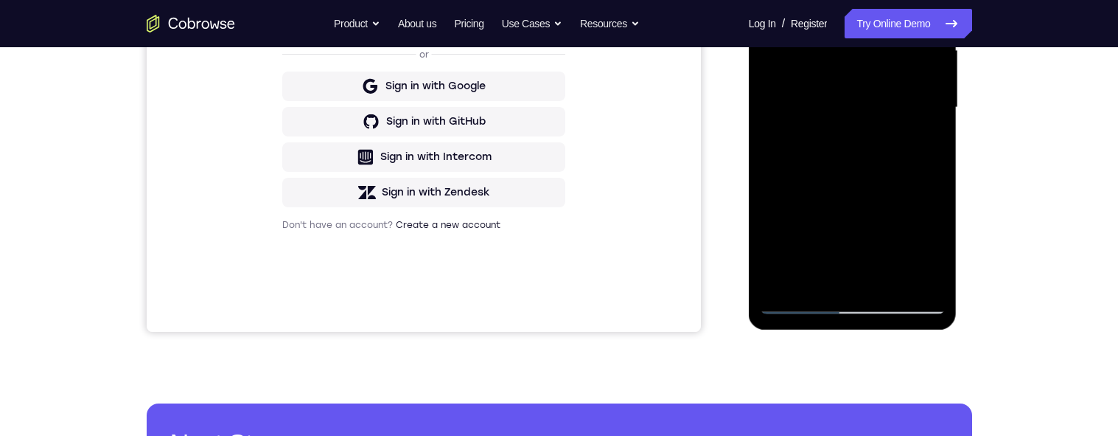
click at [810, 282] on div at bounding box center [853, 107] width 186 height 413
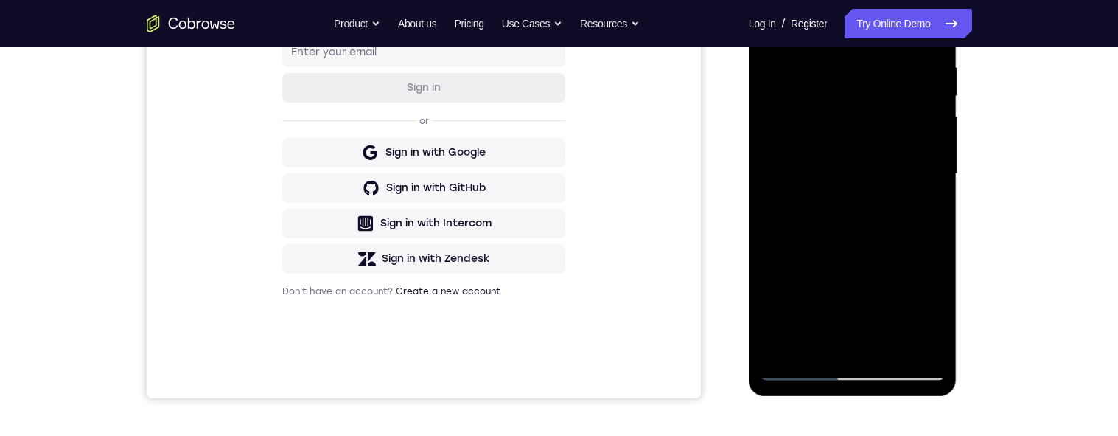
scroll to position [282, 0]
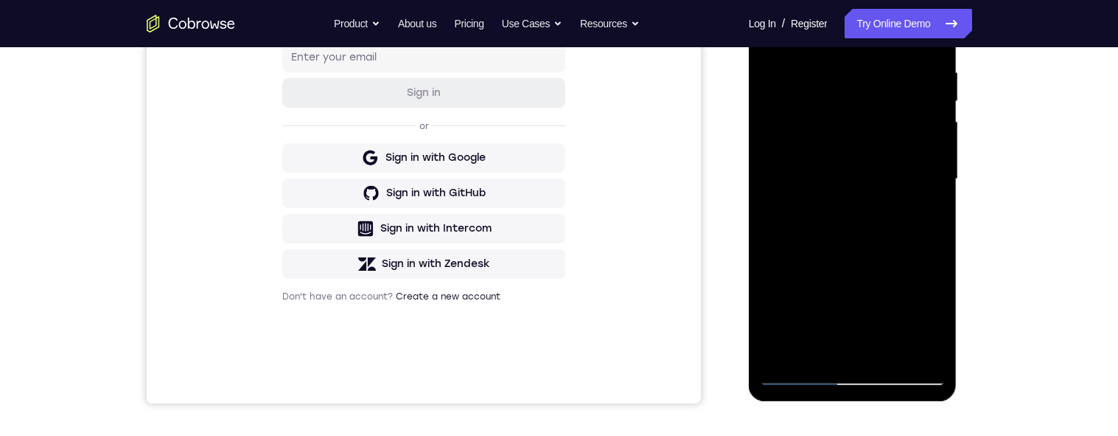
click at [810, 261] on div at bounding box center [853, 179] width 186 height 413
click at [810, 155] on div at bounding box center [853, 179] width 186 height 413
click at [770, 156] on div at bounding box center [853, 179] width 186 height 413
click at [810, 257] on div at bounding box center [853, 179] width 186 height 413
click at [810, 158] on div at bounding box center [853, 179] width 186 height 413
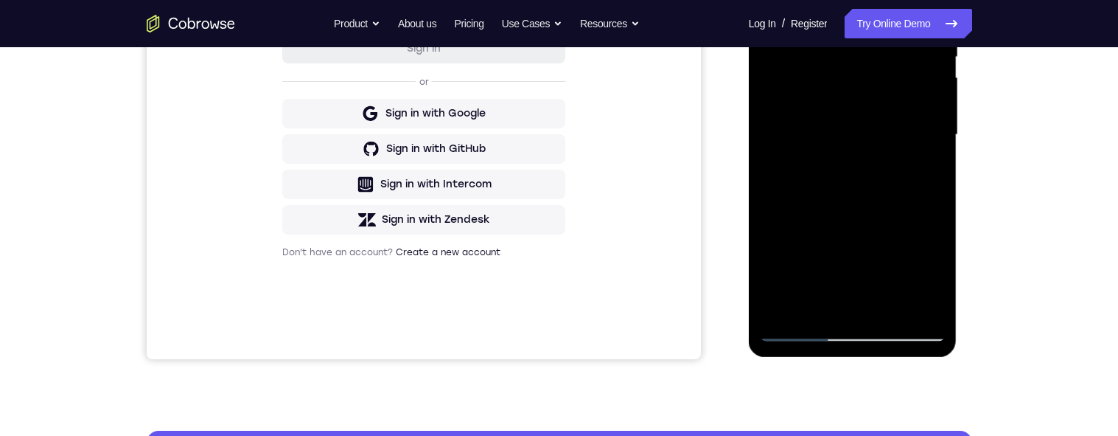
scroll to position [241, 0]
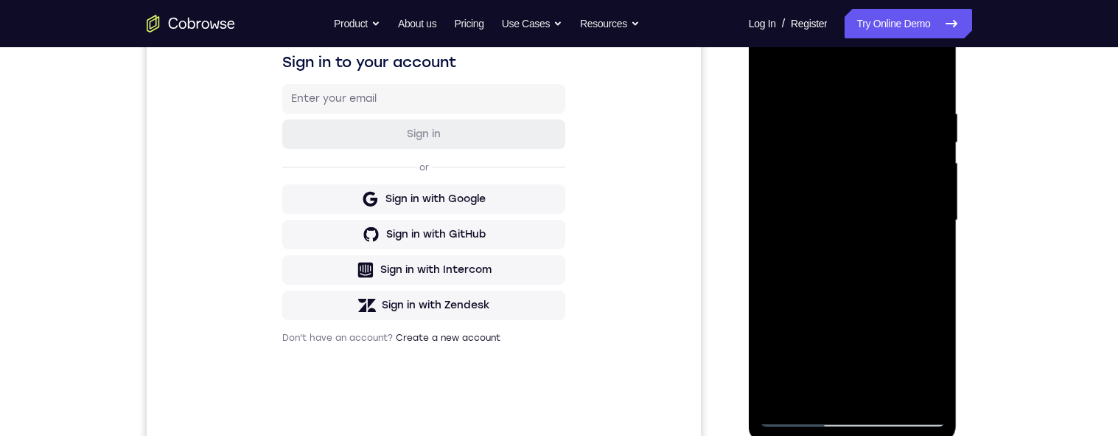
click at [810, 260] on div at bounding box center [853, 220] width 186 height 413
click at [810, 259] on div at bounding box center [853, 220] width 186 height 413
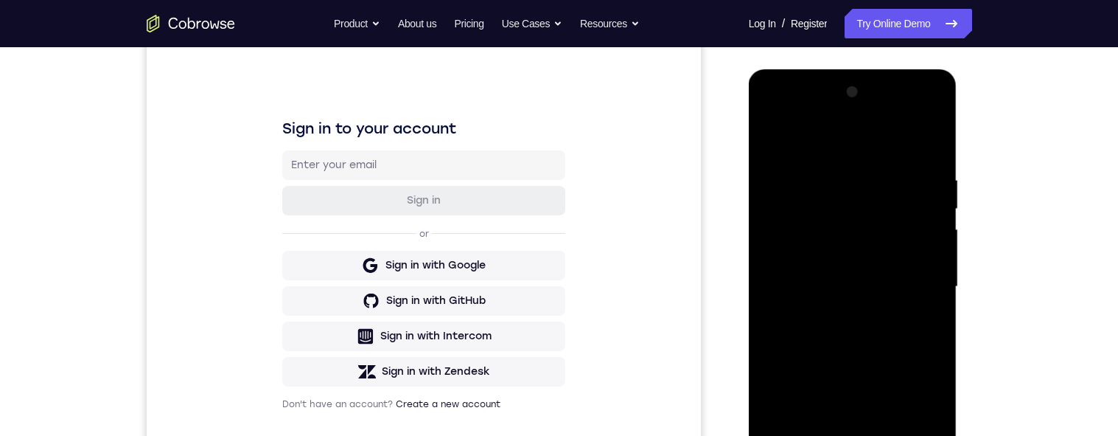
click at [772, 142] on div at bounding box center [853, 286] width 186 height 413
click at [810, 268] on div at bounding box center [853, 286] width 186 height 413
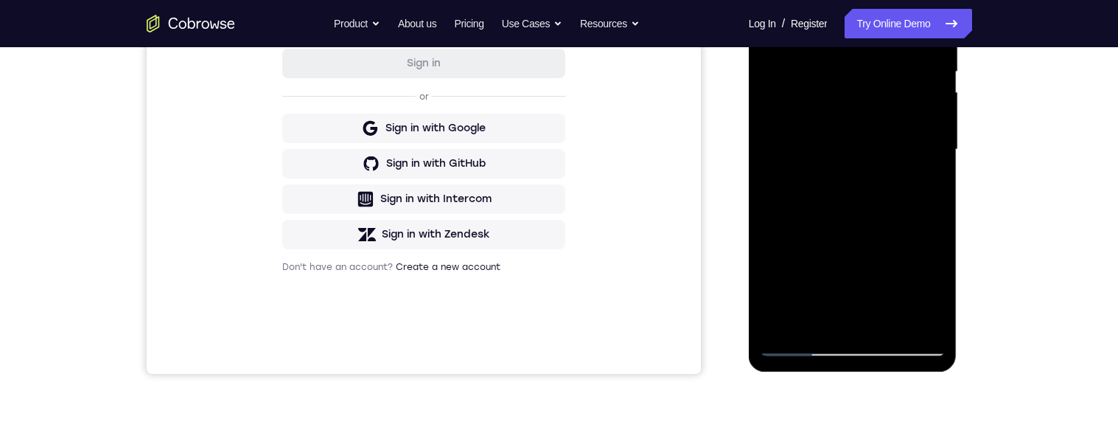
scroll to position [327, 0]
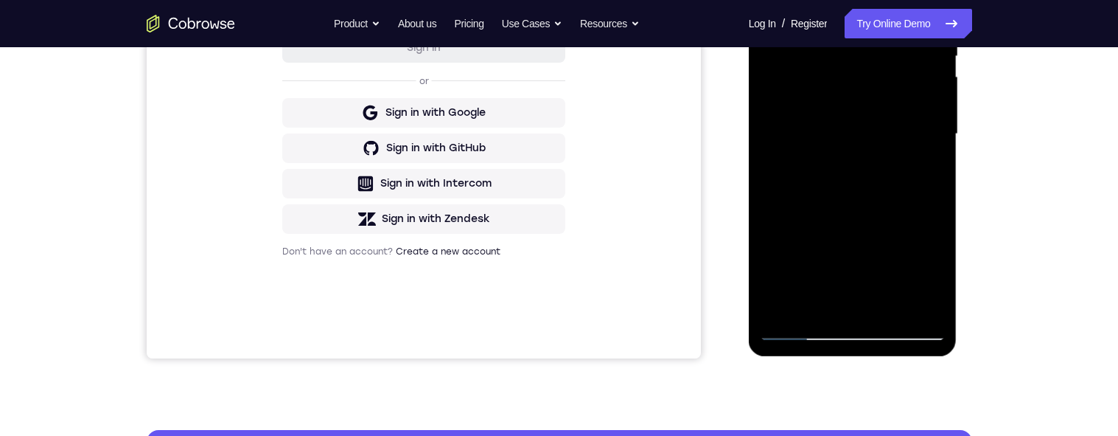
click at [810, 172] on div at bounding box center [853, 134] width 186 height 413
click at [810, 120] on div at bounding box center [853, 134] width 186 height 413
click at [810, 244] on div at bounding box center [853, 134] width 186 height 413
click at [810, 178] on div at bounding box center [853, 134] width 186 height 413
click at [810, 171] on div at bounding box center [853, 134] width 186 height 413
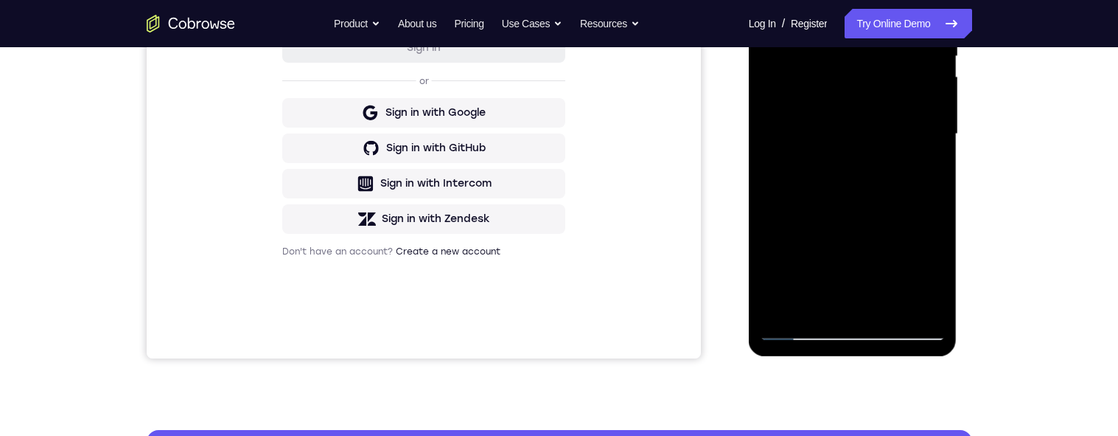
click at [810, 174] on div at bounding box center [853, 134] width 186 height 413
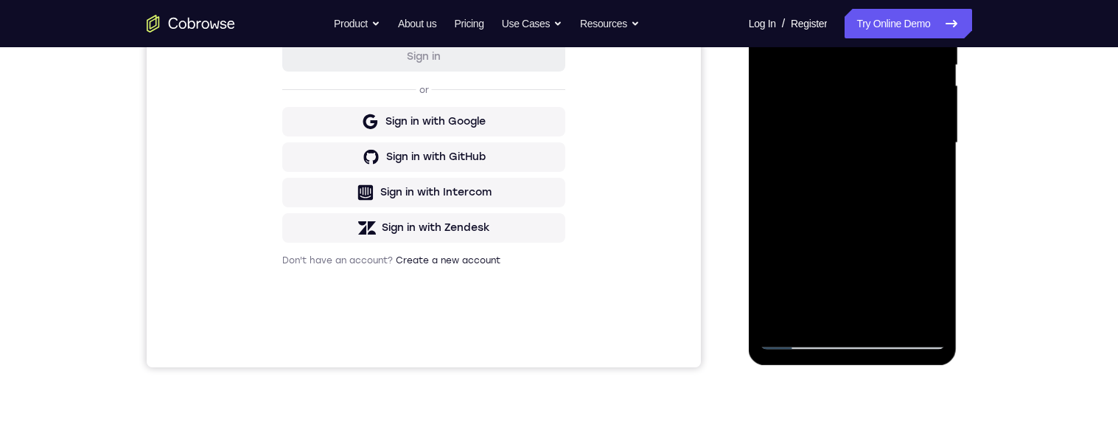
click at [773, 0] on div at bounding box center [853, 143] width 186 height 413
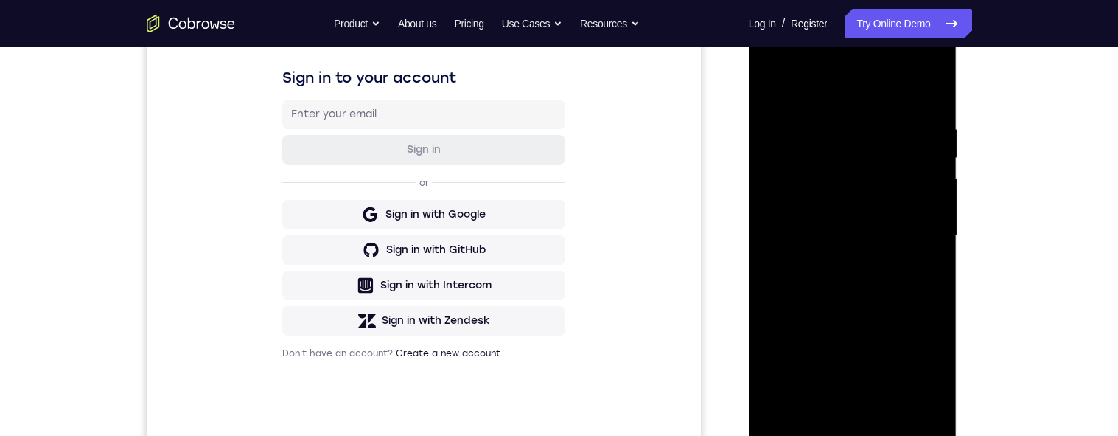
scroll to position [232, 0]
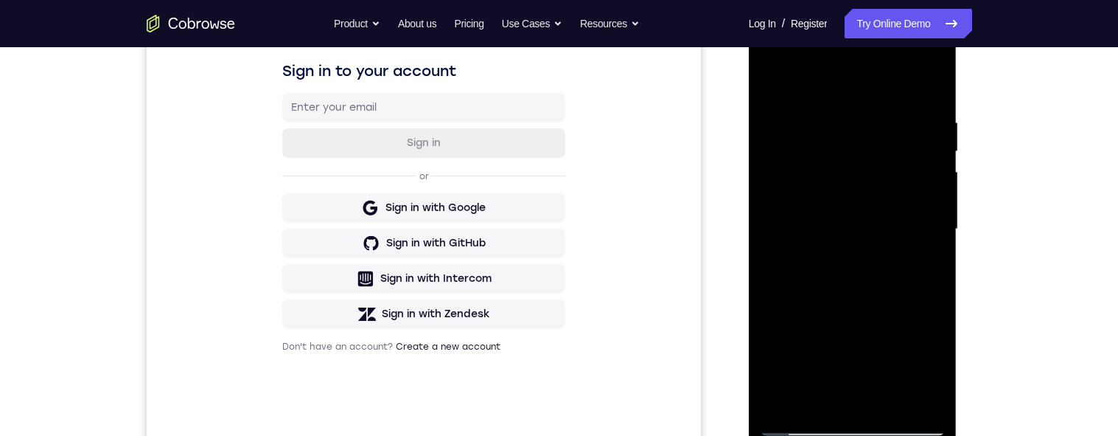
click at [810, 154] on div at bounding box center [853, 229] width 186 height 413
click at [810, 214] on div at bounding box center [853, 229] width 186 height 413
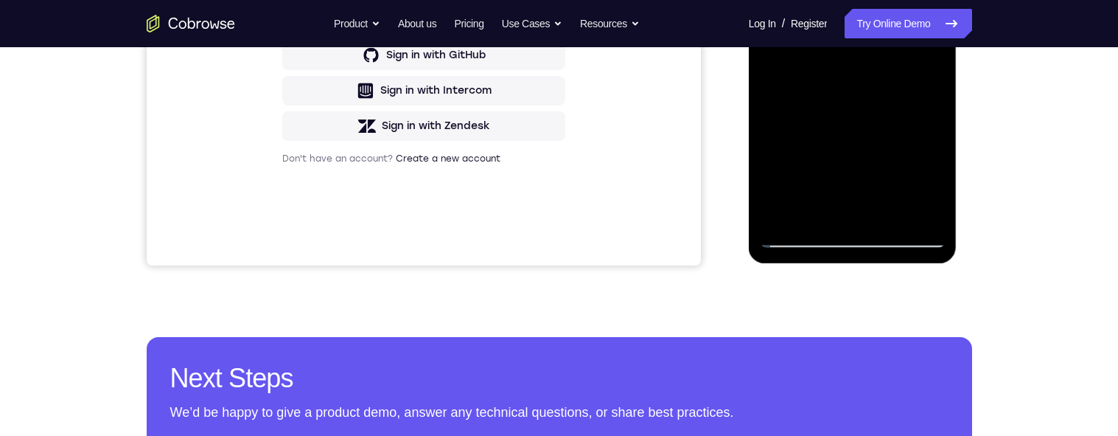
scroll to position [346, 0]
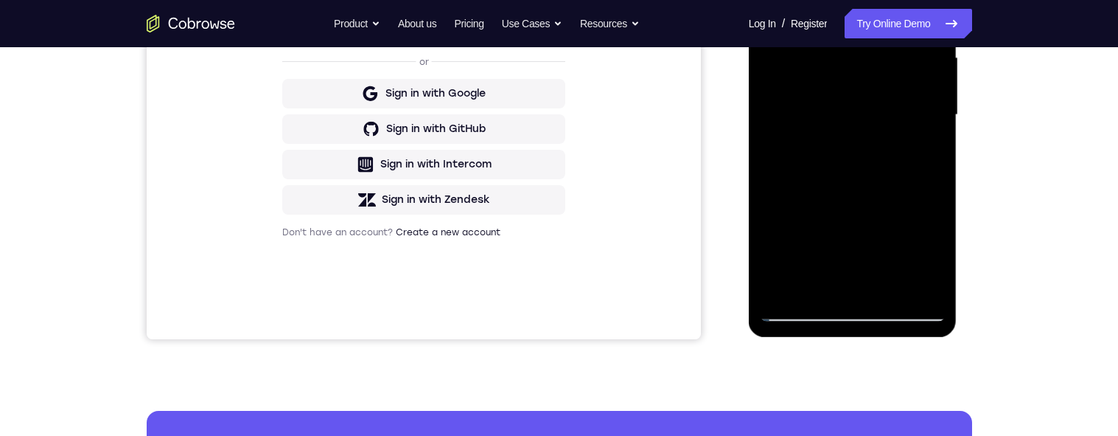
click at [810, 153] on div at bounding box center [853, 115] width 186 height 413
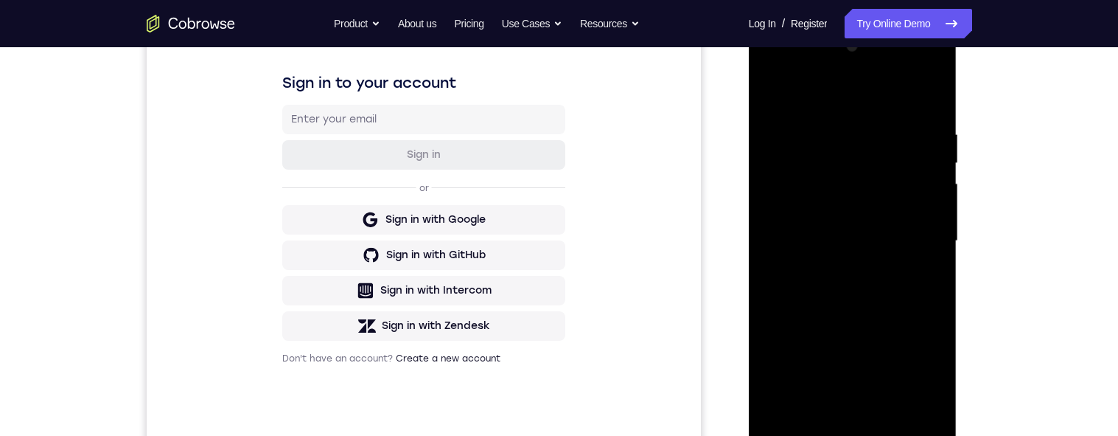
click at [769, 98] on div at bounding box center [853, 241] width 186 height 413
click at [774, 91] on div at bounding box center [853, 241] width 186 height 413
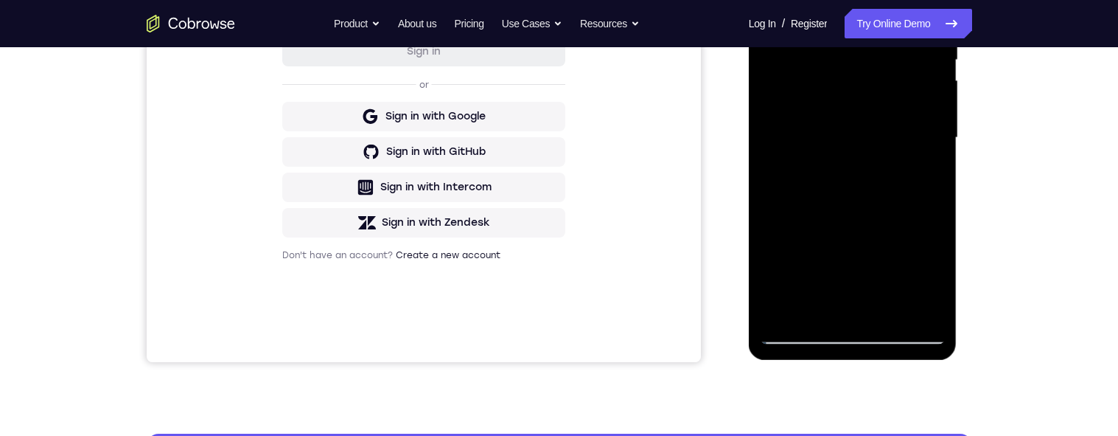
scroll to position [404, 0]
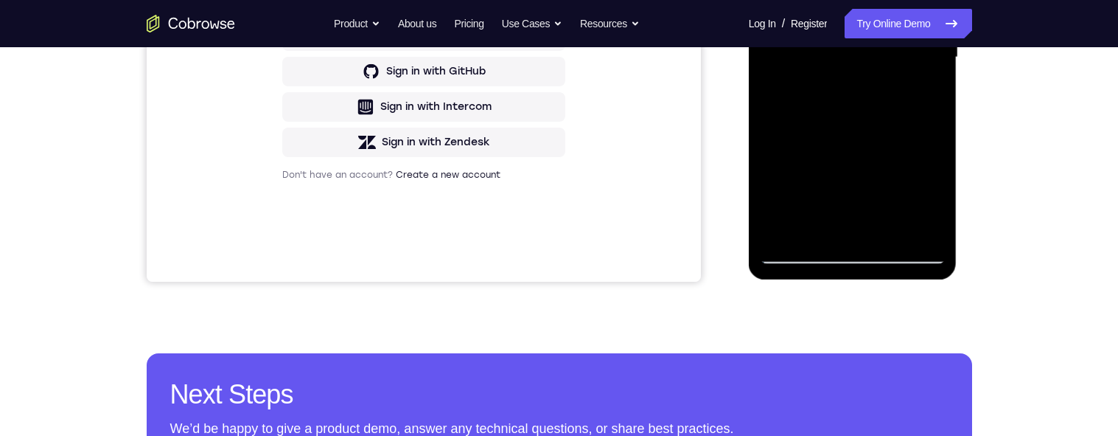
click at [810, 227] on div at bounding box center [853, 57] width 186 height 413
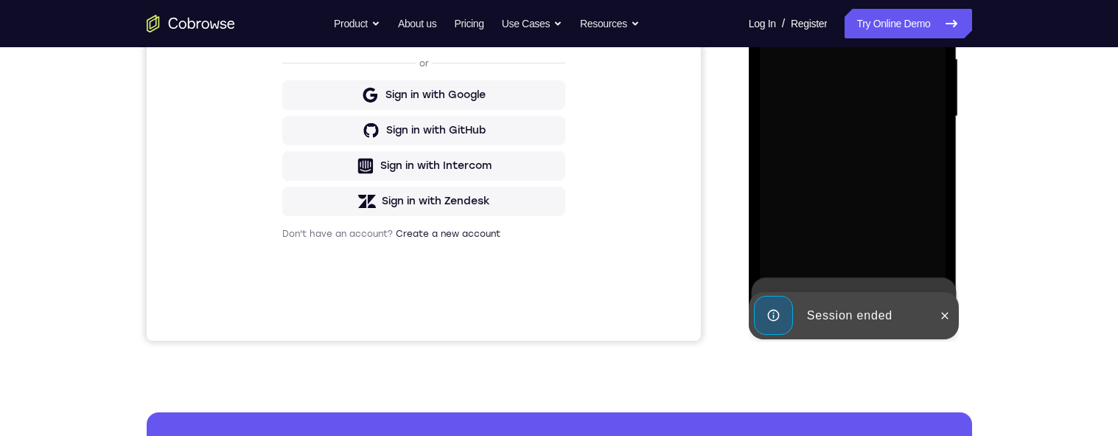
scroll to position [349, 0]
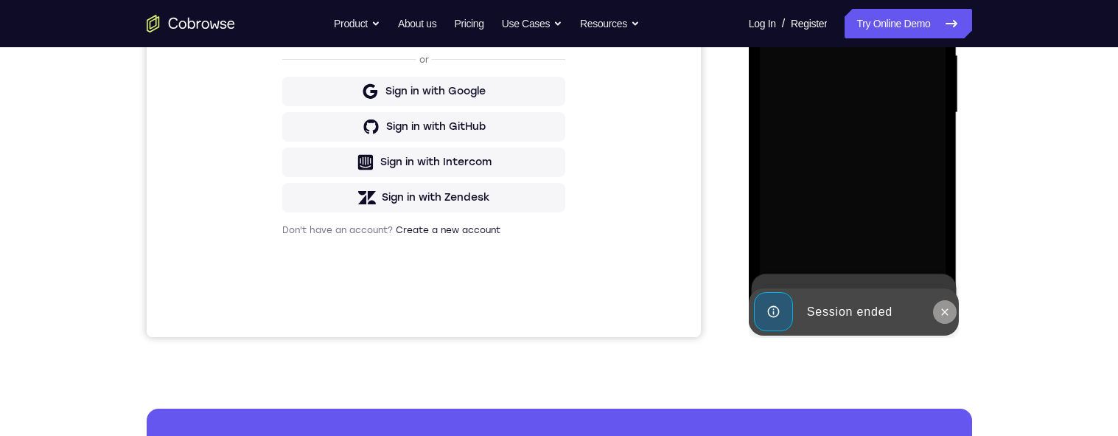
click at [810, 318] on button at bounding box center [945, 312] width 24 height 24
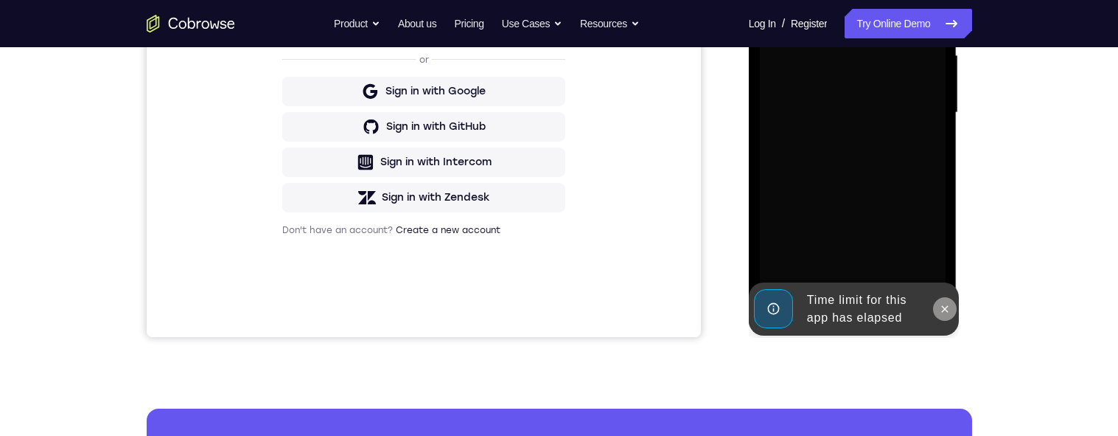
click at [810, 316] on button at bounding box center [945, 309] width 24 height 24
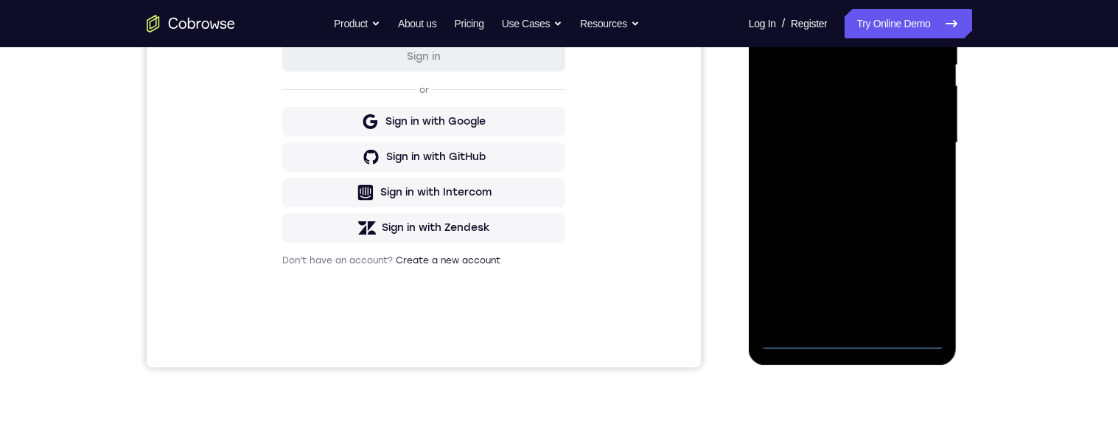
scroll to position [367, 0]
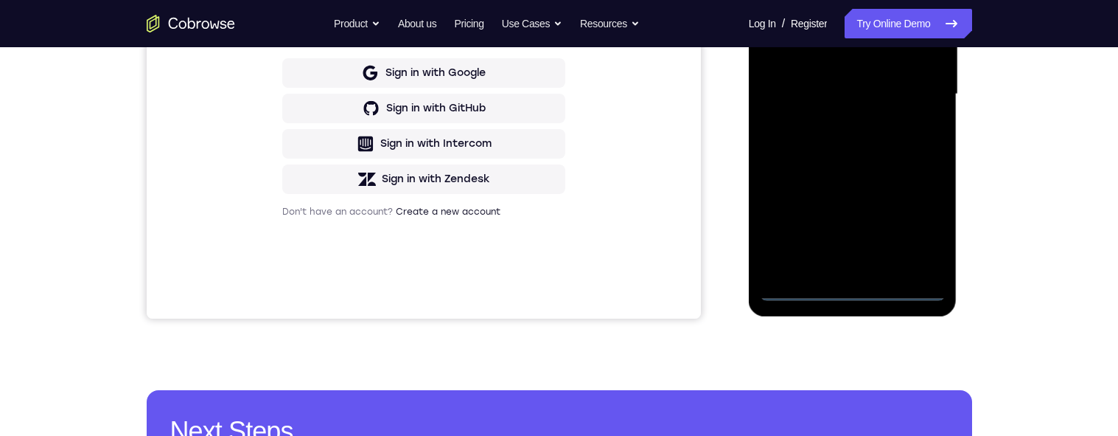
click at [810, 295] on div at bounding box center [853, 94] width 186 height 413
click at [810, 223] on div at bounding box center [853, 94] width 186 height 413
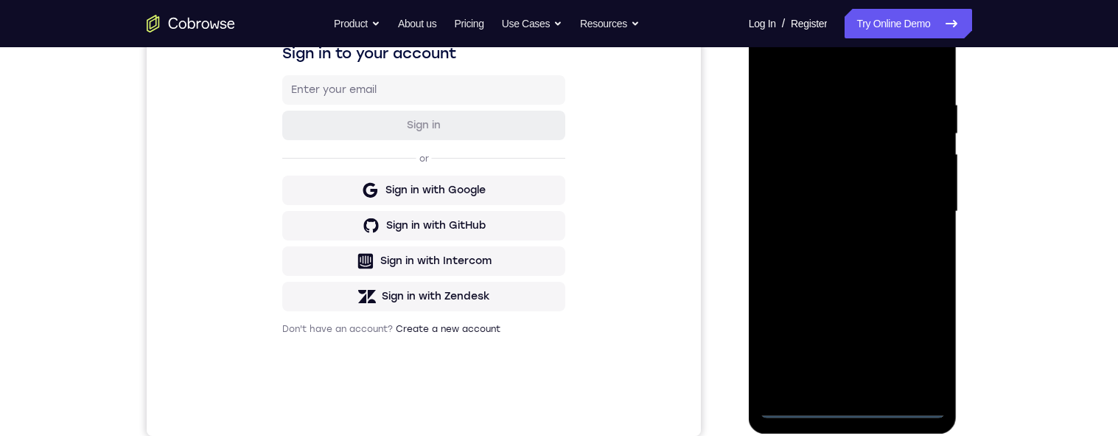
scroll to position [206, 0]
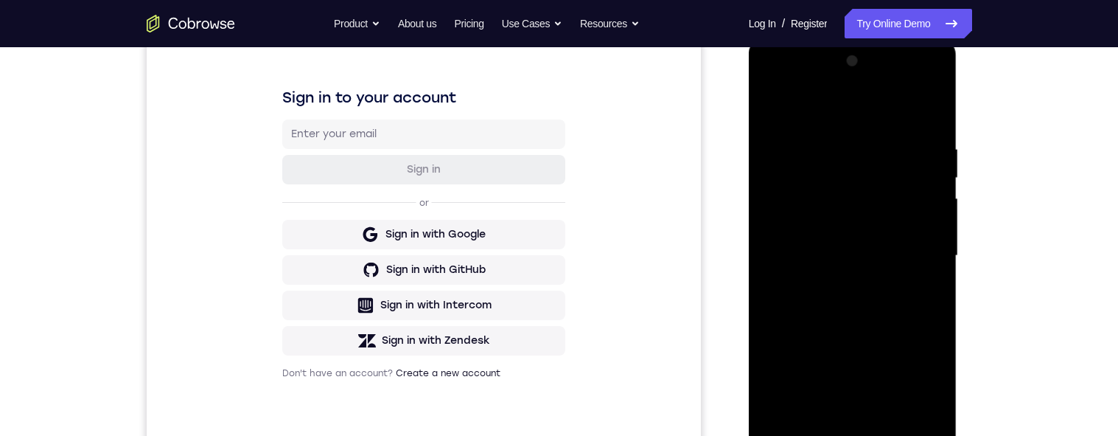
click at [810, 116] on div at bounding box center [853, 255] width 186 height 413
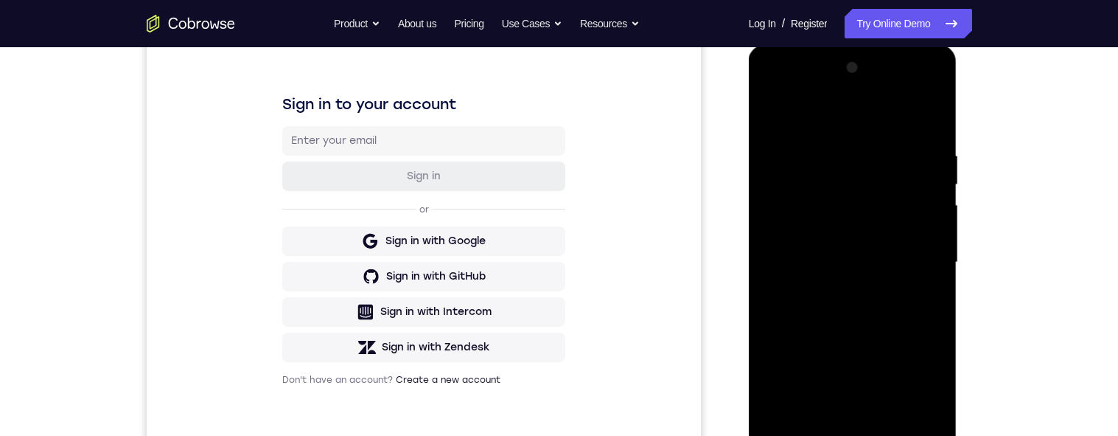
click at [810, 259] on div at bounding box center [853, 262] width 186 height 413
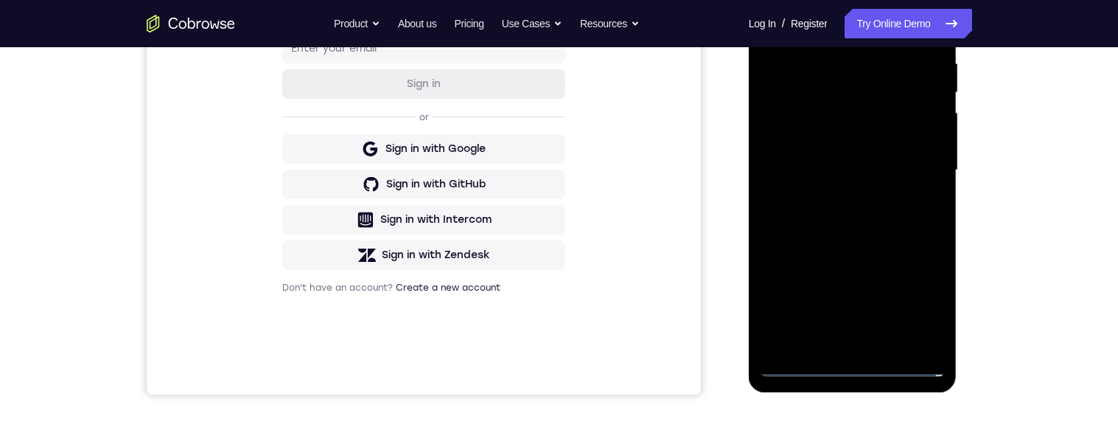
click at [810, 347] on div at bounding box center [853, 170] width 186 height 413
click at [810, 157] on div at bounding box center [853, 170] width 186 height 413
click at [810, 139] on div at bounding box center [853, 170] width 186 height 413
click at [810, 168] on div at bounding box center [853, 170] width 186 height 413
click at [810, 219] on div at bounding box center [853, 170] width 186 height 413
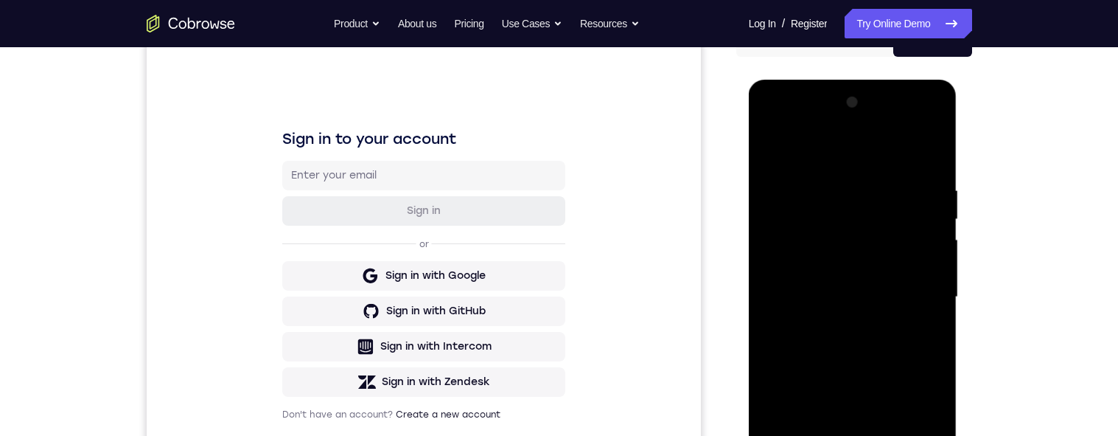
scroll to position [270, 0]
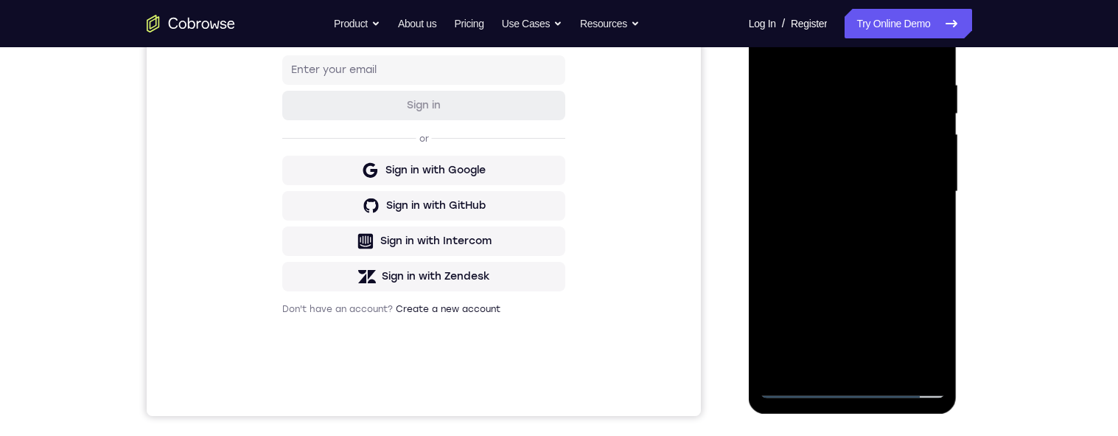
click at [810, 251] on div at bounding box center [853, 191] width 186 height 413
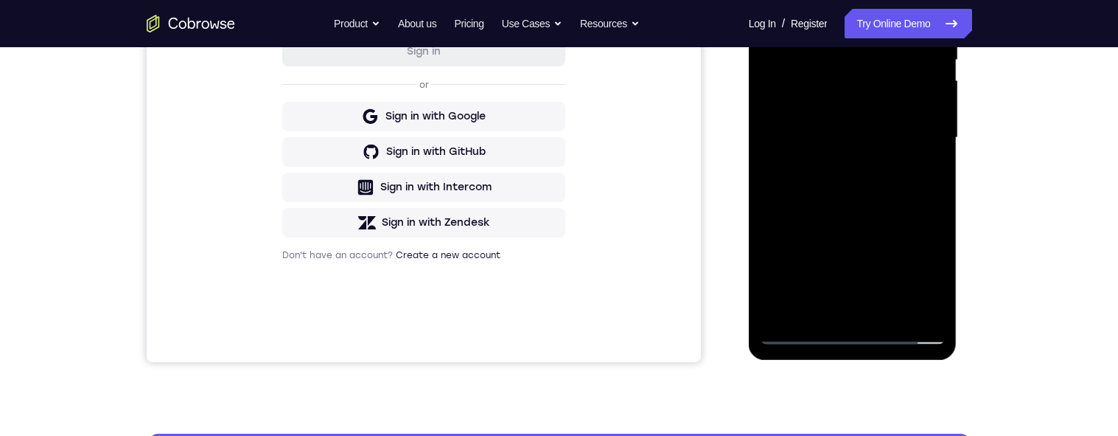
click at [810, 313] on div at bounding box center [853, 137] width 186 height 413
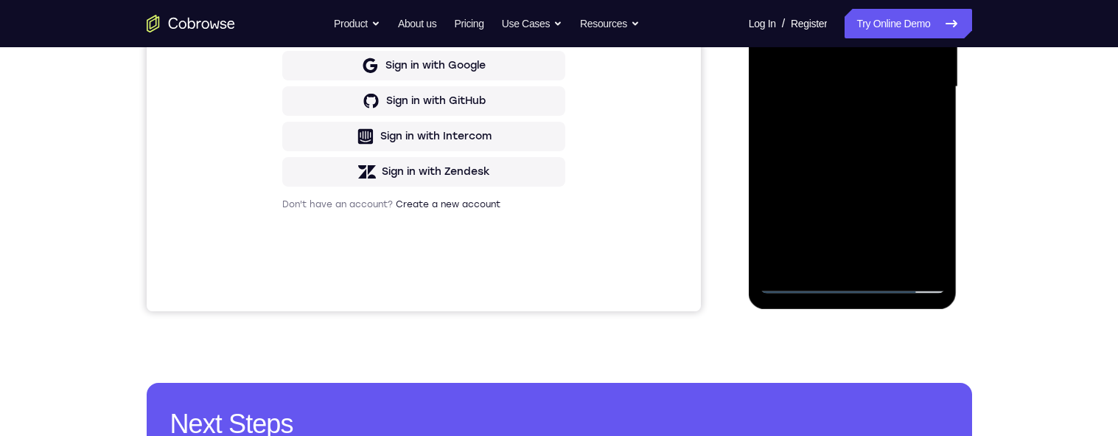
click at [810, 164] on div at bounding box center [853, 87] width 186 height 413
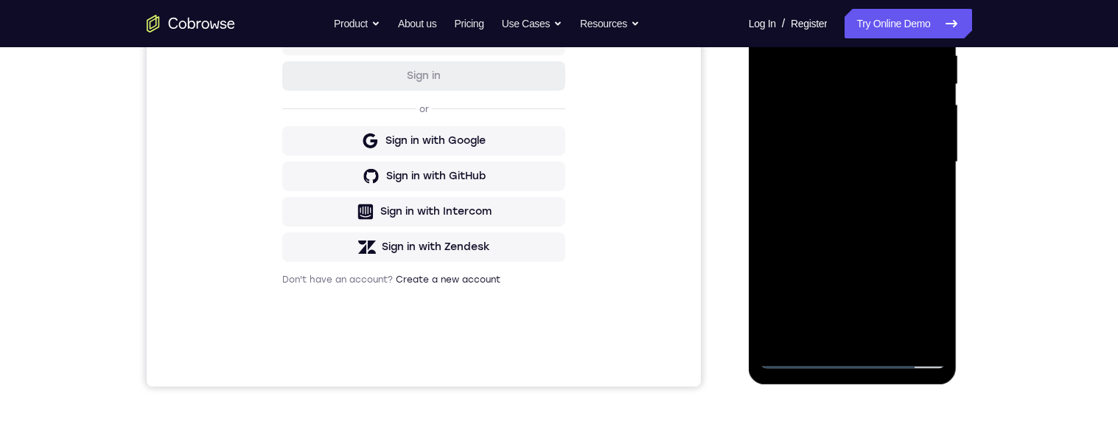
click at [810, 146] on div at bounding box center [853, 162] width 186 height 413
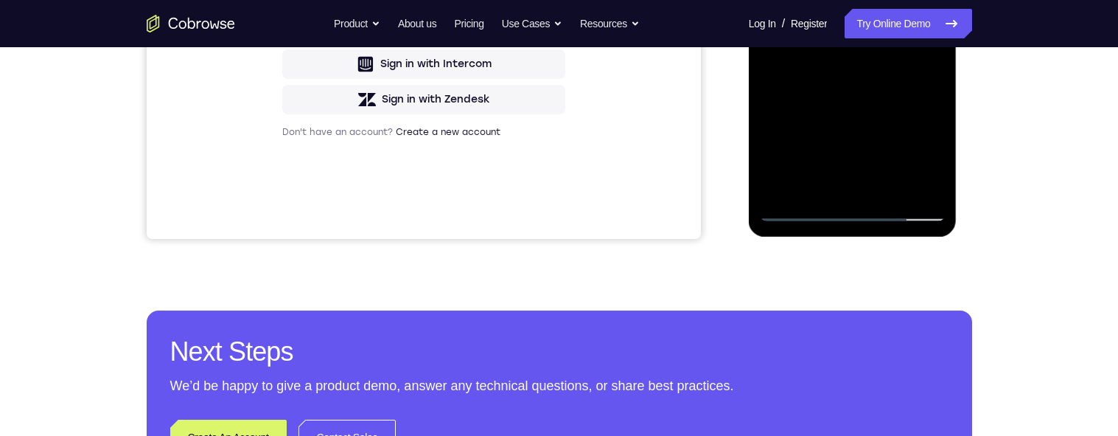
scroll to position [358, 0]
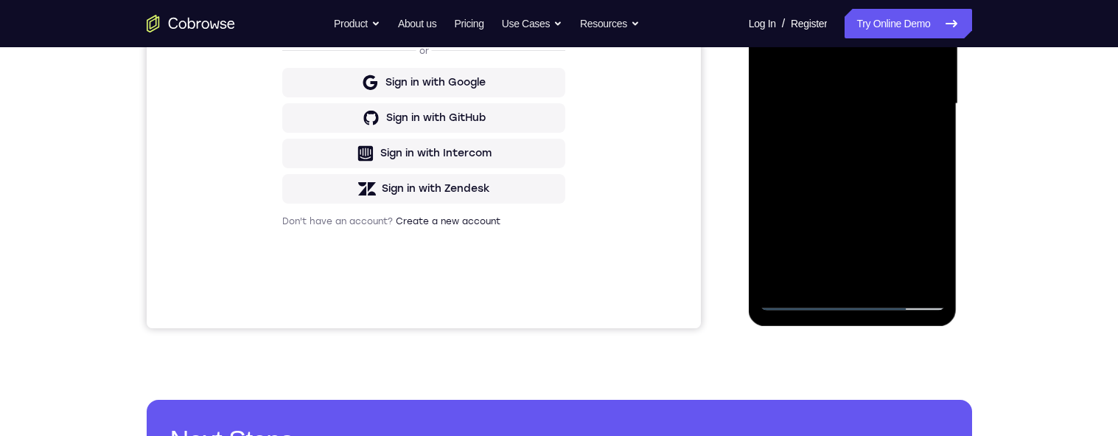
click at [810, 145] on div at bounding box center [853, 104] width 186 height 413
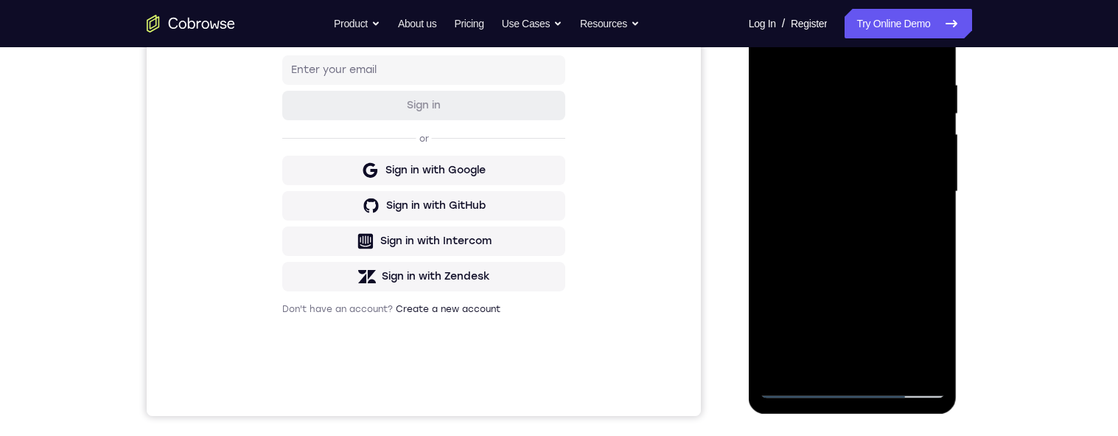
click at [773, 49] on div at bounding box center [853, 191] width 186 height 413
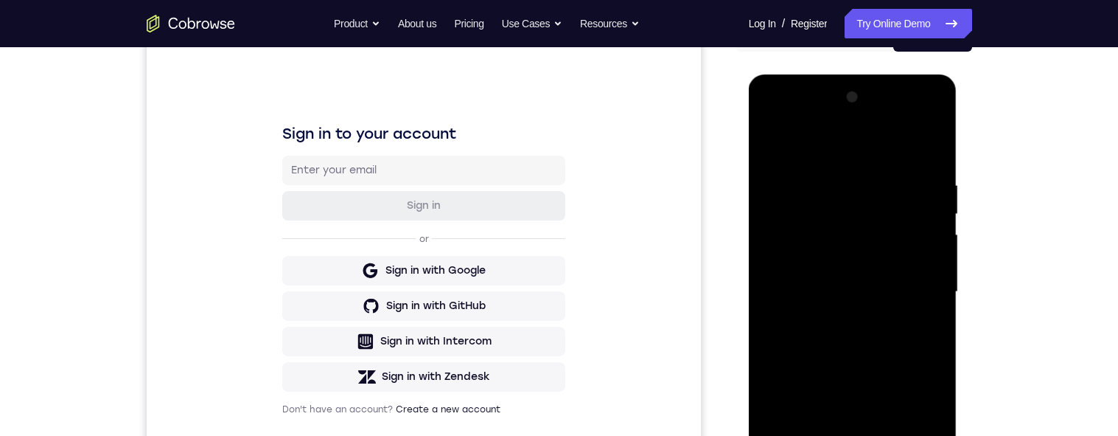
click at [774, 139] on div at bounding box center [853, 292] width 186 height 413
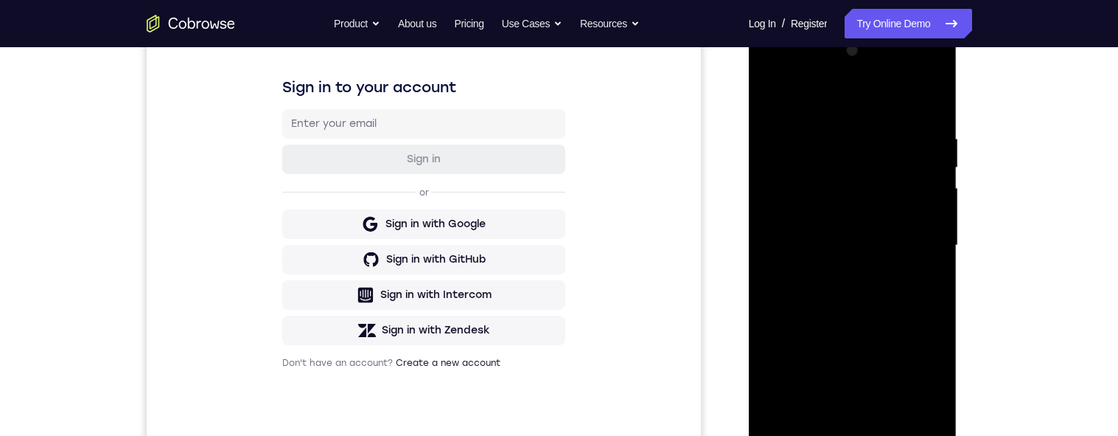
click at [810, 132] on div at bounding box center [853, 245] width 186 height 413
click at [810, 274] on div at bounding box center [853, 245] width 186 height 413
click at [810, 282] on div at bounding box center [853, 245] width 186 height 413
click at [810, 285] on div at bounding box center [853, 245] width 186 height 413
click at [810, 296] on div at bounding box center [853, 245] width 186 height 413
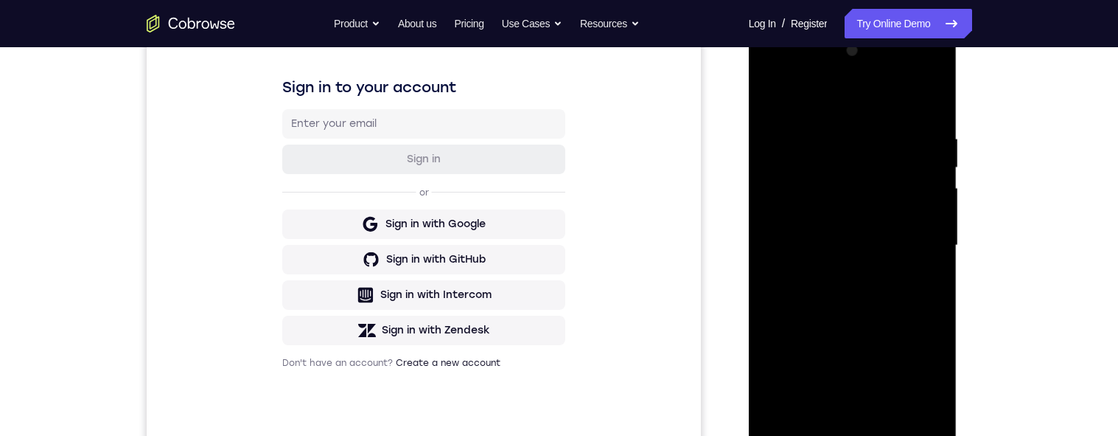
click at [810, 281] on div at bounding box center [853, 245] width 186 height 413
click at [810, 267] on div at bounding box center [853, 245] width 186 height 413
click at [810, 265] on div at bounding box center [853, 245] width 186 height 413
click at [810, 243] on div at bounding box center [853, 245] width 186 height 413
click at [810, 247] on div at bounding box center [853, 245] width 186 height 413
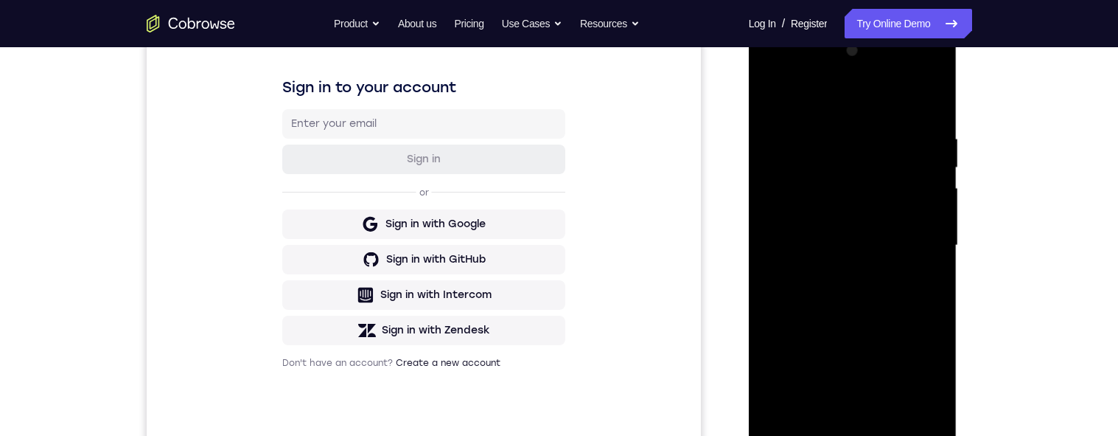
scroll to position [269, 0]
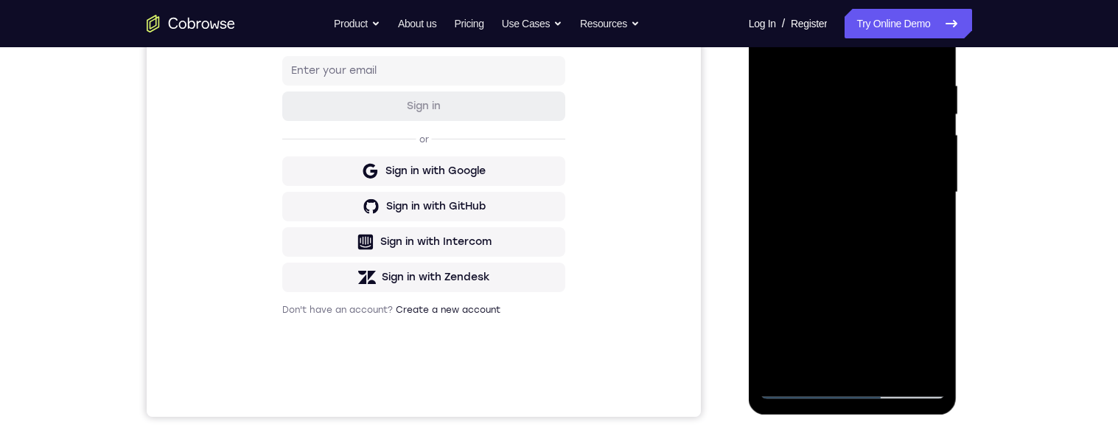
click at [810, 238] on div at bounding box center [853, 192] width 186 height 413
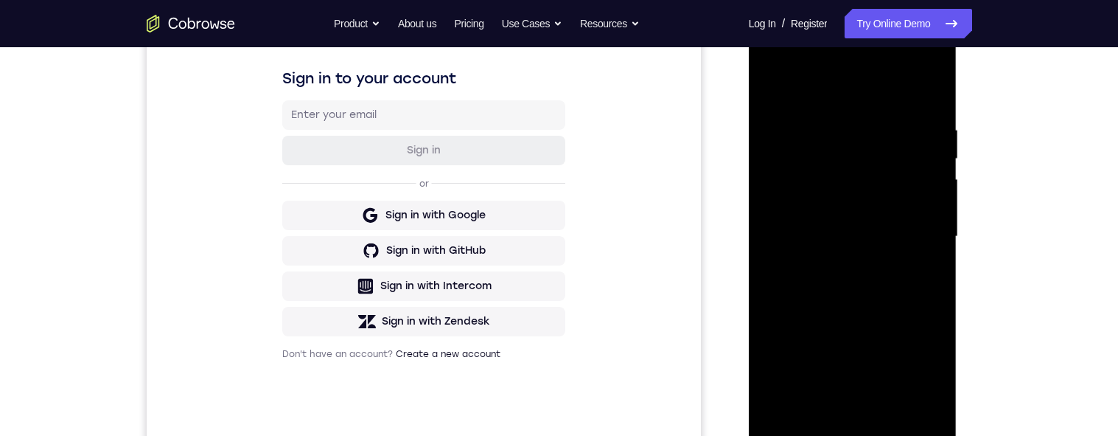
scroll to position [201, 0]
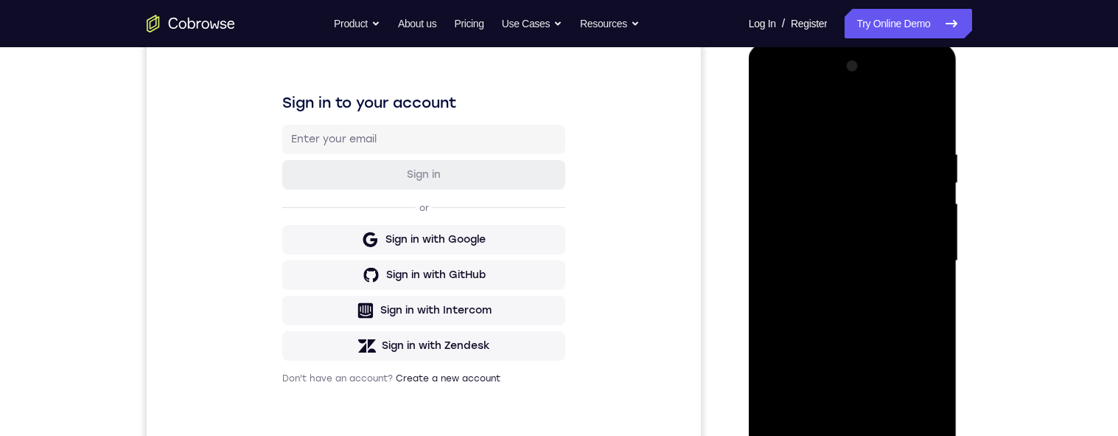
click at [810, 121] on div at bounding box center [853, 261] width 186 height 413
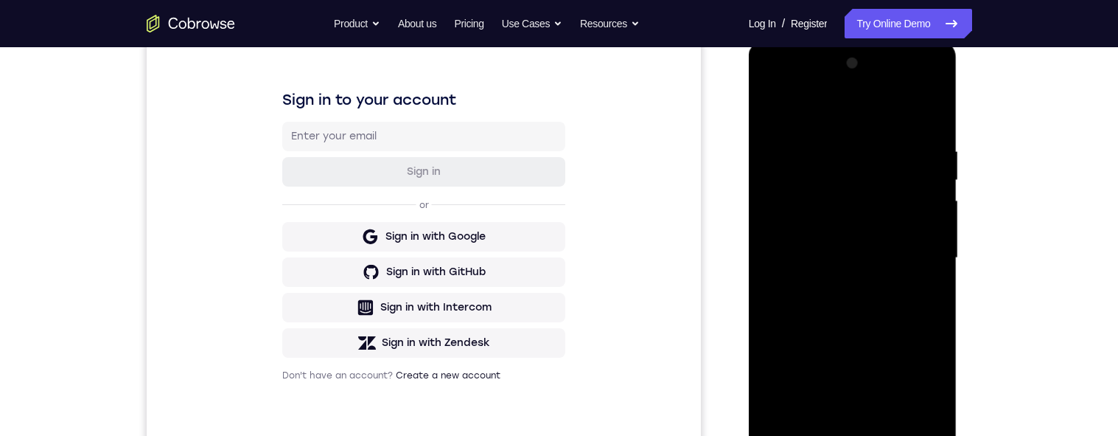
click at [810, 423] on div at bounding box center [853, 258] width 186 height 413
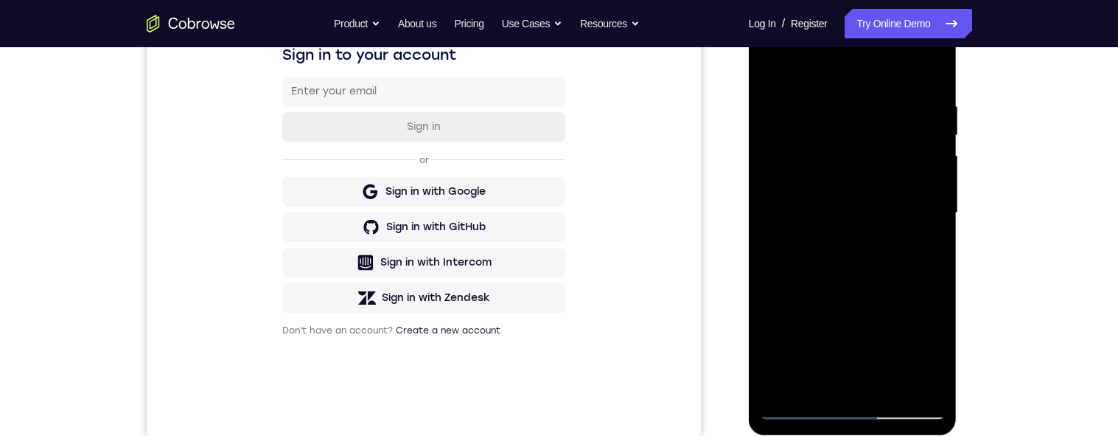
scroll to position [248, 0]
click at [810, 139] on div at bounding box center [853, 213] width 186 height 413
click at [810, 138] on div at bounding box center [853, 213] width 186 height 413
click at [810, 136] on div at bounding box center [853, 213] width 186 height 413
click at [810, 135] on div at bounding box center [853, 213] width 186 height 413
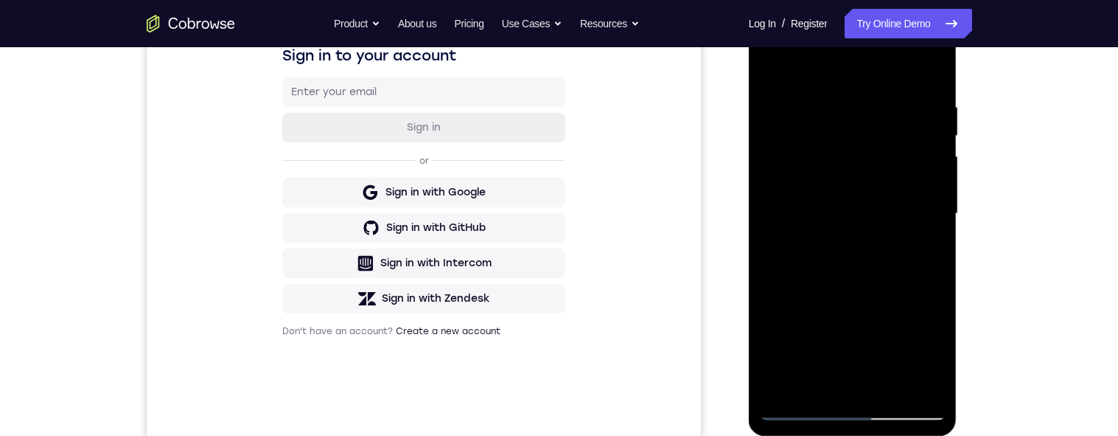
click at [810, 136] on div at bounding box center [853, 213] width 186 height 413
click at [810, 137] on div at bounding box center [853, 213] width 186 height 413
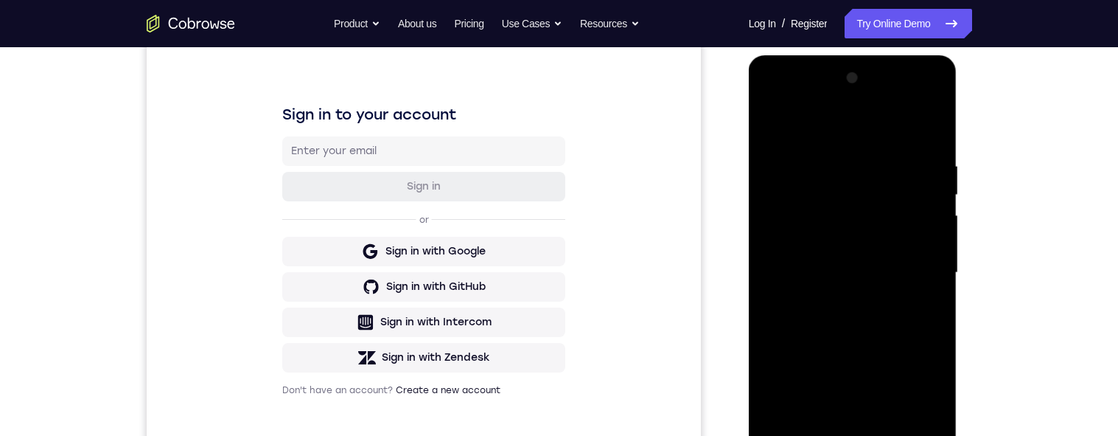
click at [773, 127] on div at bounding box center [853, 272] width 186 height 413
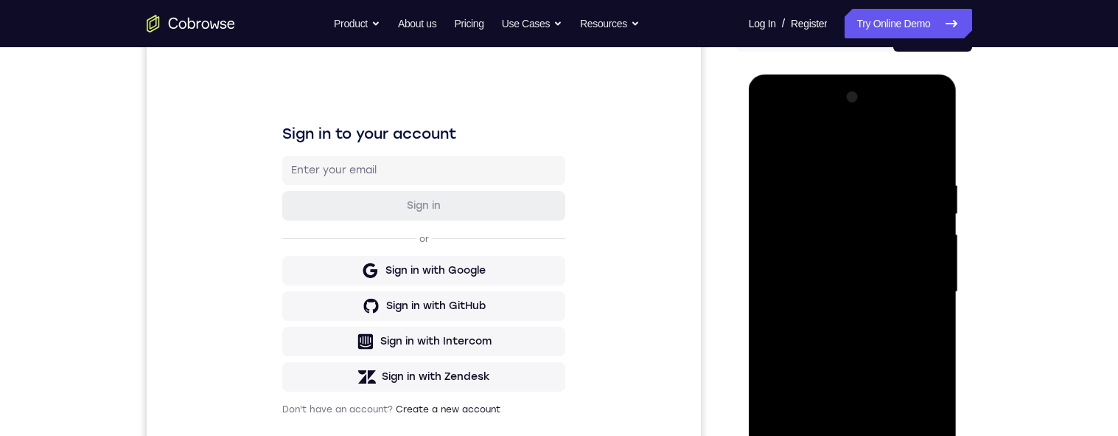
scroll to position [203, 0]
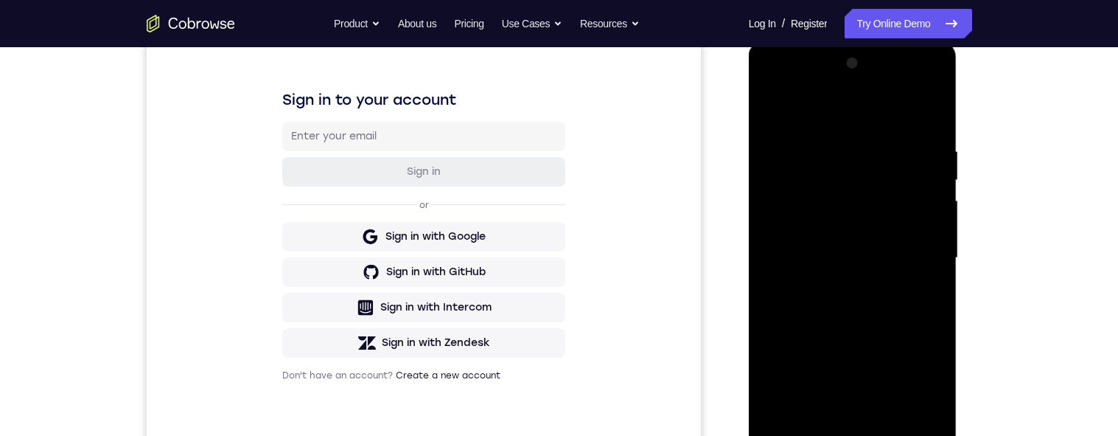
click at [810, 423] on div at bounding box center [853, 258] width 186 height 413
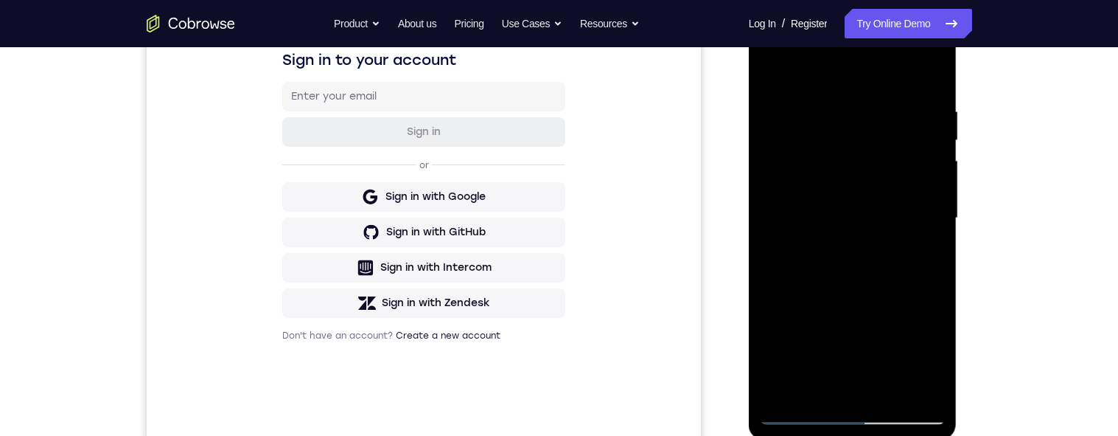
scroll to position [236, 0]
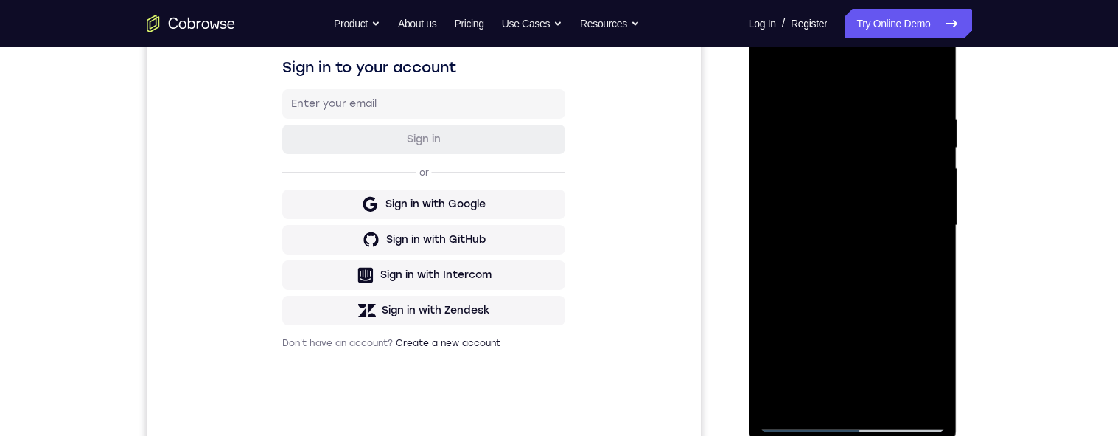
click at [810, 187] on div at bounding box center [853, 225] width 186 height 413
click at [810, 212] on div at bounding box center [853, 227] width 186 height 413
click at [810, 209] on div at bounding box center [853, 227] width 186 height 413
click at [810, 212] on div at bounding box center [853, 227] width 186 height 413
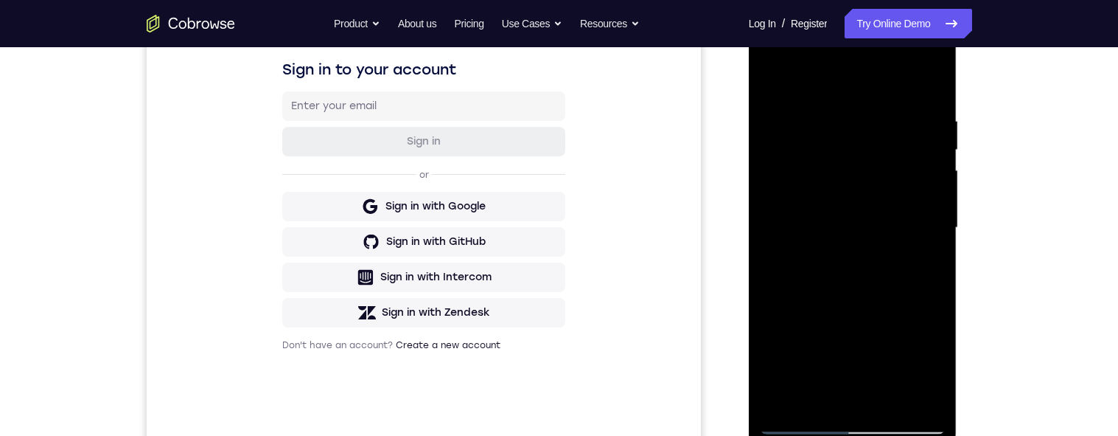
click at [810, 212] on div at bounding box center [853, 227] width 186 height 413
click at [810, 211] on div at bounding box center [853, 227] width 186 height 413
click at [810, 208] on div at bounding box center [853, 227] width 186 height 413
click at [810, 212] on div at bounding box center [853, 227] width 186 height 413
click at [810, 211] on div at bounding box center [853, 227] width 186 height 413
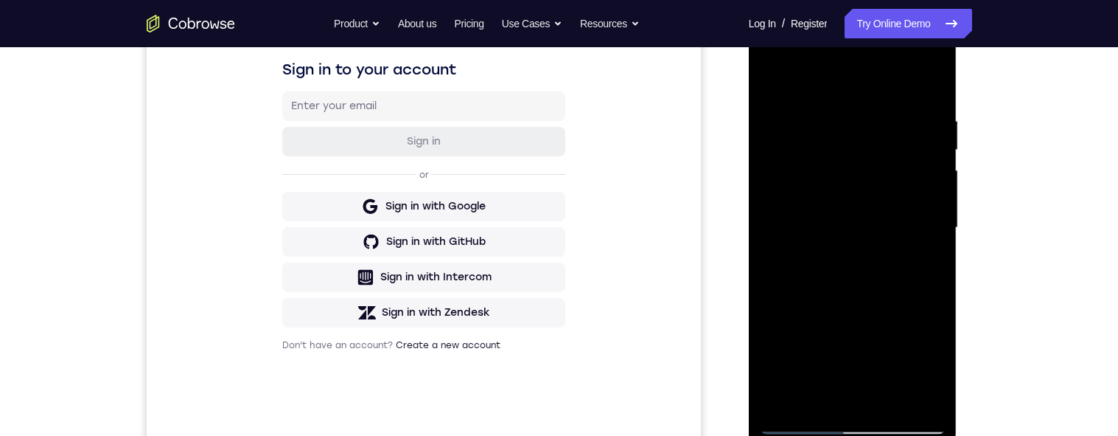
click at [810, 206] on div at bounding box center [853, 227] width 186 height 413
click at [810, 212] on div at bounding box center [853, 227] width 186 height 413
click at [810, 208] on div at bounding box center [853, 227] width 186 height 413
click at [810, 209] on div at bounding box center [853, 227] width 186 height 413
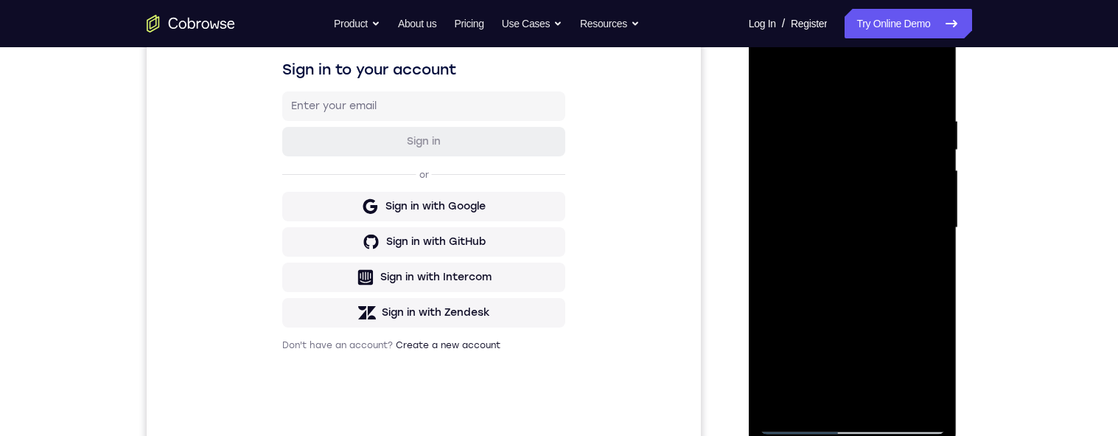
click at [810, 210] on div at bounding box center [853, 227] width 186 height 413
click at [810, 213] on div at bounding box center [853, 227] width 186 height 413
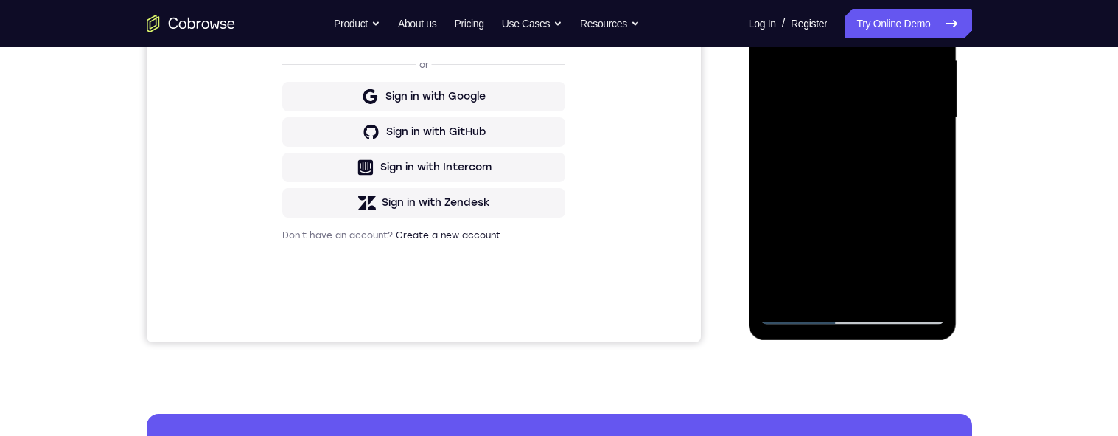
click at [810, 296] on div at bounding box center [853, 118] width 186 height 413
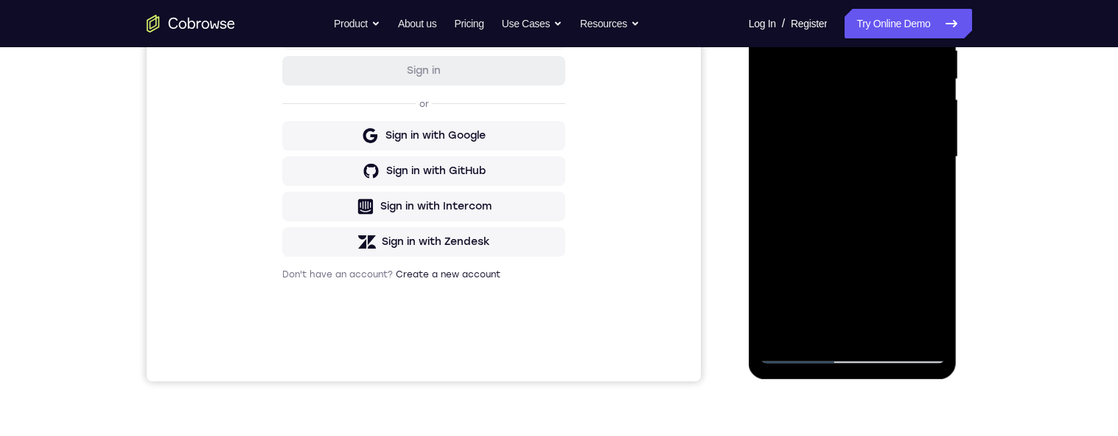
scroll to position [279, 0]
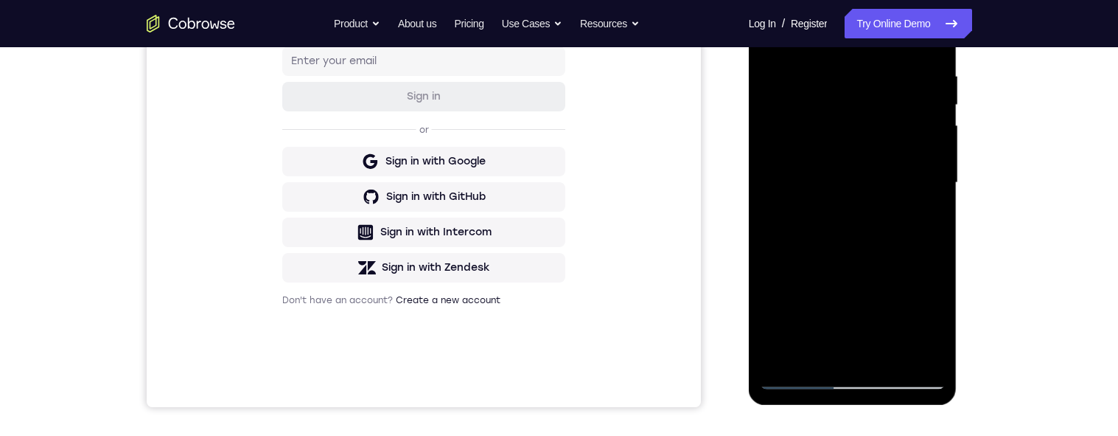
click at [810, 159] on div at bounding box center [853, 182] width 186 height 413
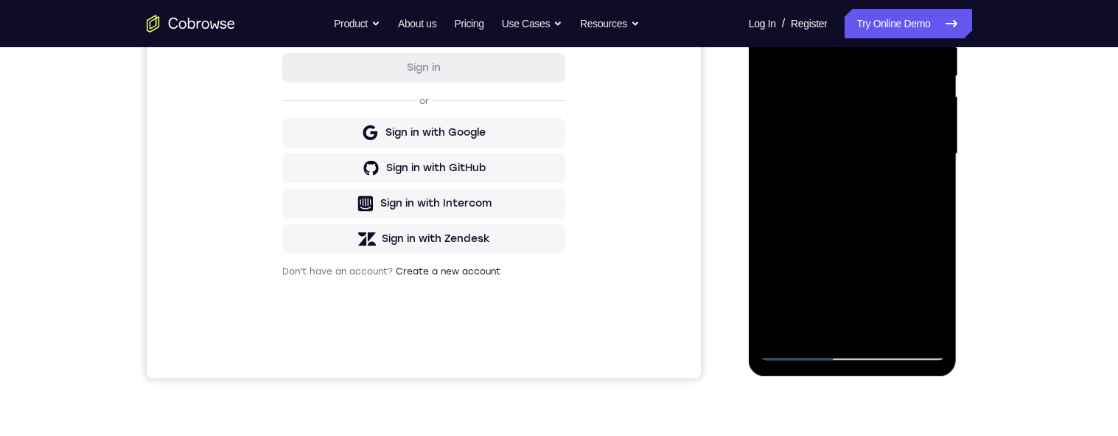
scroll to position [309, 0]
click at [810, 135] on div at bounding box center [853, 152] width 186 height 413
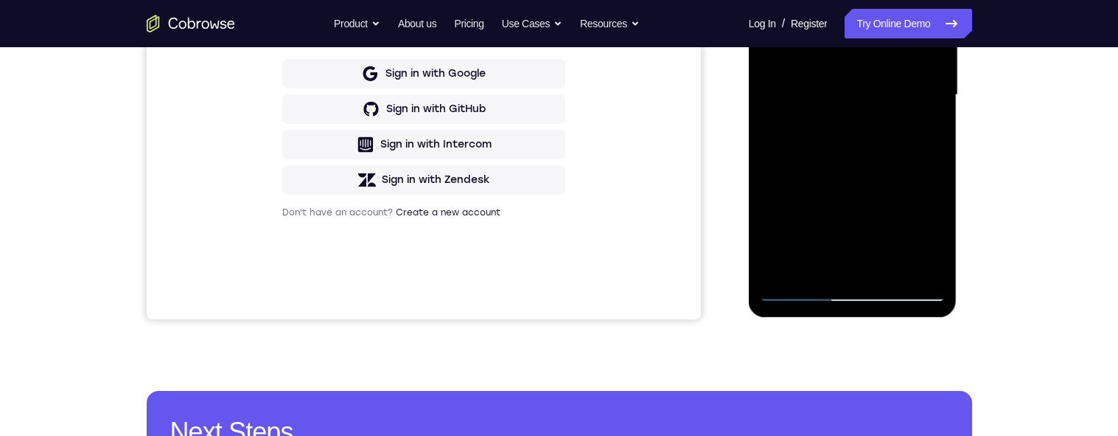
scroll to position [369, 0]
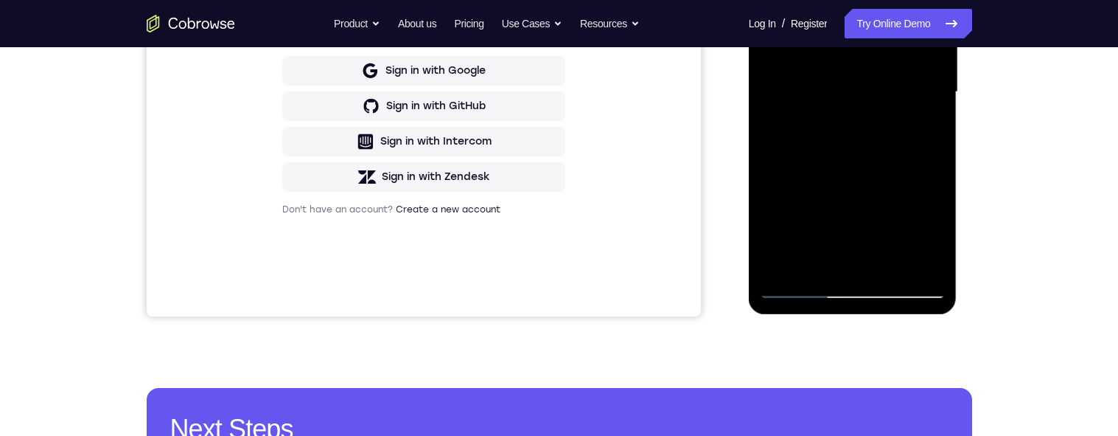
click at [810, 259] on div at bounding box center [853, 92] width 186 height 413
click at [810, 129] on div at bounding box center [853, 92] width 186 height 413
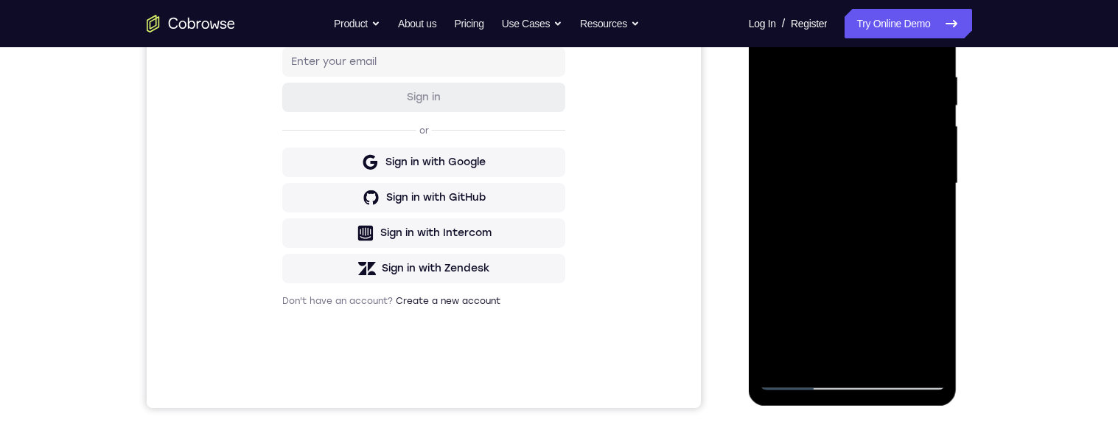
scroll to position [187, 0]
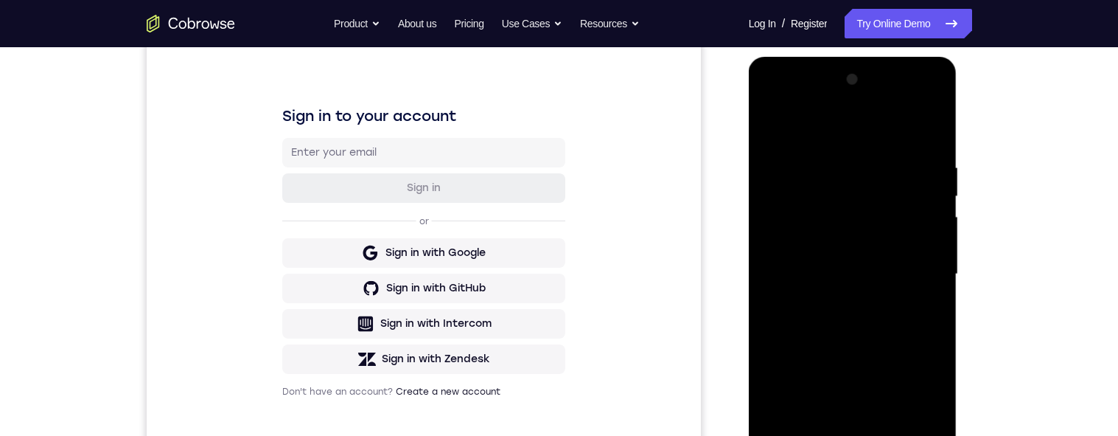
click at [770, 128] on div at bounding box center [853, 274] width 186 height 413
click at [775, 130] on div at bounding box center [853, 275] width 186 height 413
click at [780, 125] on div at bounding box center [853, 275] width 186 height 413
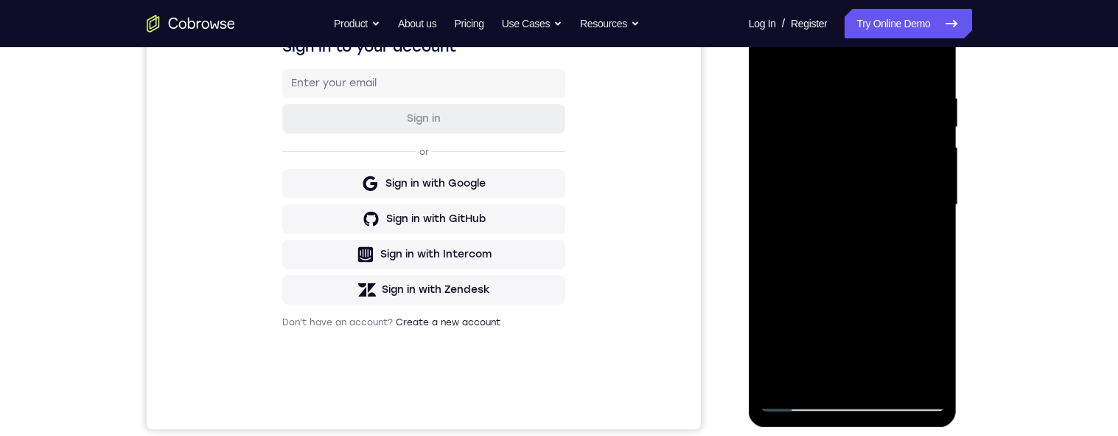
scroll to position [311, 0]
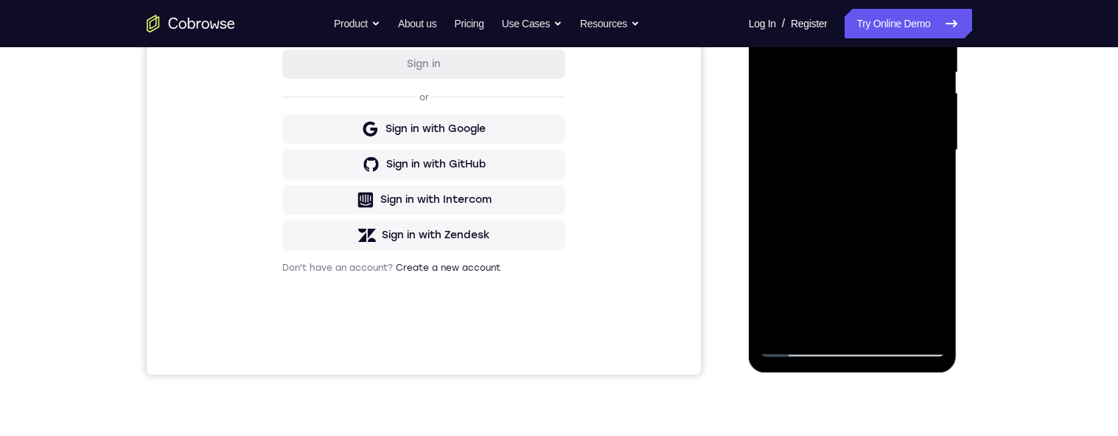
click at [810, 319] on div at bounding box center [853, 150] width 186 height 413
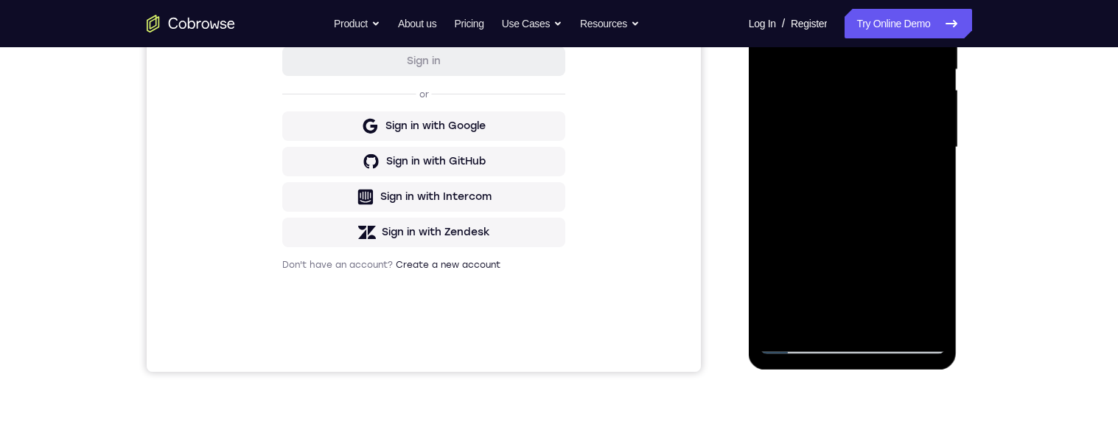
click at [810, 125] on div at bounding box center [853, 147] width 186 height 413
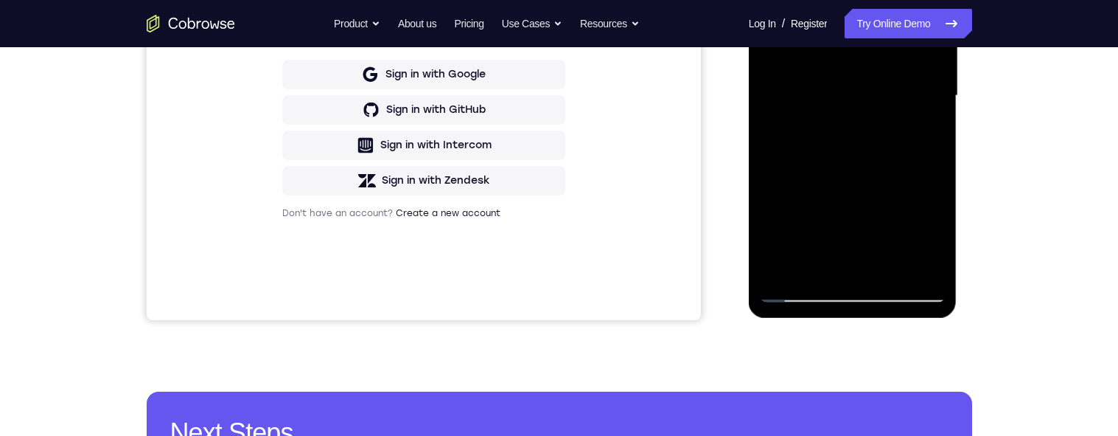
click at [810, 132] on div at bounding box center [853, 95] width 186 height 413
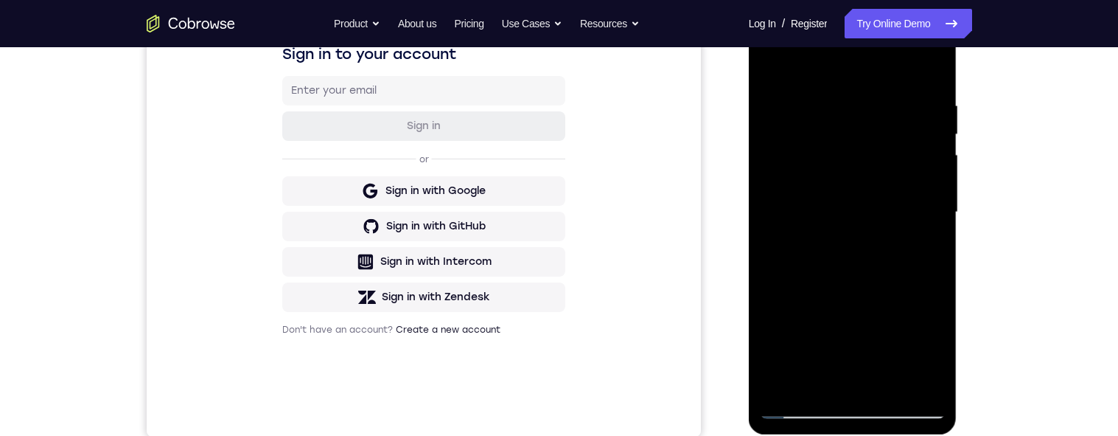
click at [776, 70] on div at bounding box center [853, 212] width 186 height 413
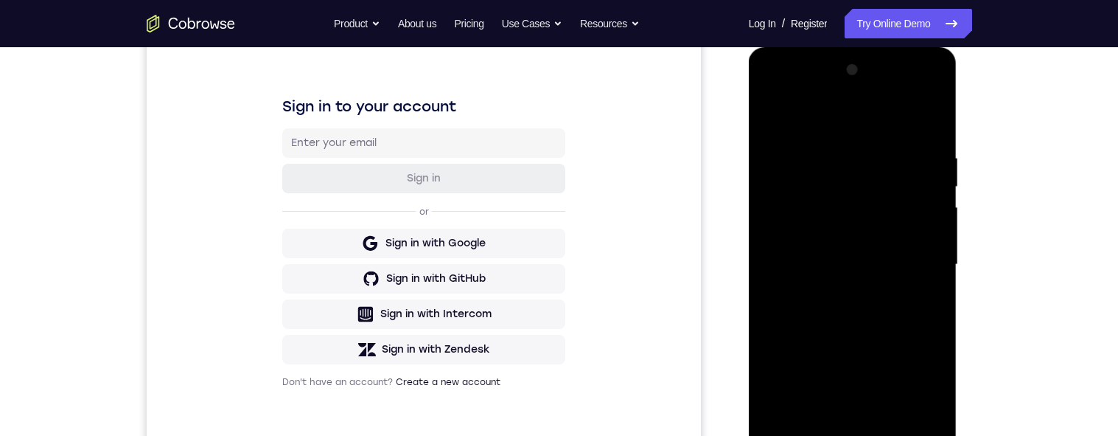
click at [779, 118] on div at bounding box center [853, 264] width 186 height 413
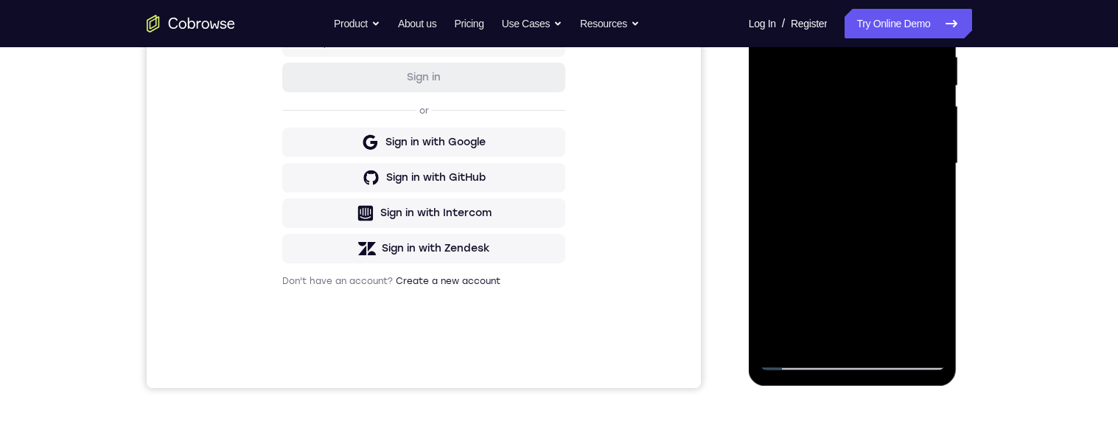
scroll to position [332, 0]
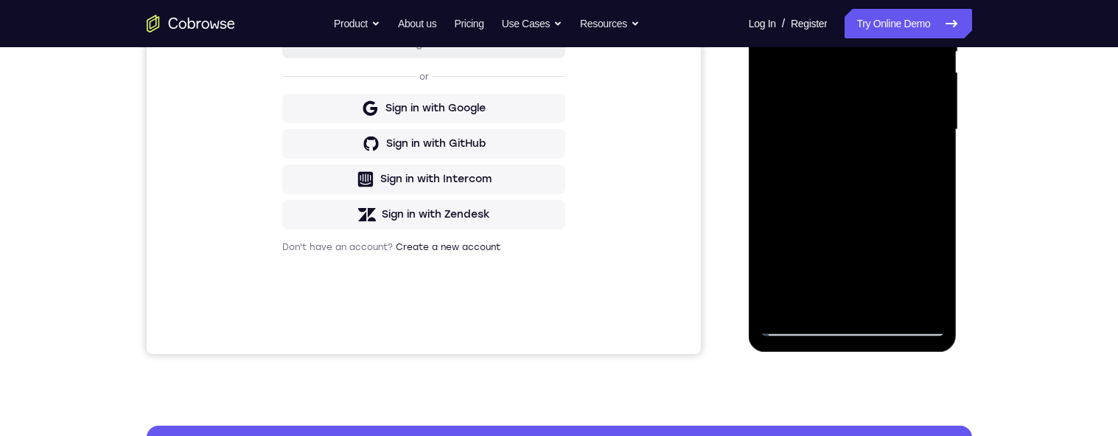
click at [810, 177] on div at bounding box center [853, 129] width 186 height 413
click at [810, 181] on div at bounding box center [853, 129] width 186 height 413
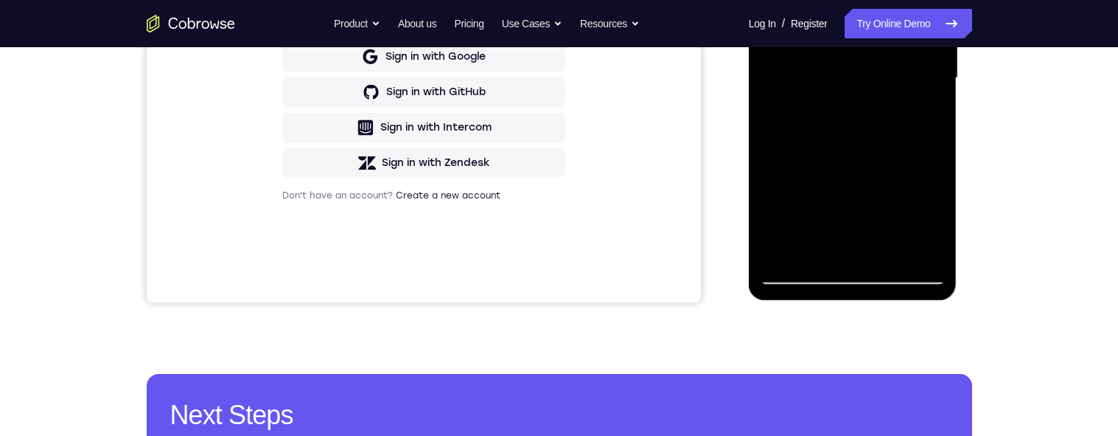
scroll to position [291, 0]
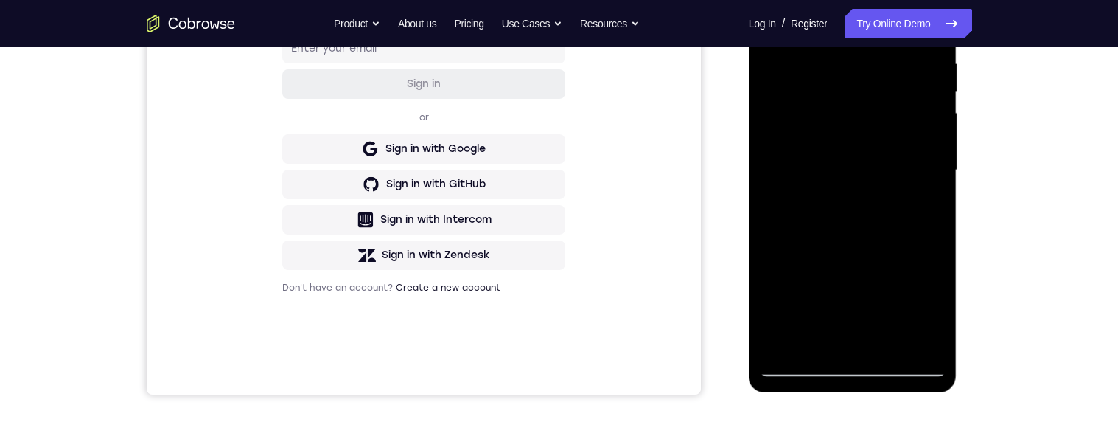
click at [810, 216] on div at bounding box center [853, 170] width 186 height 413
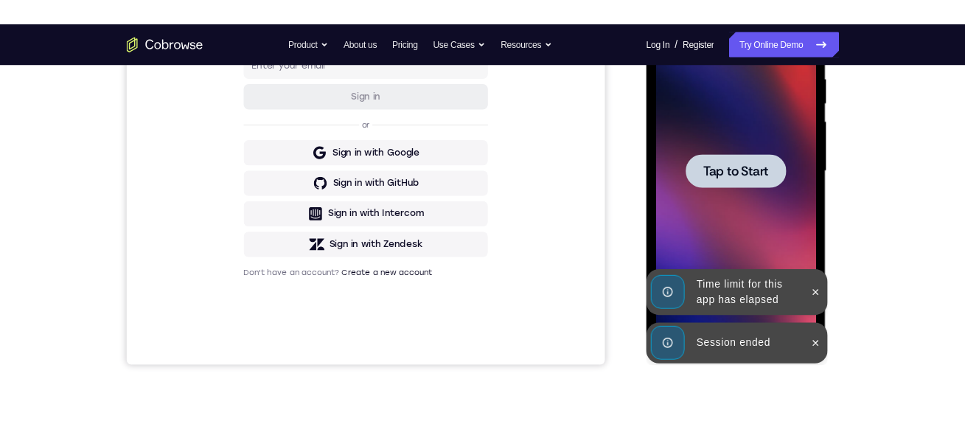
scroll to position [292, 0]
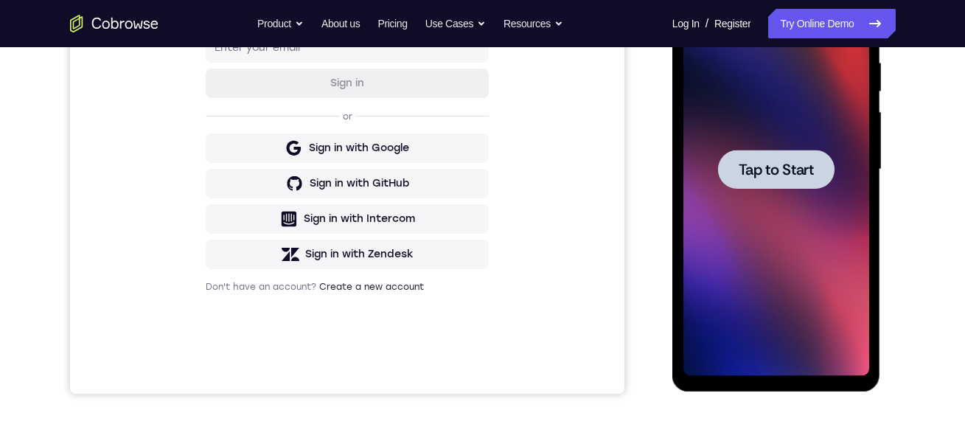
click at [779, 173] on span "Tap to Start" at bounding box center [776, 169] width 75 height 15
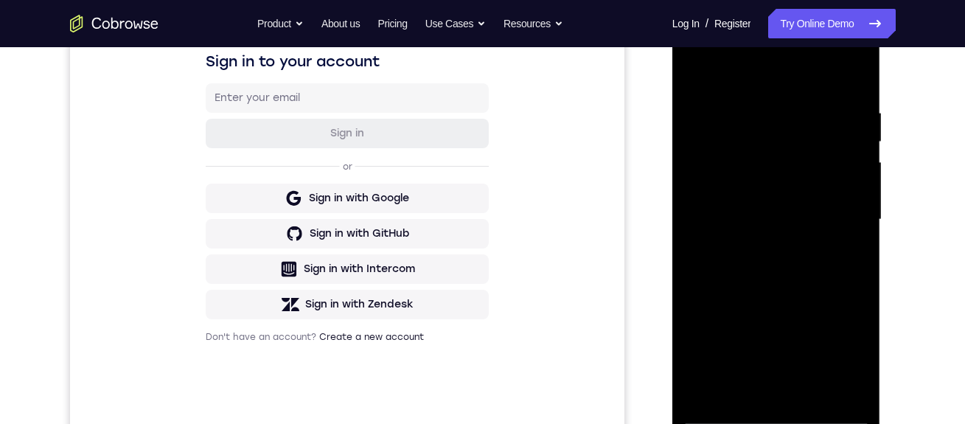
scroll to position [397, 0]
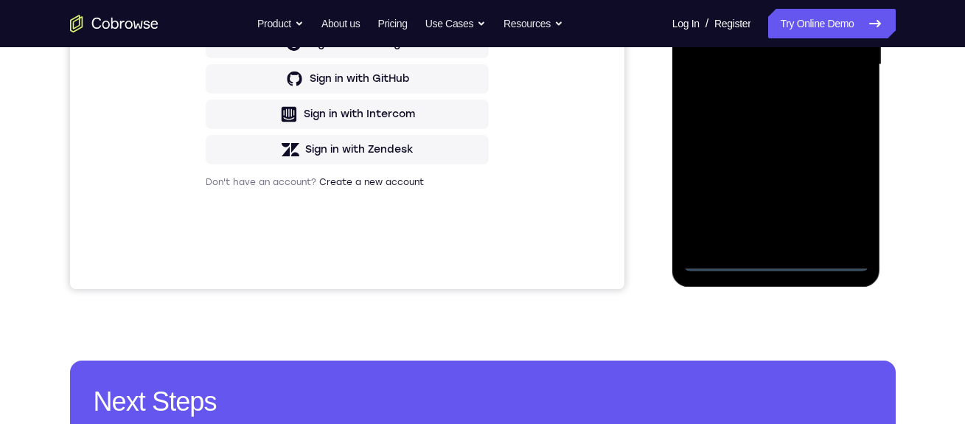
click at [775, 260] on div at bounding box center [776, 64] width 186 height 413
click at [810, 195] on div at bounding box center [776, 64] width 186 height 413
click at [691, 0] on div at bounding box center [776, 64] width 186 height 413
click at [810, 57] on div at bounding box center [776, 64] width 186 height 413
click at [753, 88] on div at bounding box center [776, 64] width 186 height 413
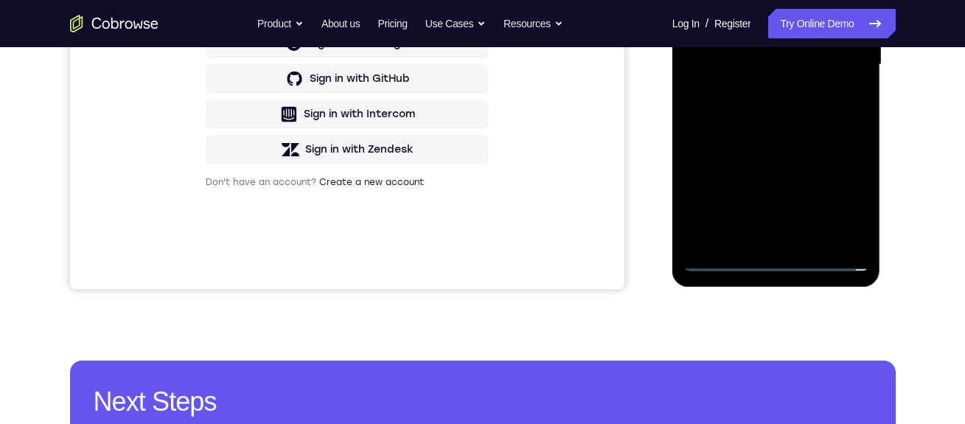
click at [706, 49] on div at bounding box center [776, 64] width 186 height 413
click at [713, 31] on div at bounding box center [776, 64] width 186 height 413
click at [810, 35] on div at bounding box center [776, 64] width 186 height 413
click at [775, 65] on div at bounding box center [776, 64] width 186 height 413
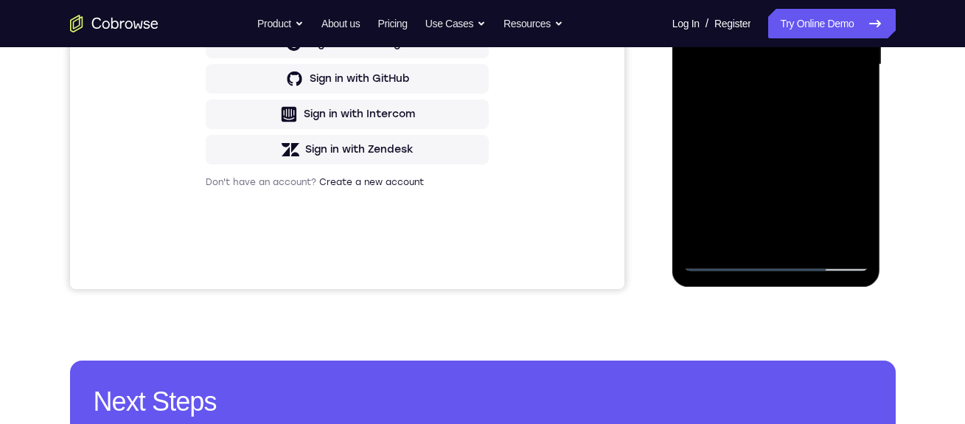
click at [767, 125] on div at bounding box center [776, 64] width 186 height 413
click at [733, 55] on div at bounding box center [776, 64] width 186 height 413
click at [776, 66] on div at bounding box center [776, 64] width 186 height 413
